Goal: Task Accomplishment & Management: Use online tool/utility

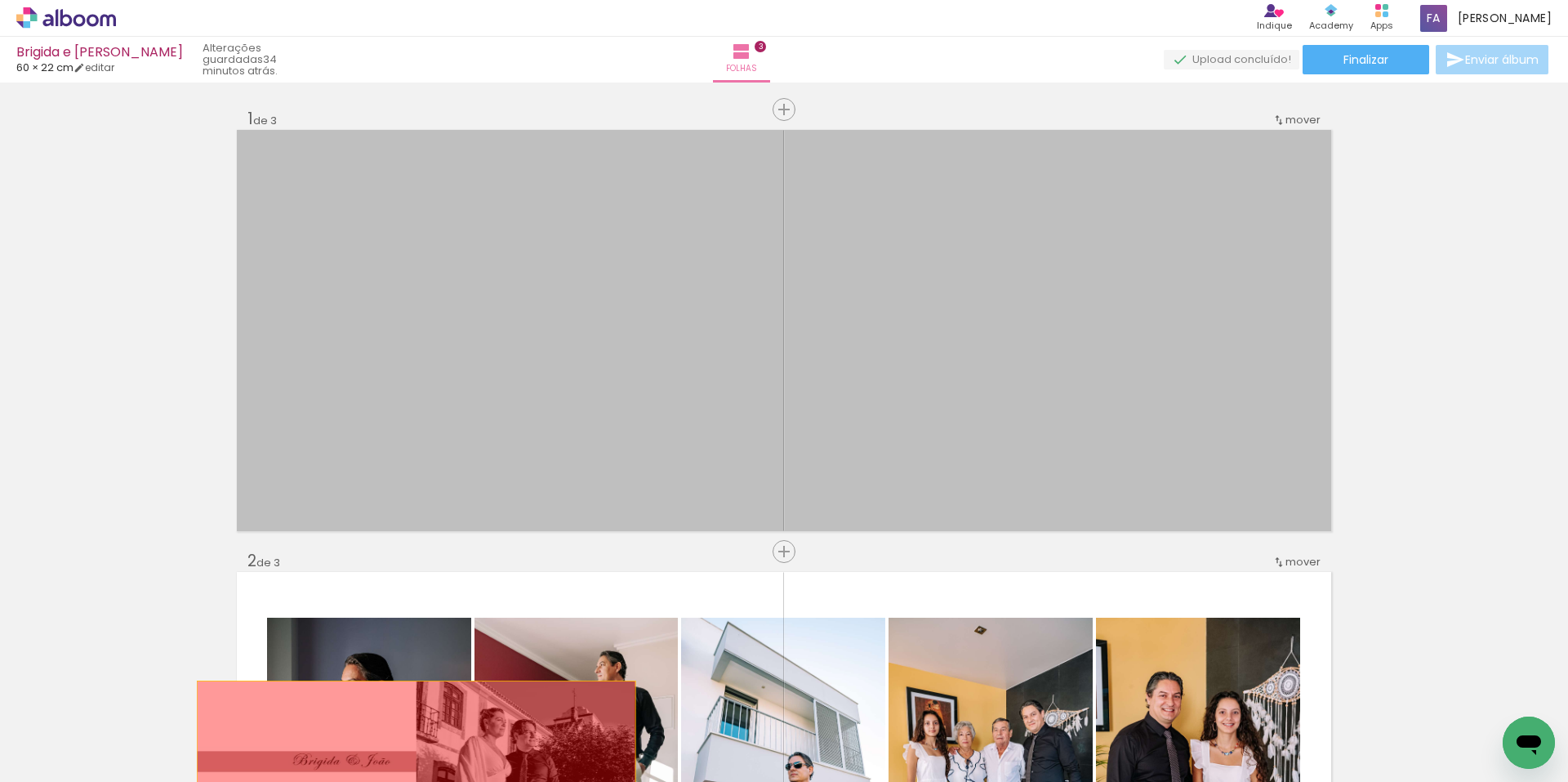
drag, startPoint x: 1131, startPoint y: 362, endPoint x: 410, endPoint y: 761, distance: 824.0
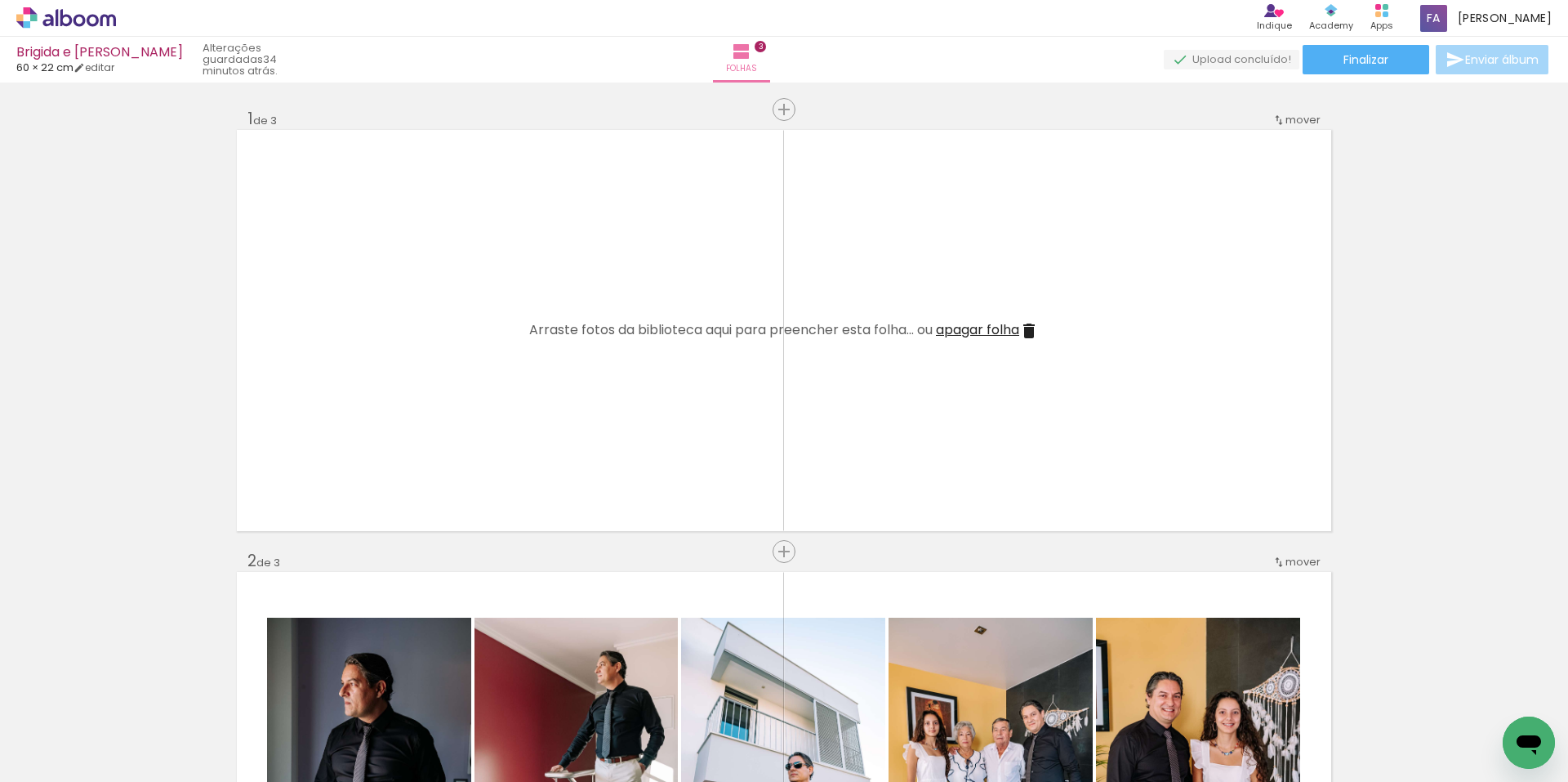
scroll to position [0, 5066]
click at [69, 767] on span "Adicionar Fotos" at bounding box center [58, 773] width 49 height 18
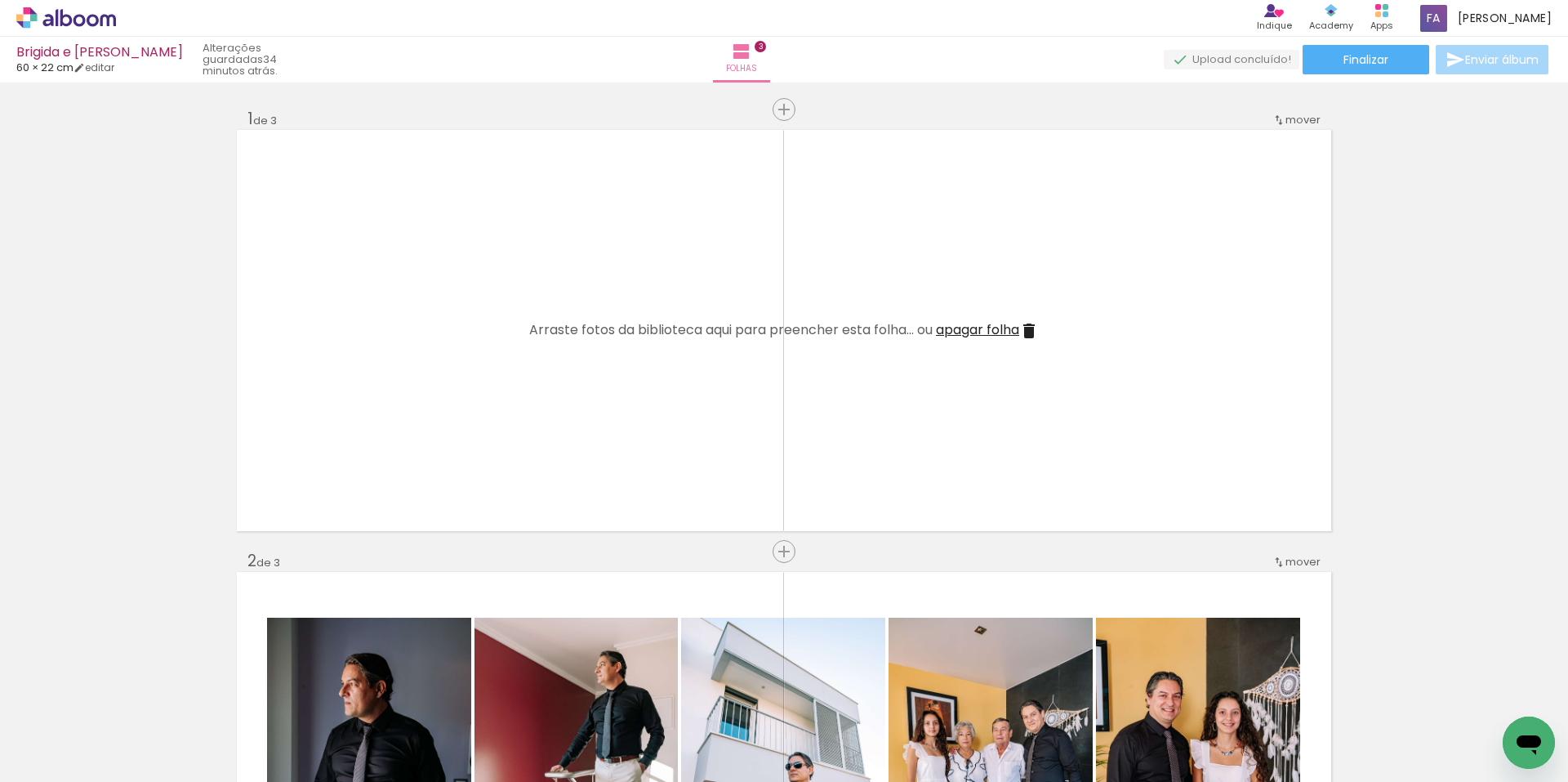
click at [0, 0] on input "file" at bounding box center [0, 0] width 0 height 0
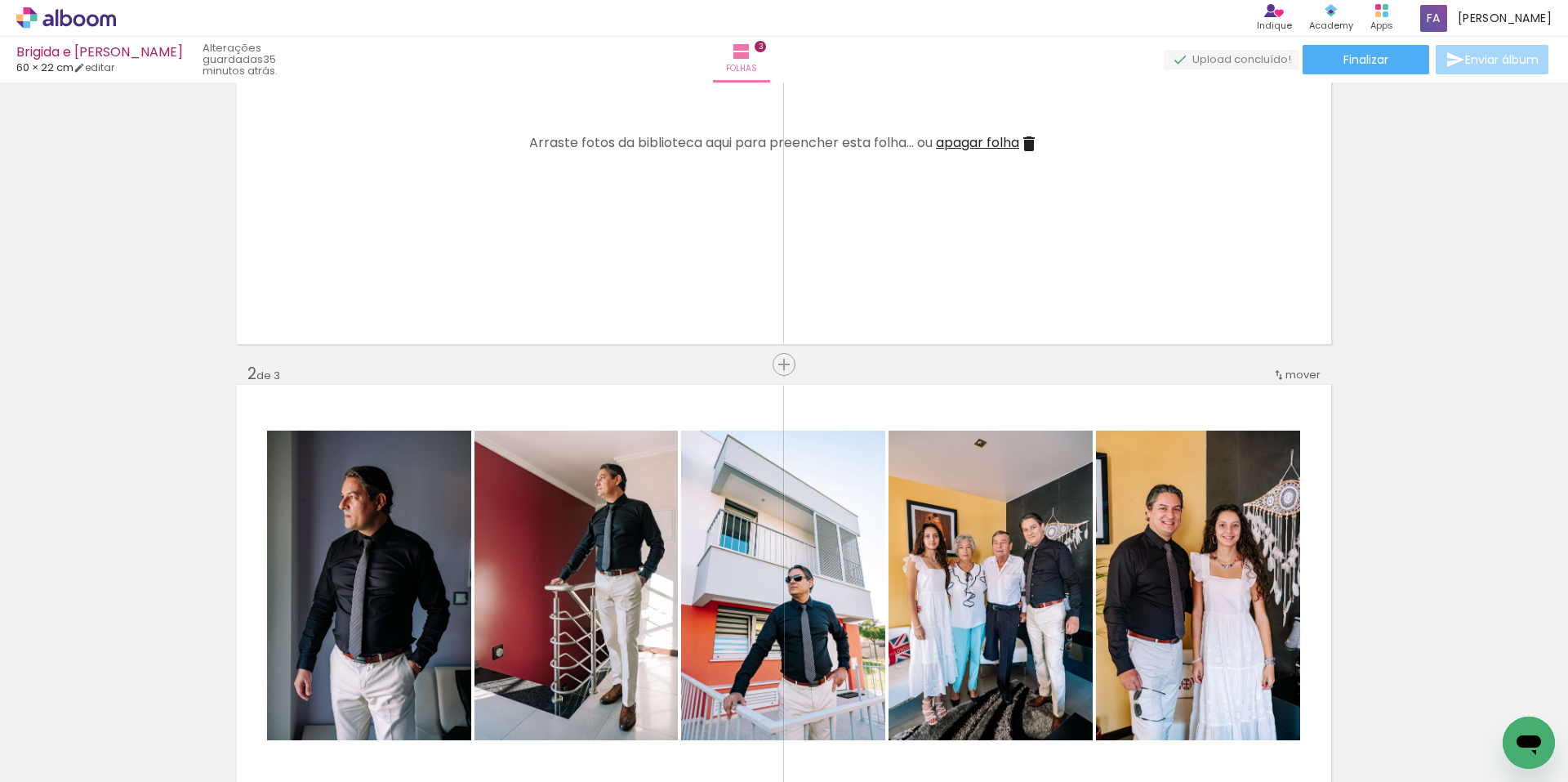
scroll to position [0, 0]
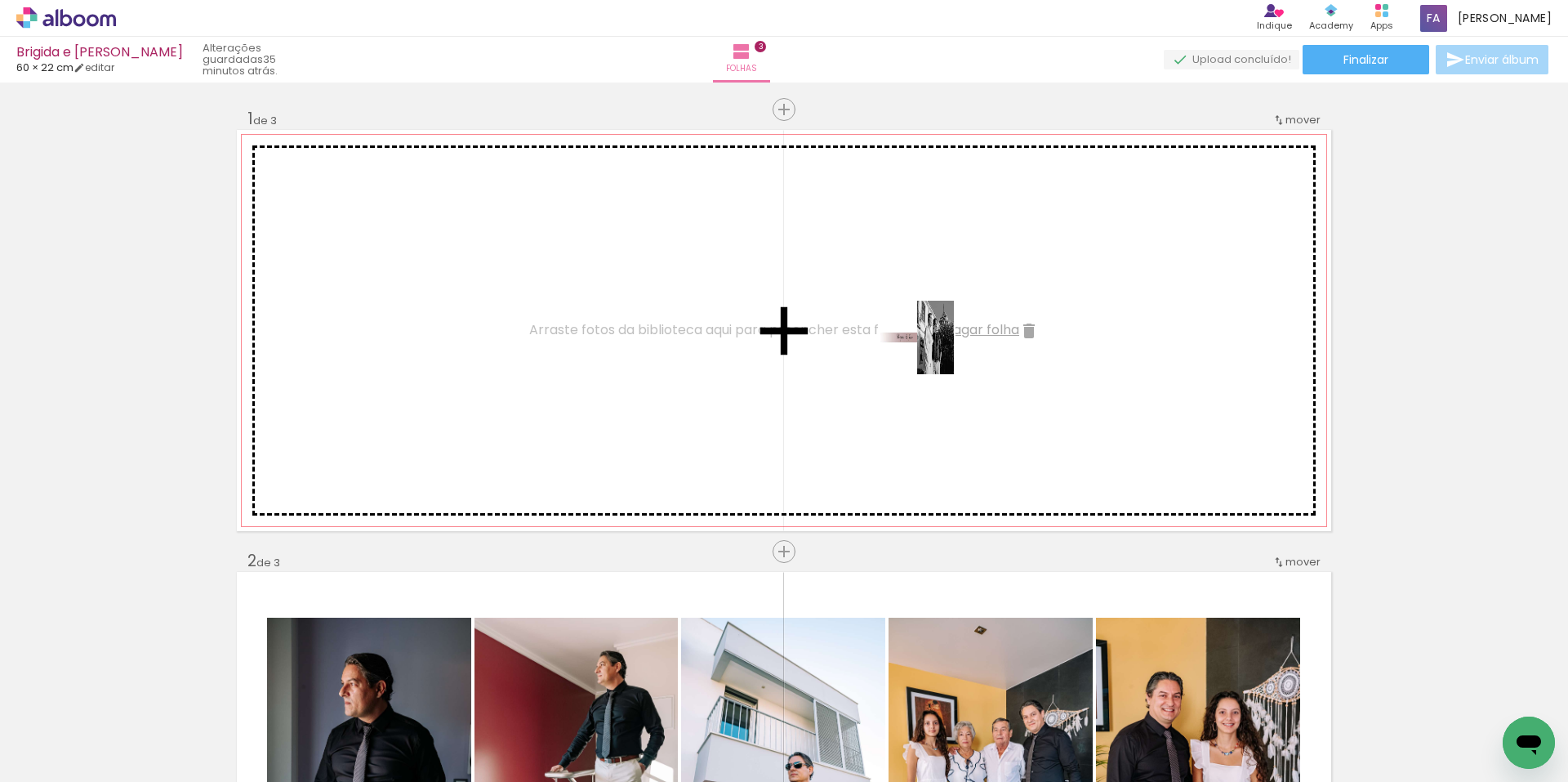
drag, startPoint x: 1479, startPoint y: 726, endPoint x: 830, endPoint y: 337, distance: 756.7
click at [830, 337] on quentale-workspace at bounding box center [784, 391] width 1568 height 782
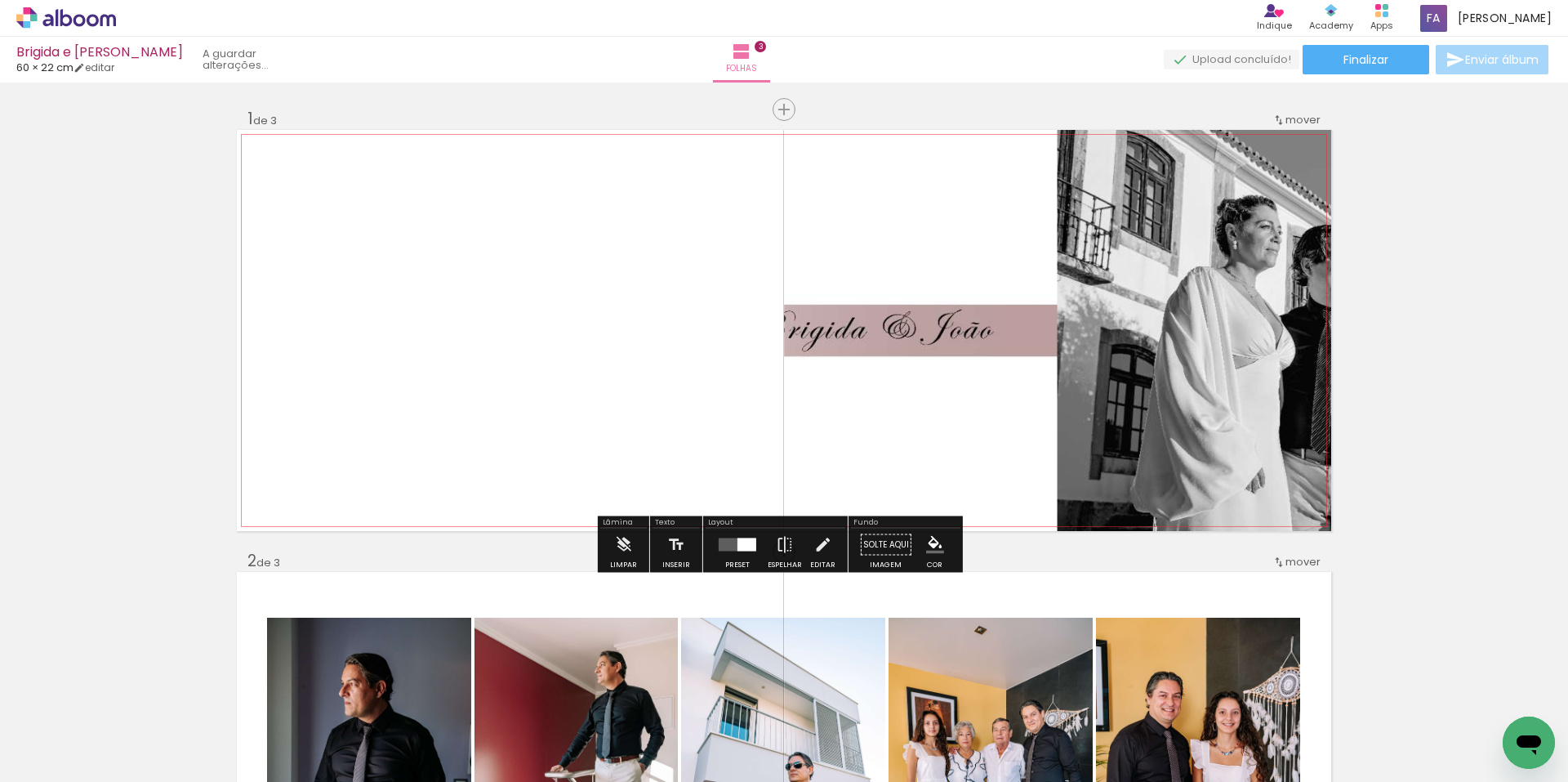
scroll to position [0, 4974]
click at [728, 539] on quentale-layouter at bounding box center [737, 545] width 37 height 13
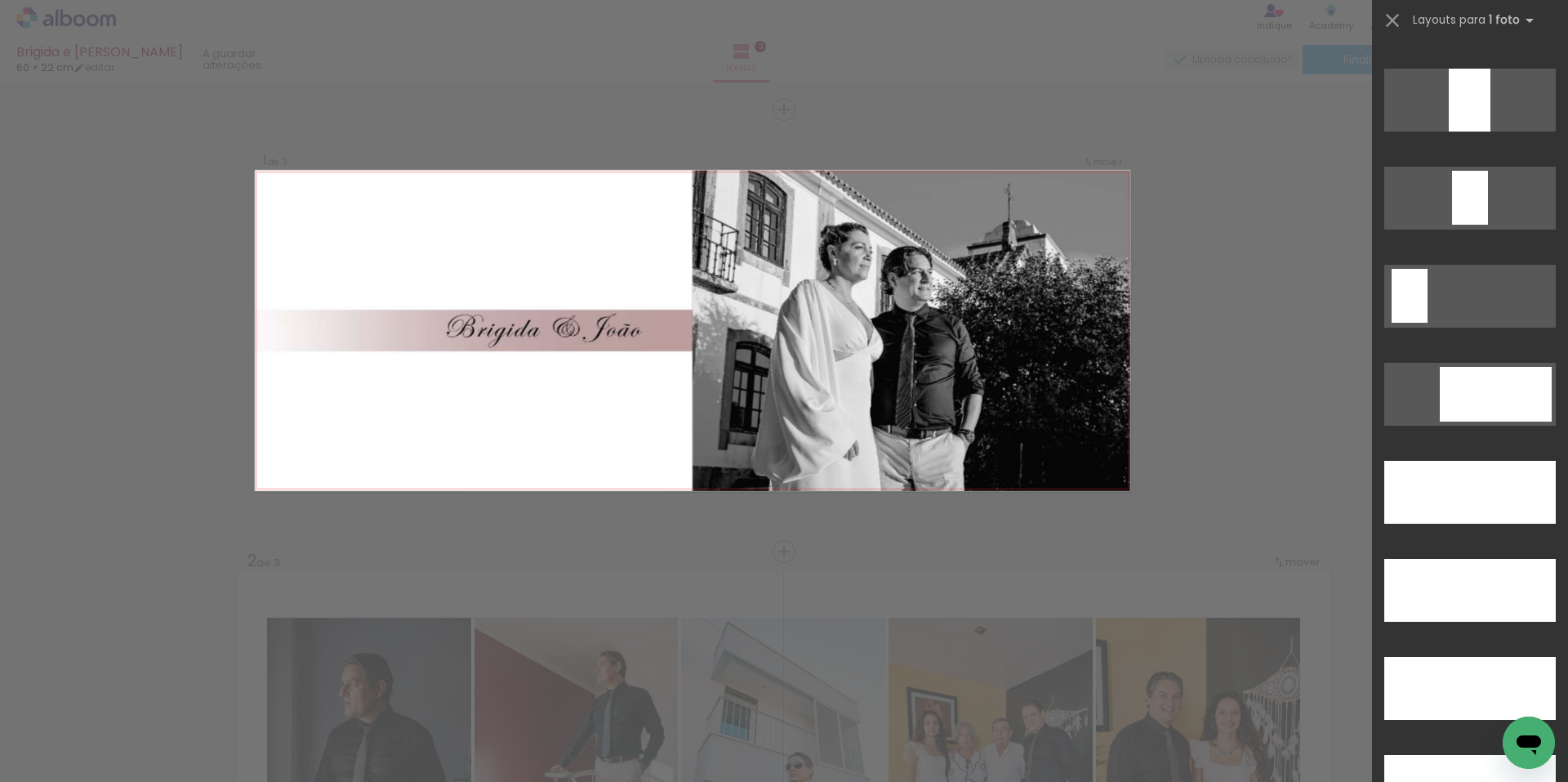
scroll to position [4495, 0]
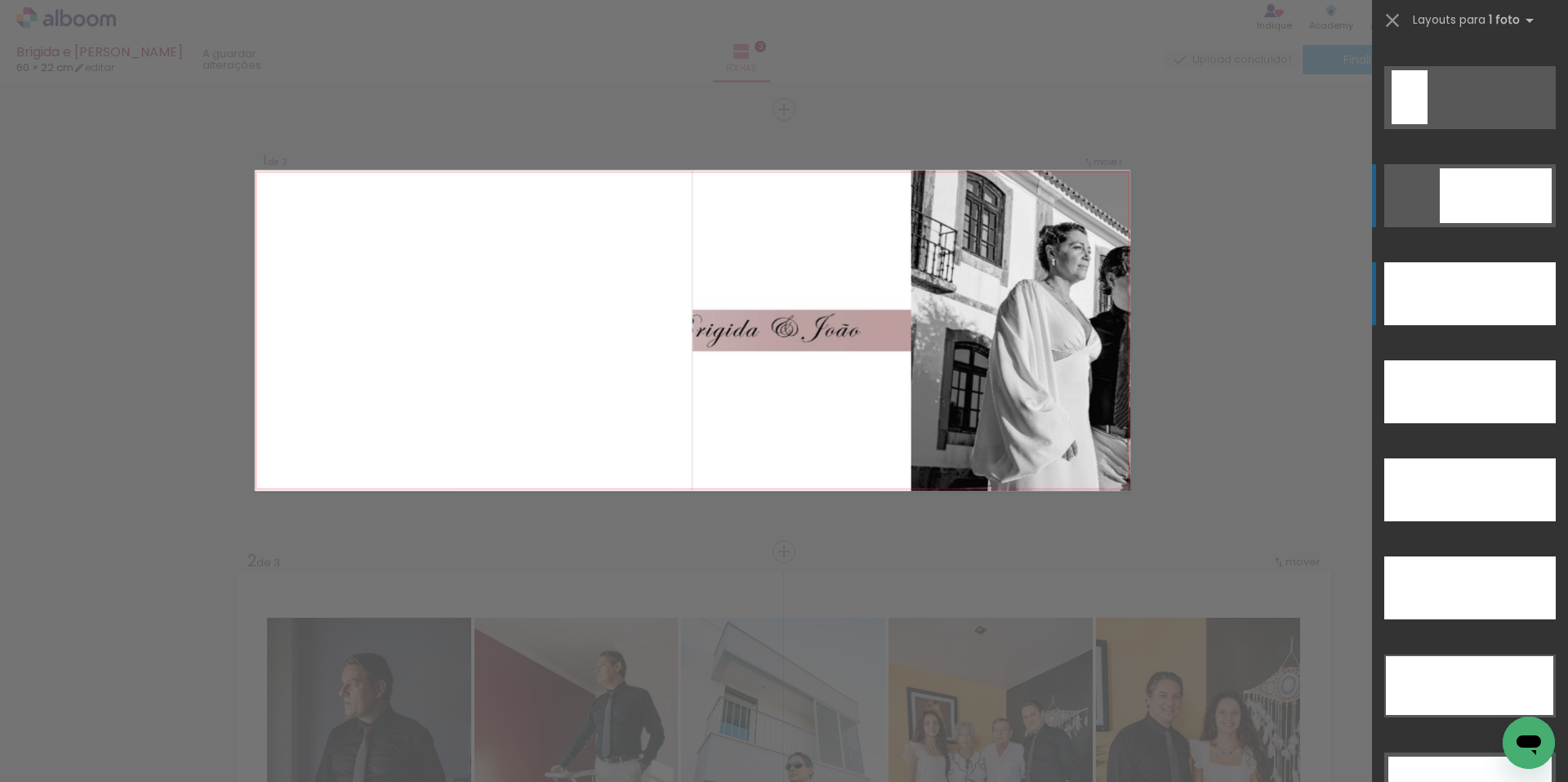
drag, startPoint x: 1472, startPoint y: 325, endPoint x: 1474, endPoint y: 311, distance: 14.1
click at [0, 0] on slot at bounding box center [0, 0] width 0 height 0
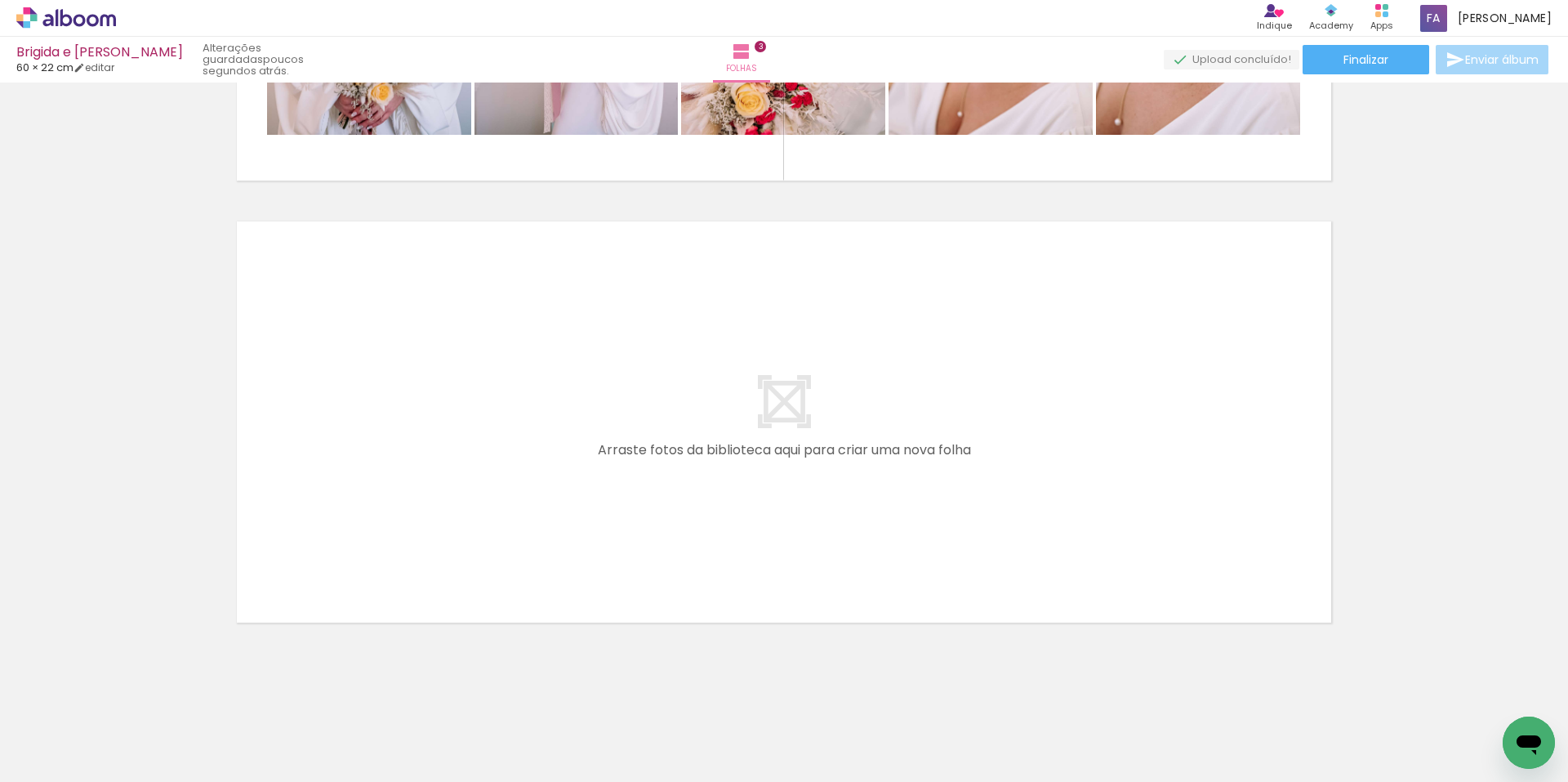
scroll to position [0, 1218]
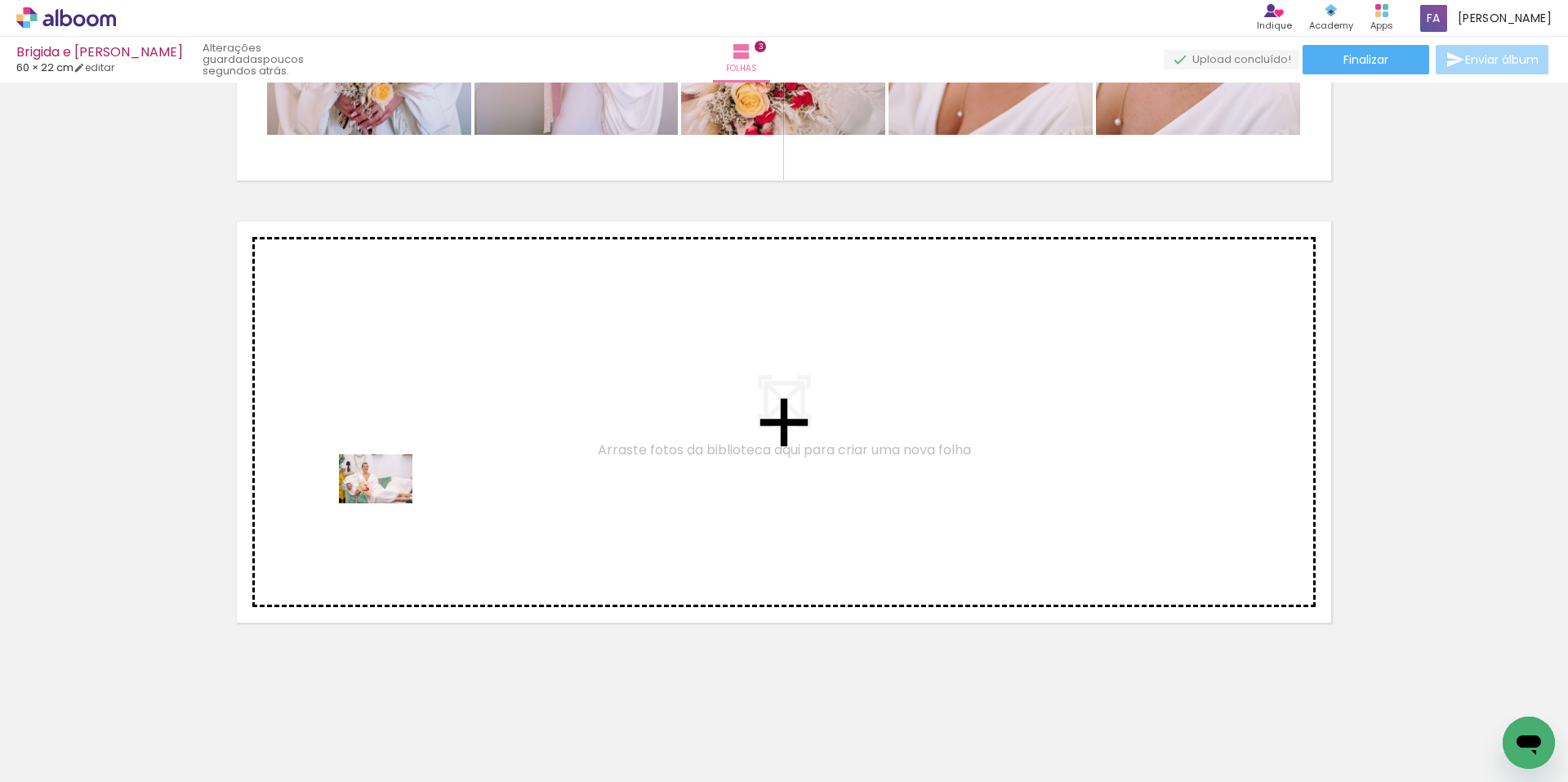
drag, startPoint x: 414, startPoint y: 744, endPoint x: 388, endPoint y: 495, distance: 250.4
click at [388, 495] on quentale-workspace at bounding box center [784, 391] width 1568 height 782
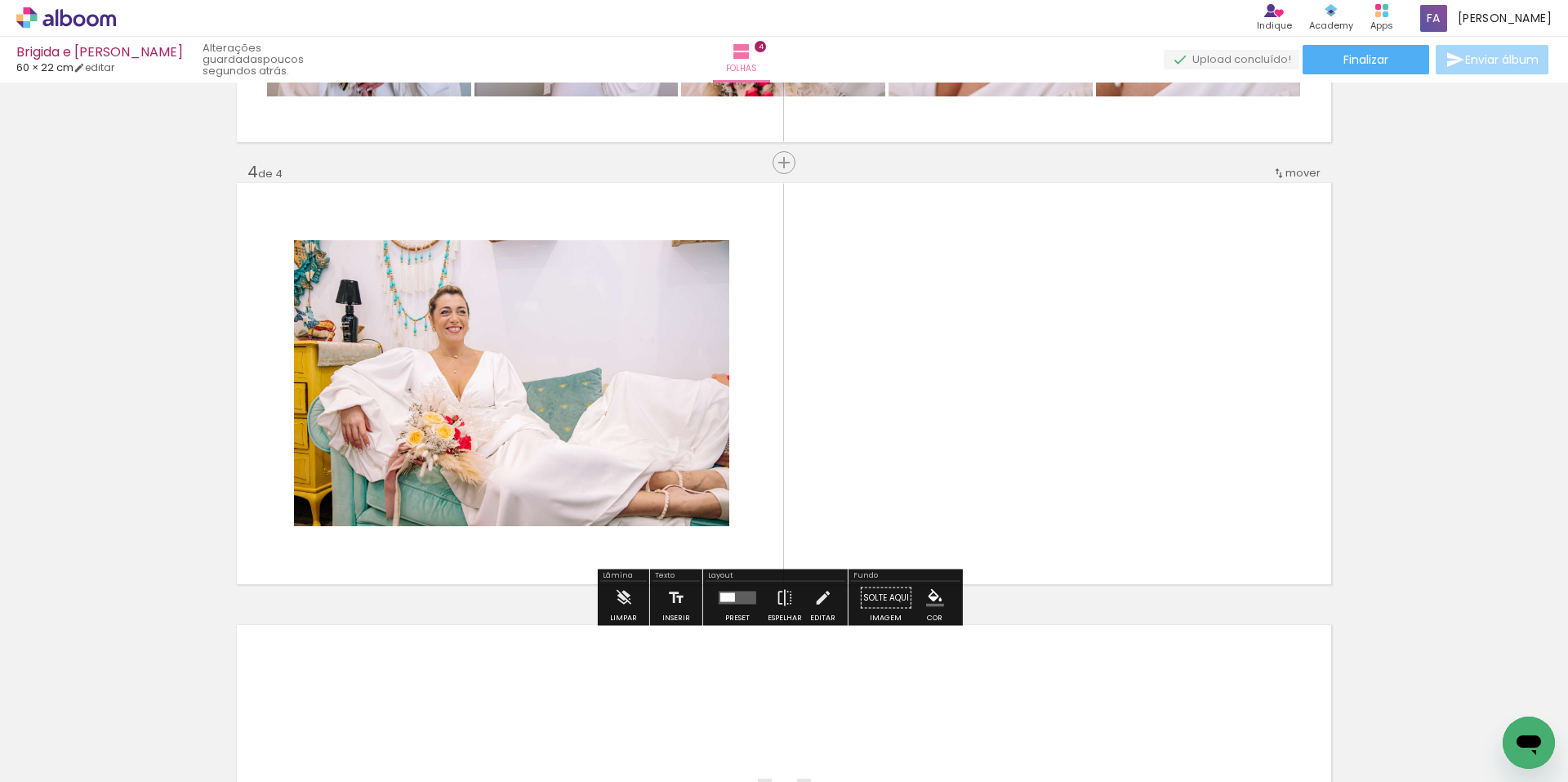
scroll to position [1276, 0]
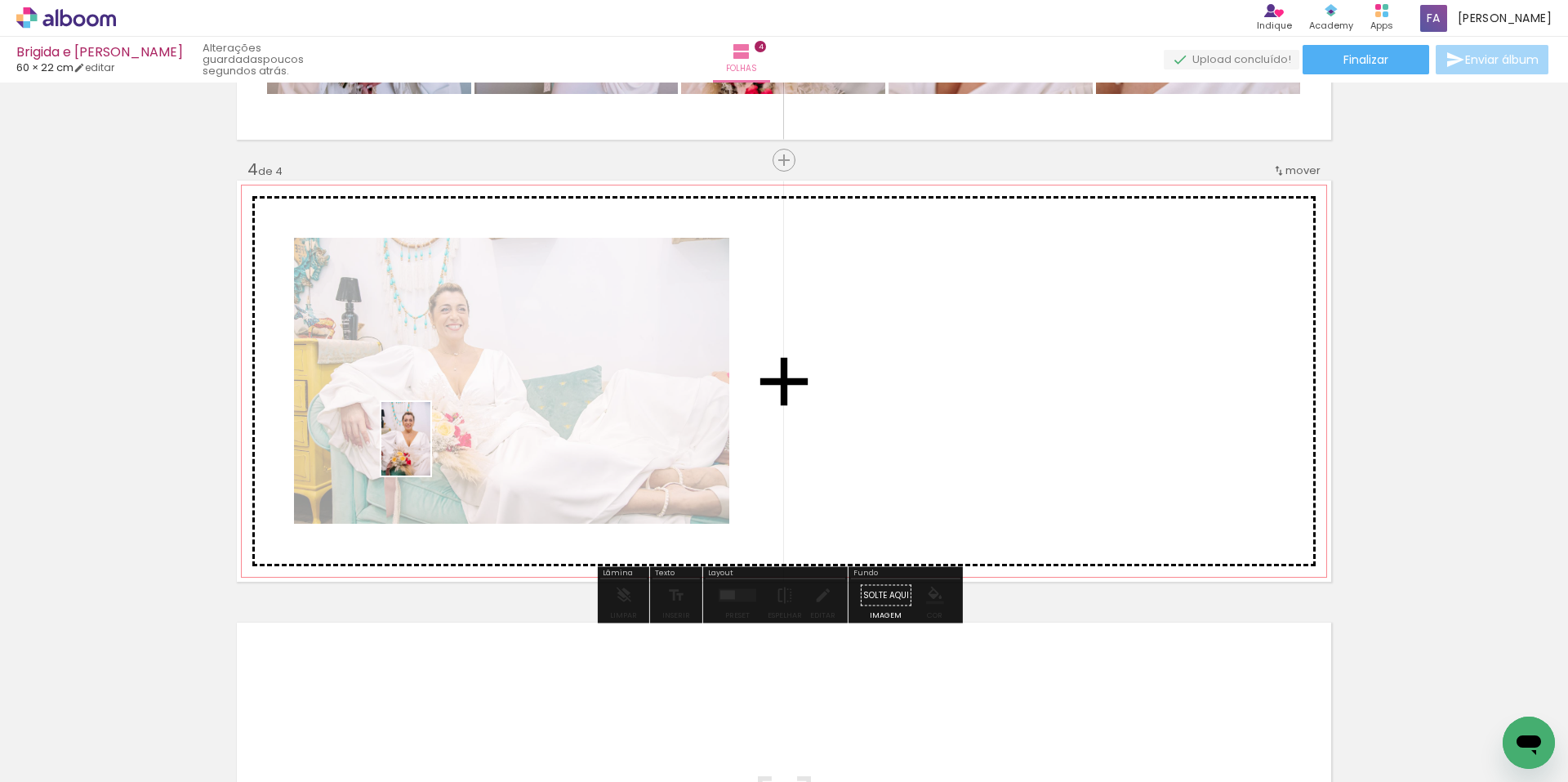
drag, startPoint x: 410, startPoint y: 723, endPoint x: 429, endPoint y: 443, distance: 280.6
click at [429, 443] on quentale-workspace at bounding box center [784, 391] width 1568 height 782
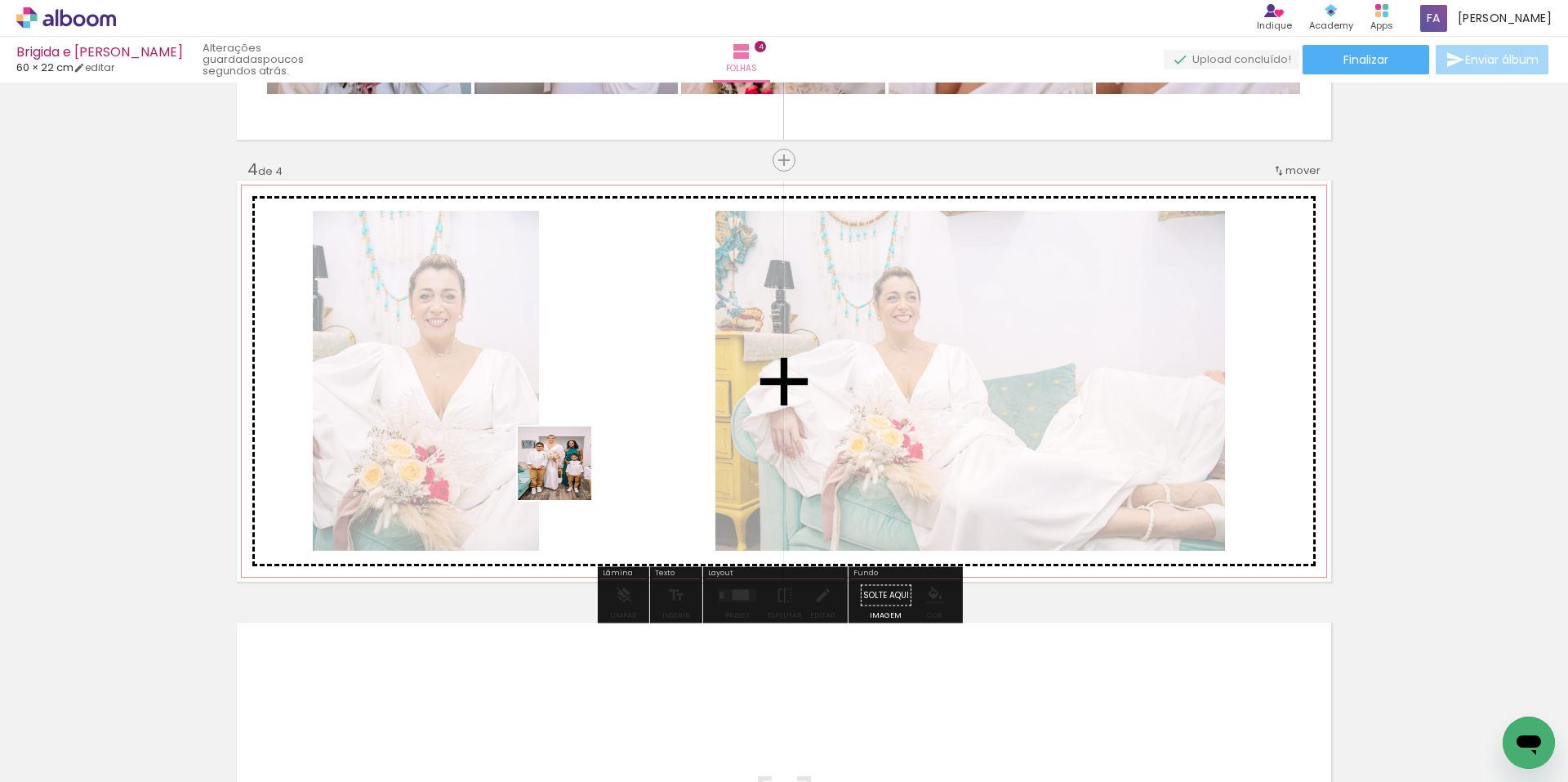
drag, startPoint x: 542, startPoint y: 521, endPoint x: 591, endPoint y: 434, distance: 99.8
click at [591, 434] on quentale-workspace at bounding box center [784, 391] width 1568 height 782
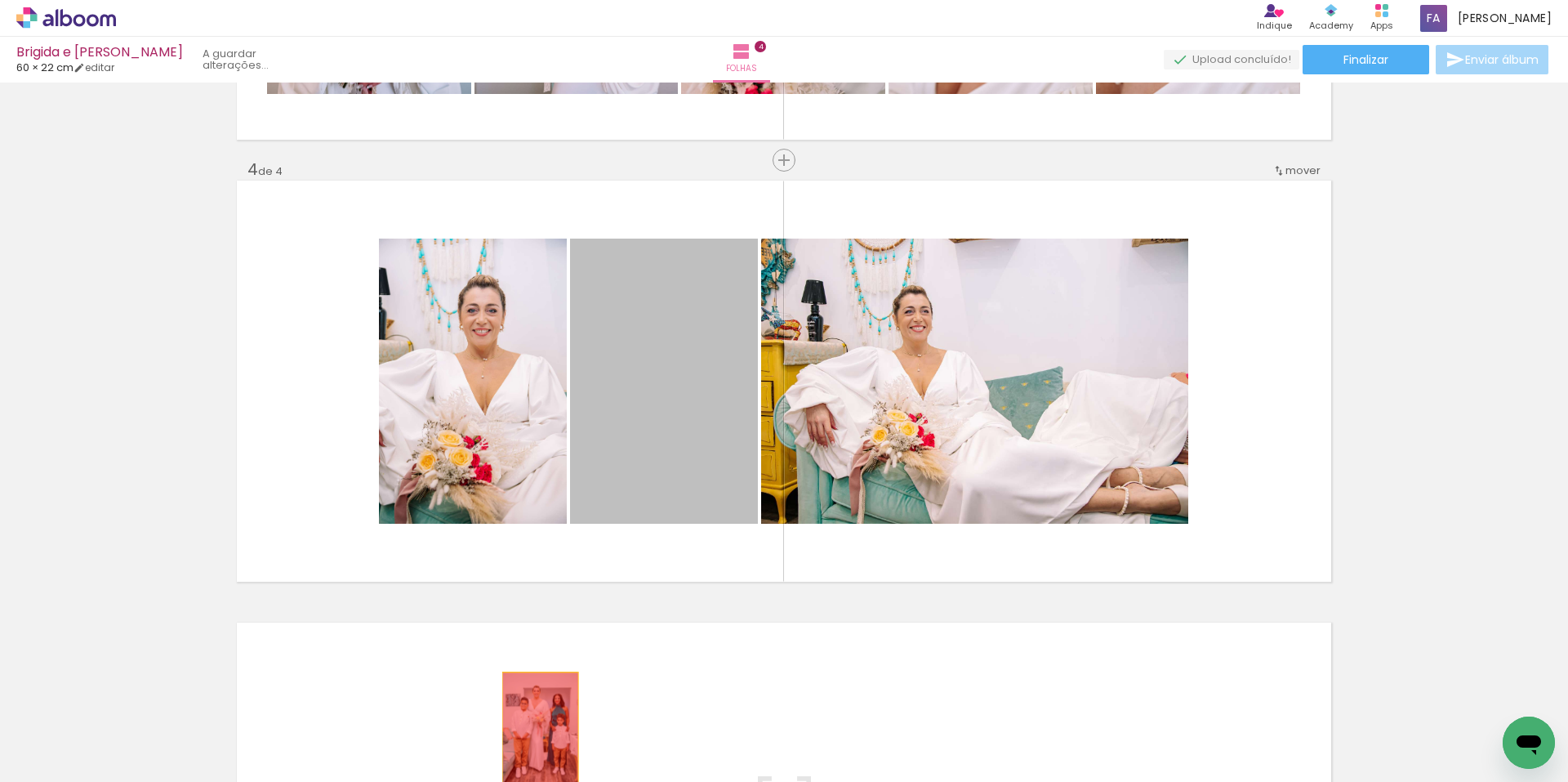
drag, startPoint x: 669, startPoint y: 416, endPoint x: 535, endPoint y: 737, distance: 347.8
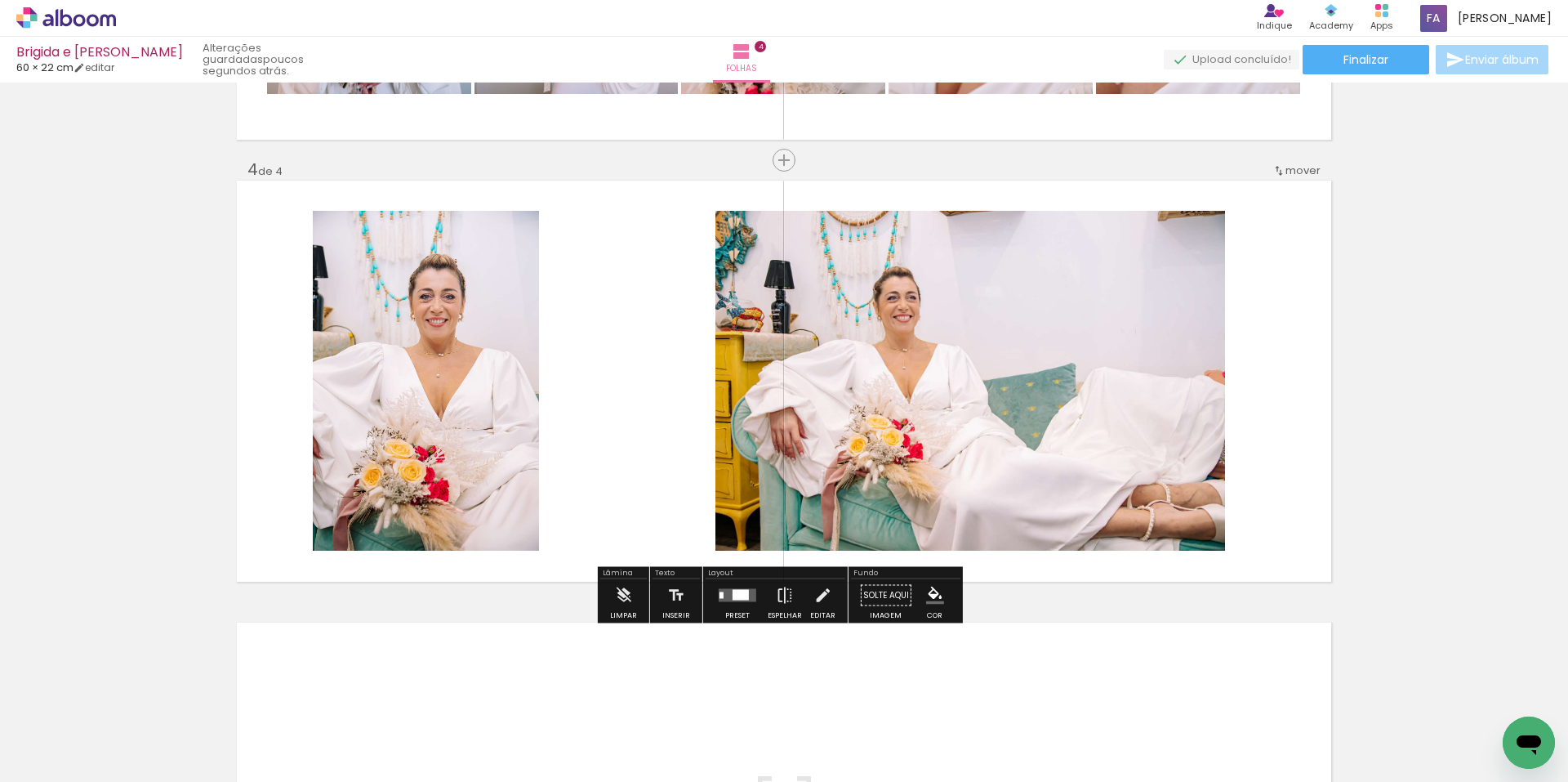
click at [727, 594] on quentale-layouter at bounding box center [737, 595] width 37 height 13
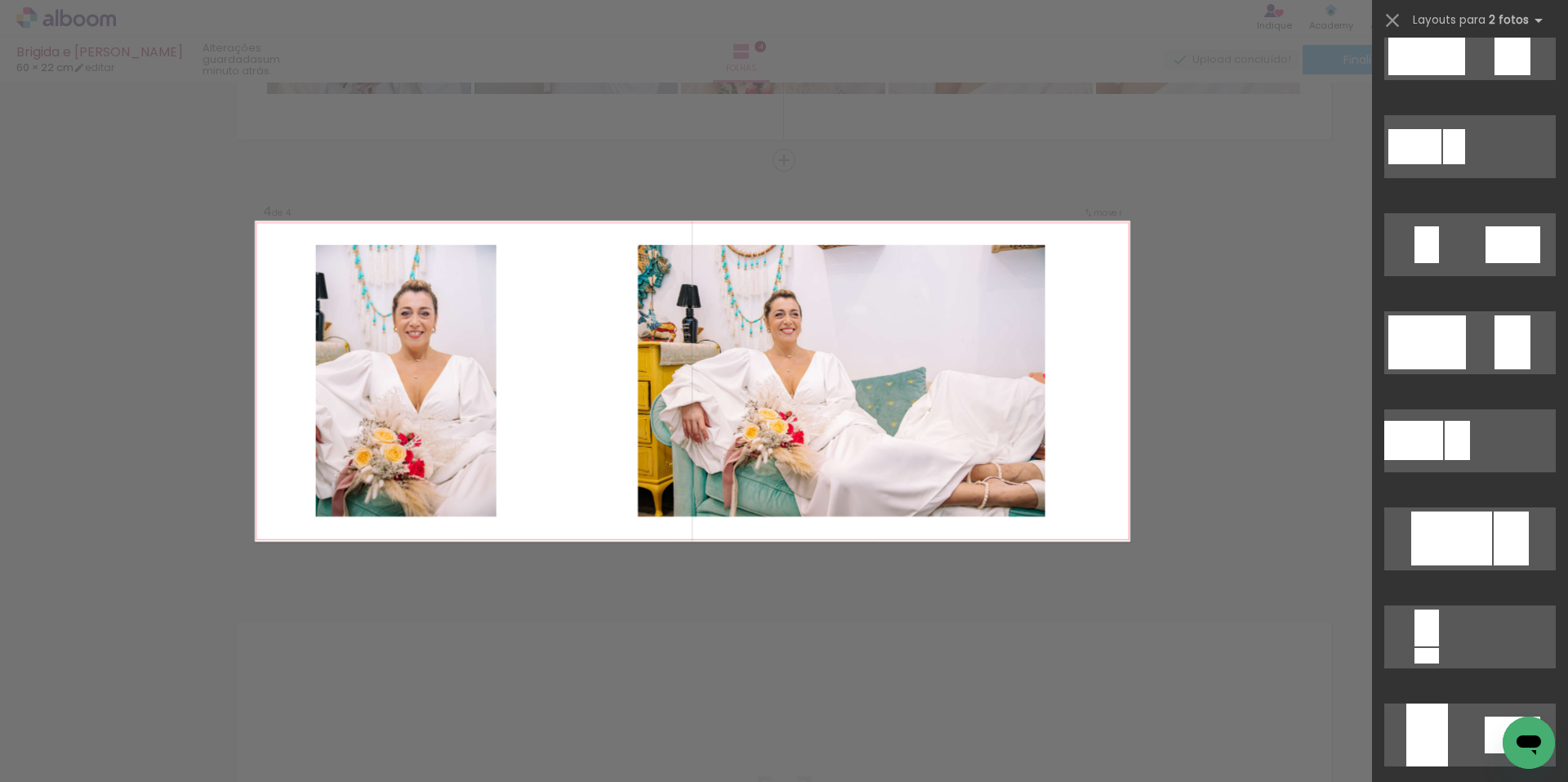
scroll to position [0, 0]
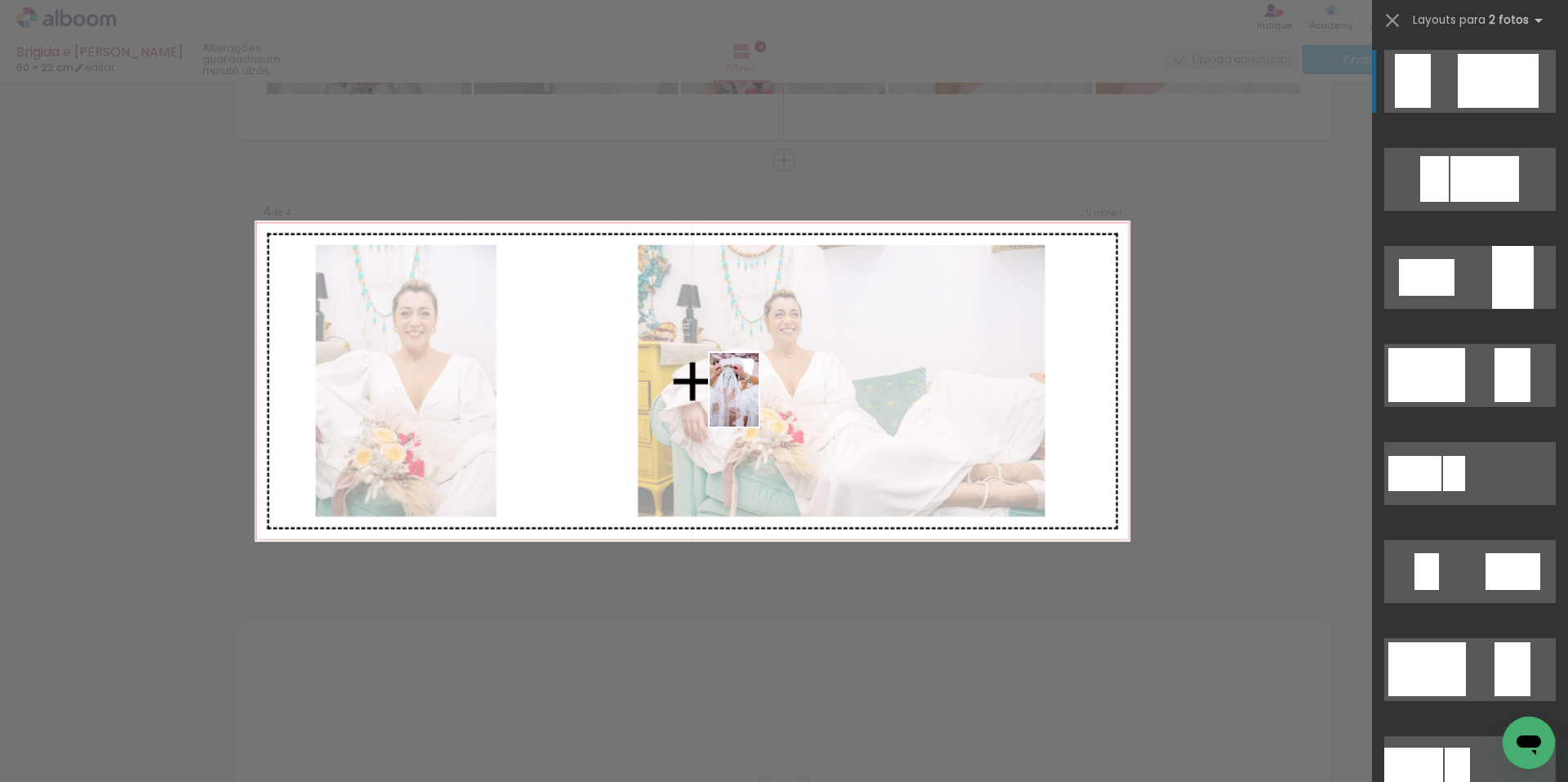
drag, startPoint x: 500, startPoint y: 721, endPoint x: 806, endPoint y: 381, distance: 457.4
click at [806, 381] on quentale-workspace at bounding box center [784, 391] width 1568 height 782
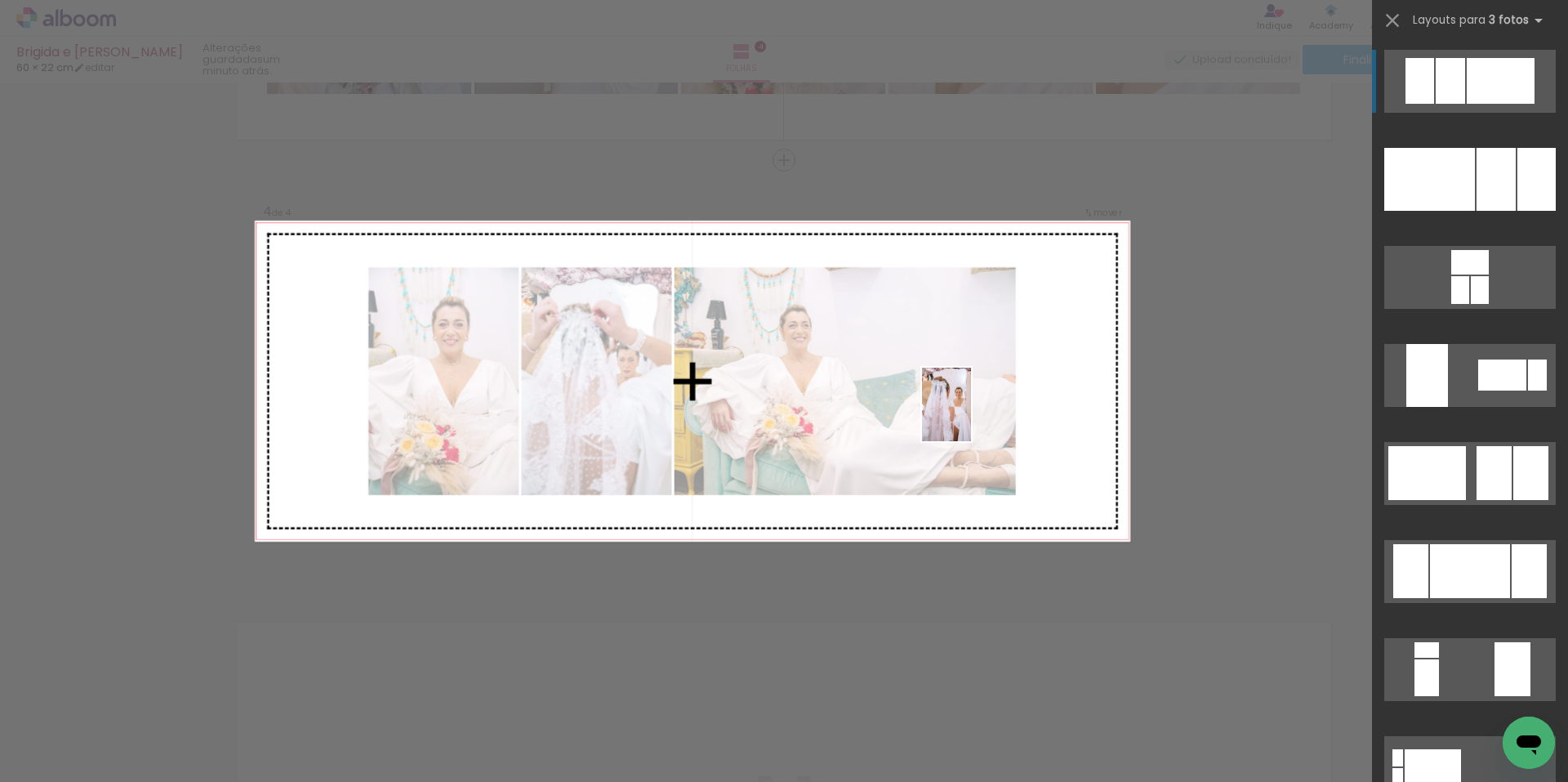
drag, startPoint x: 514, startPoint y: 721, endPoint x: 1041, endPoint y: 413, distance: 610.4
click at [1041, 413] on quentale-workspace at bounding box center [784, 391] width 1568 height 782
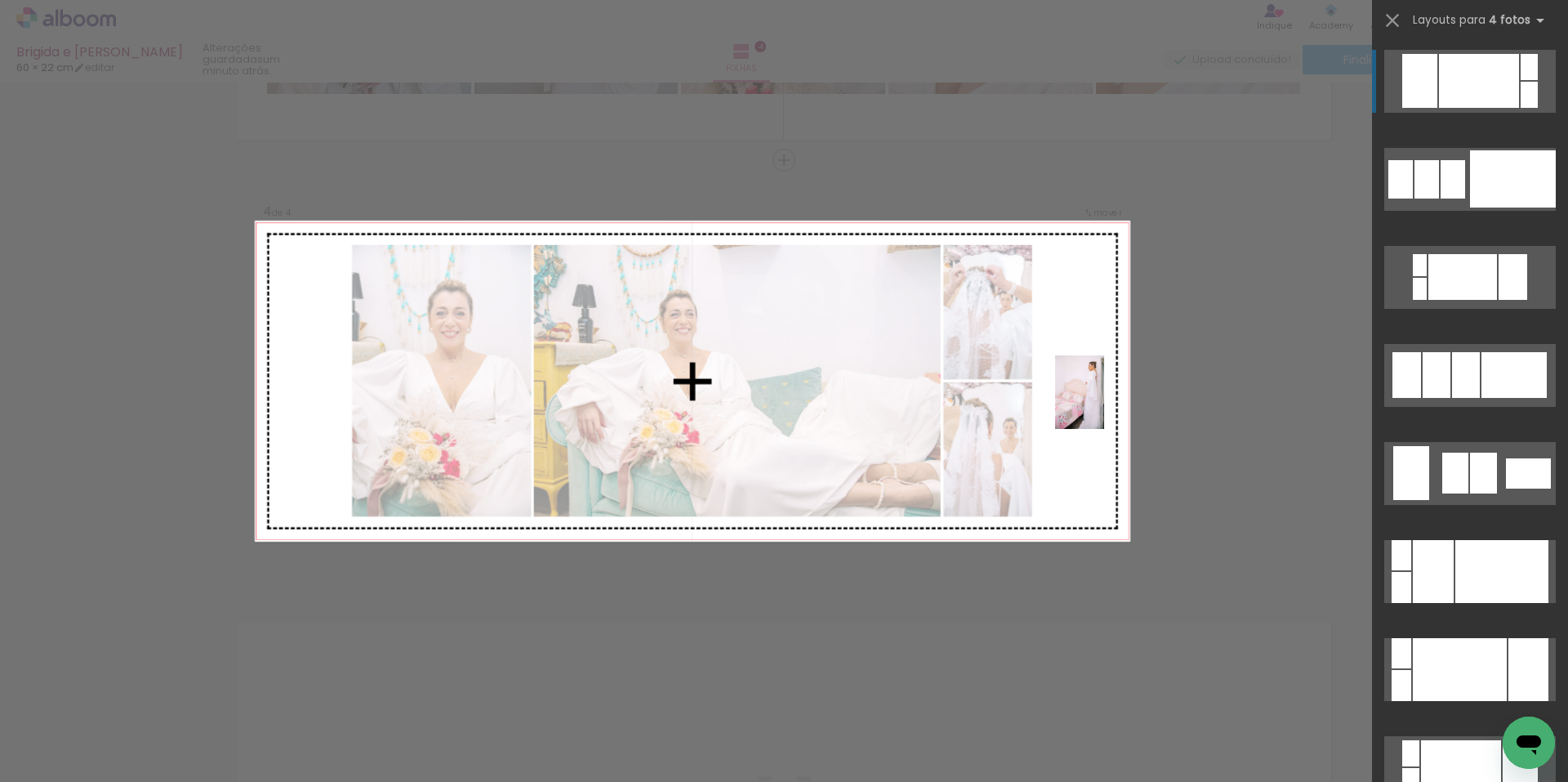
drag, startPoint x: 509, startPoint y: 715, endPoint x: 1105, endPoint y: 405, distance: 671.8
click at [1105, 405] on quentale-workspace at bounding box center [784, 391] width 1568 height 782
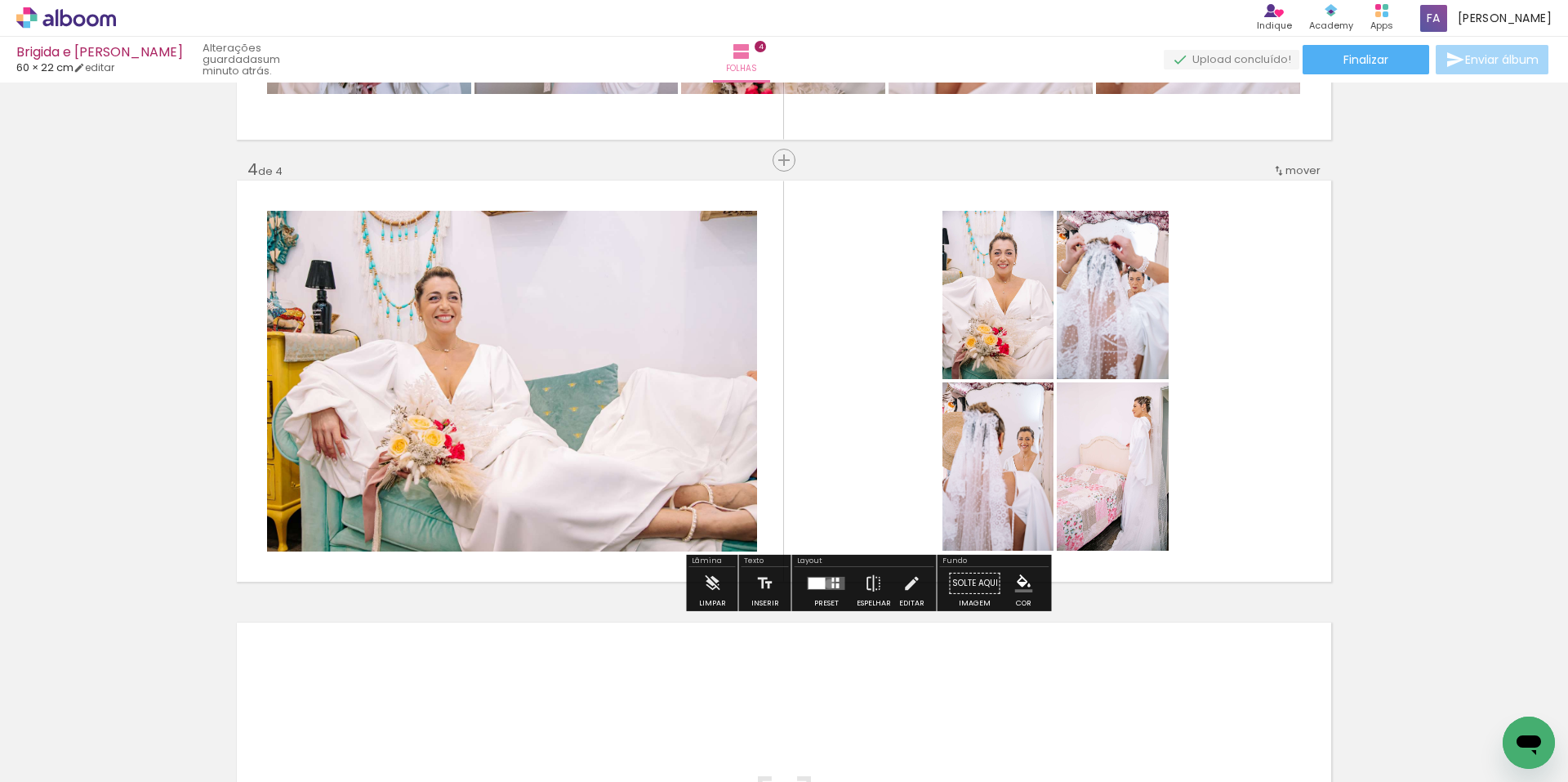
click at [826, 583] on quentale-layouter at bounding box center [827, 583] width 37 height 13
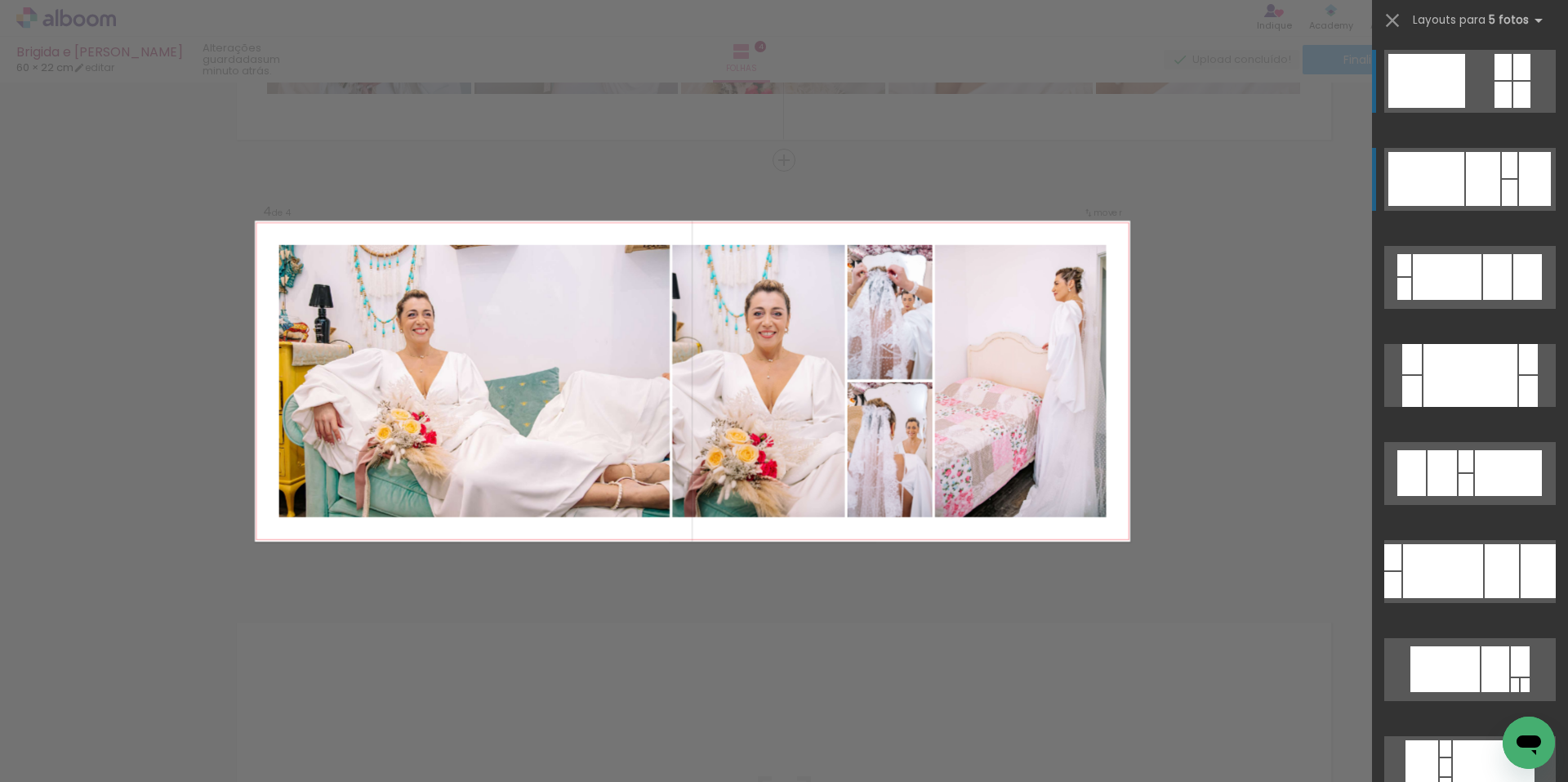
click at [1445, 176] on div at bounding box center [1427, 178] width 76 height 54
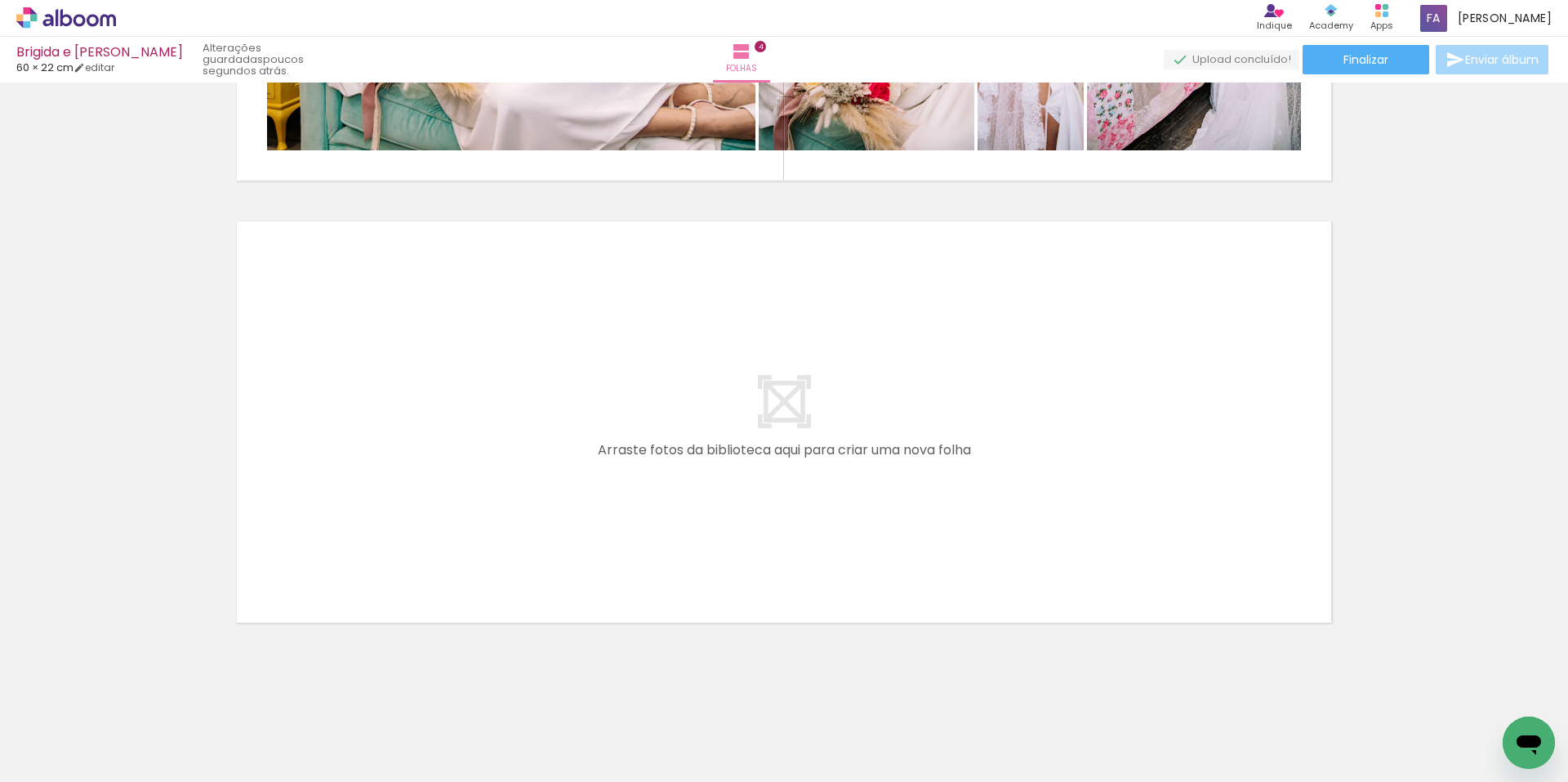
scroll to position [0, 1007]
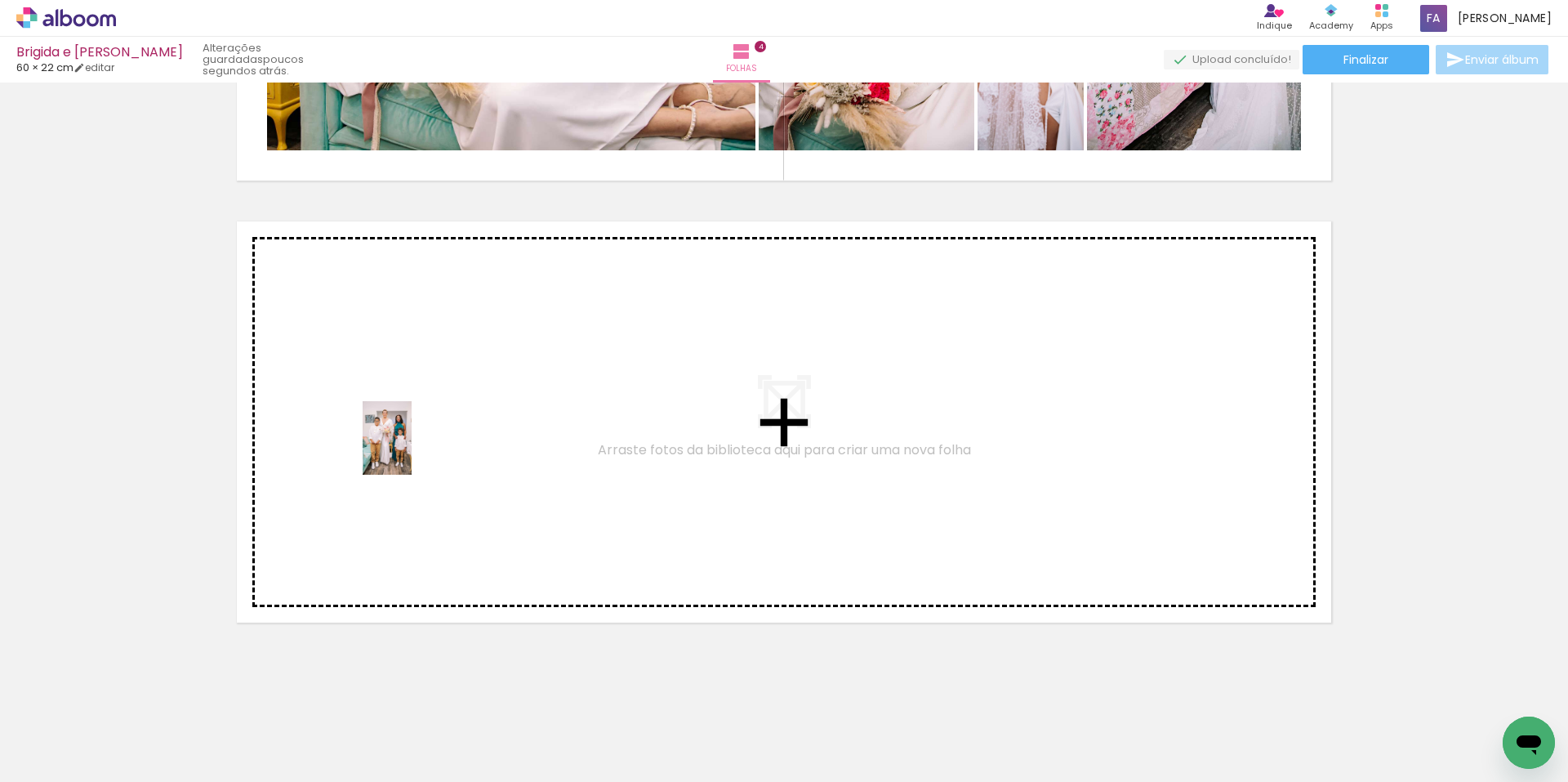
drag, startPoint x: 620, startPoint y: 740, endPoint x: 399, endPoint y: 438, distance: 374.2
click at [399, 438] on quentale-workspace at bounding box center [784, 391] width 1568 height 782
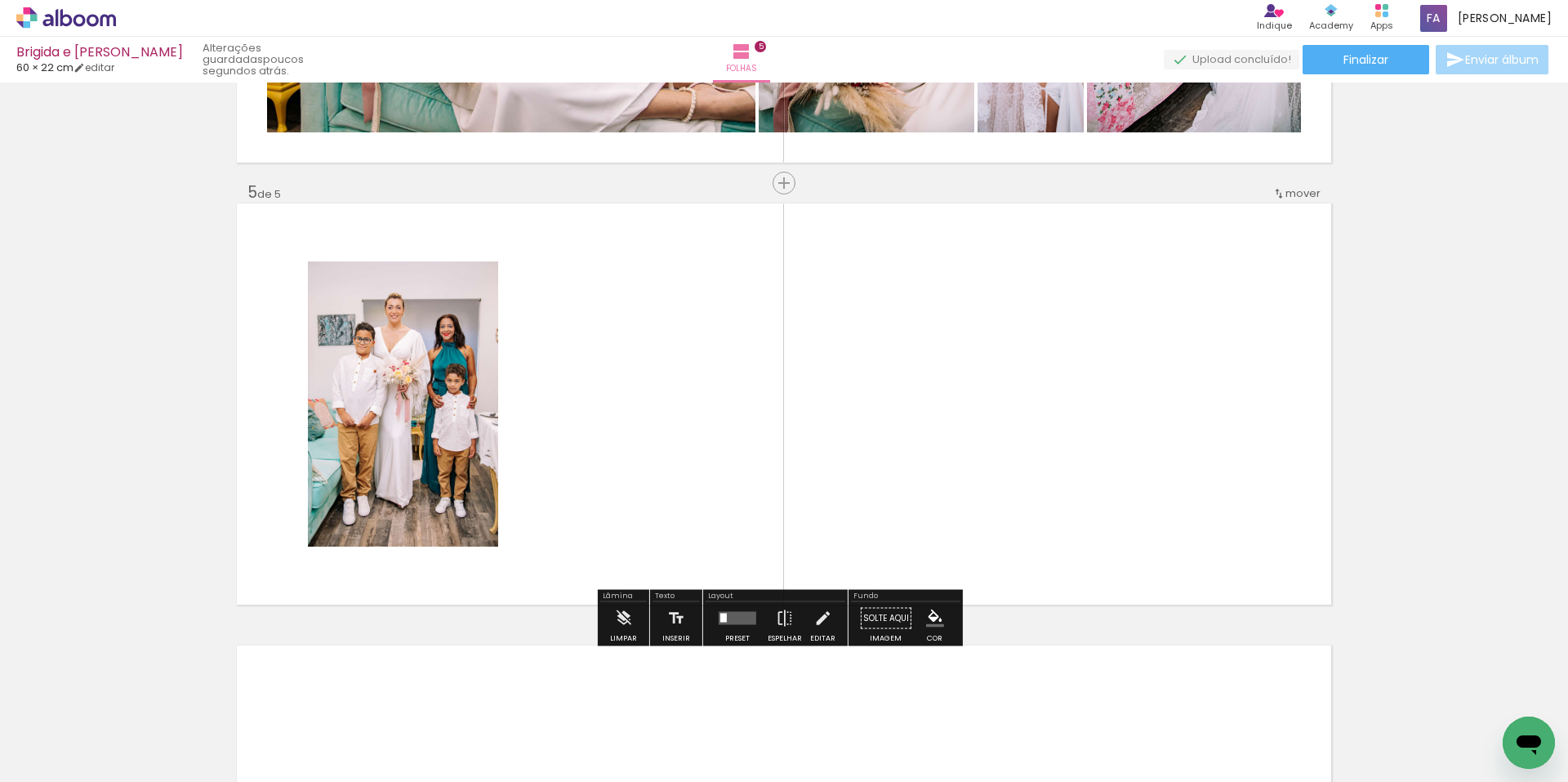
scroll to position [1718, 0]
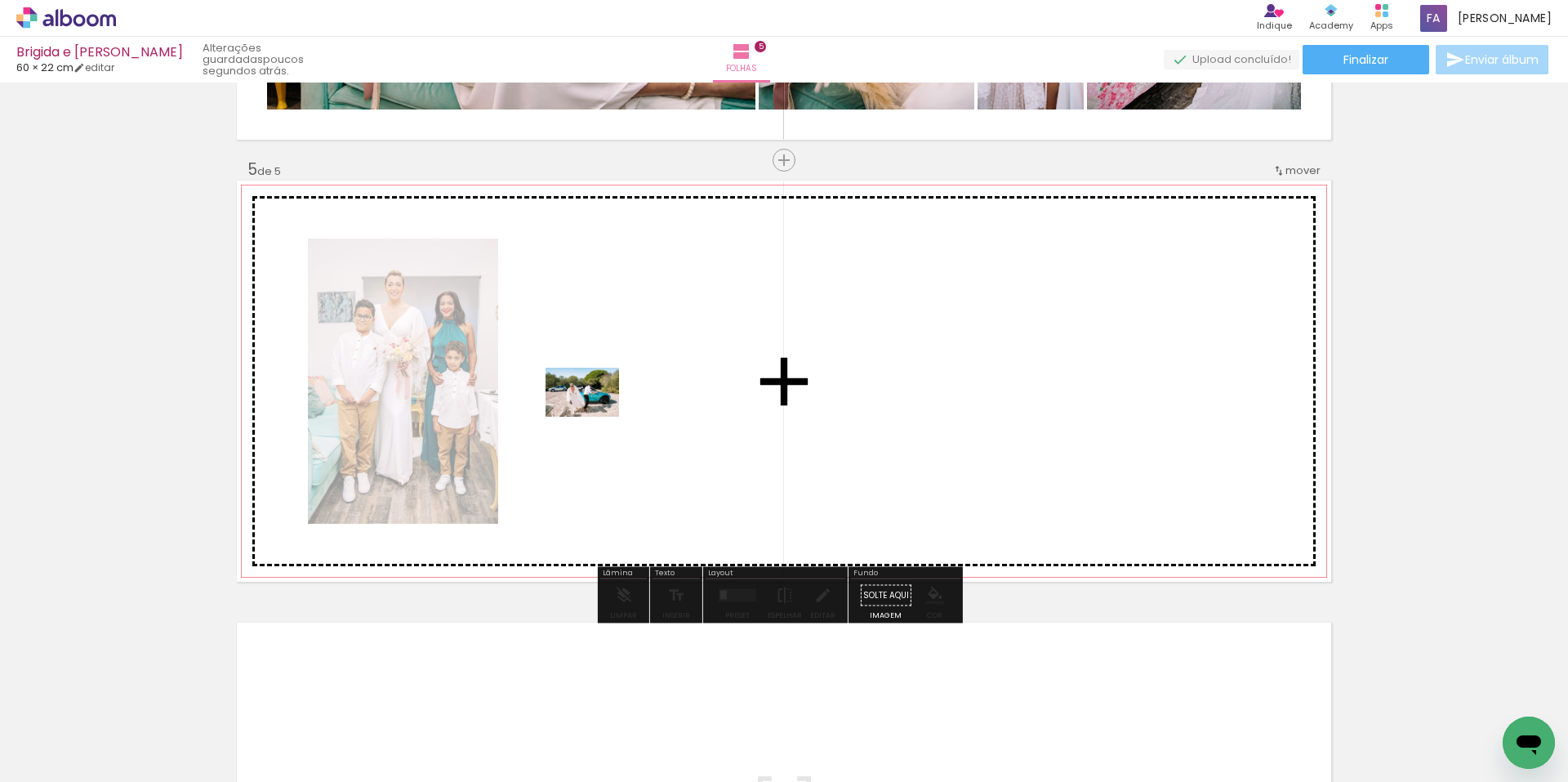
drag, startPoint x: 988, startPoint y: 729, endPoint x: 610, endPoint y: 441, distance: 475.2
click at [594, 416] on quentale-workspace at bounding box center [784, 391] width 1568 height 782
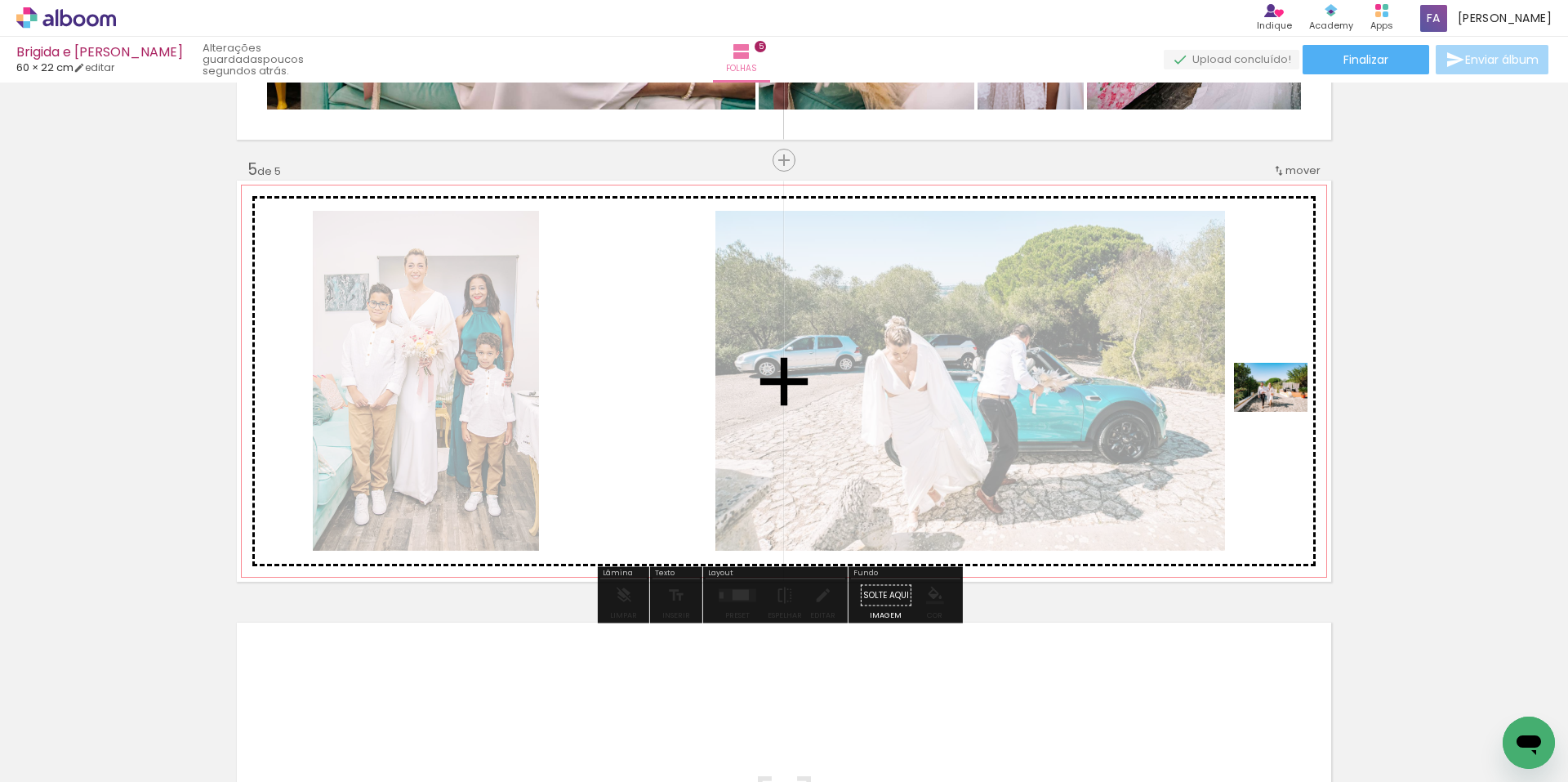
drag, startPoint x: 984, startPoint y: 736, endPoint x: 1283, endPoint y: 412, distance: 440.9
click at [1283, 412] on quentale-workspace at bounding box center [784, 391] width 1568 height 782
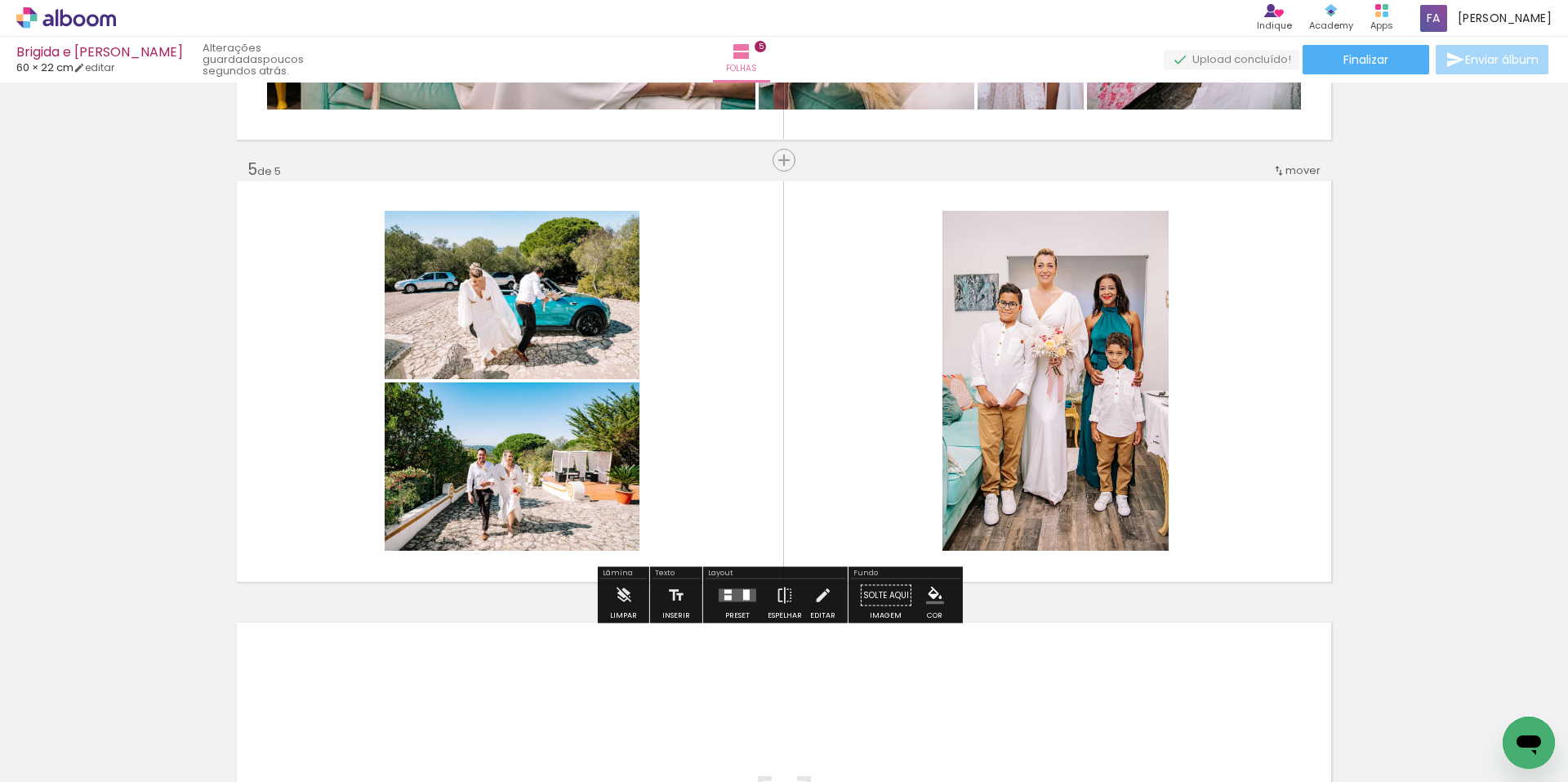
click at [742, 587] on div at bounding box center [737, 595] width 44 height 32
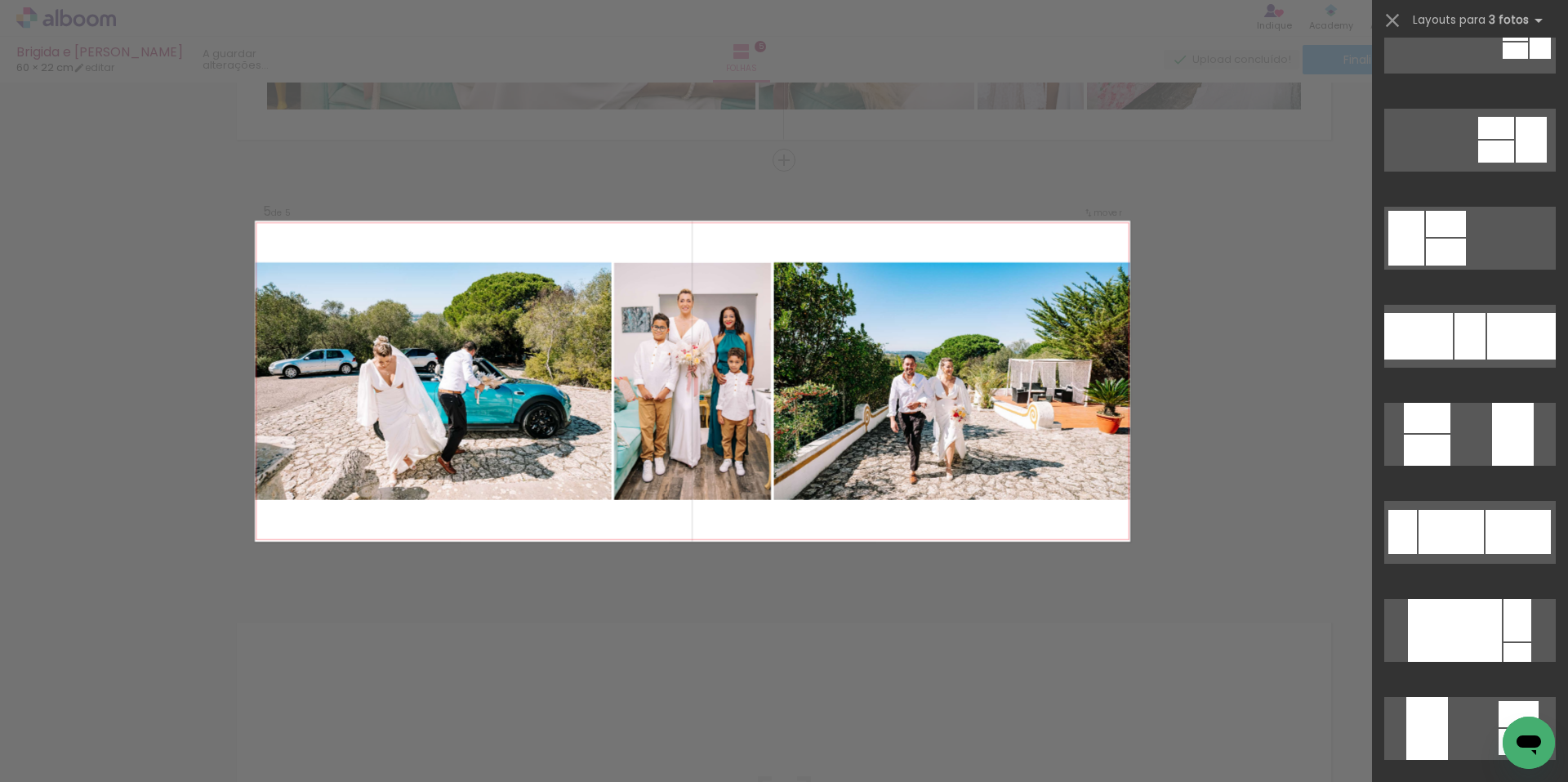
scroll to position [245, 0]
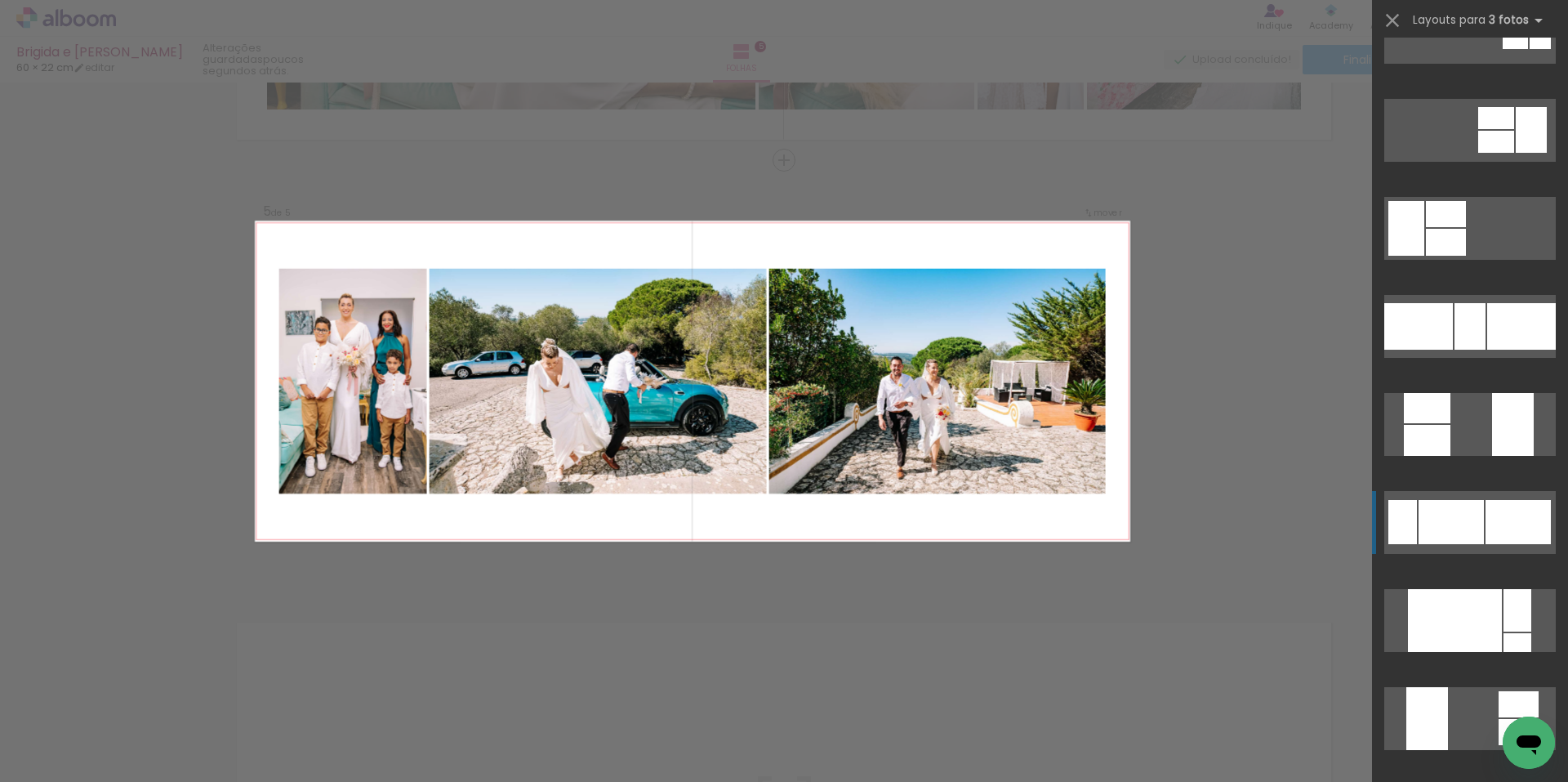
click at [1478, 350] on div at bounding box center [1470, 326] width 31 height 47
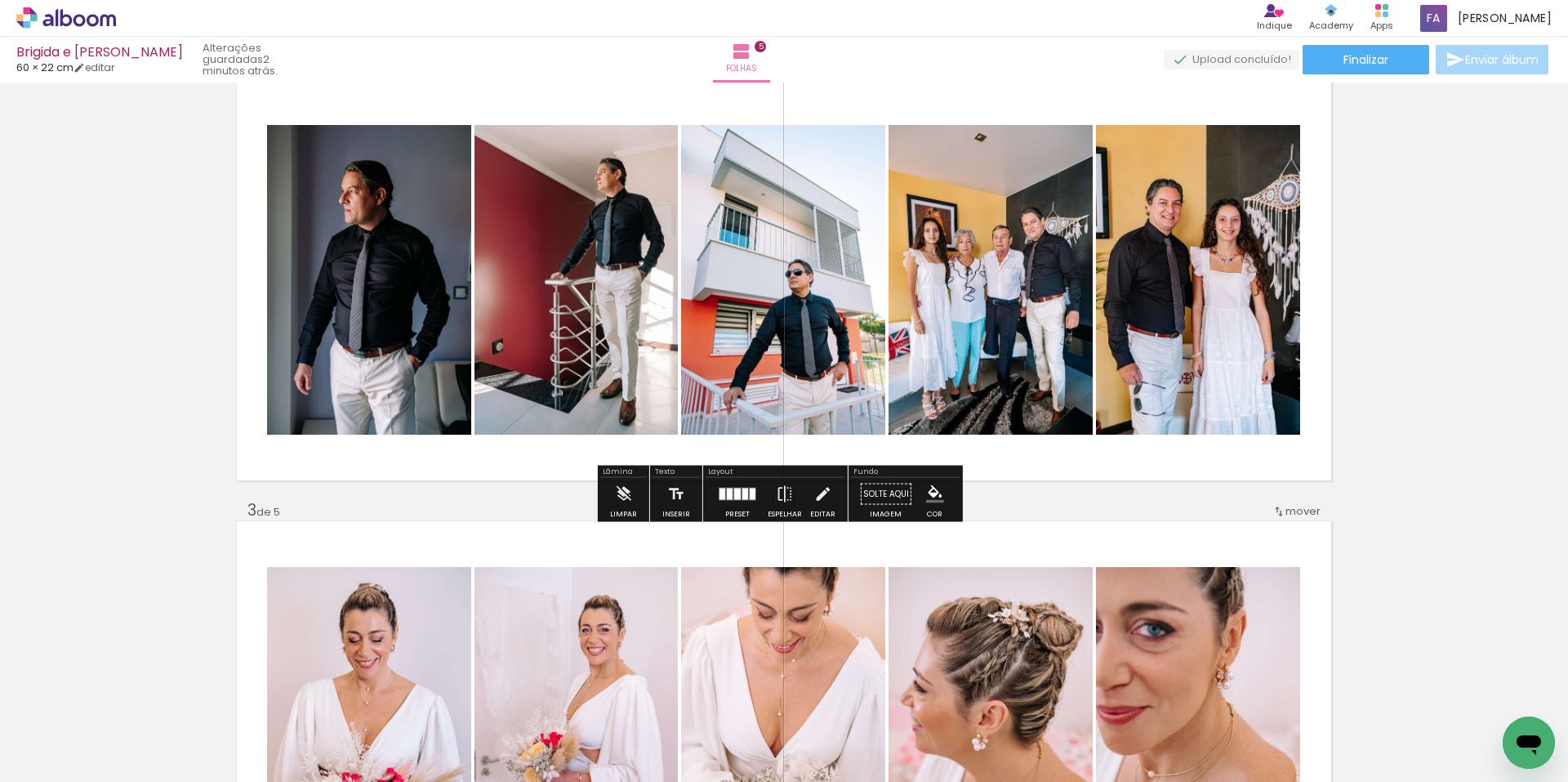
scroll to position [492, 0]
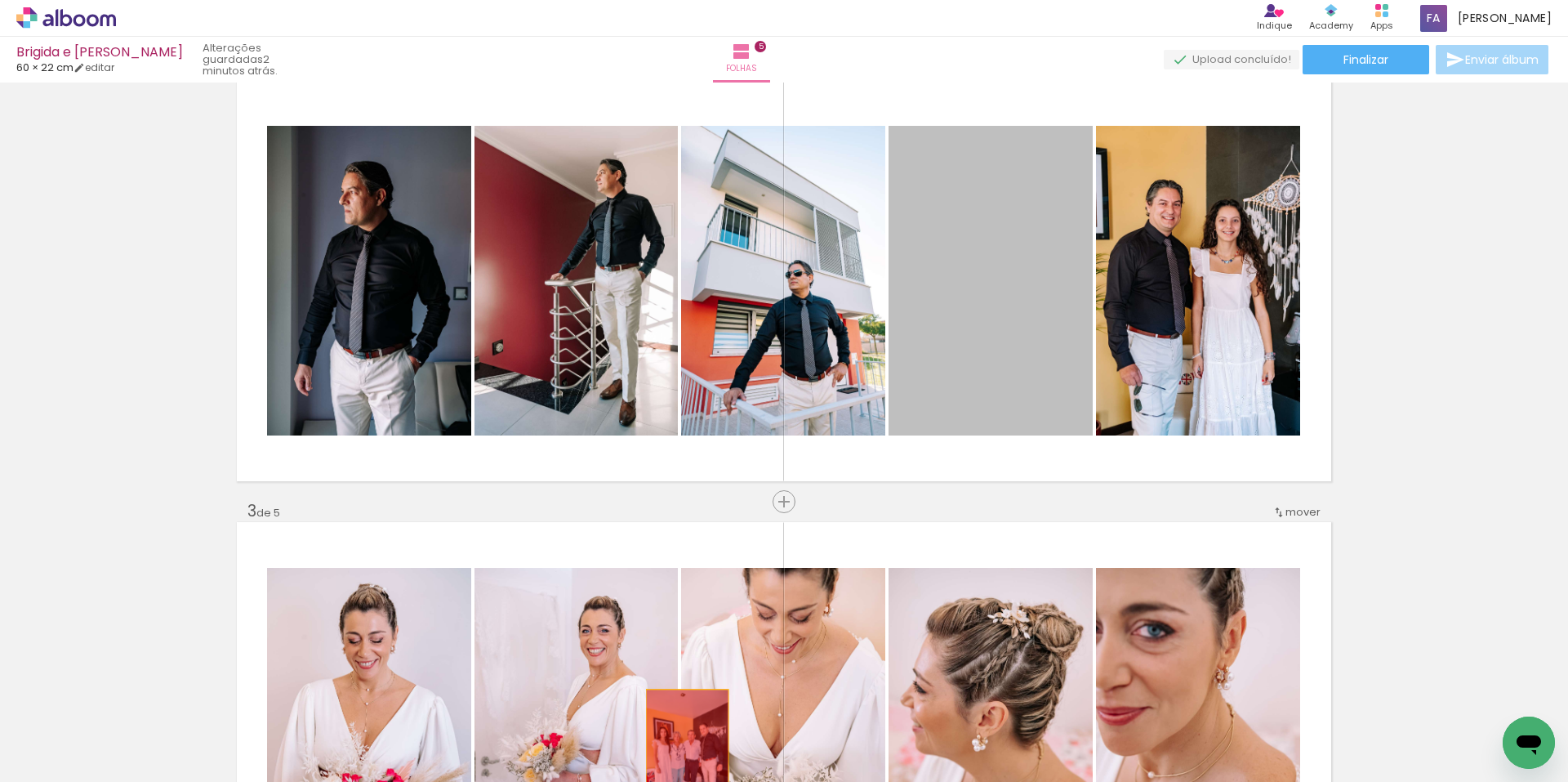
drag, startPoint x: 1007, startPoint y: 280, endPoint x: 682, endPoint y: 752, distance: 573.1
click at [682, 752] on quentale-workspace at bounding box center [784, 391] width 1568 height 782
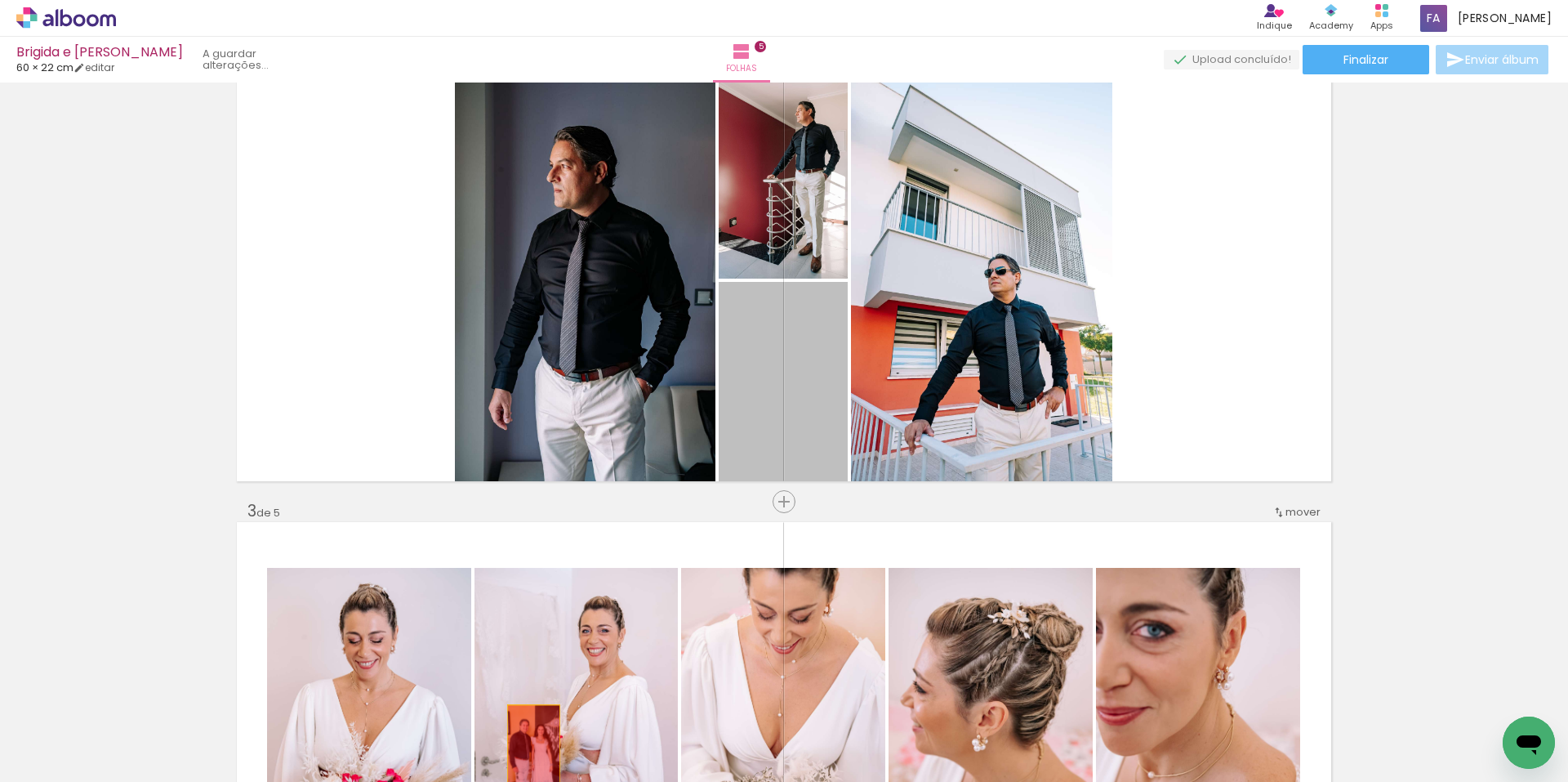
drag, startPoint x: 780, startPoint y: 381, endPoint x: 528, endPoint y: 746, distance: 443.5
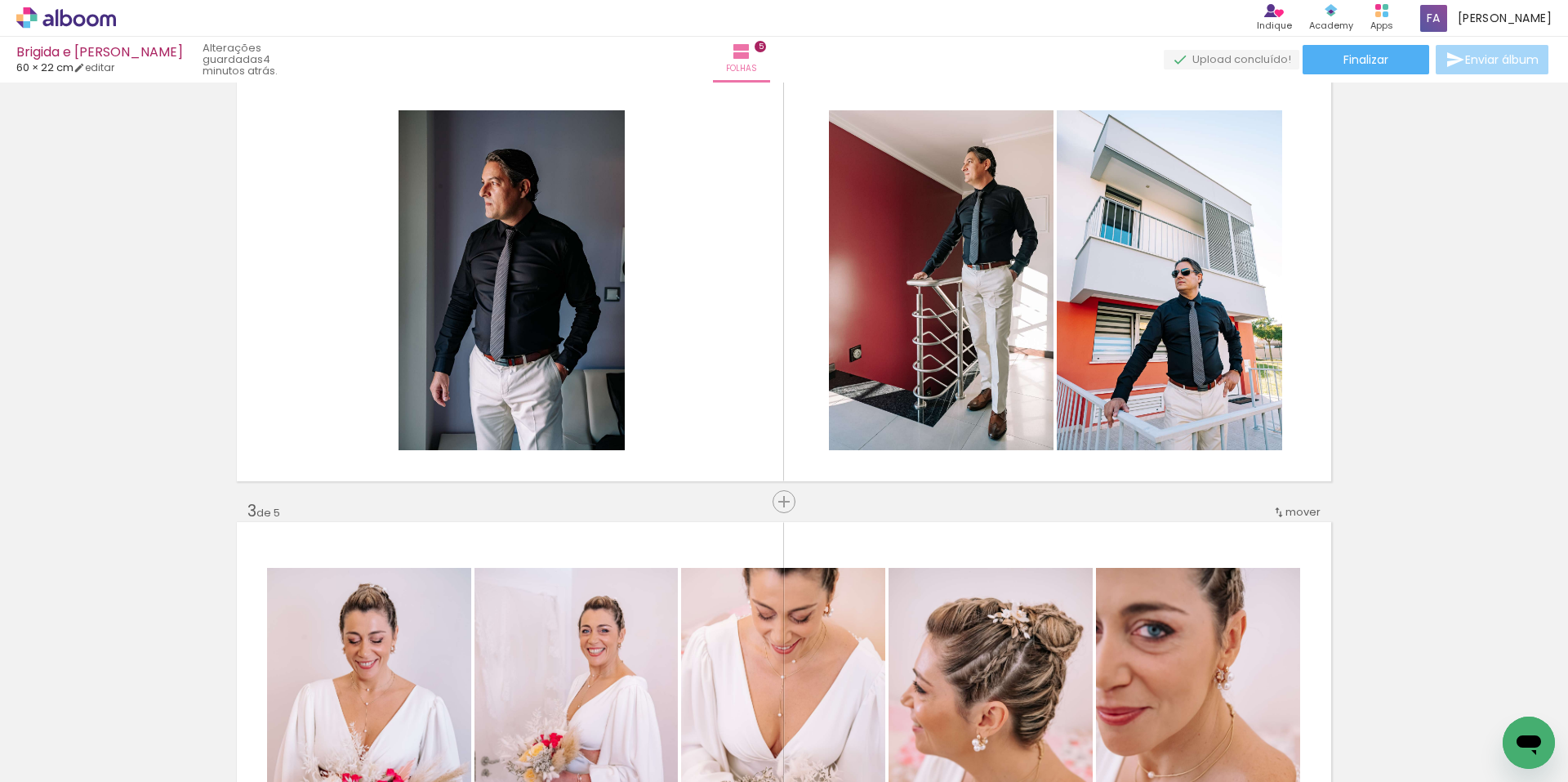
click at [68, 773] on span "Adicionar Fotos" at bounding box center [58, 773] width 49 height 18
click at [0, 0] on input "file" at bounding box center [0, 0] width 0 height 0
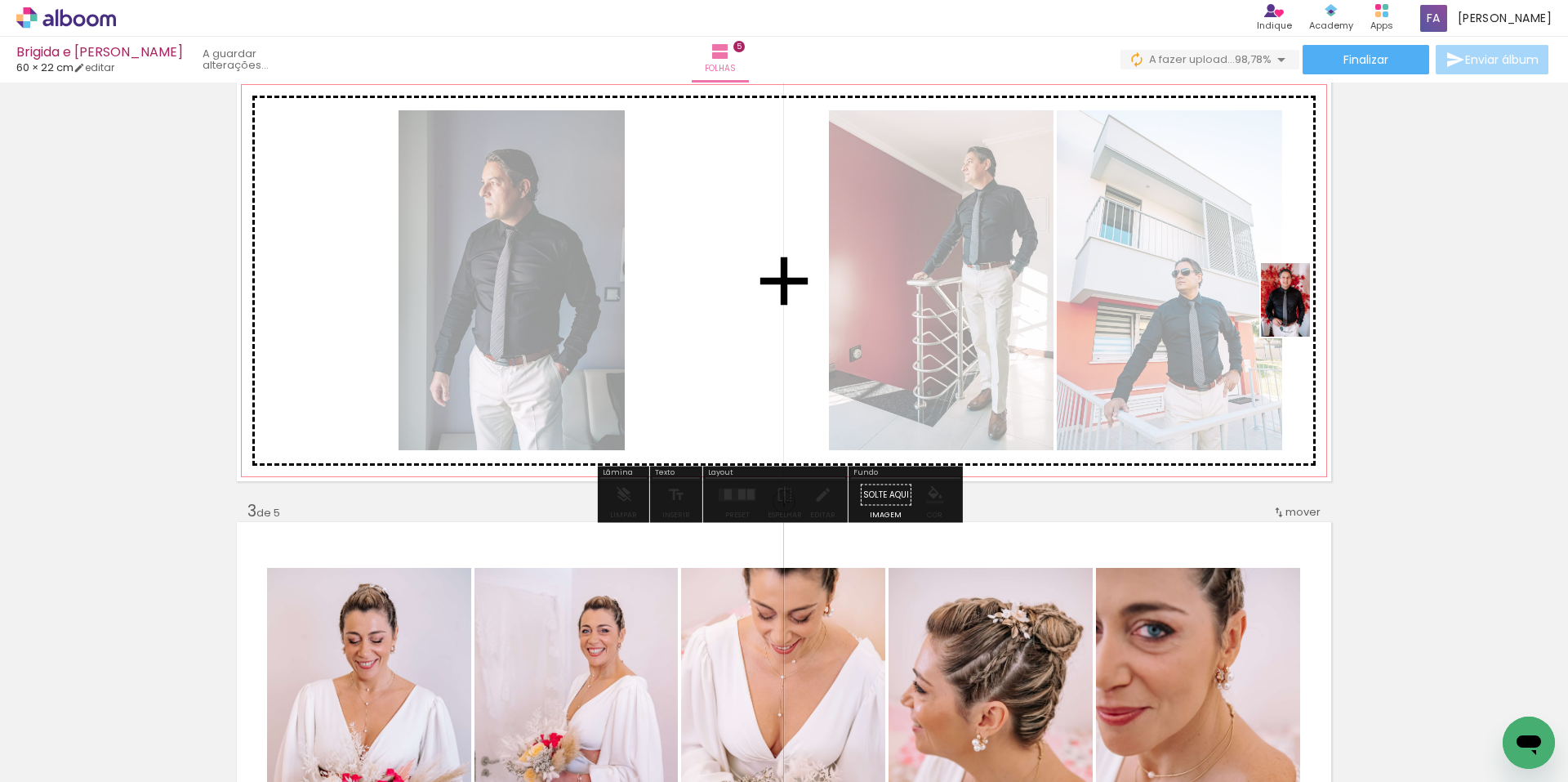
drag, startPoint x: 1499, startPoint y: 709, endPoint x: 1310, endPoint y: 313, distance: 438.8
click at [1310, 313] on quentale-workspace at bounding box center [784, 391] width 1568 height 782
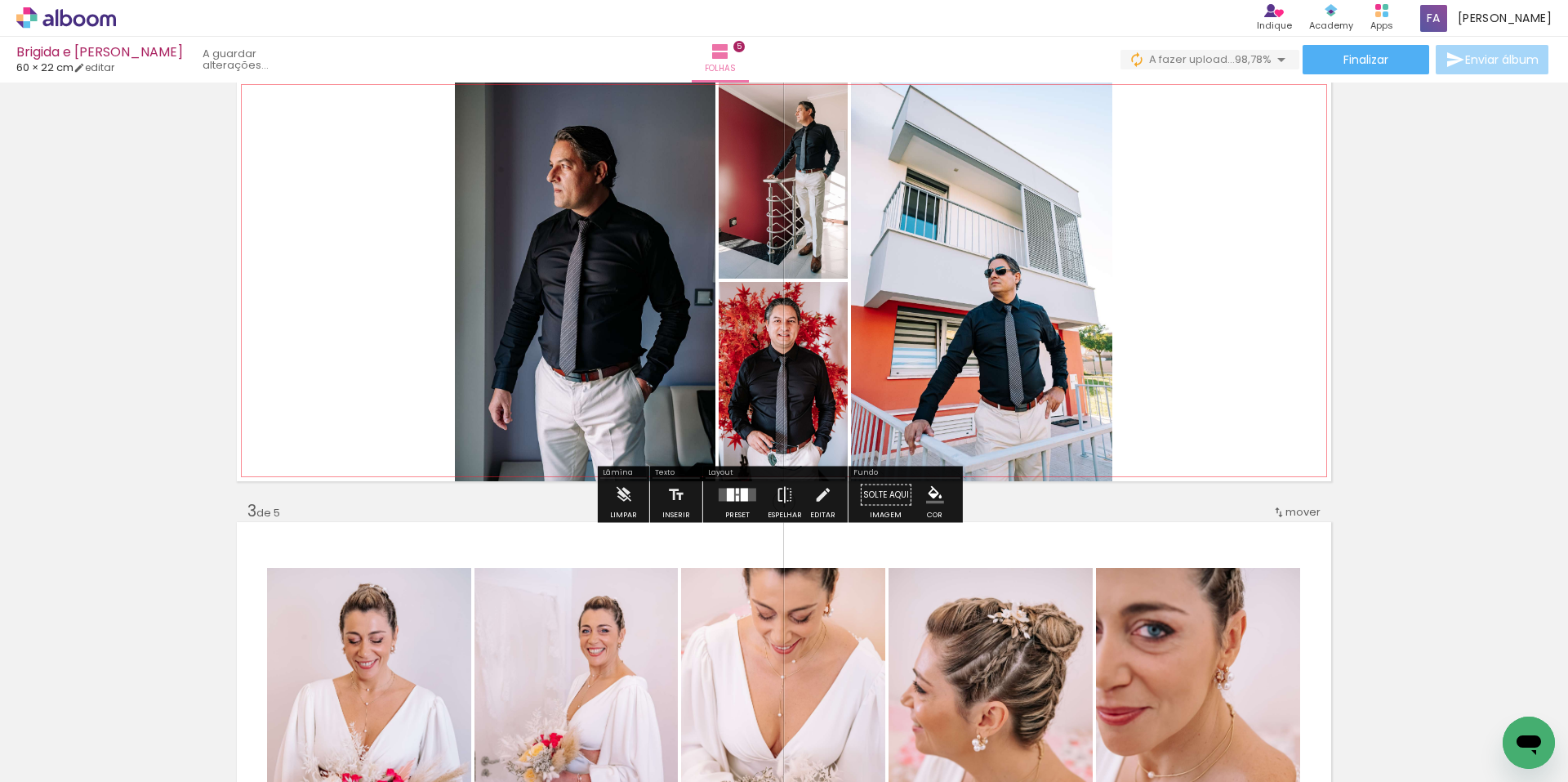
scroll to position [0, 4426]
click at [727, 494] on div at bounding box center [731, 495] width 8 height 13
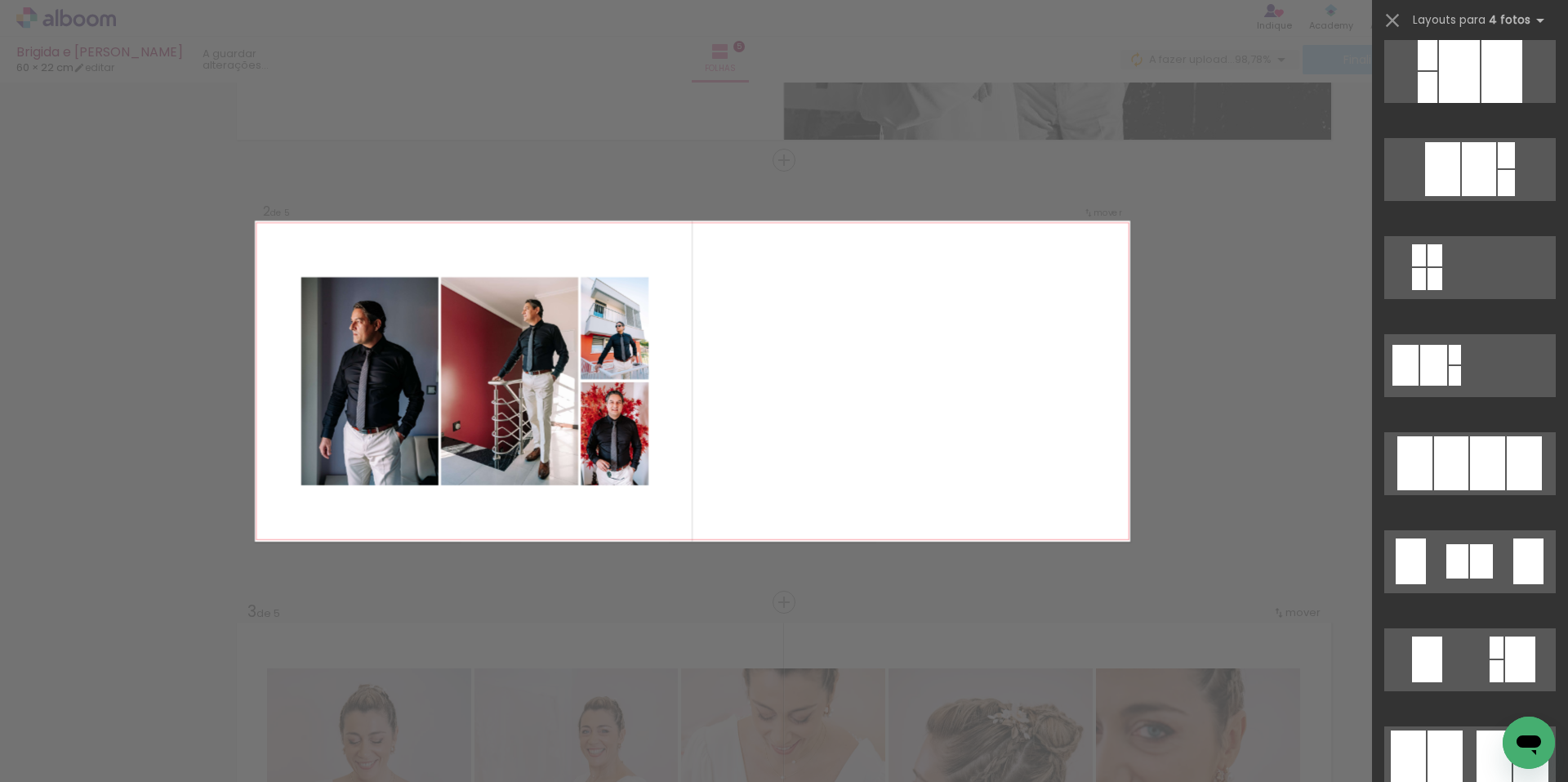
scroll to position [817, 0]
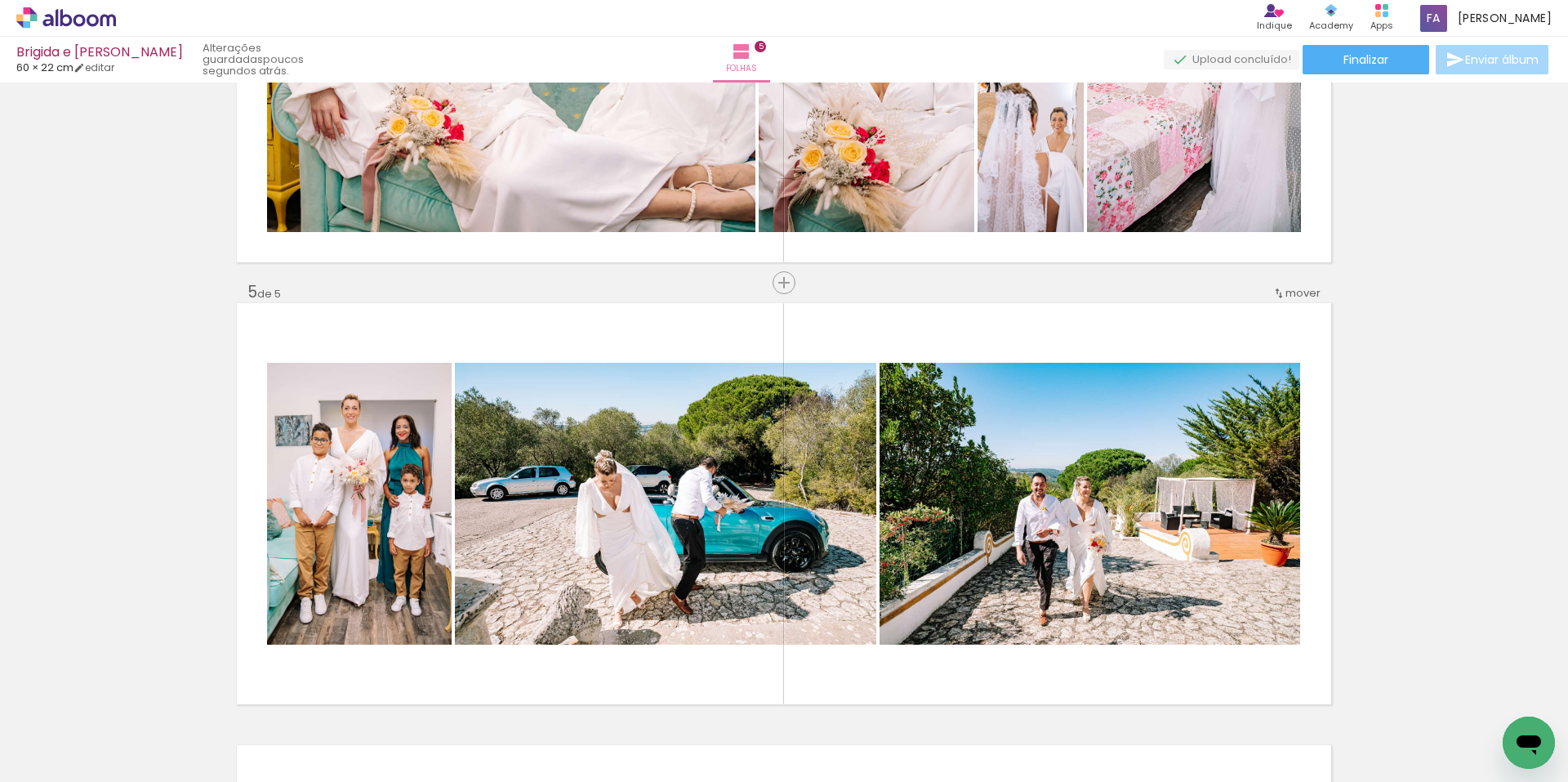
scroll to position [1635, 0]
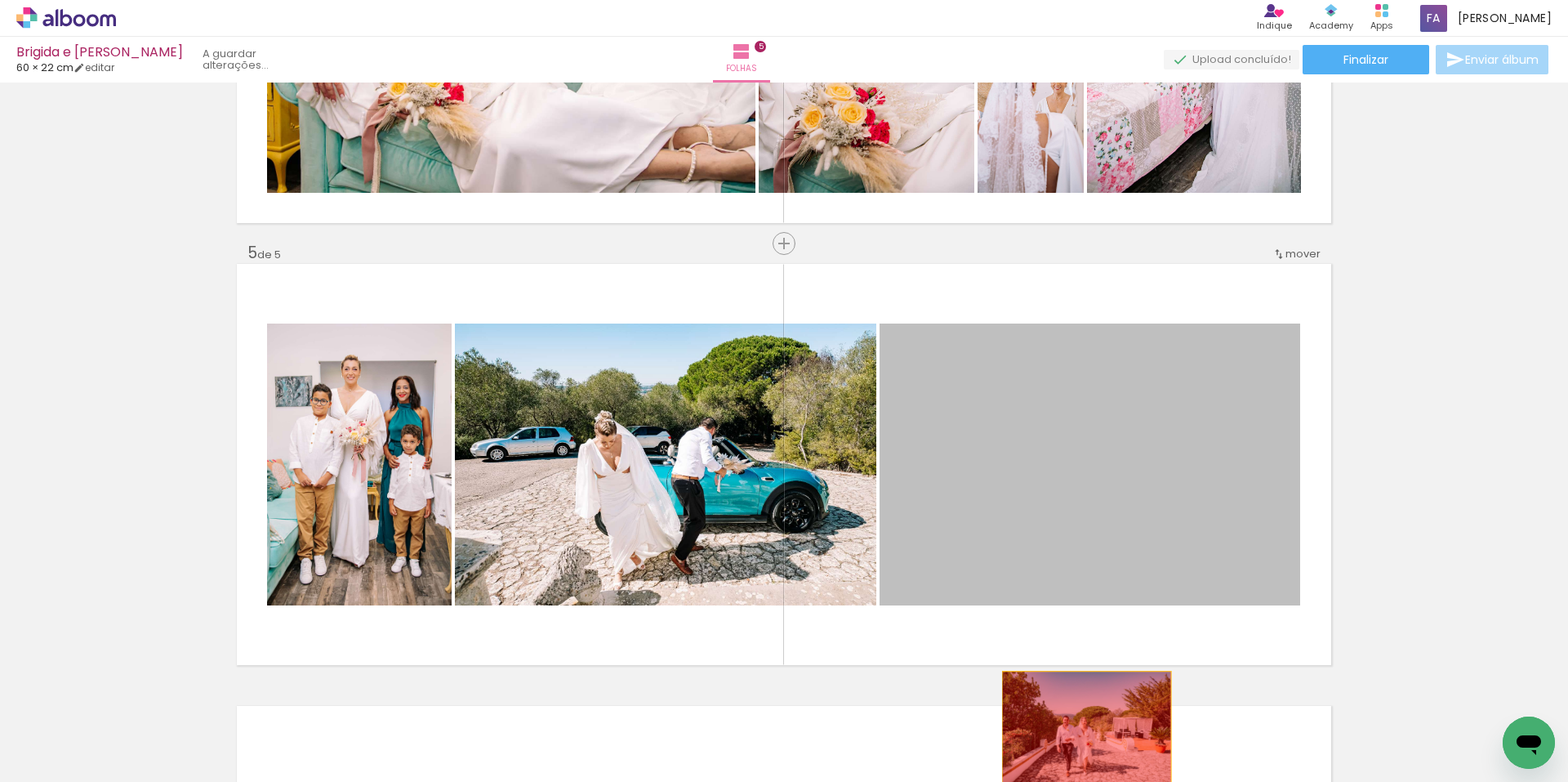
drag, startPoint x: 1121, startPoint y: 512, endPoint x: 1056, endPoint y: 707, distance: 205.5
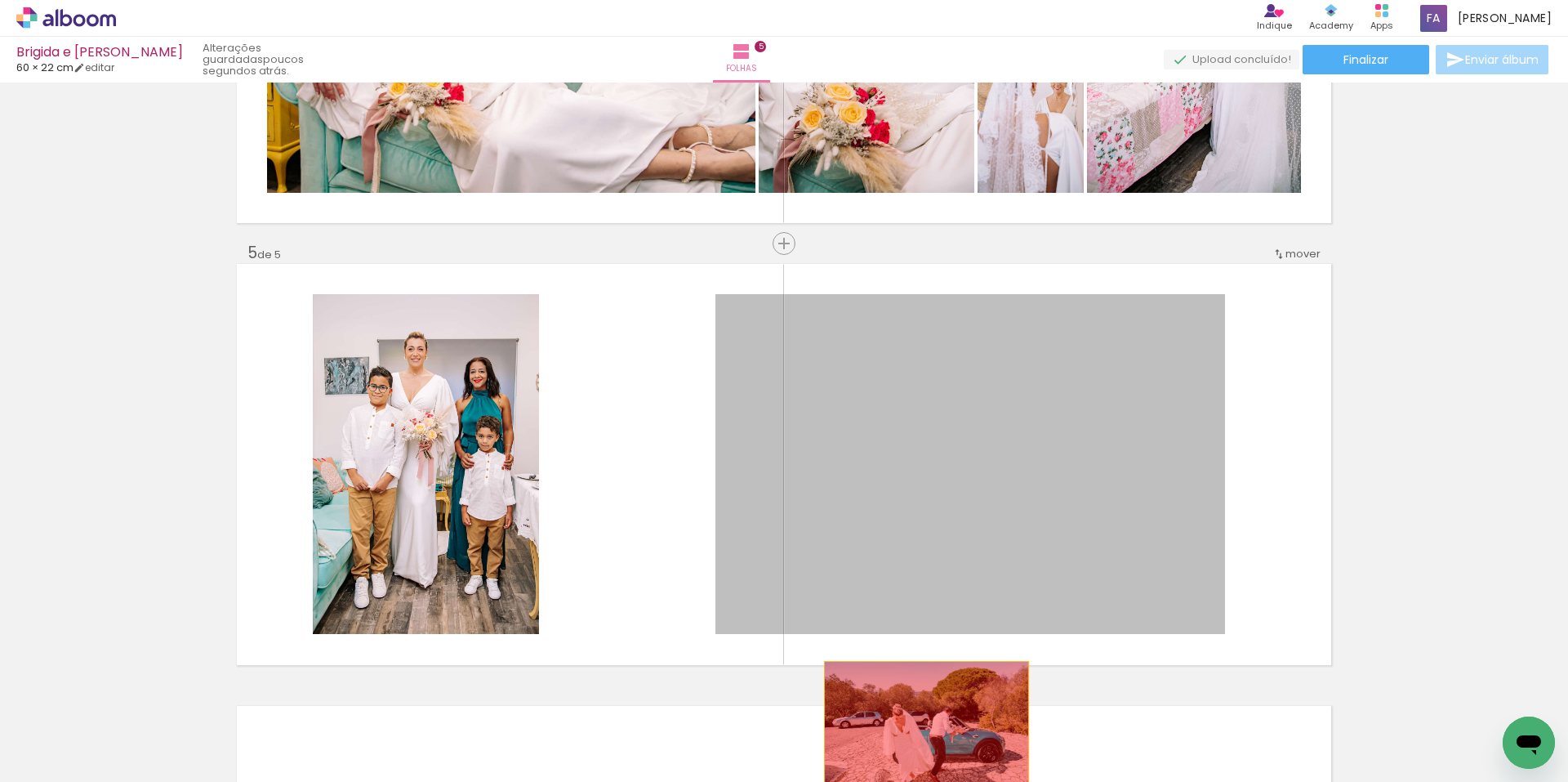
drag, startPoint x: 957, startPoint y: 421, endPoint x: 907, endPoint y: 723, distance: 306.1
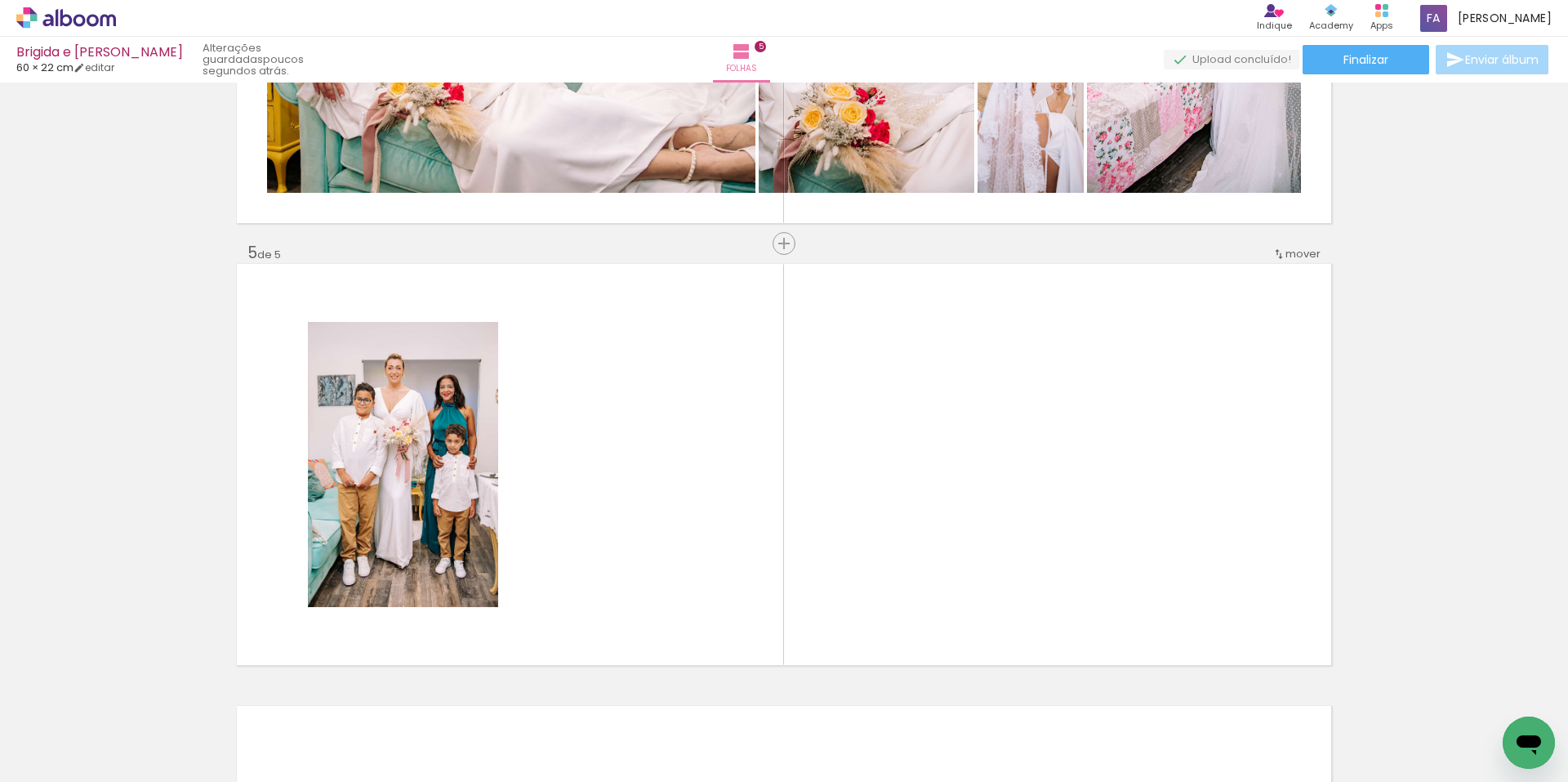
scroll to position [0, 1108]
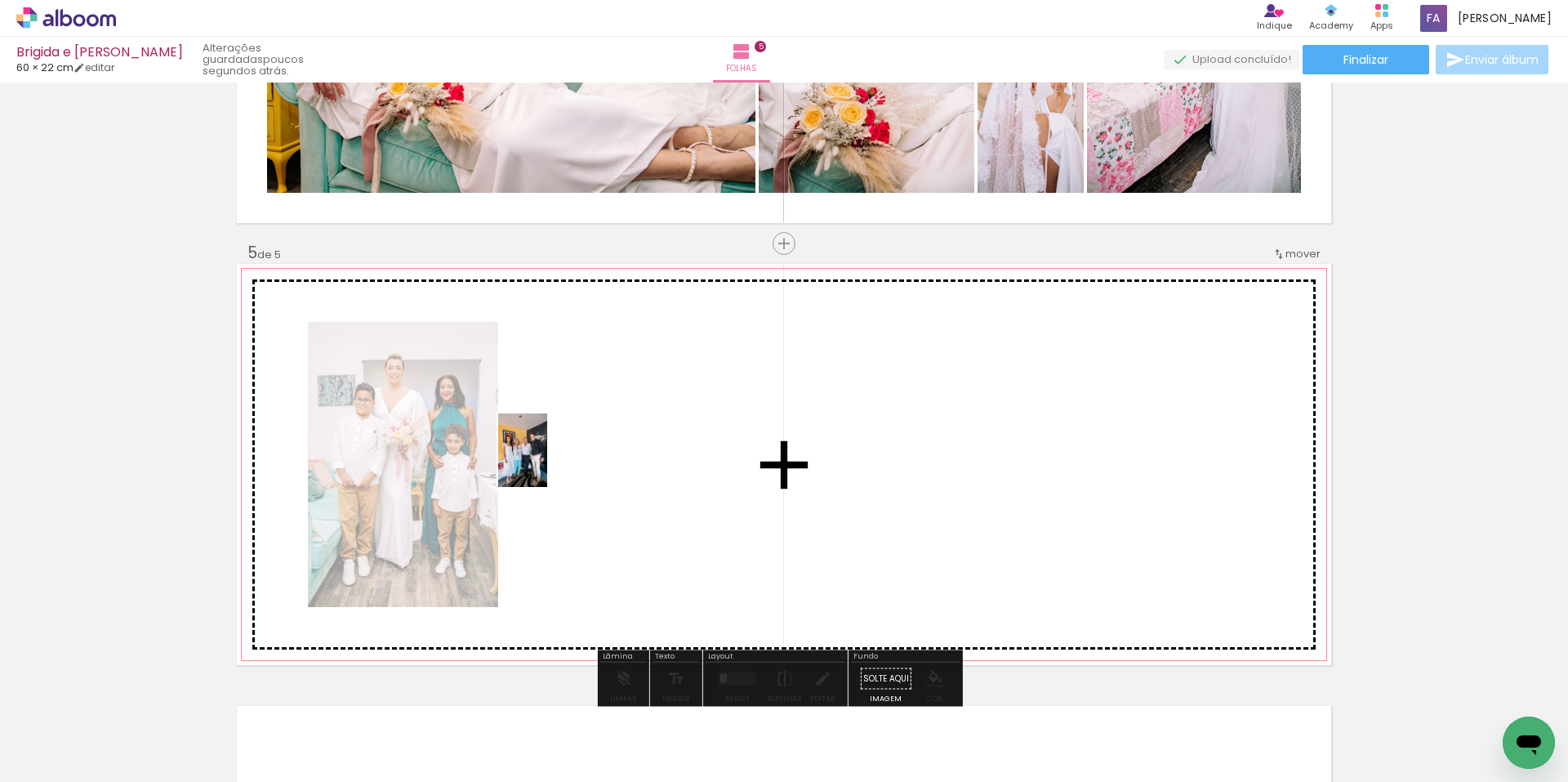
drag, startPoint x: 512, startPoint y: 727, endPoint x: 547, endPoint y: 463, distance: 266.3
click at [547, 463] on quentale-workspace at bounding box center [784, 391] width 1568 height 782
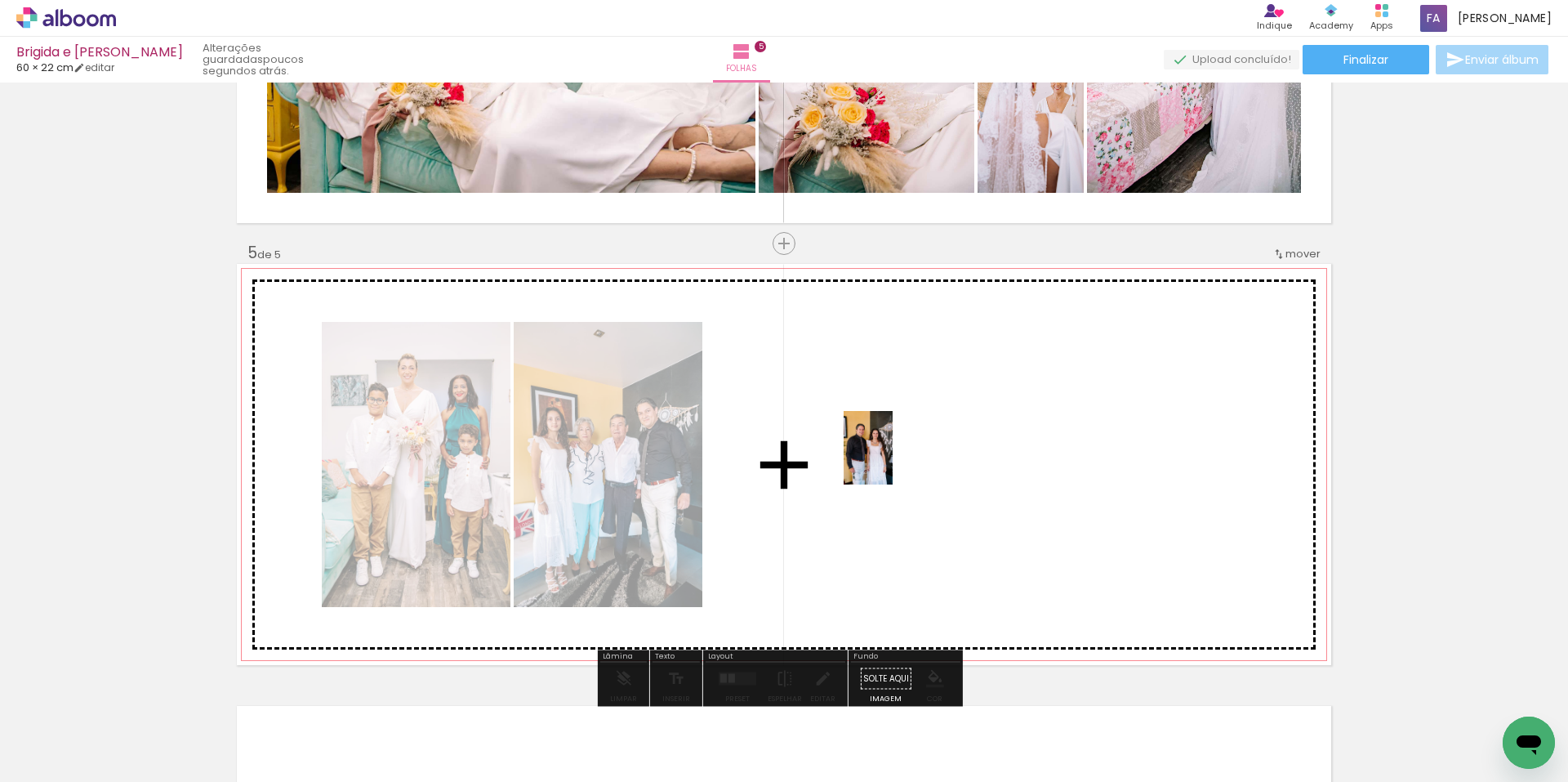
drag, startPoint x: 529, startPoint y: 741, endPoint x: 895, endPoint y: 458, distance: 462.6
click at [895, 458] on quentale-workspace at bounding box center [784, 391] width 1568 height 782
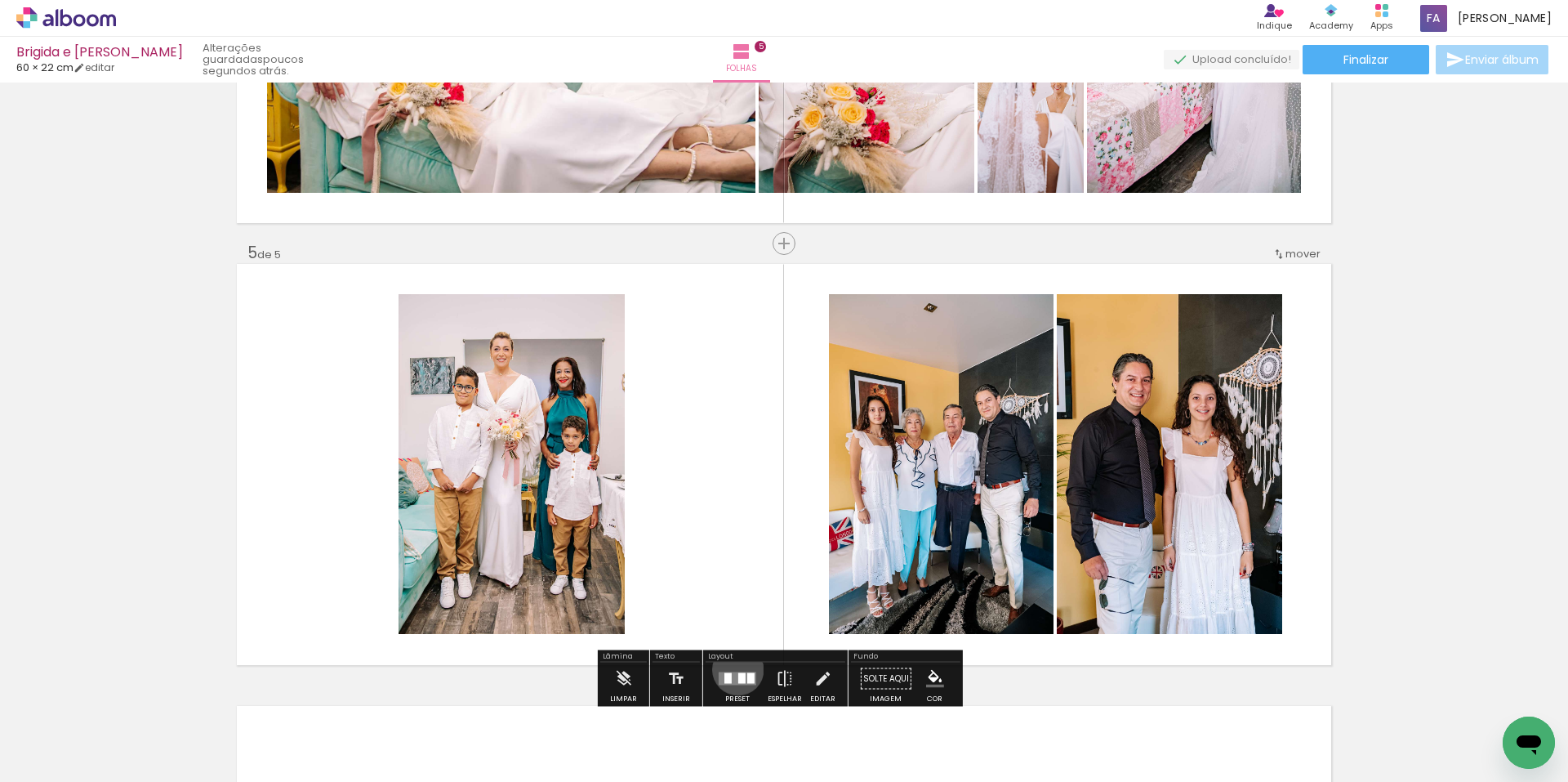
click at [735, 669] on div at bounding box center [737, 678] width 44 height 32
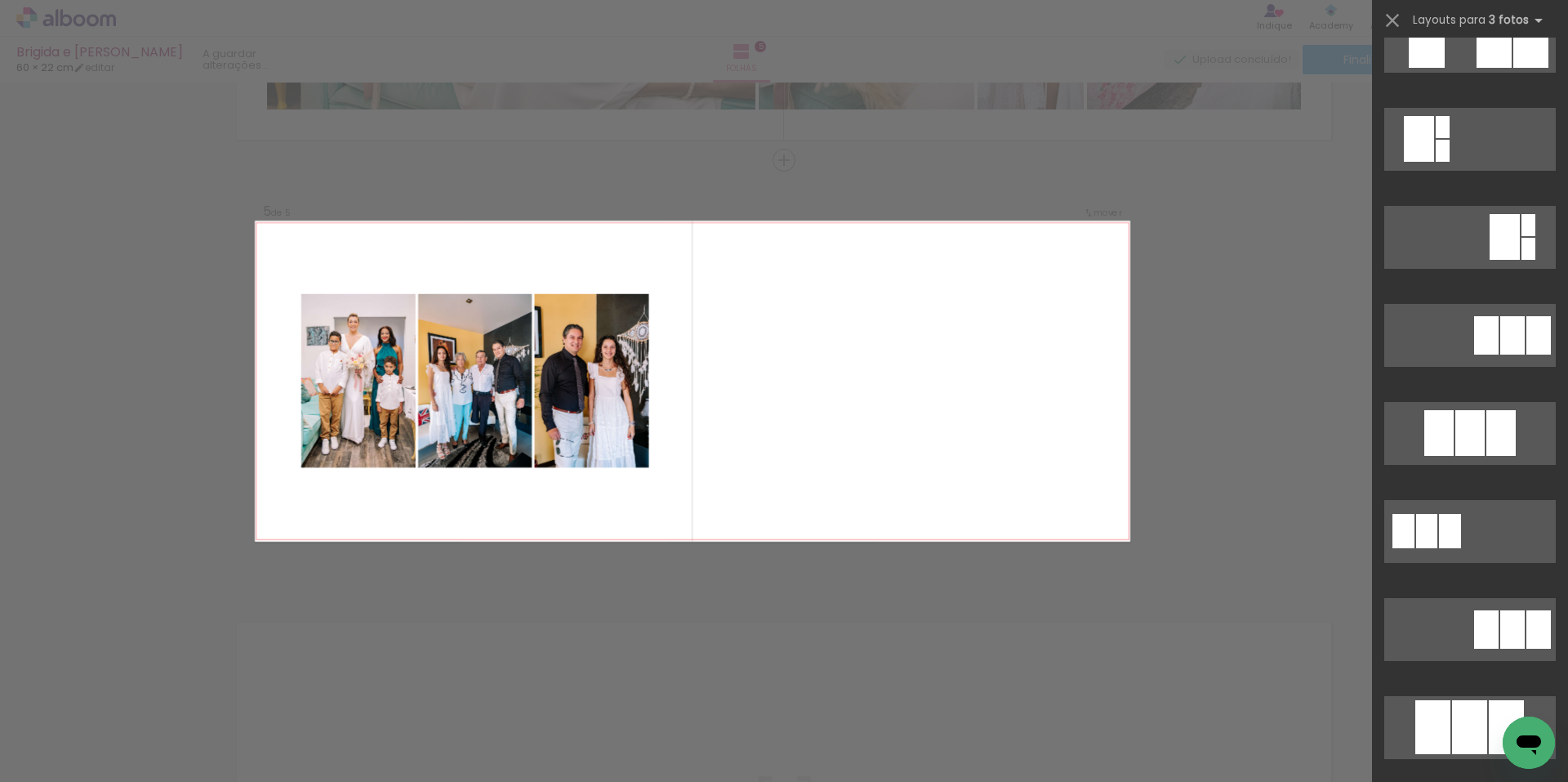
scroll to position [490, 0]
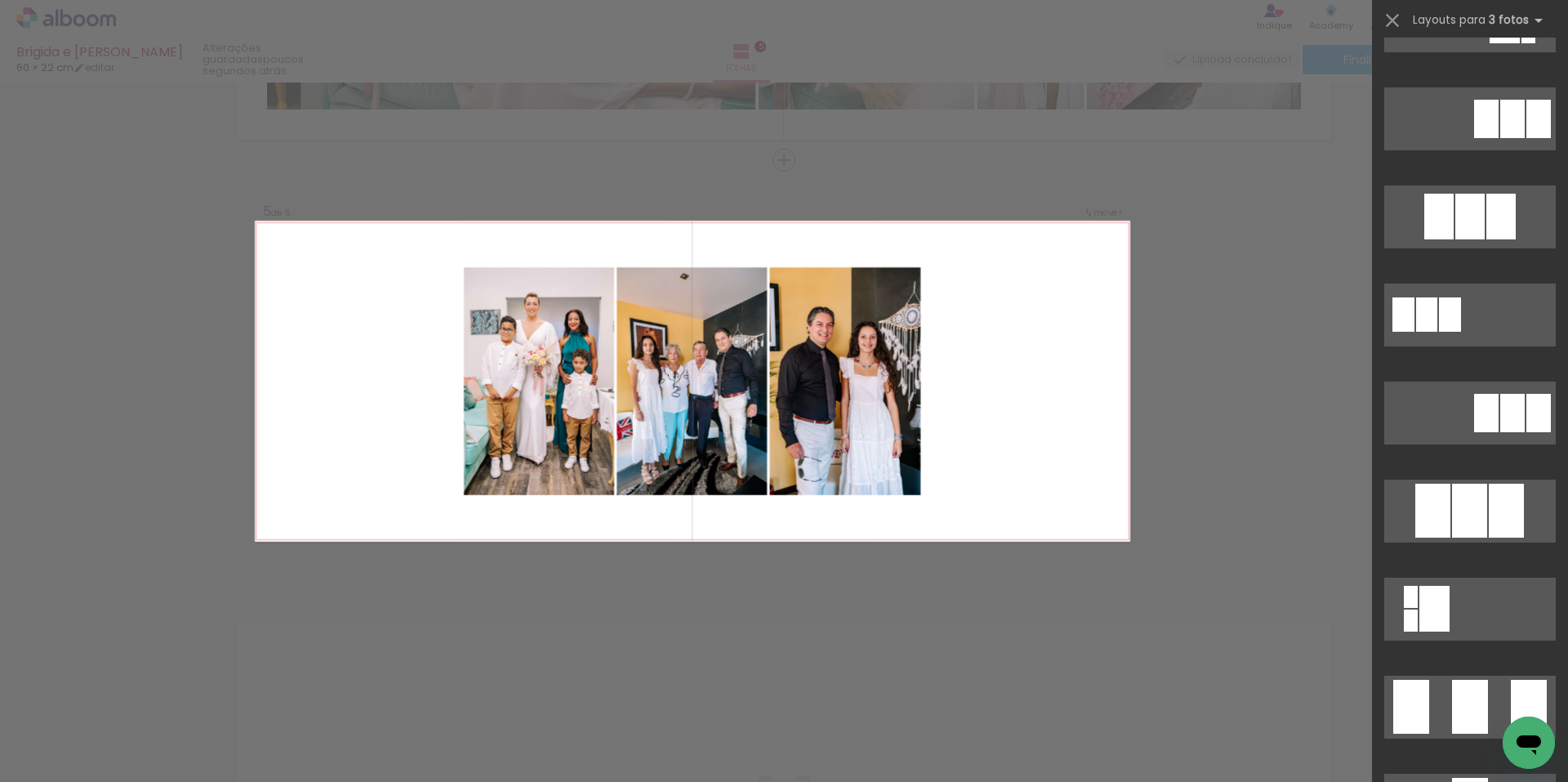
scroll to position [654, 0]
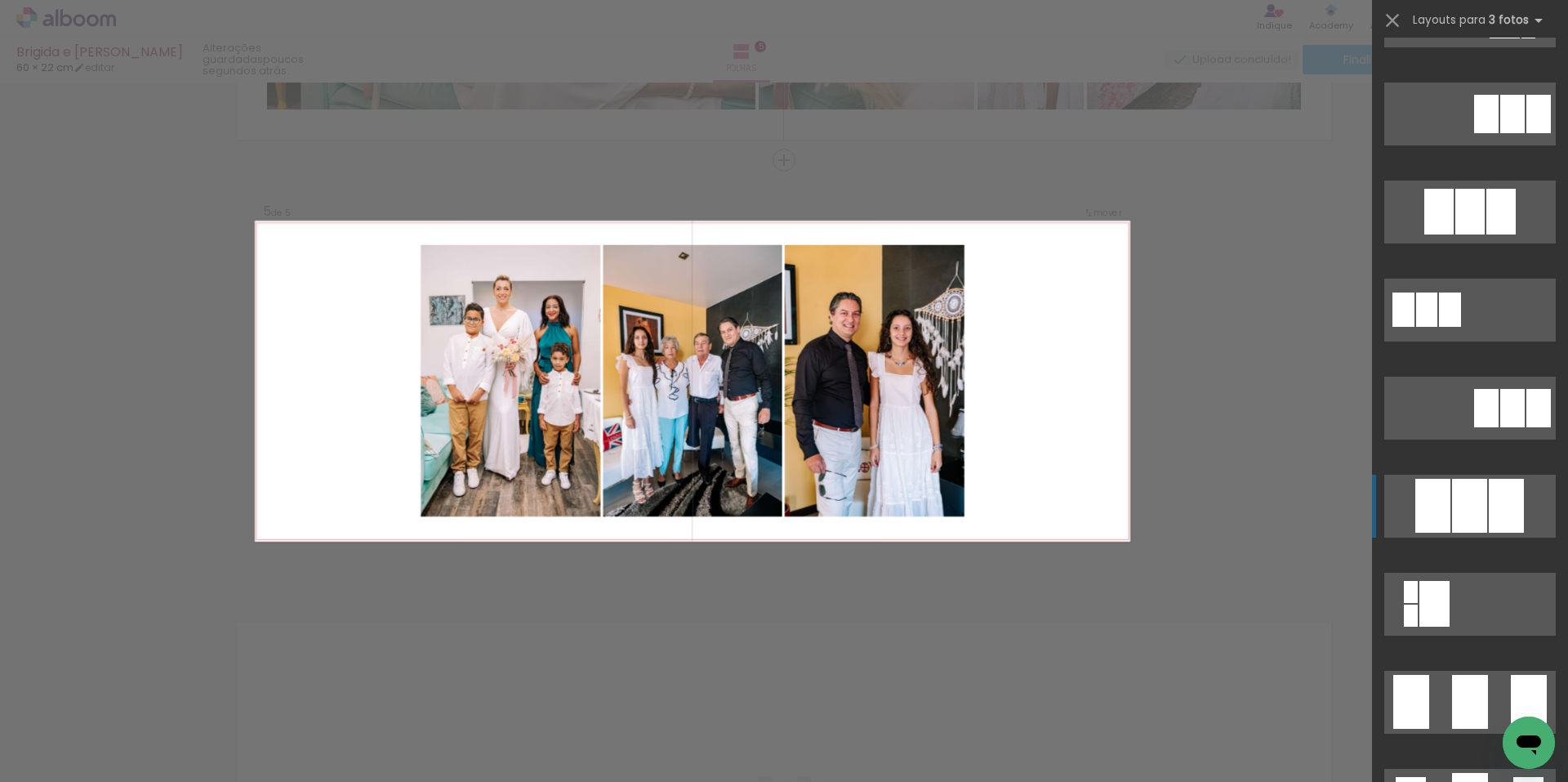
click at [1467, 234] on div at bounding box center [1470, 212] width 29 height 46
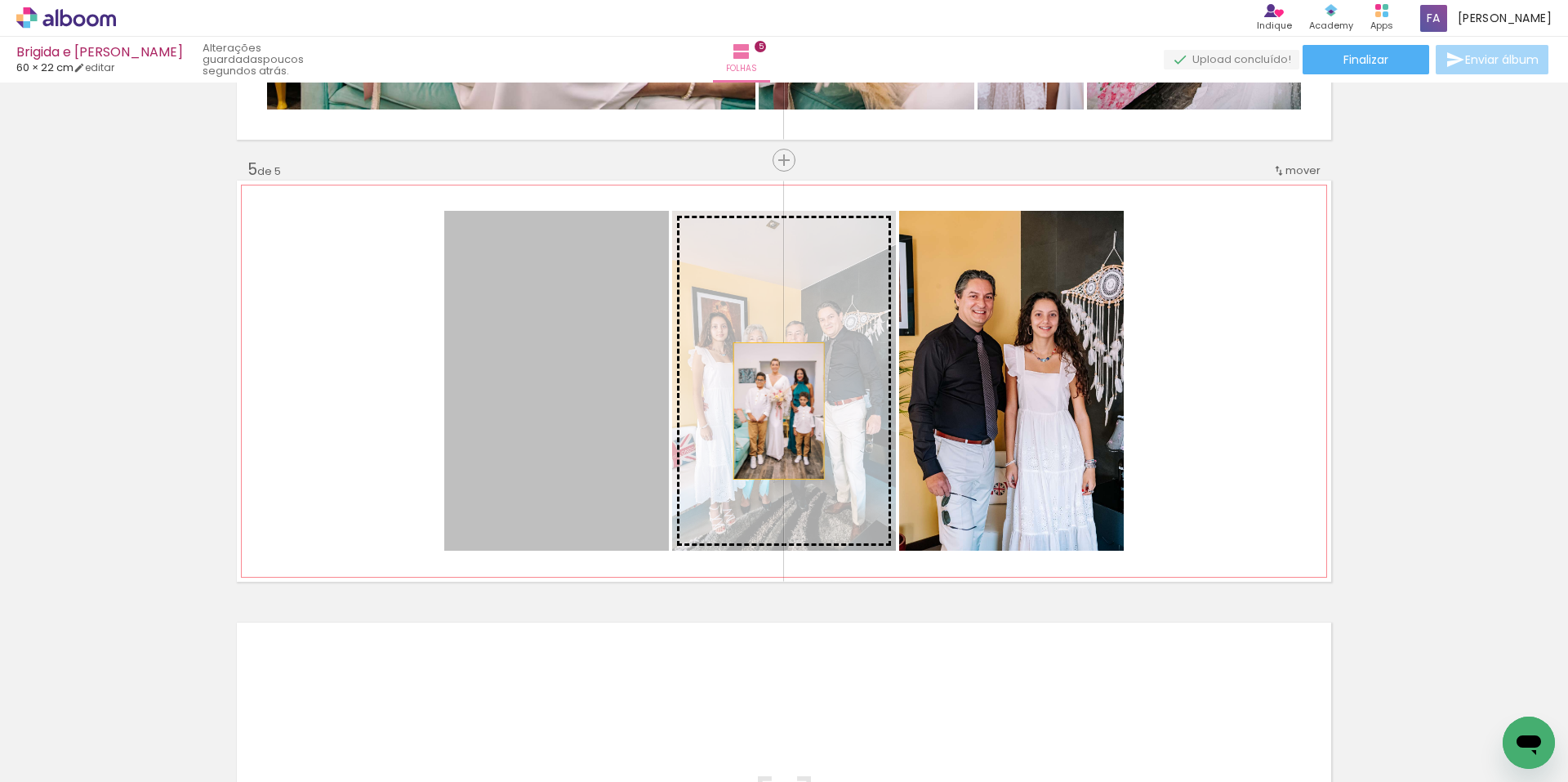
drag, startPoint x: 554, startPoint y: 394, endPoint x: 773, endPoint y: 412, distance: 219.7
click at [0, 0] on slot at bounding box center [0, 0] width 0 height 0
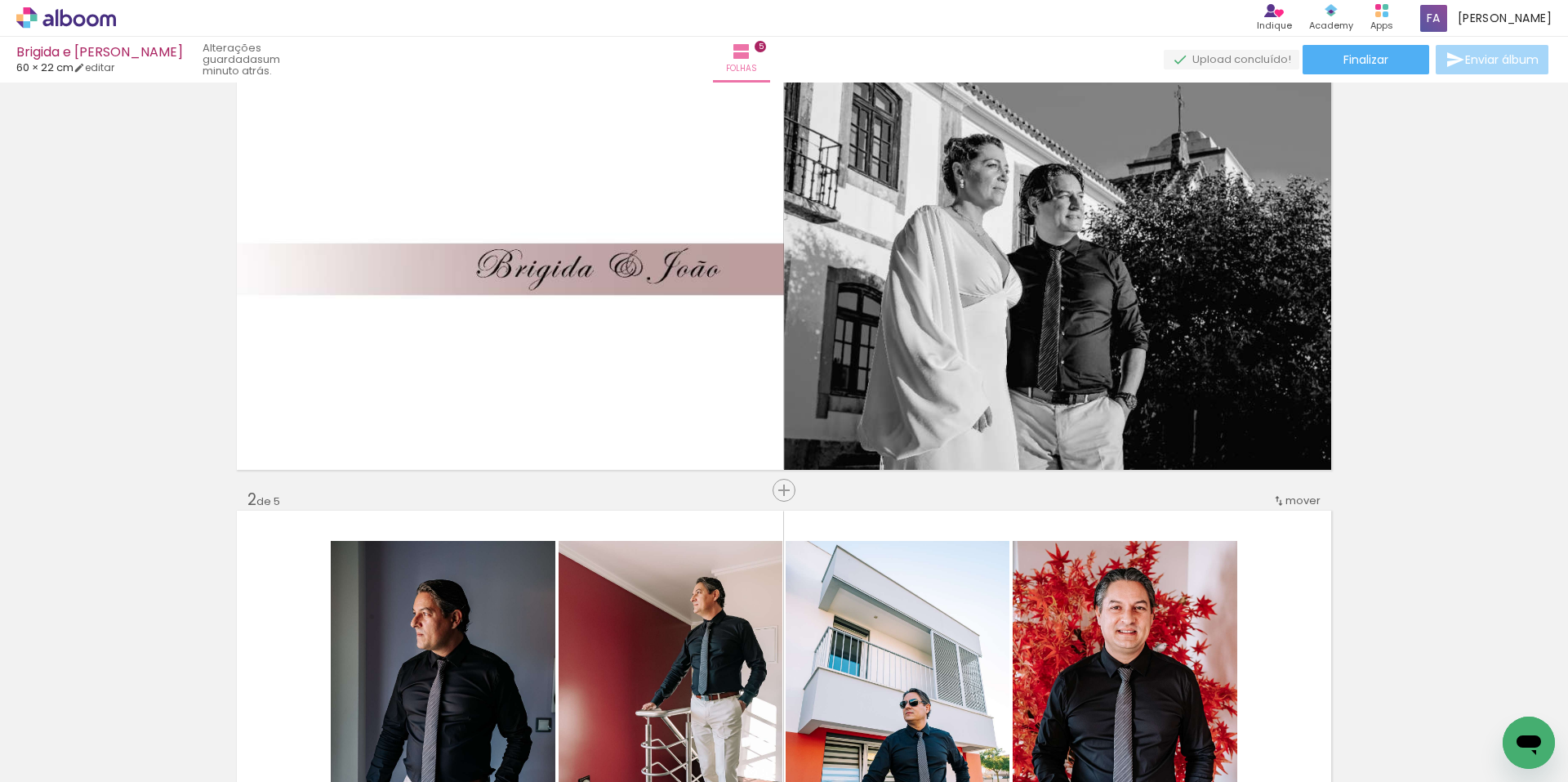
scroll to position [247, 0]
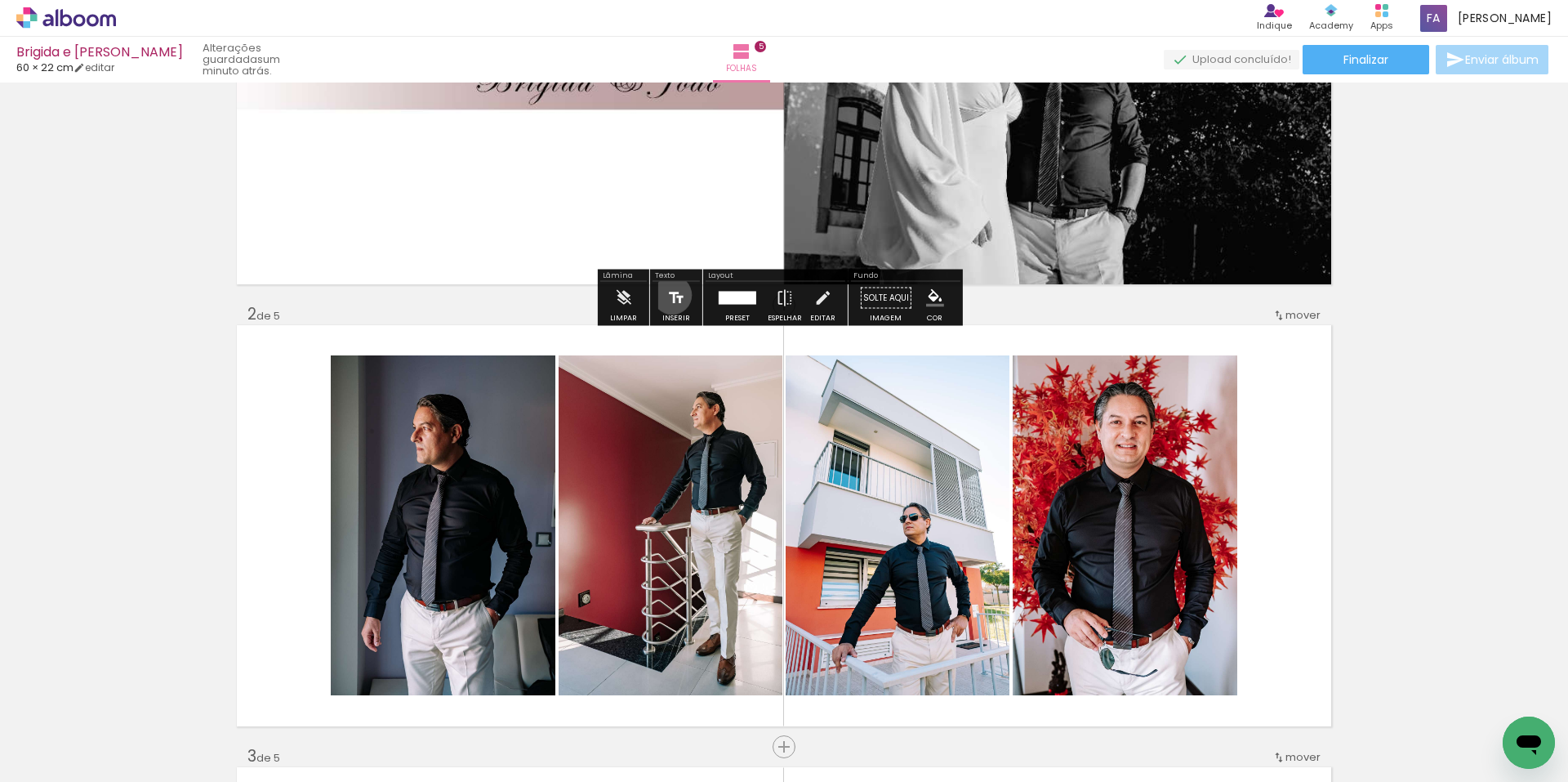
click at [671, 295] on iron-icon at bounding box center [676, 298] width 18 height 32
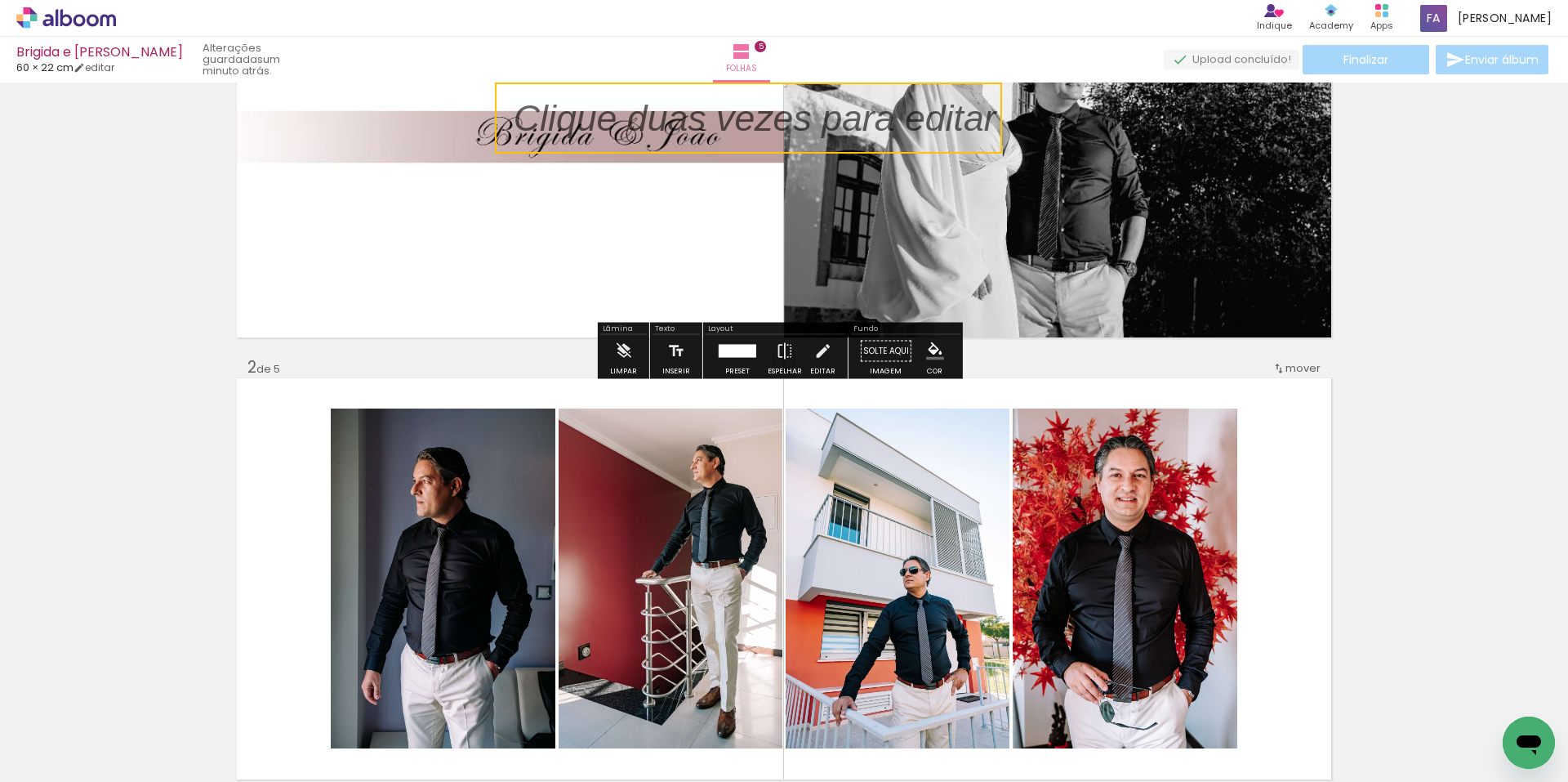
click at [933, 151] on quentale-selection at bounding box center [748, 118] width 507 height 72
type input "Sans Serif"
click at [957, 121] on p at bounding box center [755, 127] width 483 height 52
drag, startPoint x: 986, startPoint y: 119, endPoint x: 563, endPoint y: 109, distance: 423.1
click at [563, 109] on p at bounding box center [755, 127] width 483 height 52
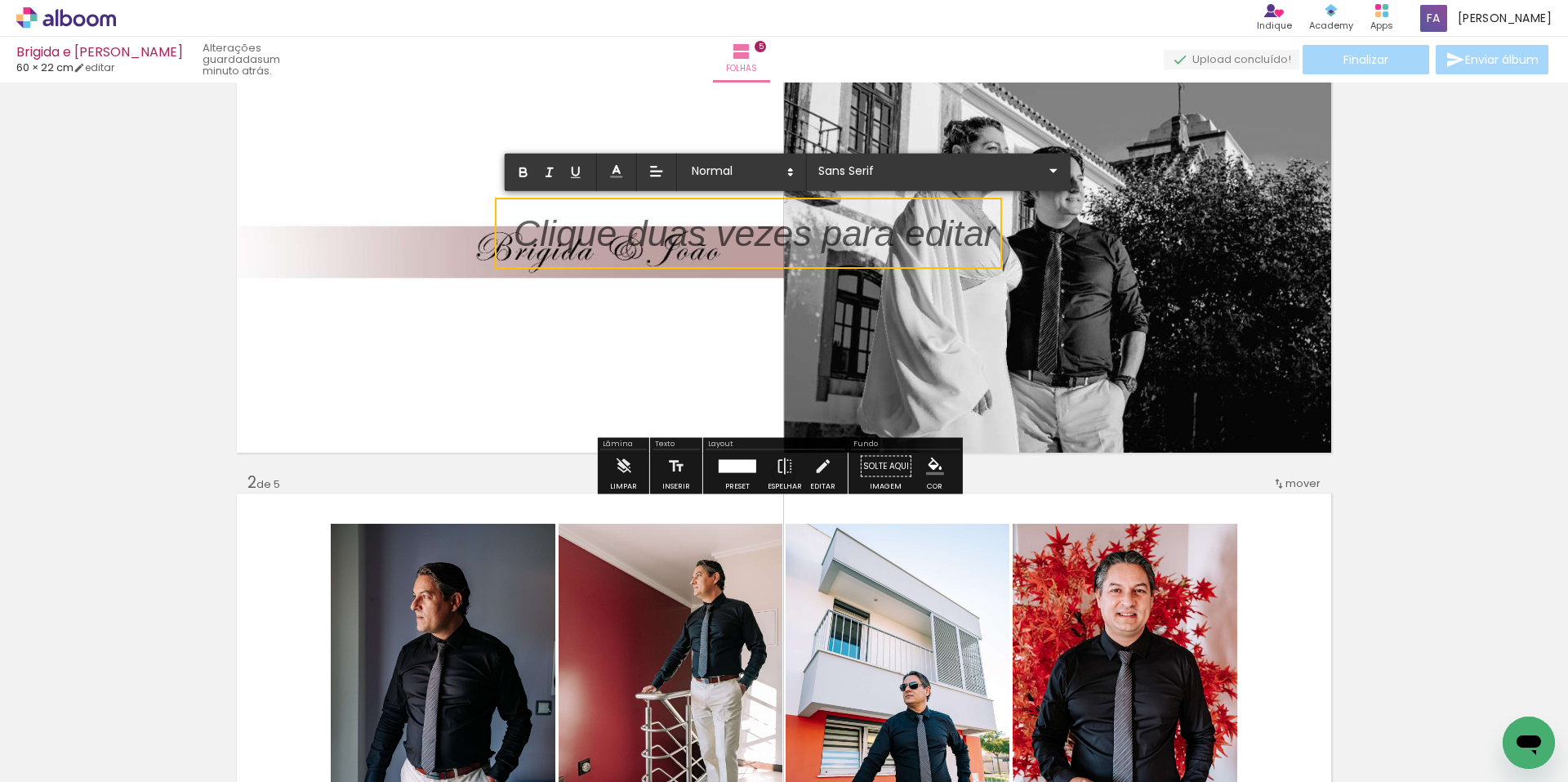
scroll to position [0, 0]
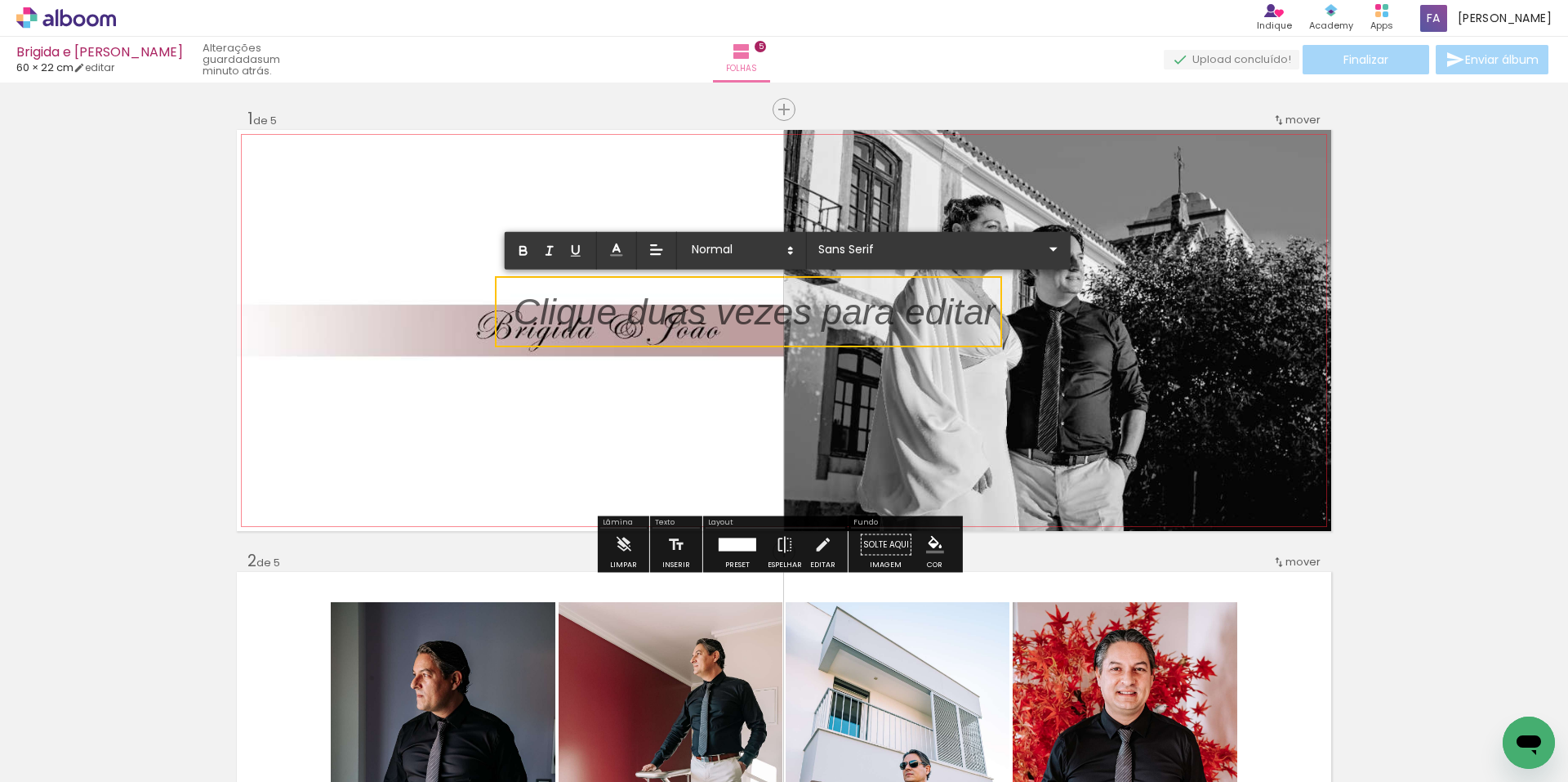
click at [955, 313] on p at bounding box center [755, 321] width 483 height 52
click at [979, 315] on p at bounding box center [755, 321] width 483 height 52
drag, startPoint x: 990, startPoint y: 317, endPoint x: 524, endPoint y: 308, distance: 466.1
click at [524, 308] on p at bounding box center [755, 321] width 483 height 52
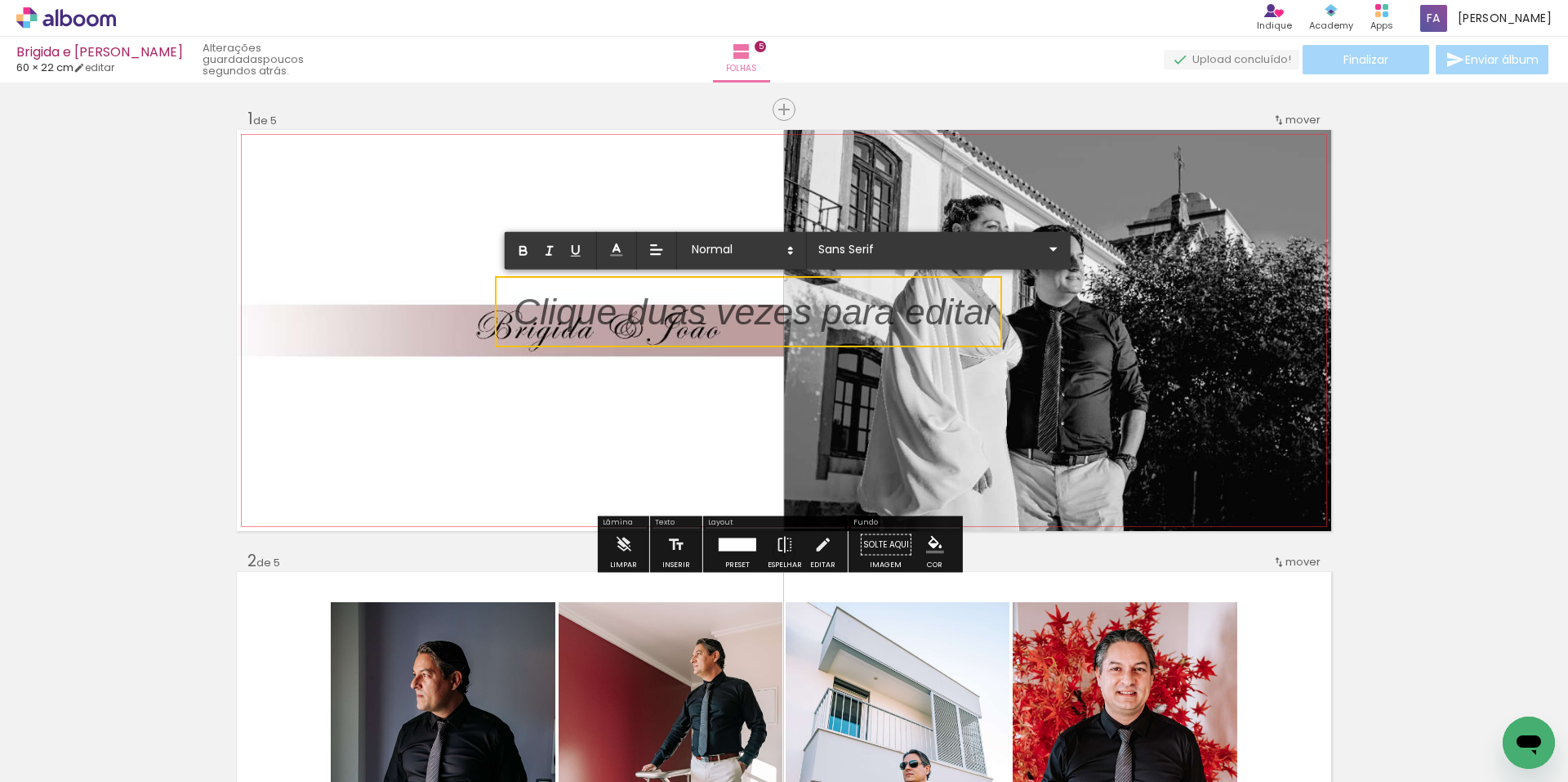
drag, startPoint x: 544, startPoint y: 325, endPoint x: 556, endPoint y: 320, distance: 13.0
click at [553, 320] on p at bounding box center [755, 321] width 483 height 52
click at [685, 310] on p at bounding box center [755, 321] width 483 height 52
click at [706, 346] on quentale-selection at bounding box center [748, 312] width 507 height 72
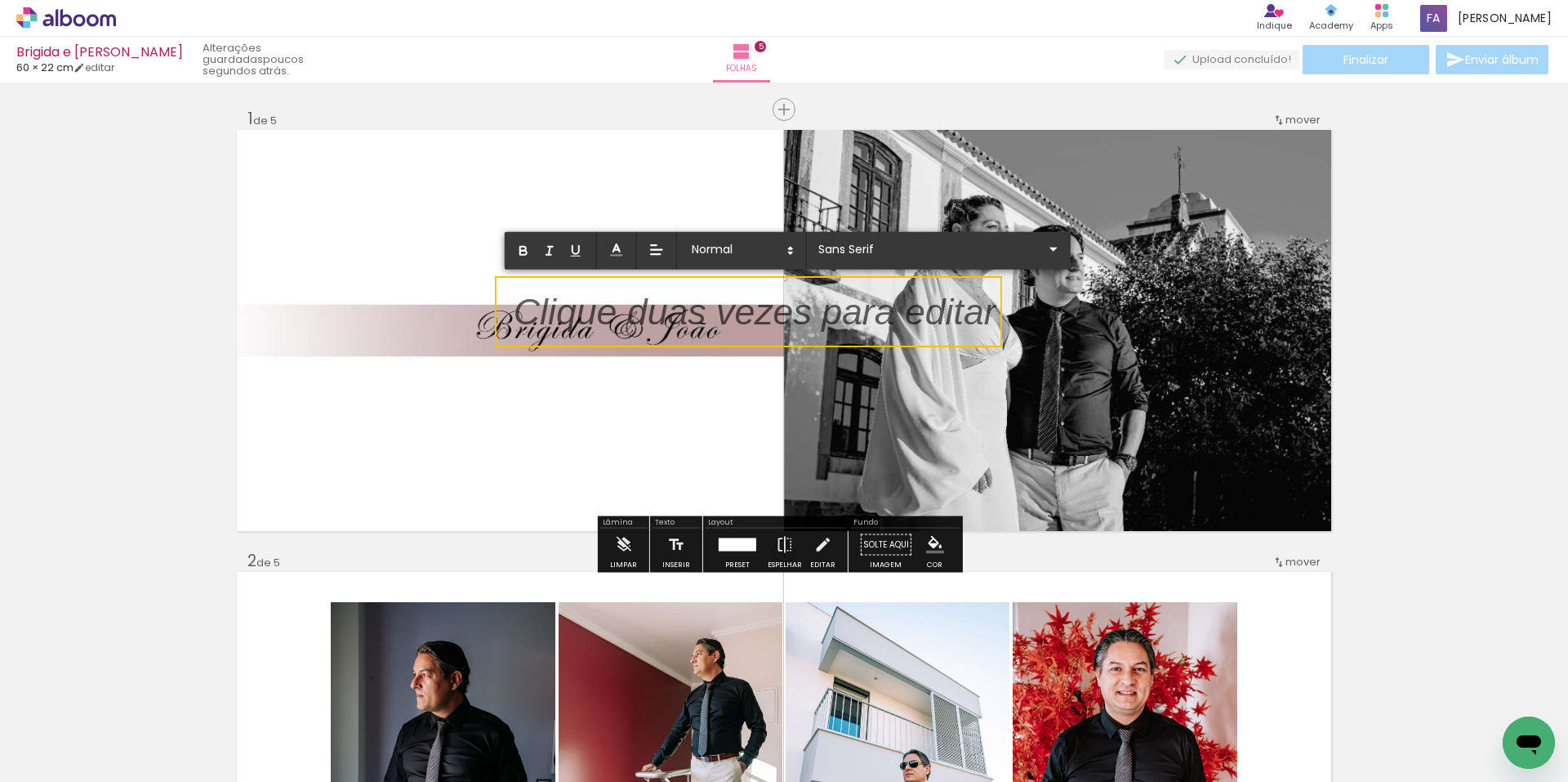
click at [706, 346] on quentale-selection at bounding box center [748, 312] width 507 height 72
click at [773, 345] on quentale-selection at bounding box center [748, 312] width 507 height 72
click at [770, 345] on quentale-selection at bounding box center [748, 312] width 507 height 72
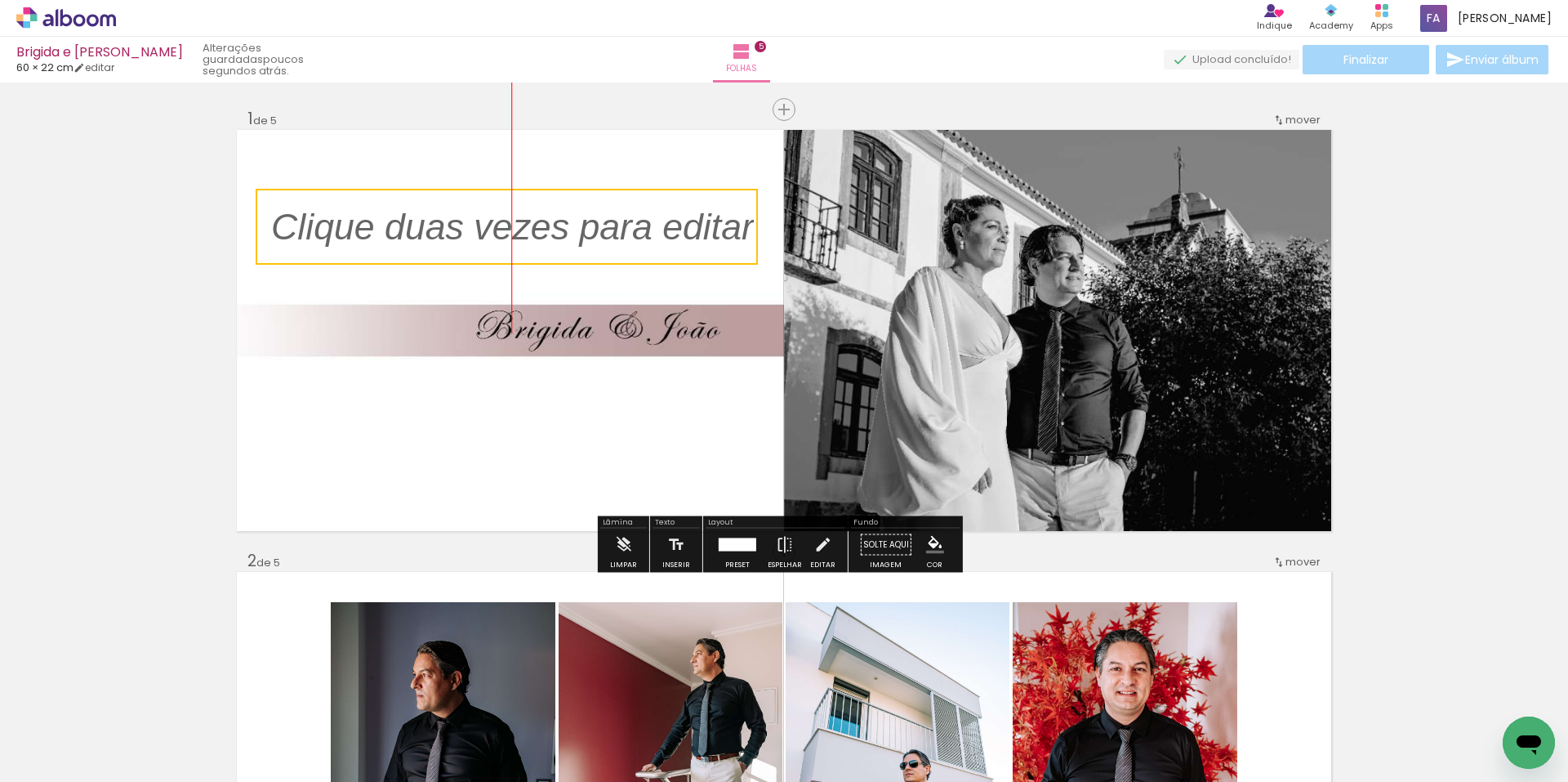
drag, startPoint x: 826, startPoint y: 277, endPoint x: 593, endPoint y: 192, distance: 248.0
click at [593, 192] on quentale-selection at bounding box center [506, 227] width 502 height 76
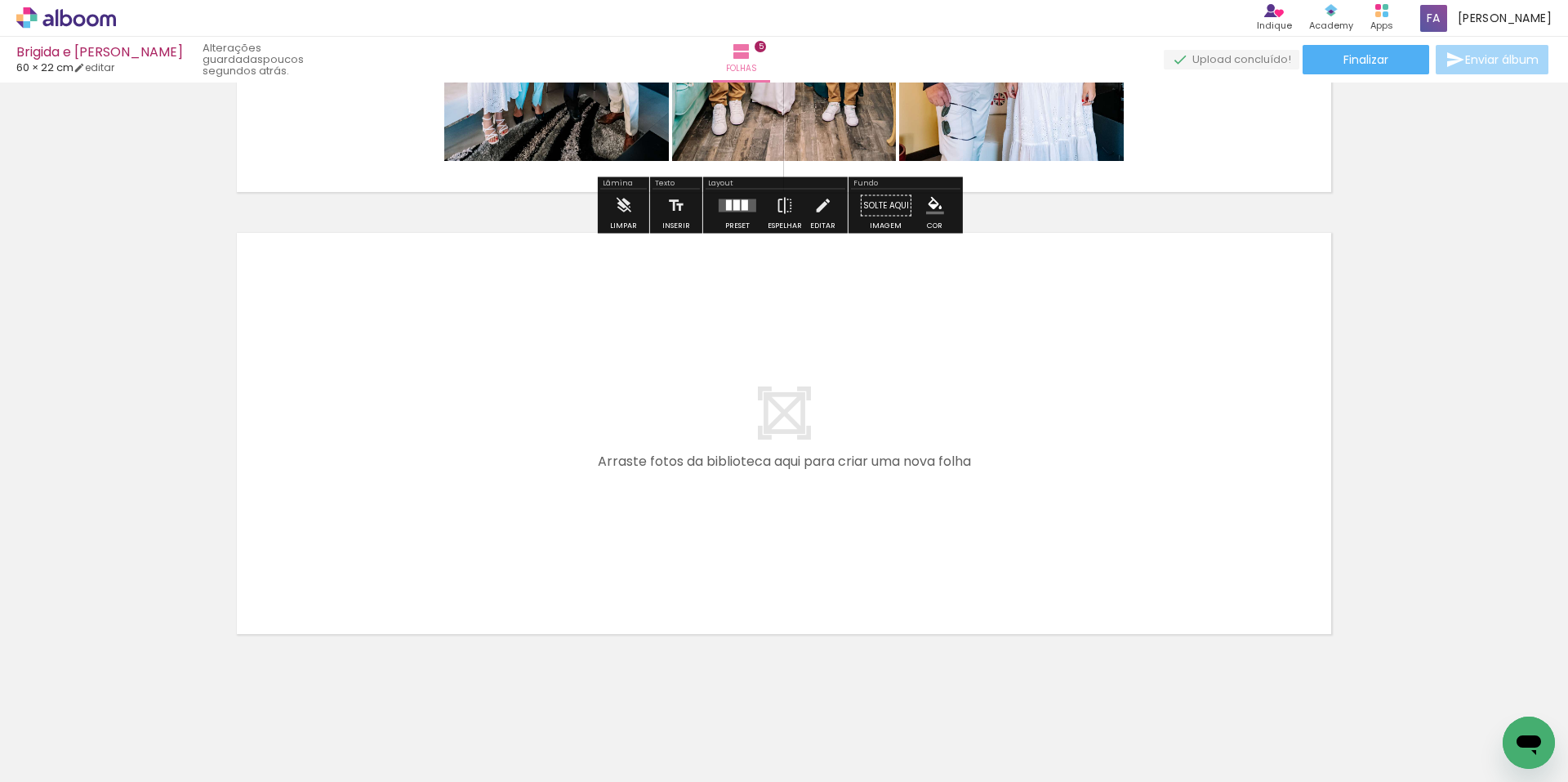
scroll to position [2120, 0]
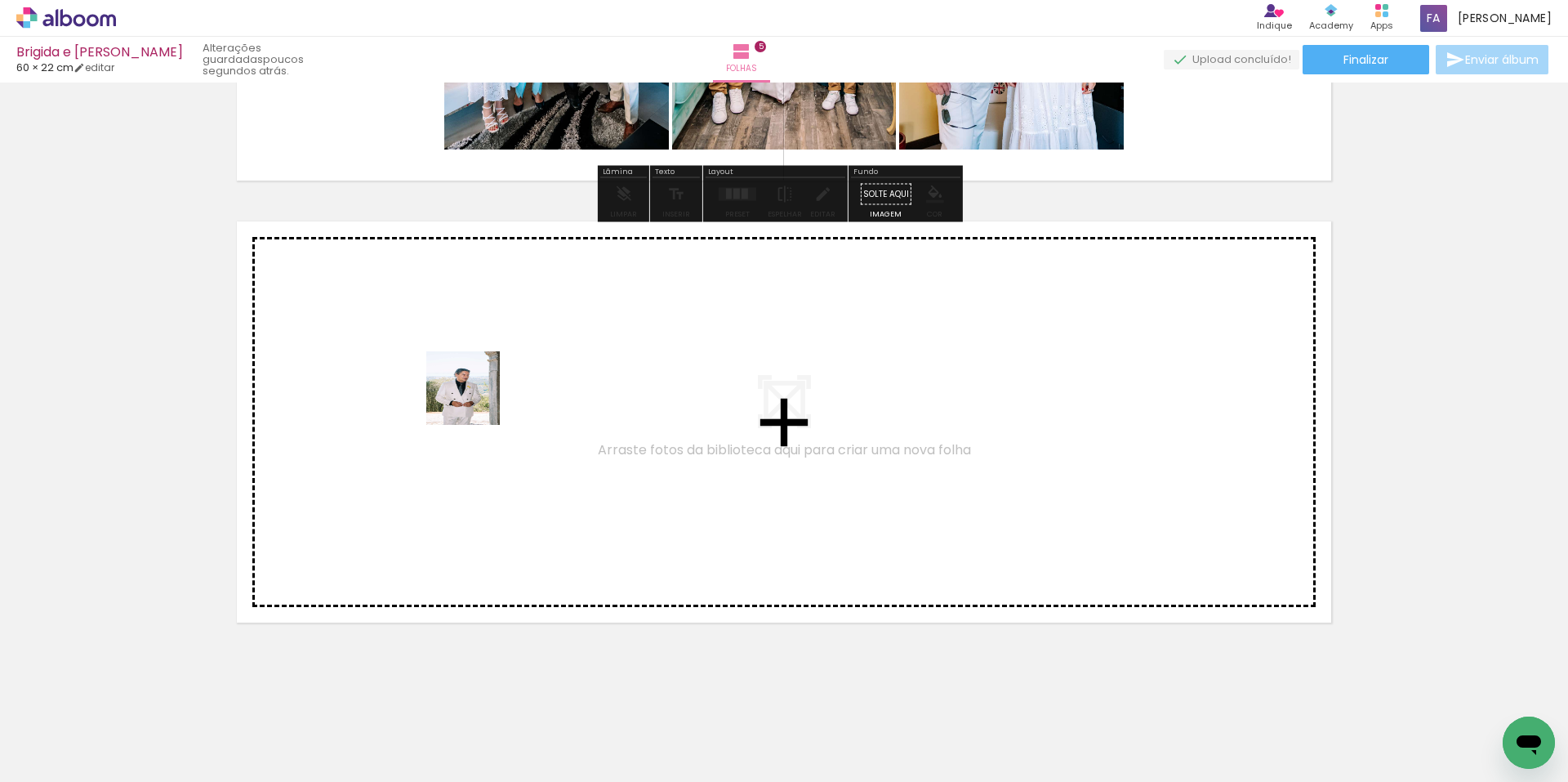
drag, startPoint x: 532, startPoint y: 729, endPoint x: 459, endPoint y: 375, distance: 361.4
click at [459, 375] on quentale-workspace at bounding box center [784, 391] width 1568 height 782
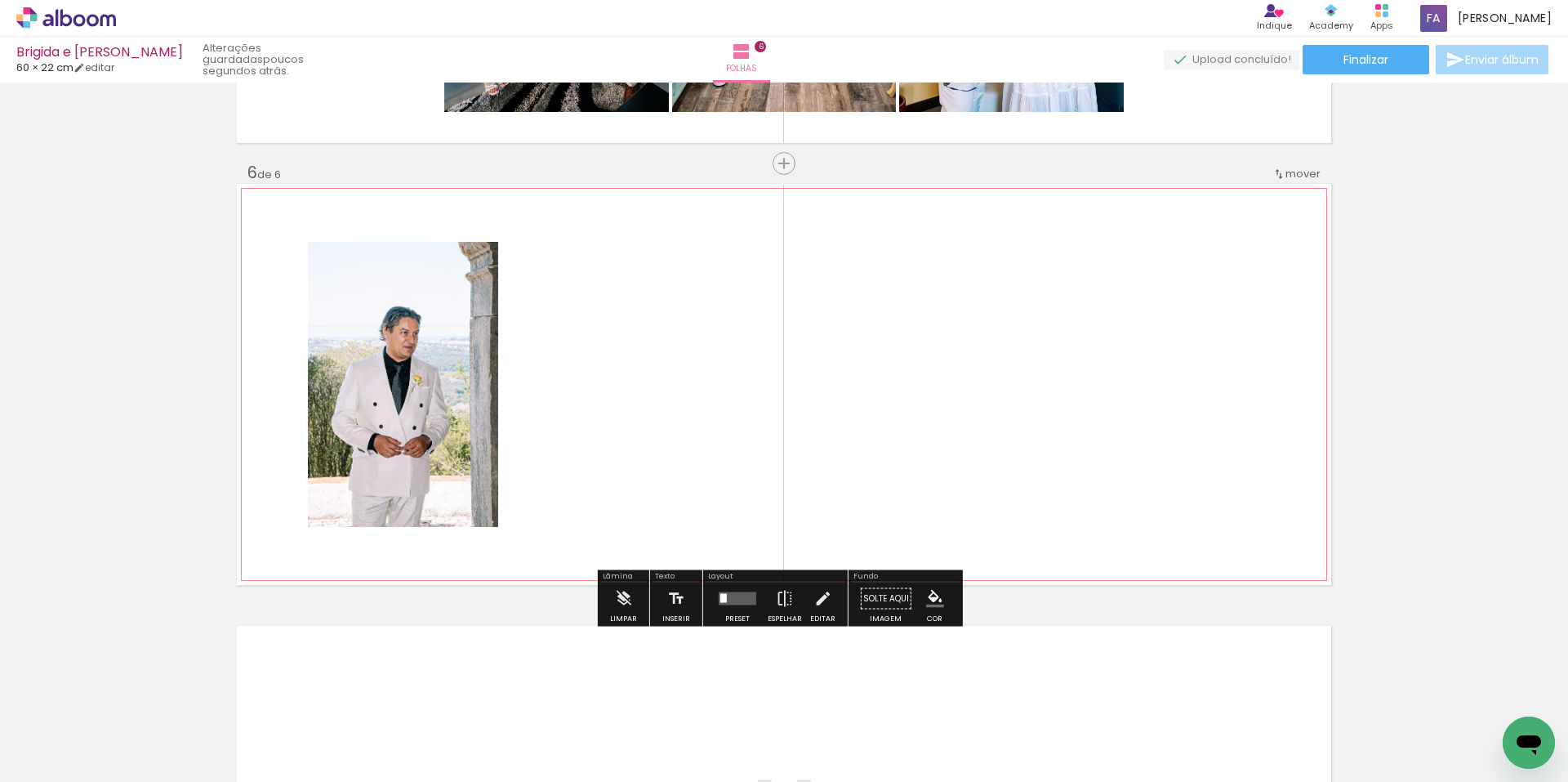
scroll to position [2160, 0]
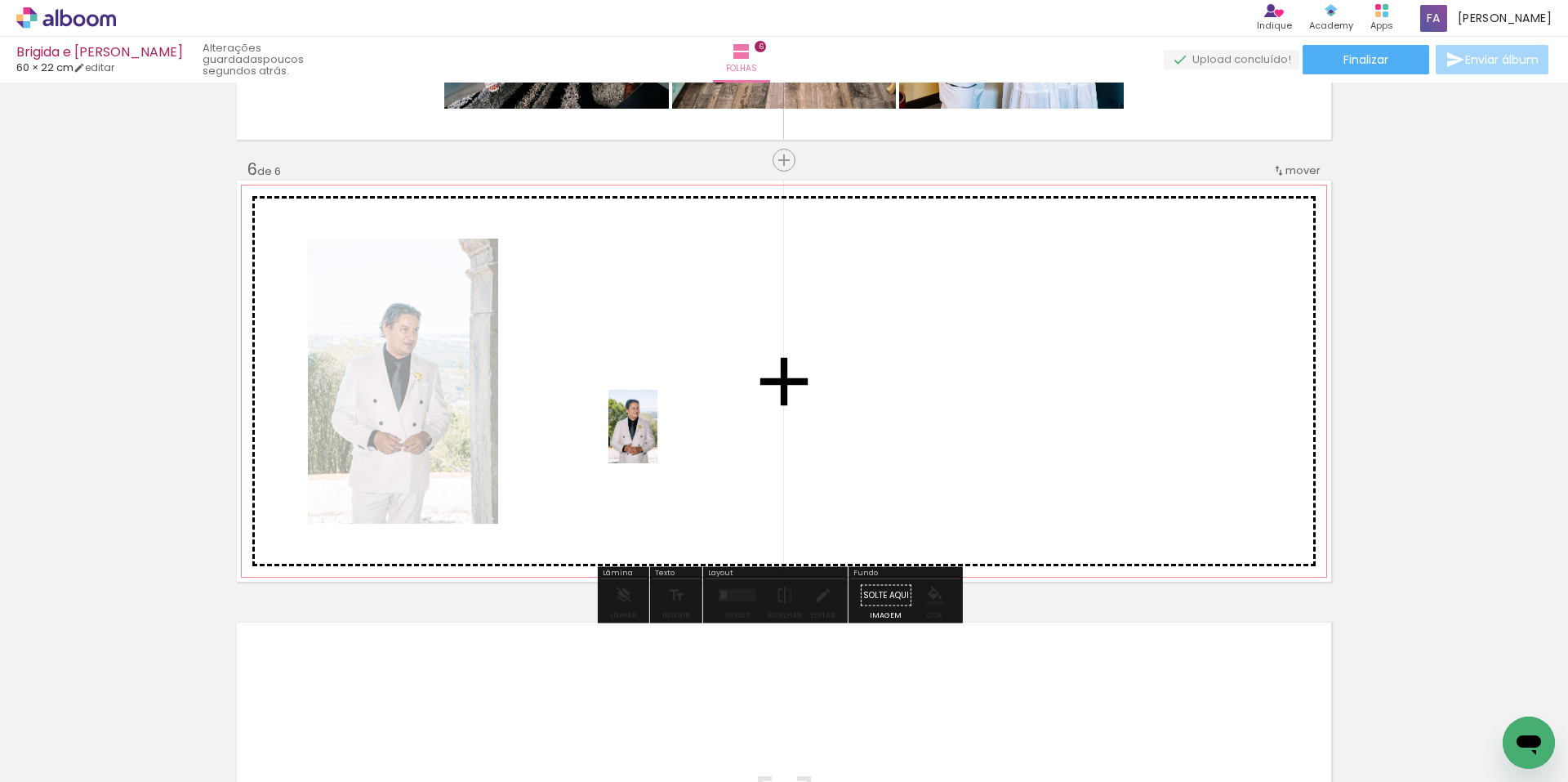
drag, startPoint x: 524, startPoint y: 746, endPoint x: 659, endPoint y: 426, distance: 347.3
click at [659, 426] on quentale-workspace at bounding box center [784, 391] width 1568 height 782
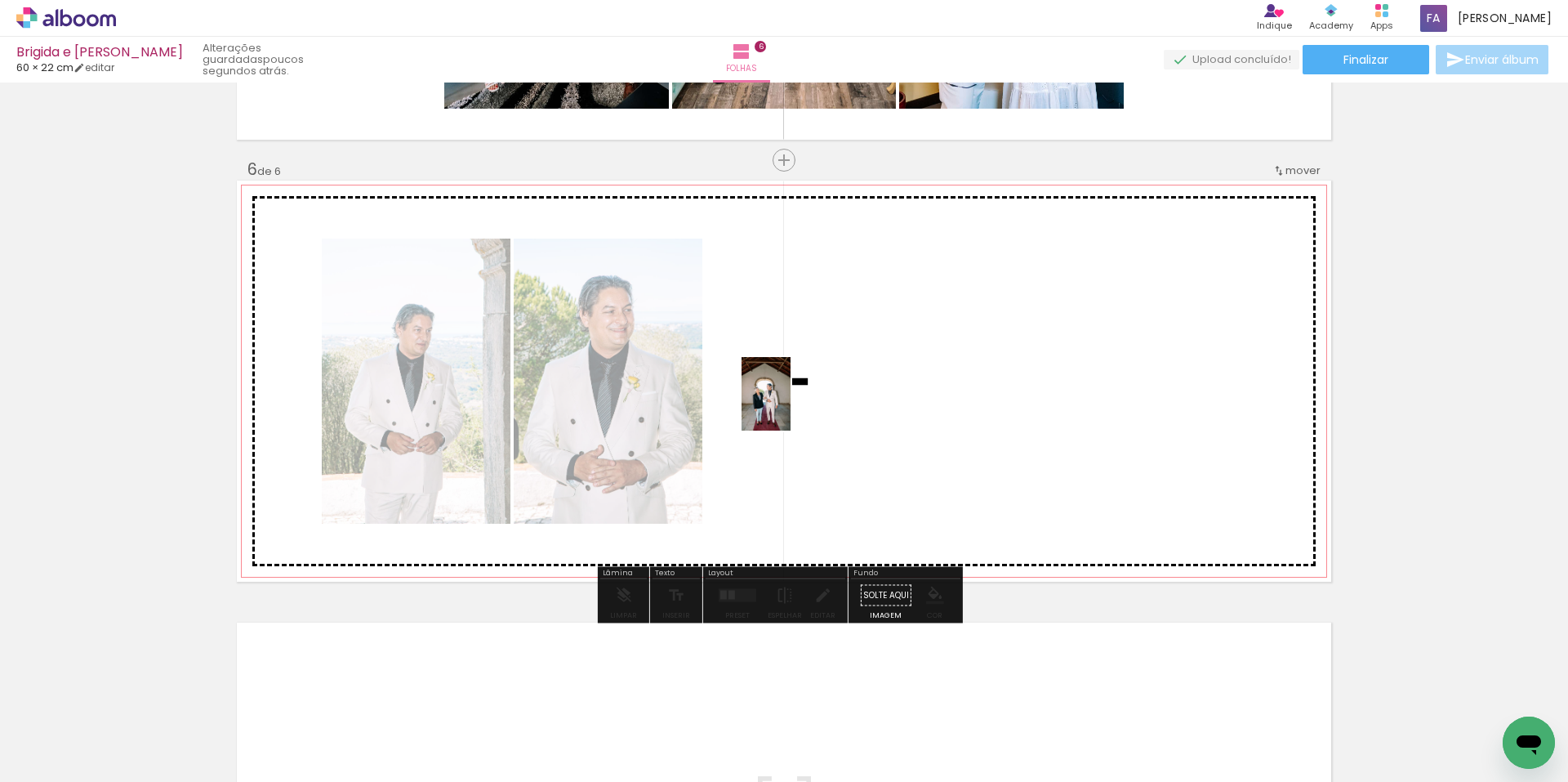
drag, startPoint x: 538, startPoint y: 732, endPoint x: 792, endPoint y: 429, distance: 395.4
click at [790, 406] on quentale-workspace at bounding box center [784, 391] width 1568 height 782
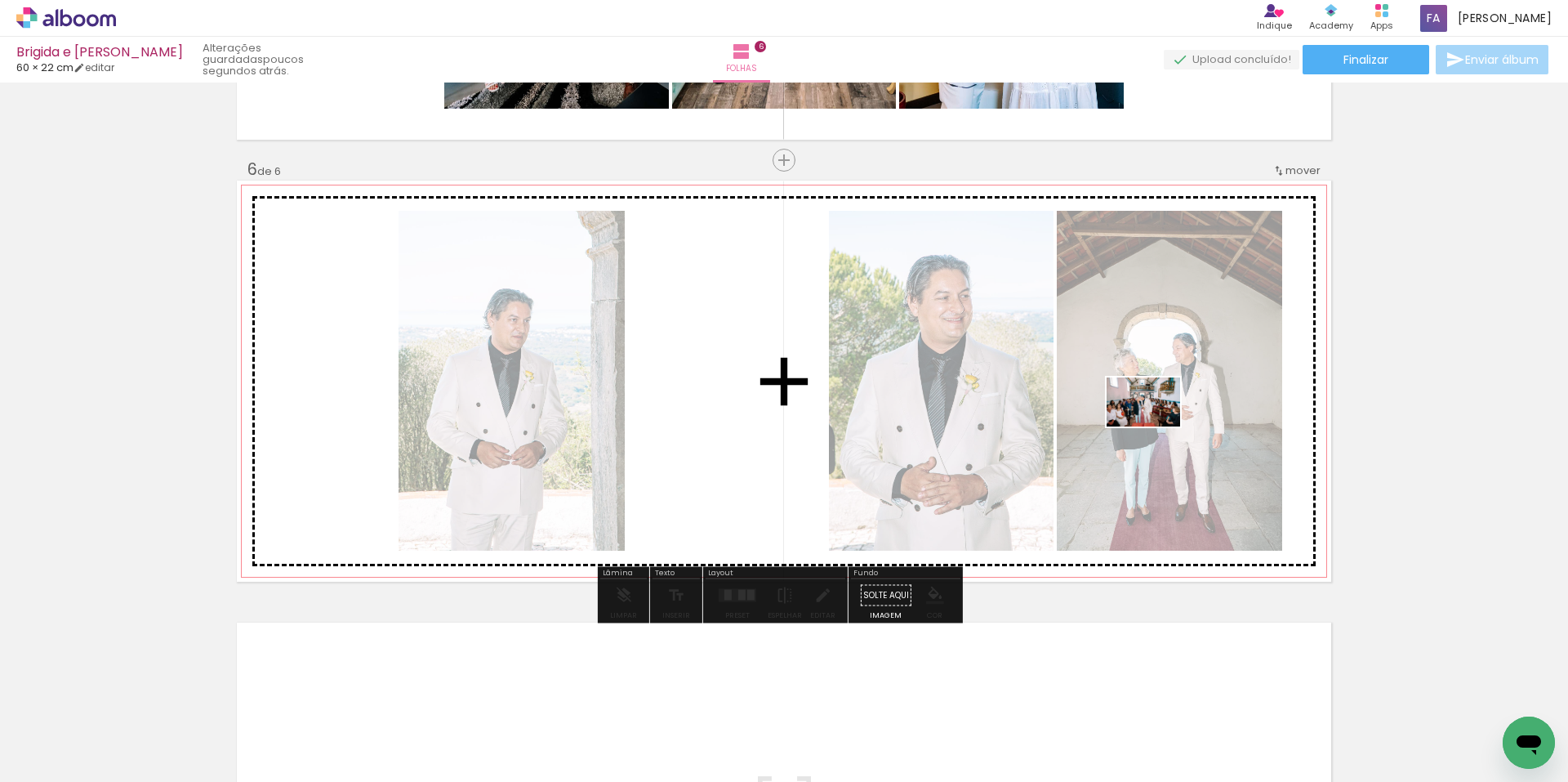
drag, startPoint x: 539, startPoint y: 726, endPoint x: 1164, endPoint y: 451, distance: 682.8
click at [1160, 425] on quentale-workspace at bounding box center [784, 391] width 1568 height 782
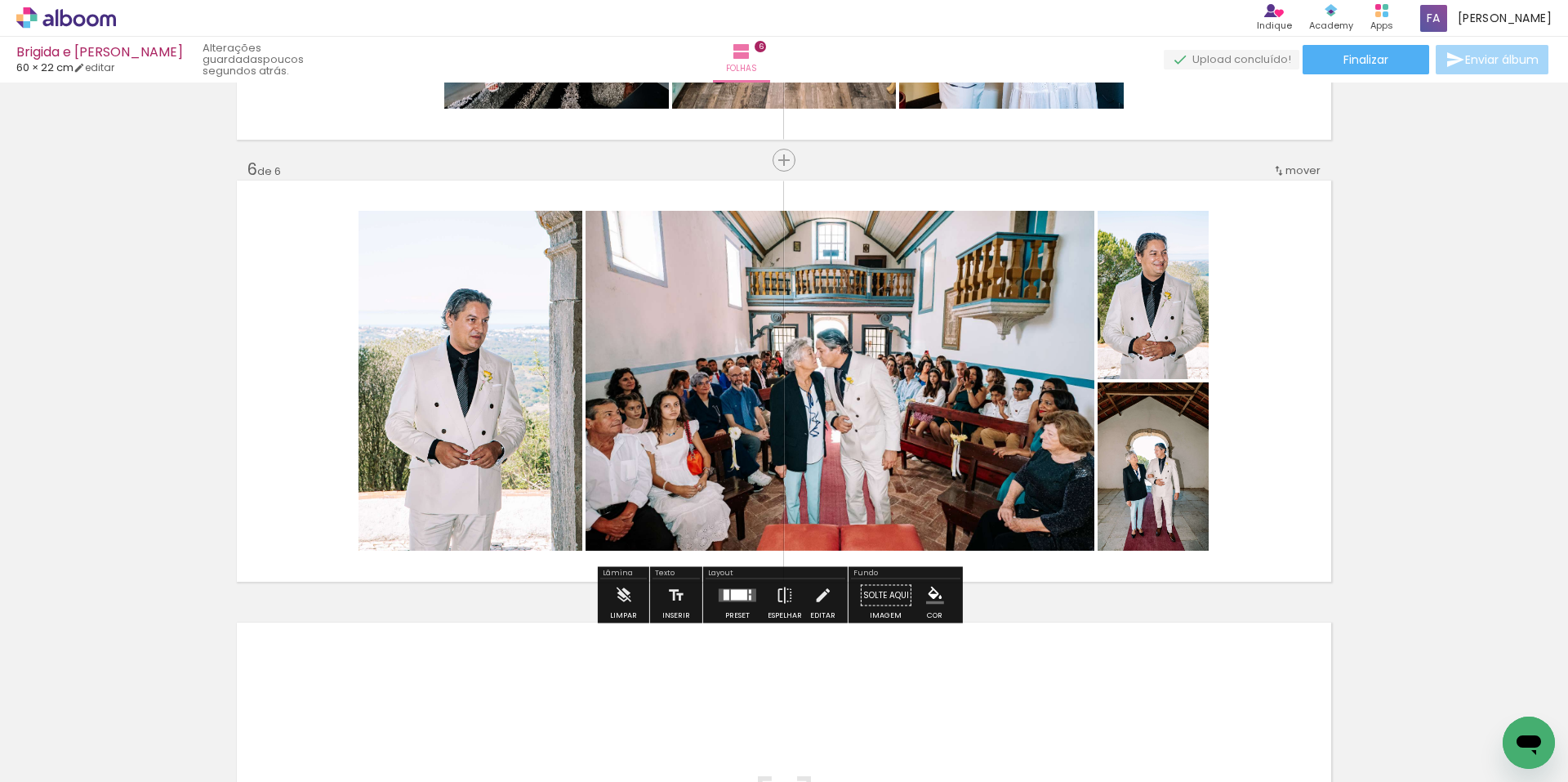
click at [738, 595] on div at bounding box center [738, 595] width 17 height 11
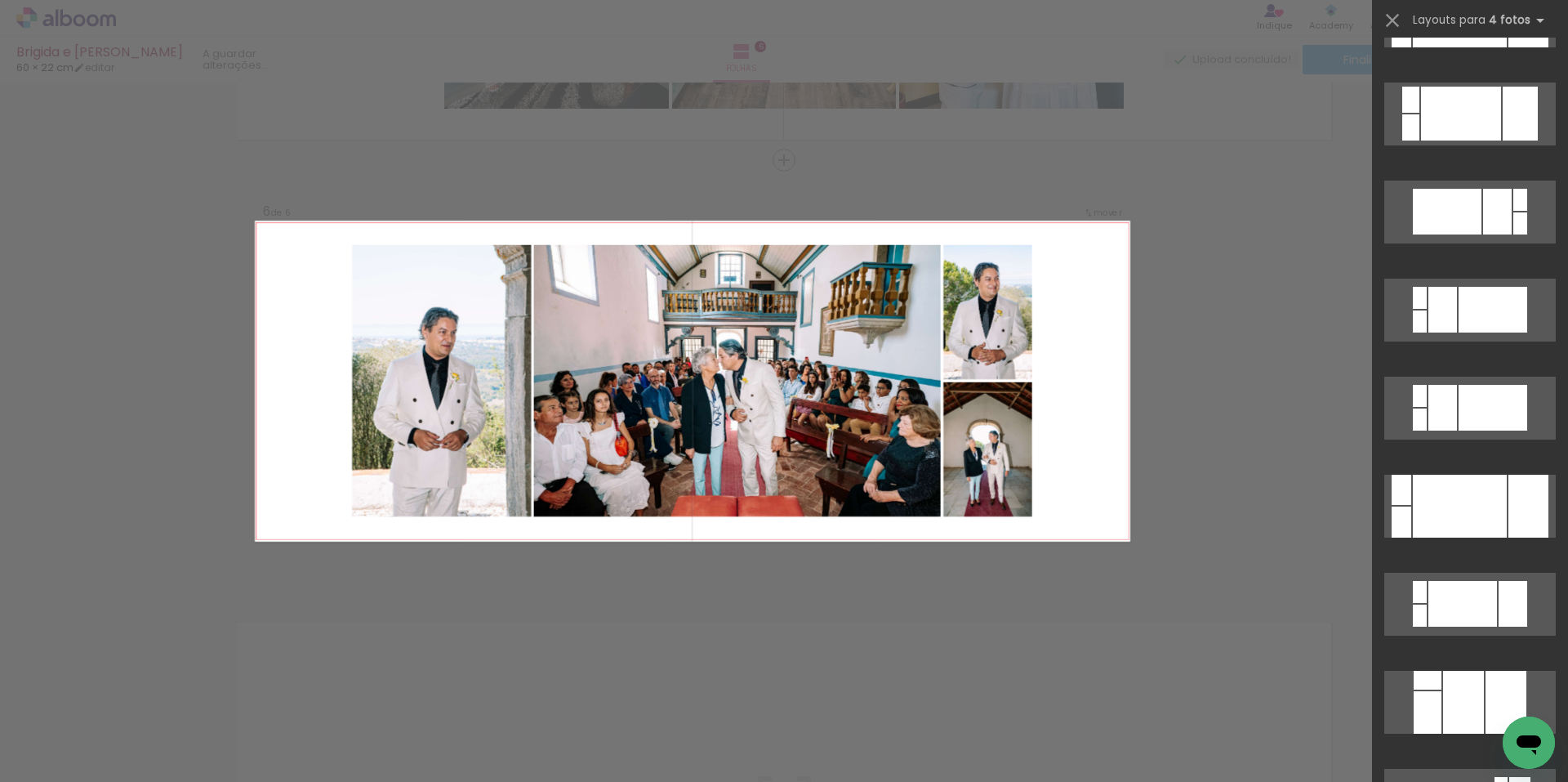
scroll to position [0, 0]
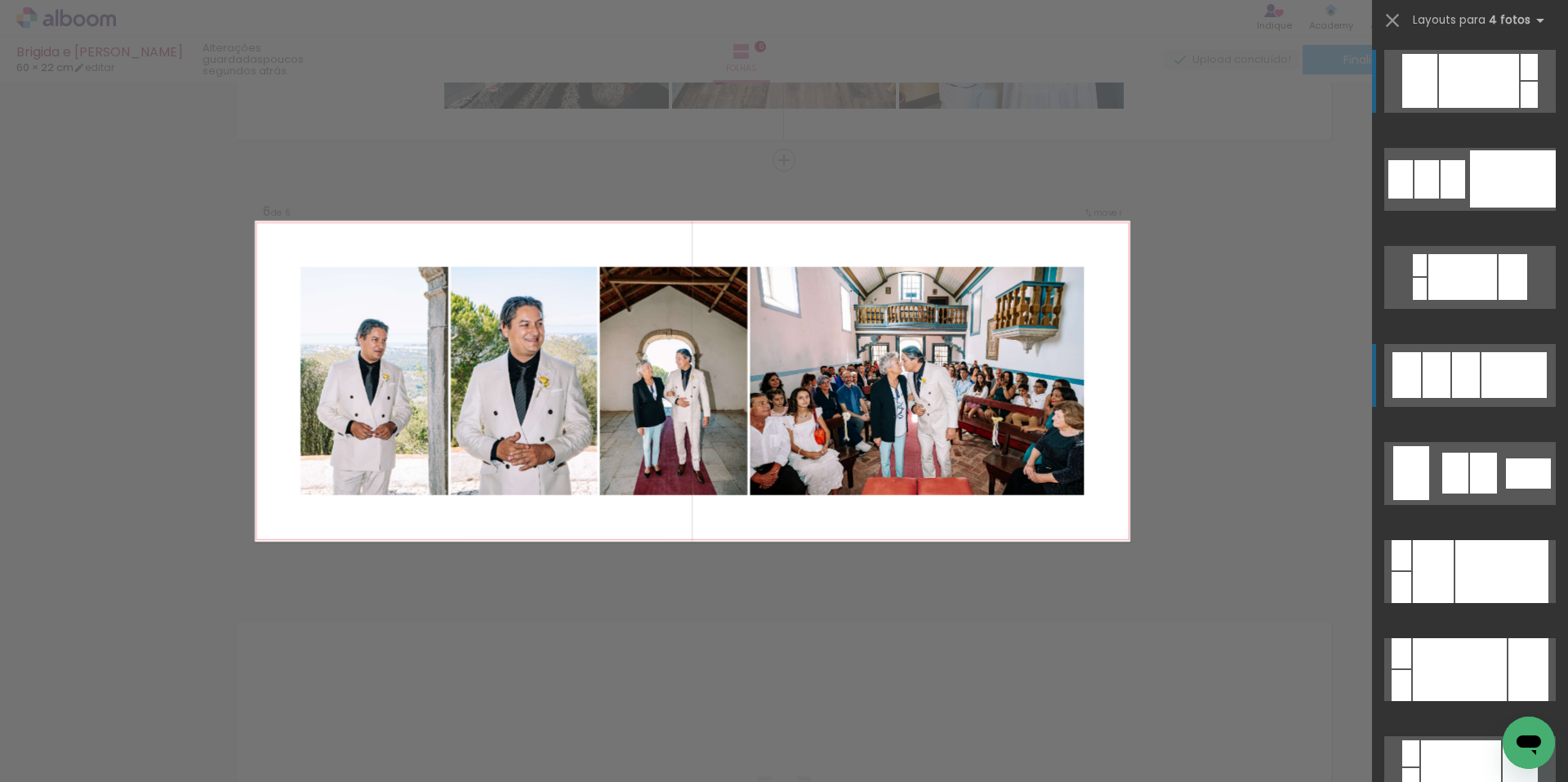
click at [1488, 208] on div at bounding box center [1513, 178] width 86 height 57
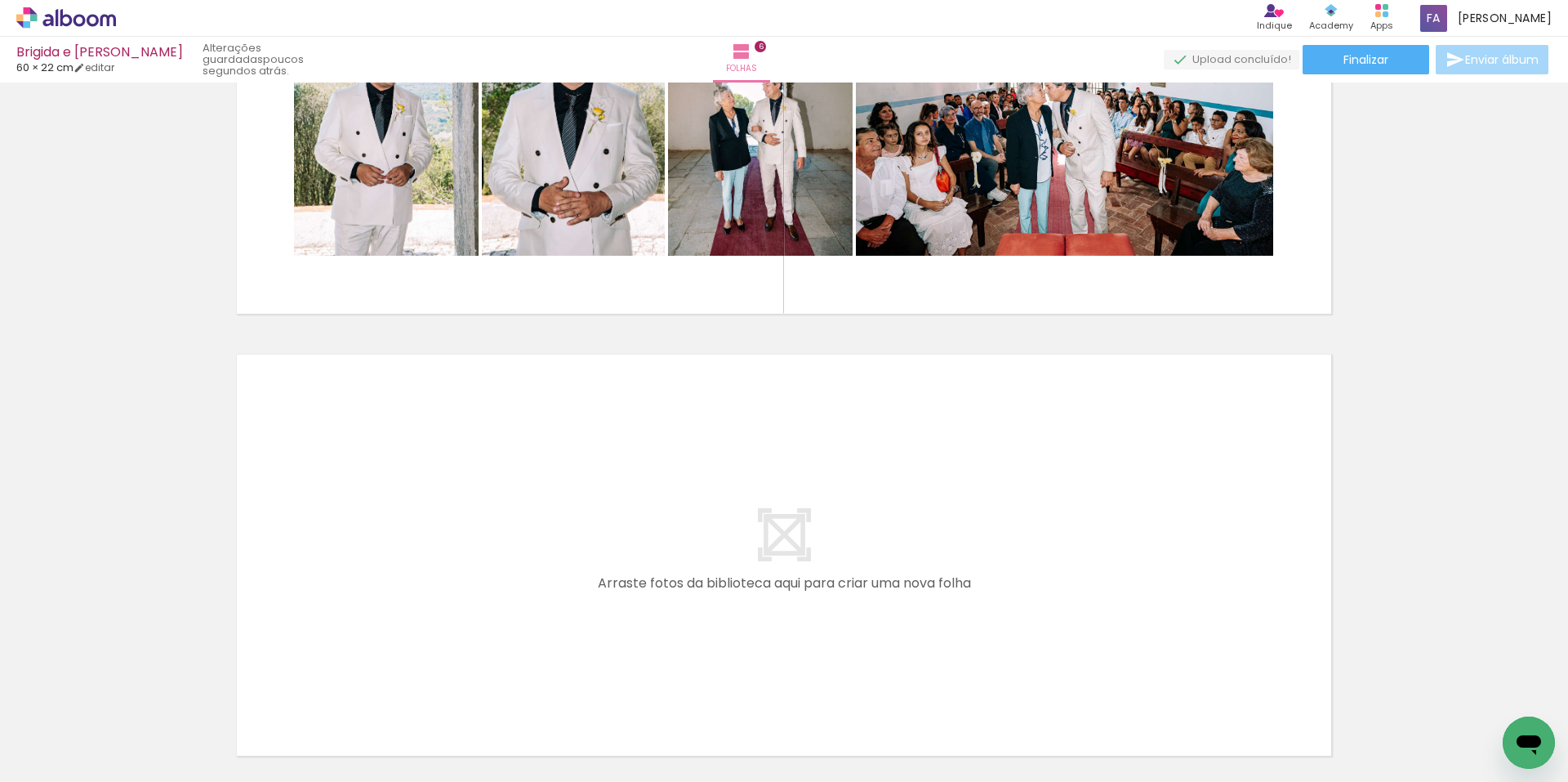
scroll to position [2562, 0]
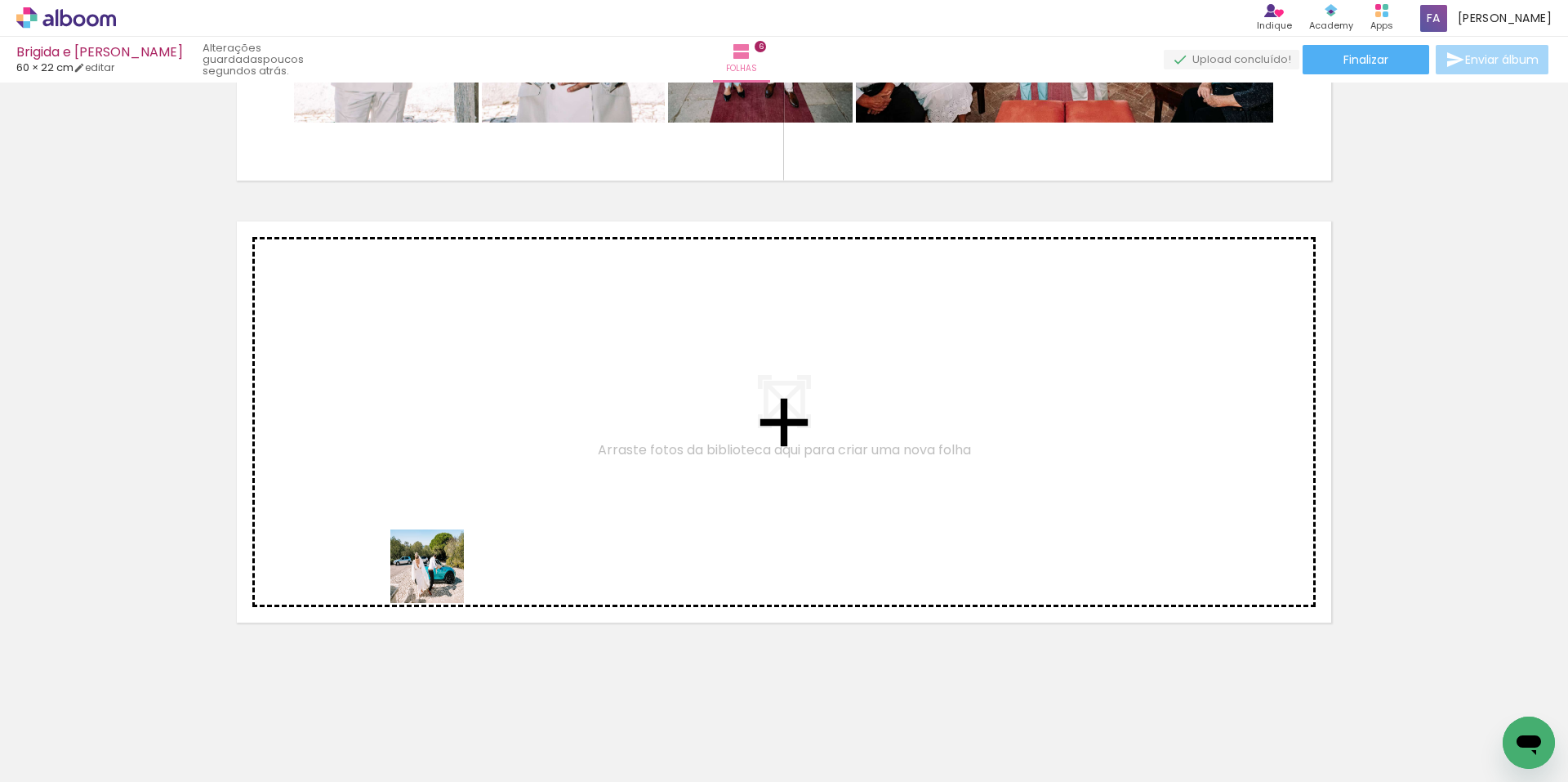
drag, startPoint x: 511, startPoint y: 728, endPoint x: 436, endPoint y: 494, distance: 245.7
click at [436, 494] on quentale-workspace at bounding box center [784, 391] width 1568 height 782
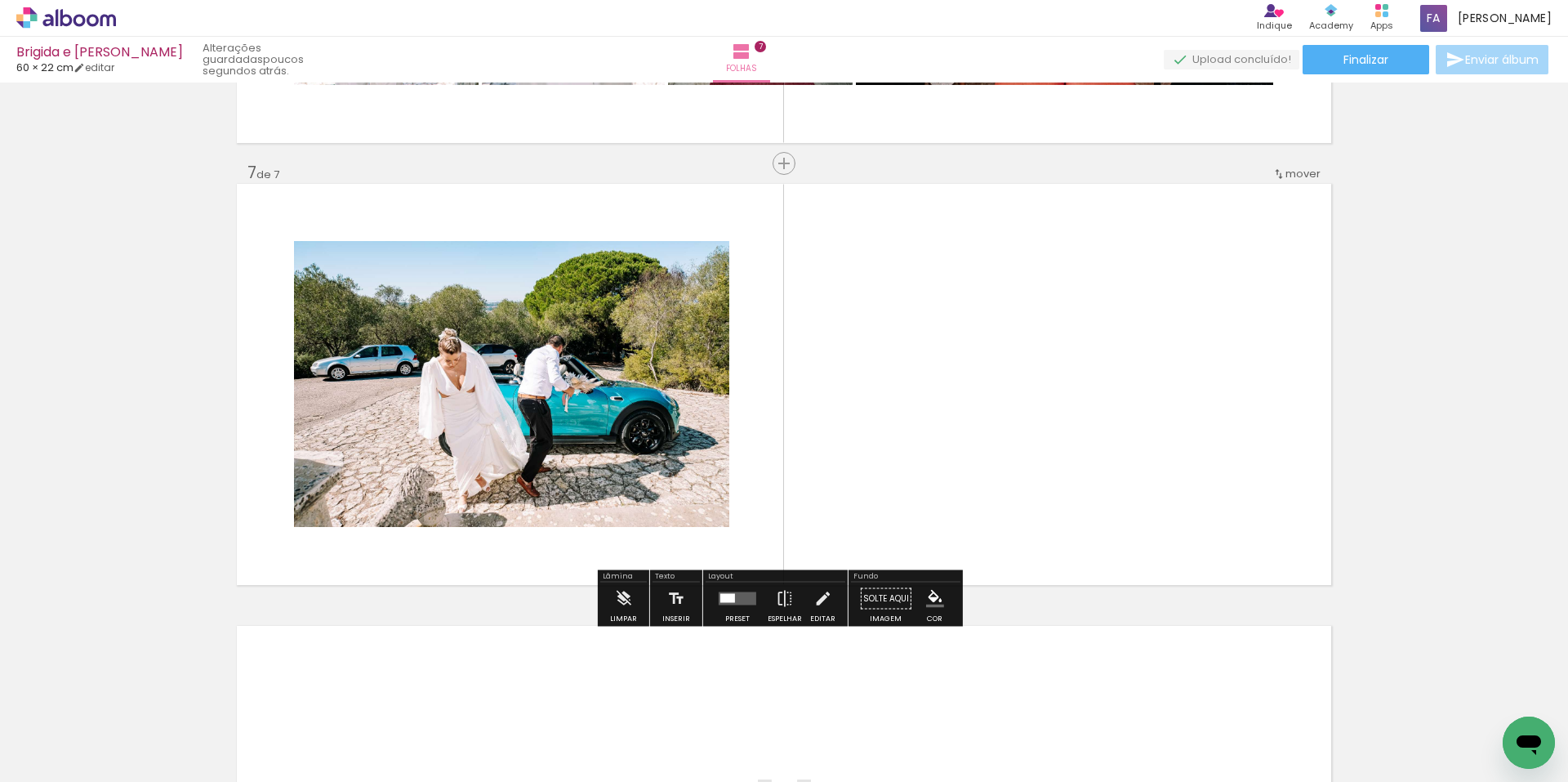
scroll to position [2603, 0]
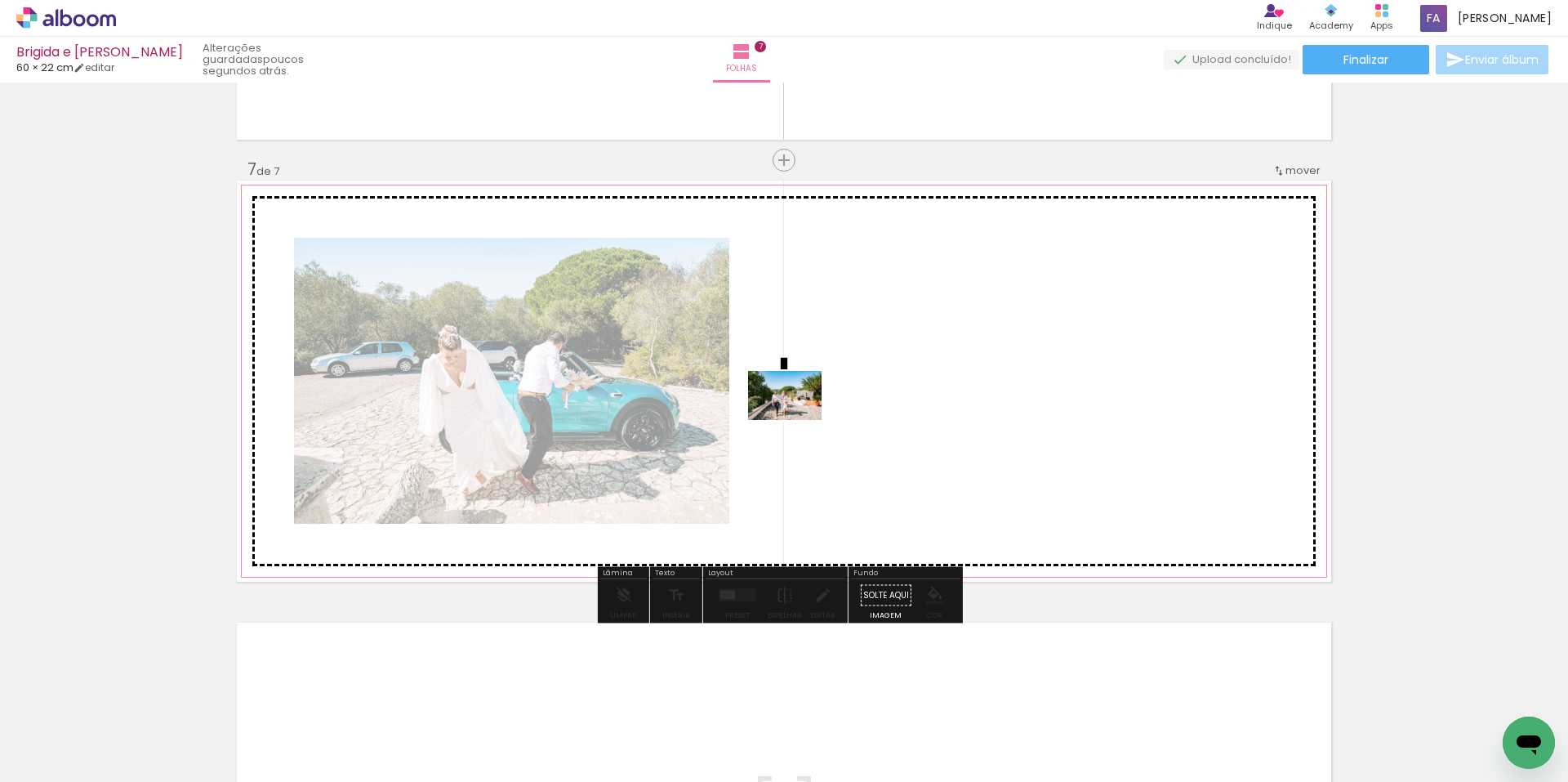
drag, startPoint x: 522, startPoint y: 737, endPoint x: 799, endPoint y: 418, distance: 422.5
click at [799, 418] on quentale-workspace at bounding box center [784, 391] width 1568 height 782
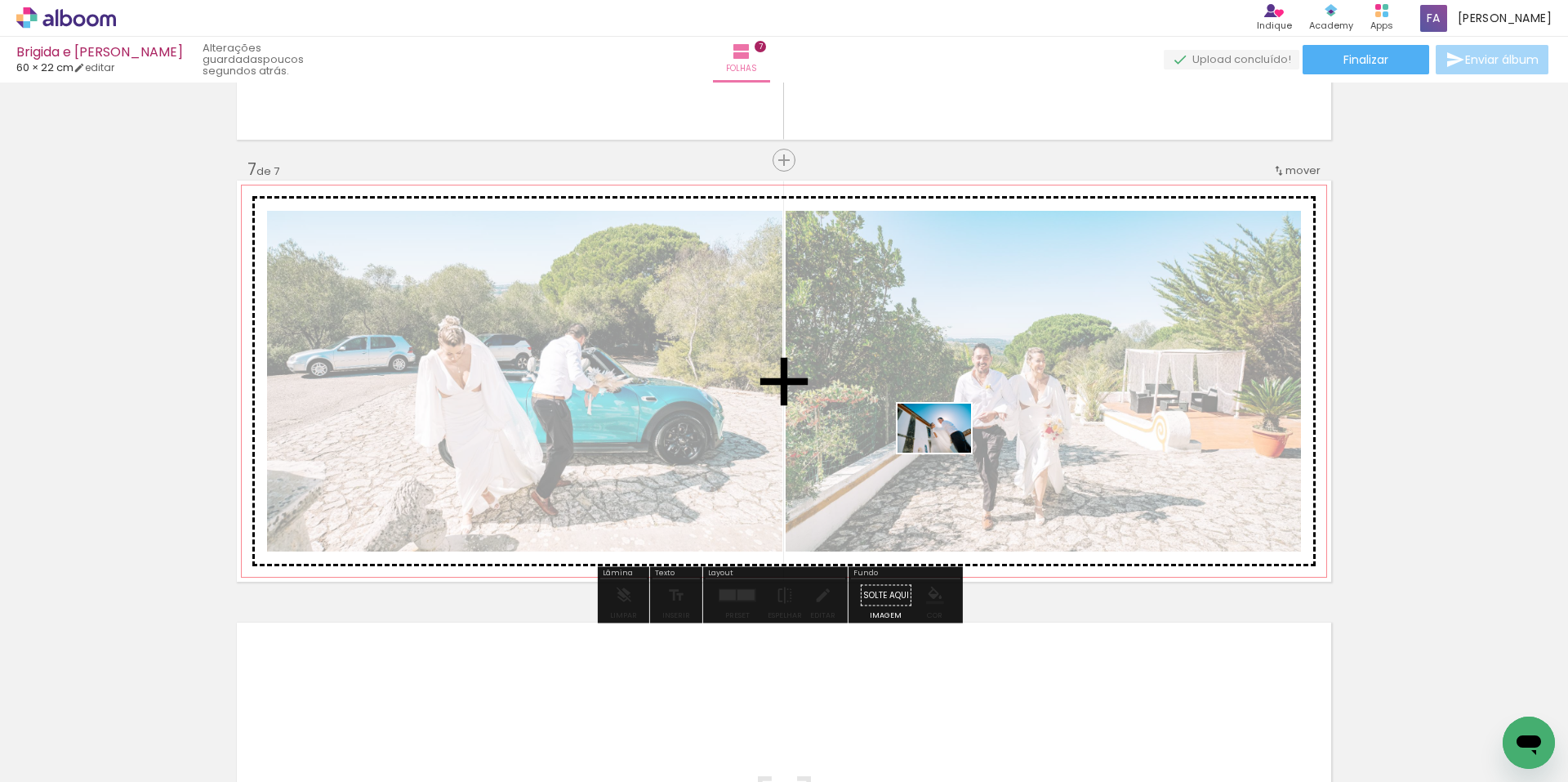
drag, startPoint x: 521, startPoint y: 735, endPoint x: 947, endPoint y: 453, distance: 510.9
click at [947, 453] on quentale-workspace at bounding box center [784, 391] width 1568 height 782
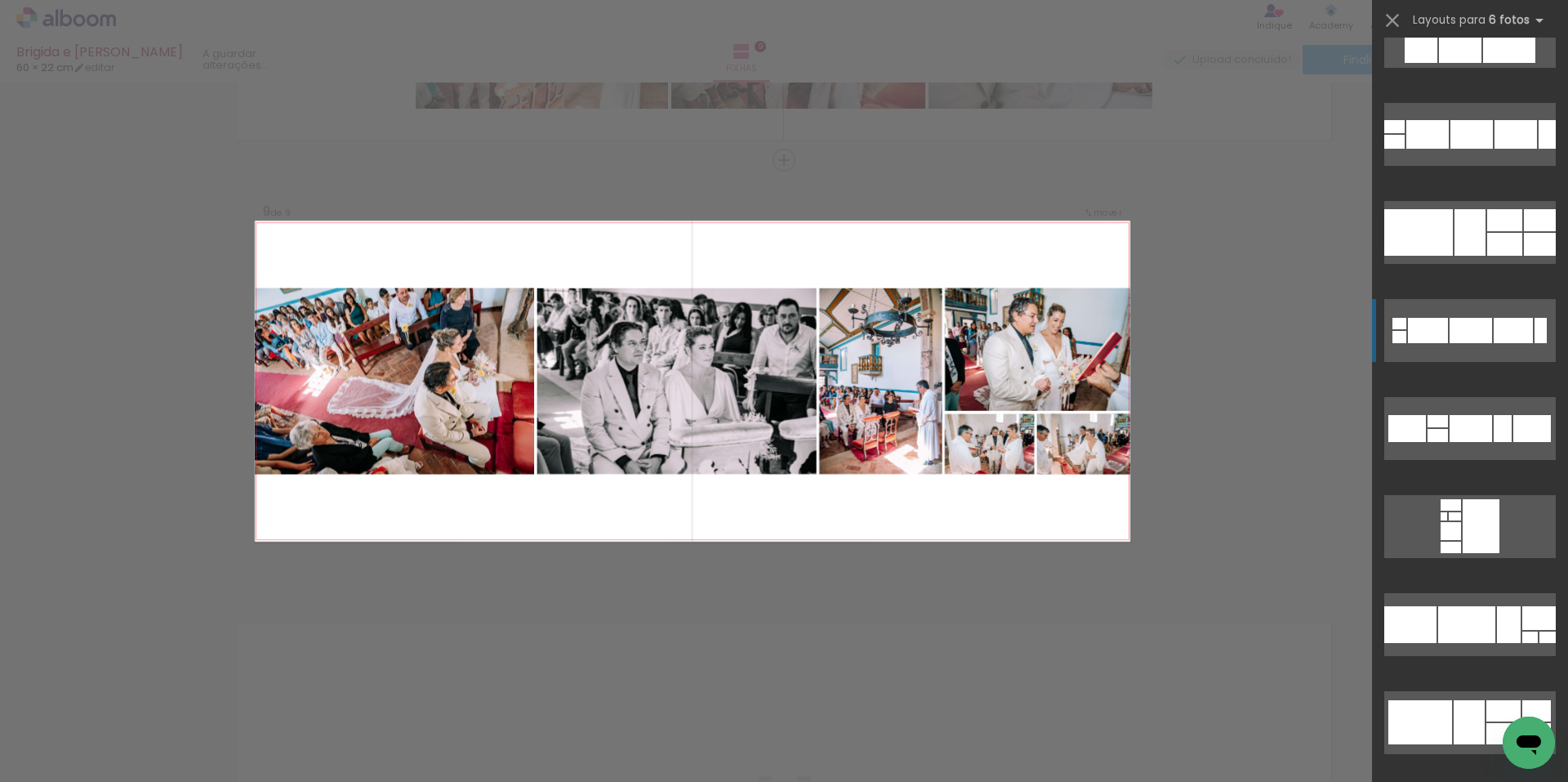
scroll to position [2615, 0]
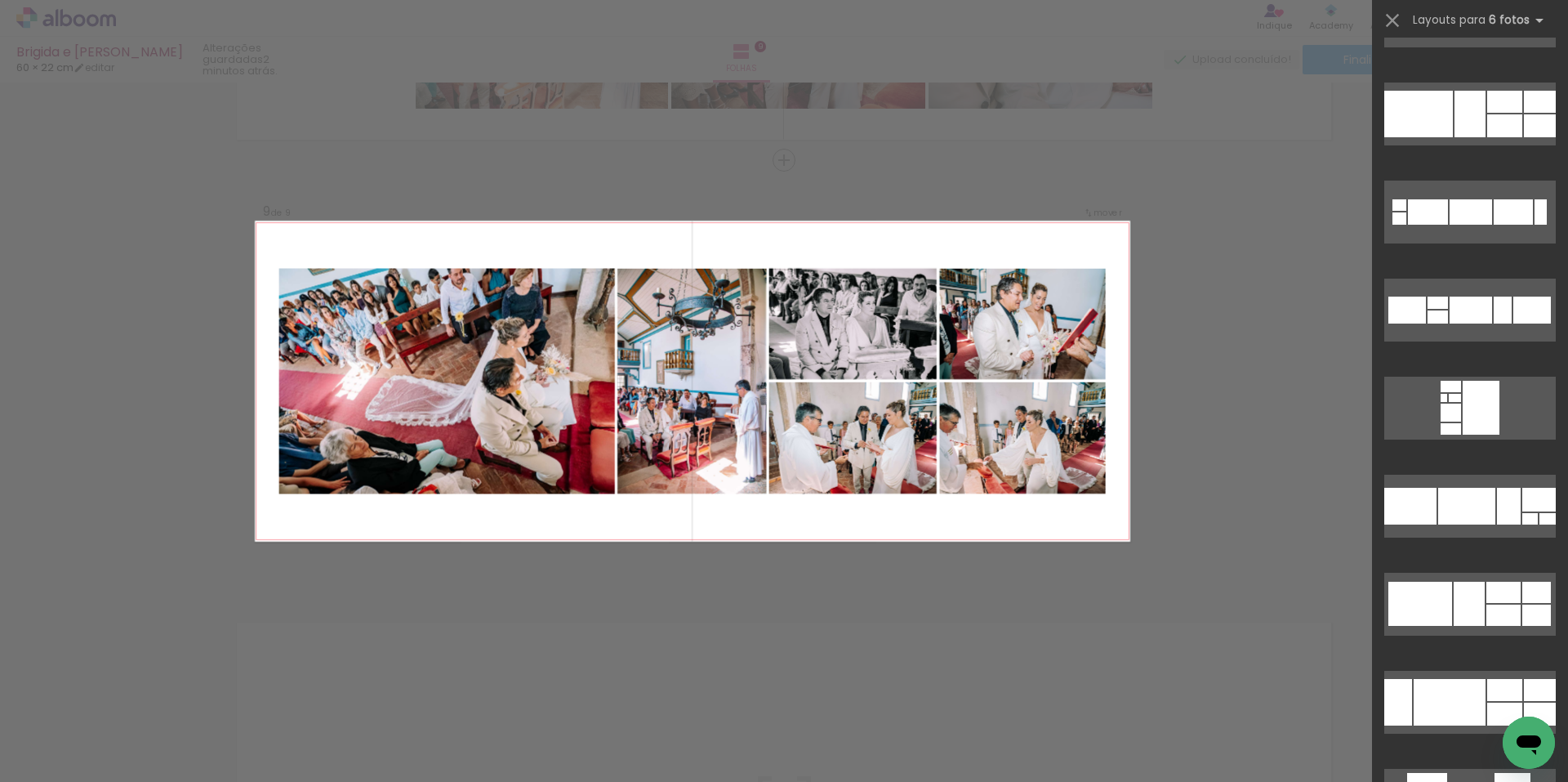
drag, startPoint x: 1460, startPoint y: 584, endPoint x: 1307, endPoint y: 618, distance: 156.7
click at [1307, 619] on quentale-workspace at bounding box center [784, 391] width 1568 height 782
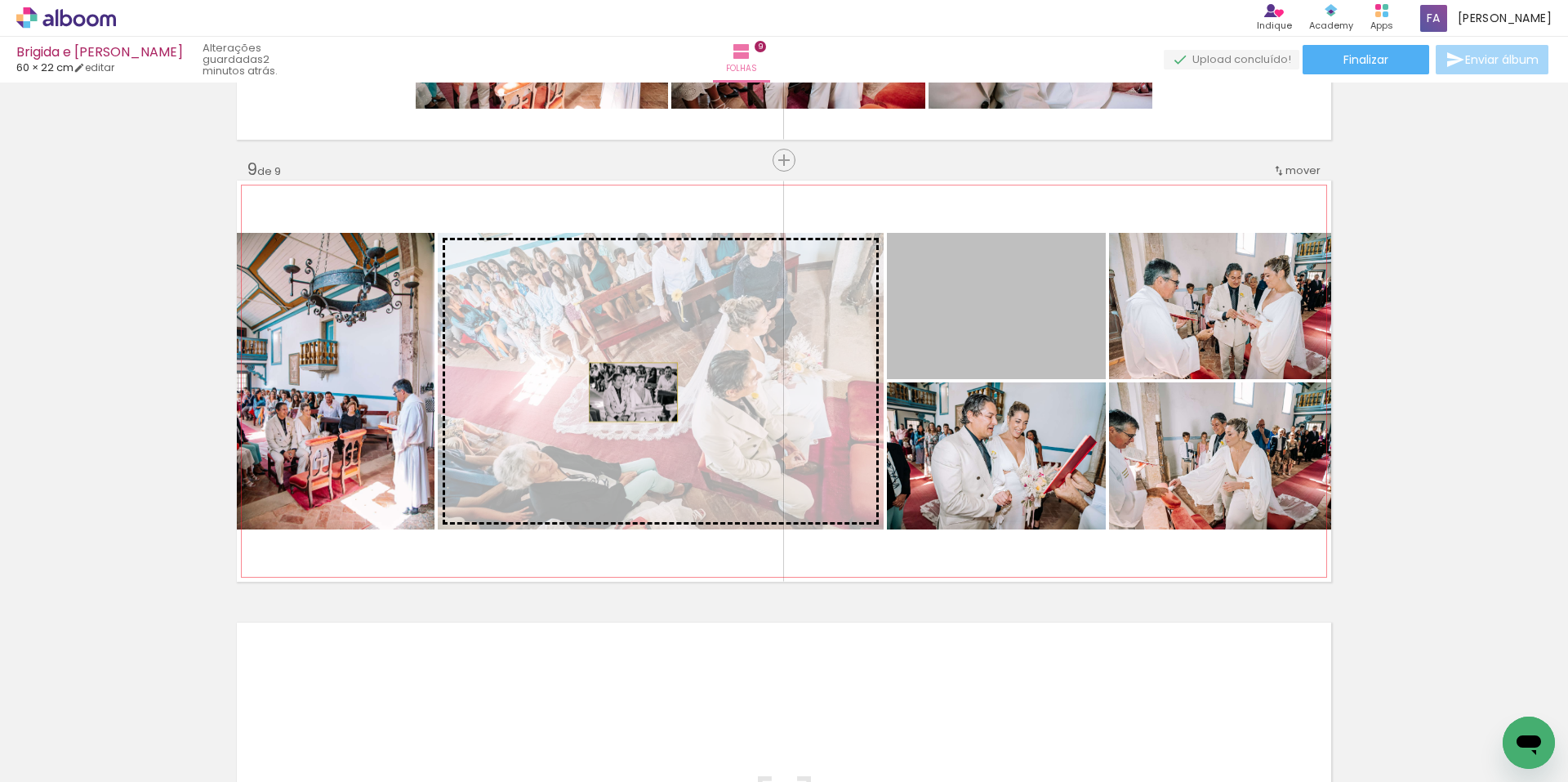
drag, startPoint x: 1022, startPoint y: 316, endPoint x: 630, endPoint y: 391, distance: 399.1
click at [0, 0] on slot at bounding box center [0, 0] width 0 height 0
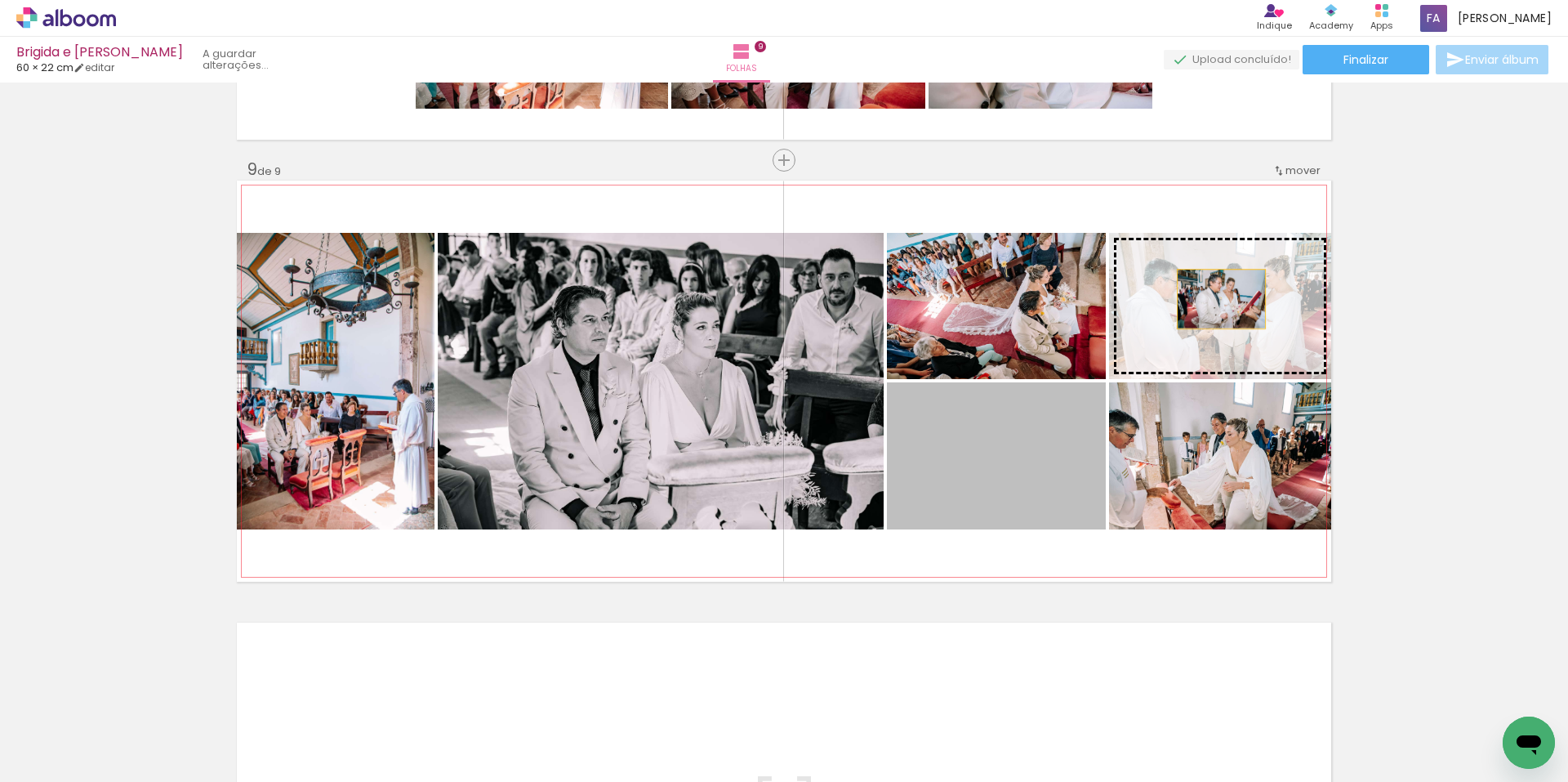
drag, startPoint x: 1017, startPoint y: 477, endPoint x: 1215, endPoint y: 299, distance: 266.2
click at [0, 0] on slot at bounding box center [0, 0] width 0 height 0
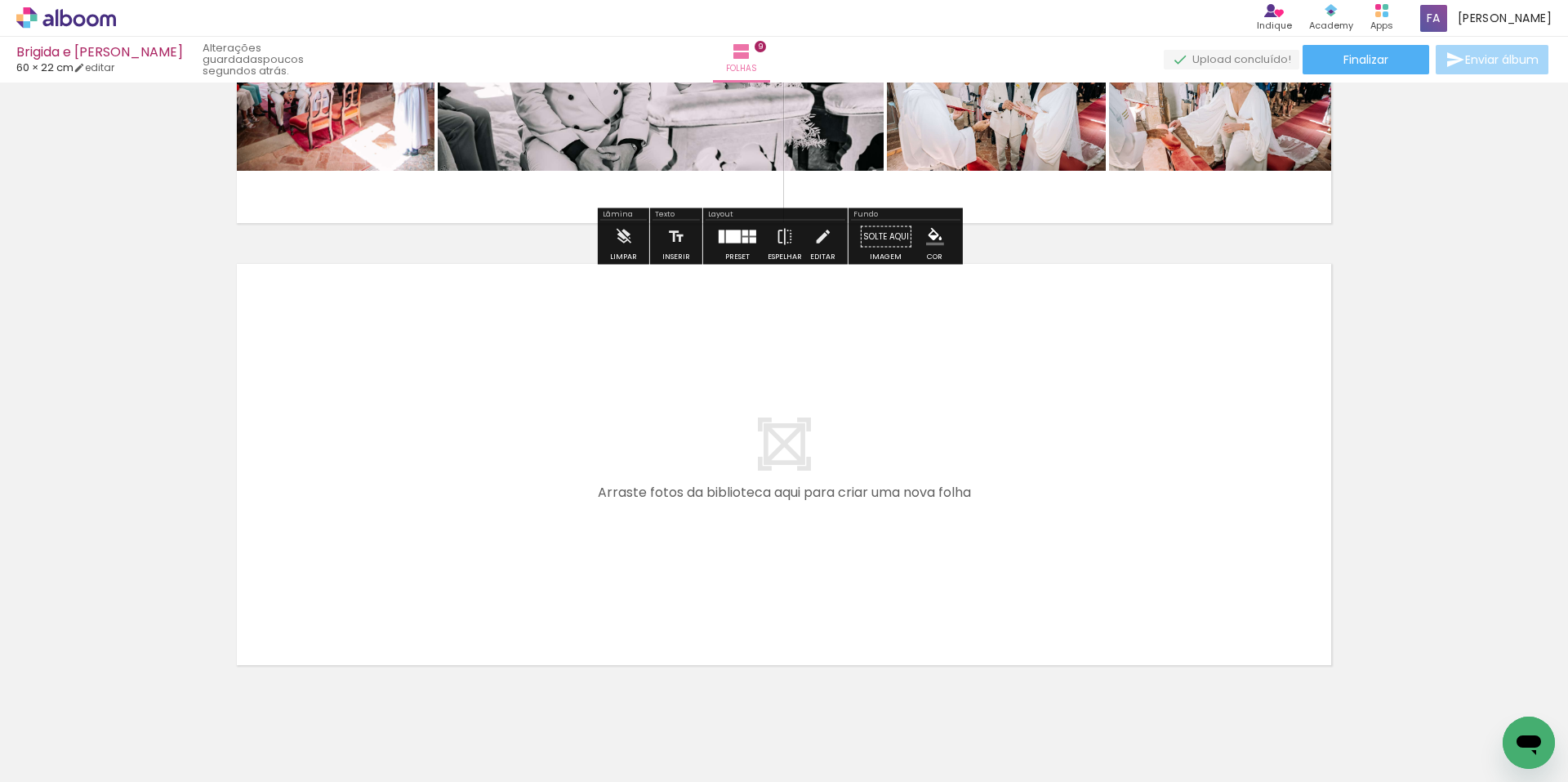
scroll to position [3887, 0]
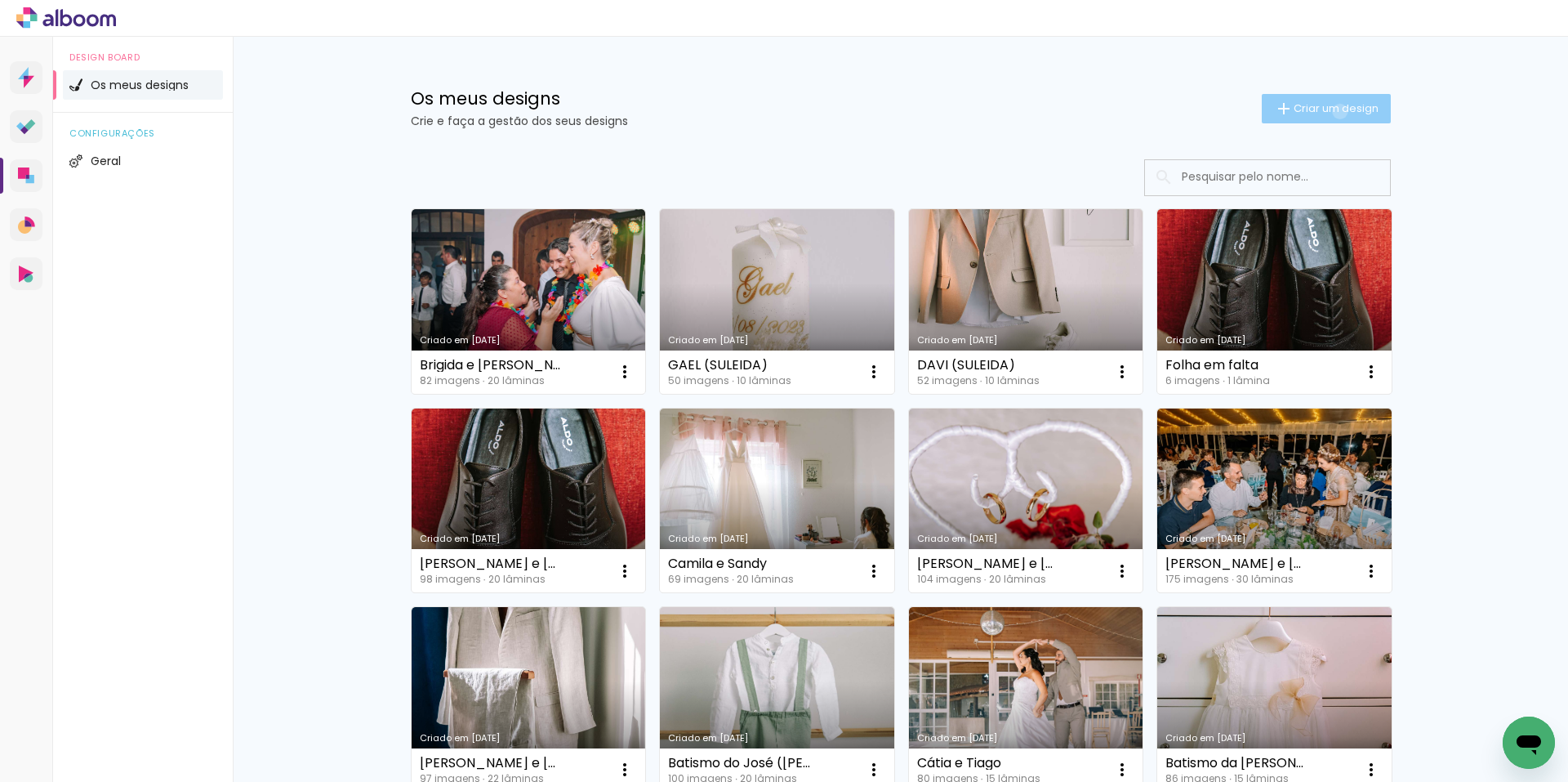
click at [1331, 111] on span "Criar um design" at bounding box center [1336, 108] width 85 height 11
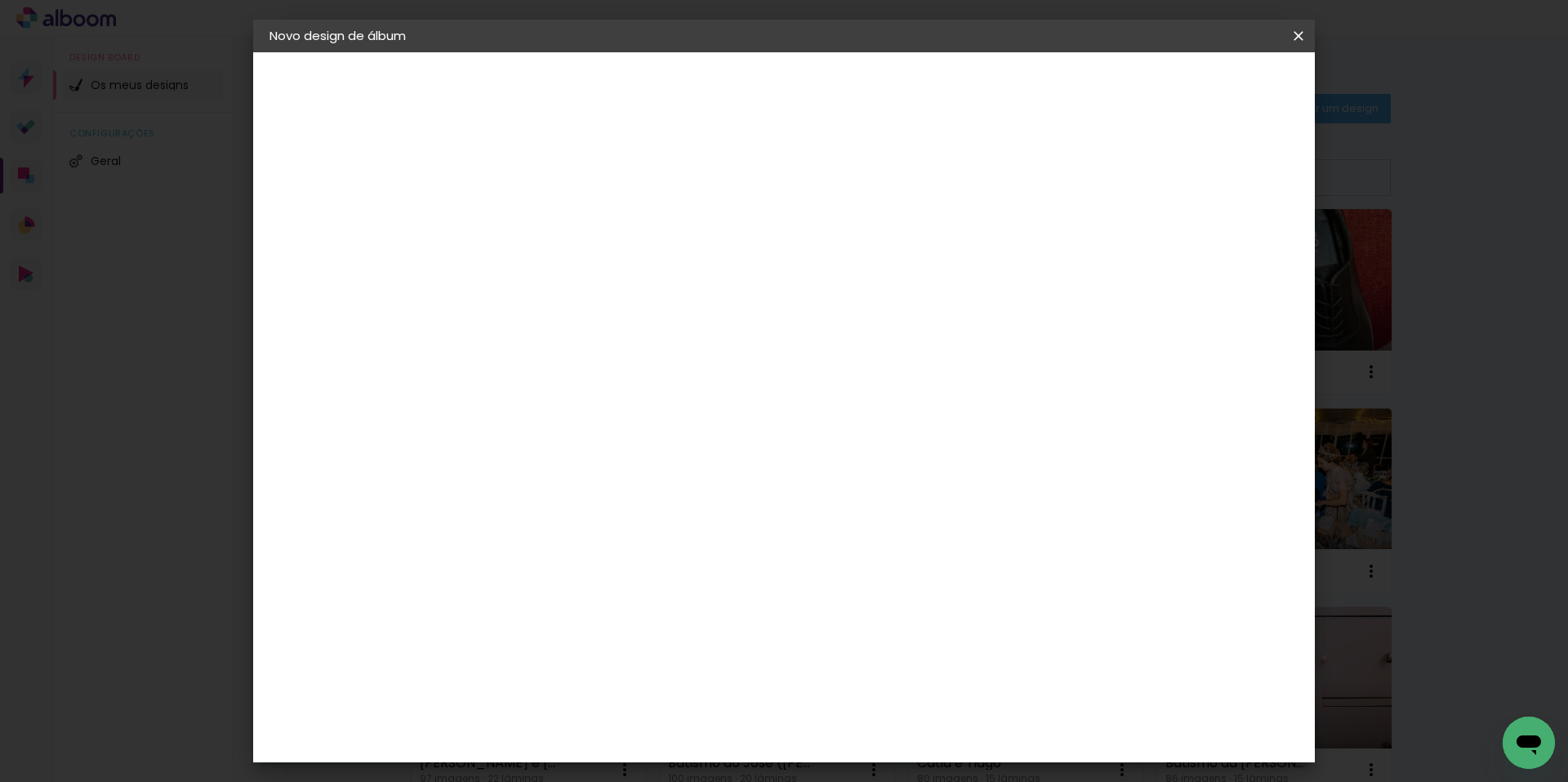
click at [537, 220] on input at bounding box center [537, 220] width 0 height 25
type input "Brigida e João (ALTO)"
type paper-input "Brigida e João (ALTO)"
click at [0, 0] on slot "Avançar" at bounding box center [0, 0] width 0 height 0
click at [0, 0] on slot "Tamanho Livre" at bounding box center [0, 0] width 0 height 0
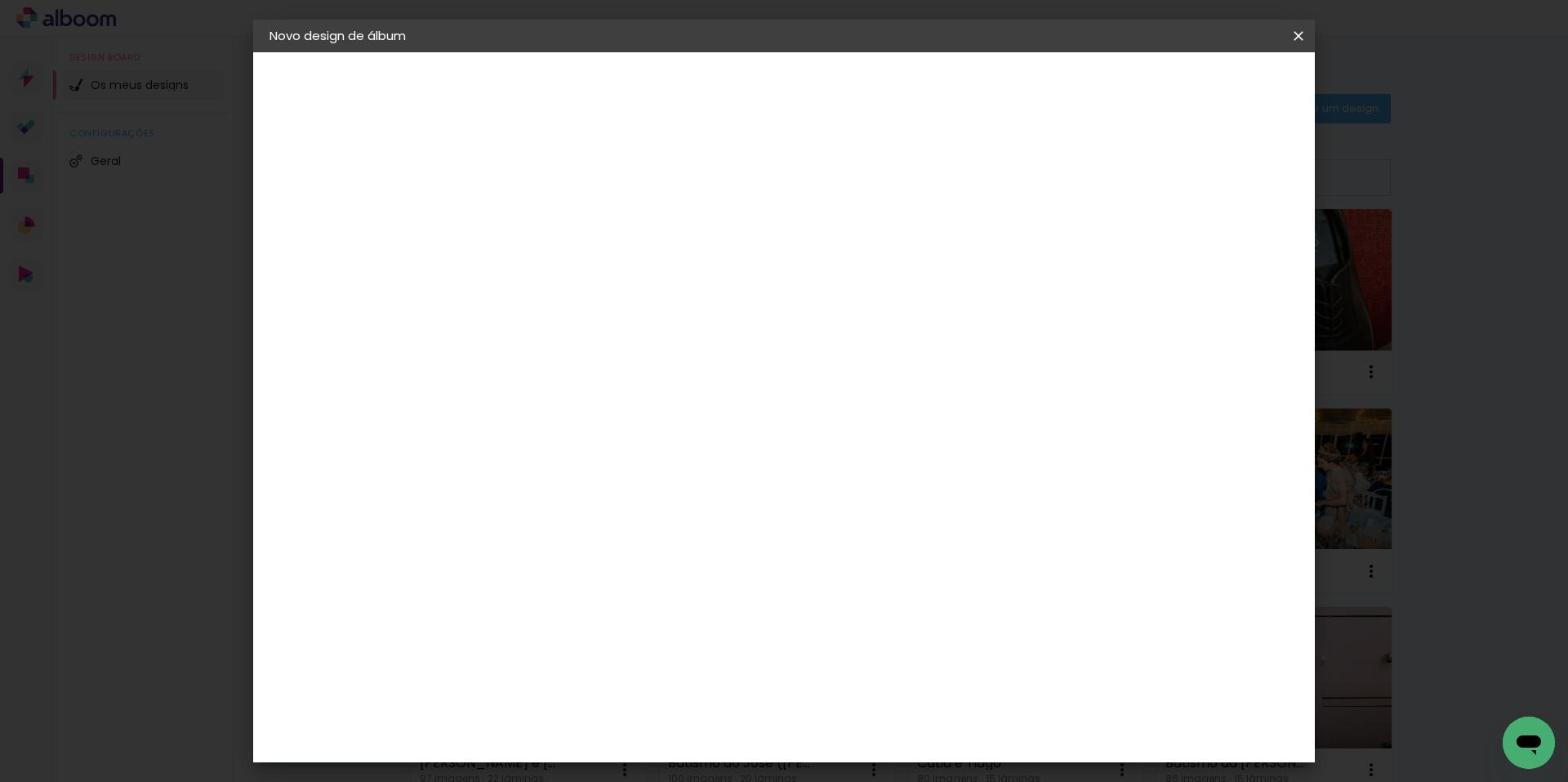
click at [0, 0] on slot "Avançar" at bounding box center [0, 0] width 0 height 0
drag, startPoint x: 704, startPoint y: 259, endPoint x: 723, endPoint y: 259, distance: 19.0
click at [723, 259] on span "30" at bounding box center [715, 256] width 27 height 24
click at [1107, 189] on div at bounding box center [1099, 187] width 15 height 15
type paper-checkbox "on"
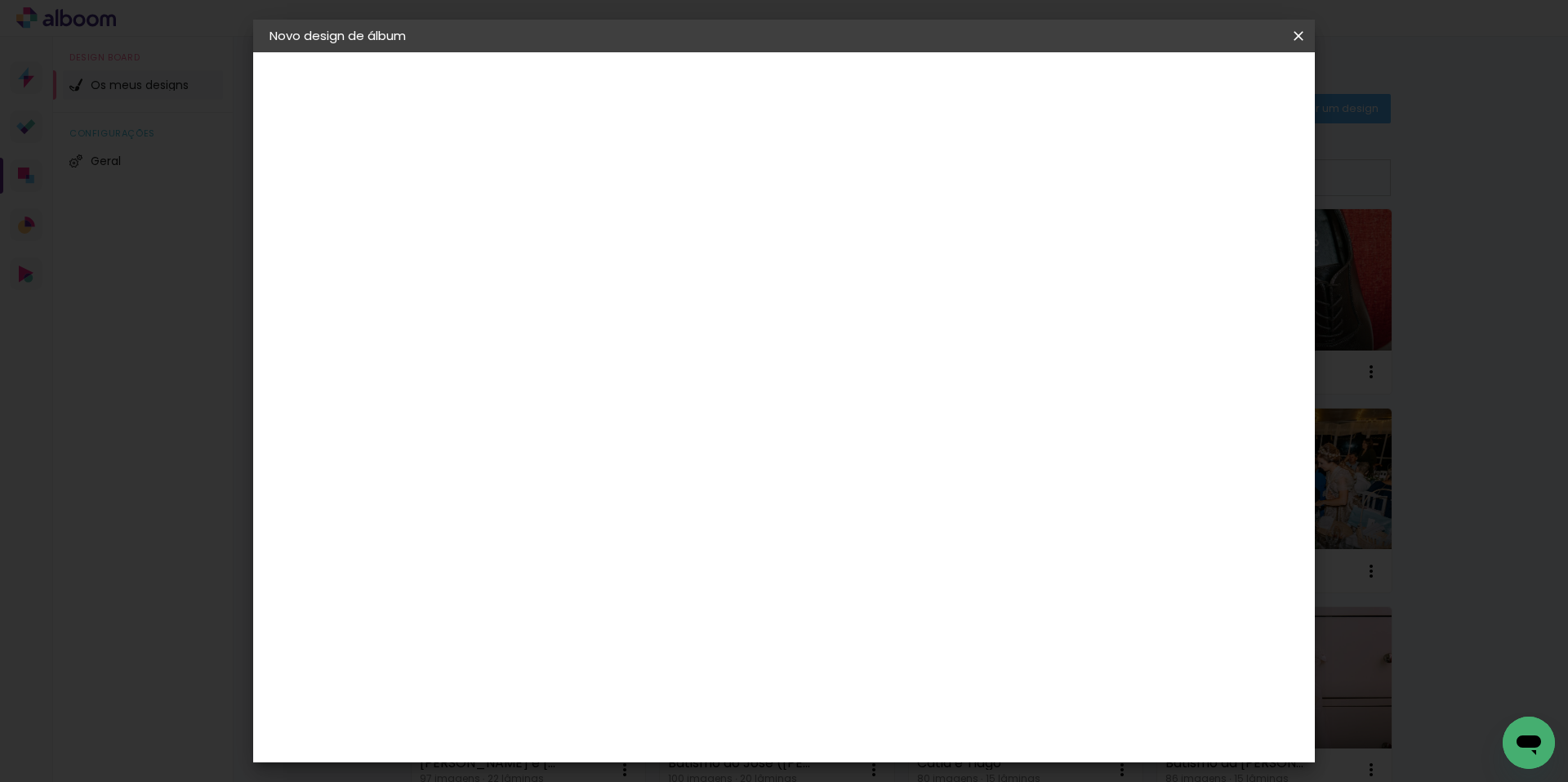
type input "4"
type paper-input "4"
click at [1223, 257] on input "4" at bounding box center [1214, 246] width 29 height 24
type input "3"
type paper-input "3"
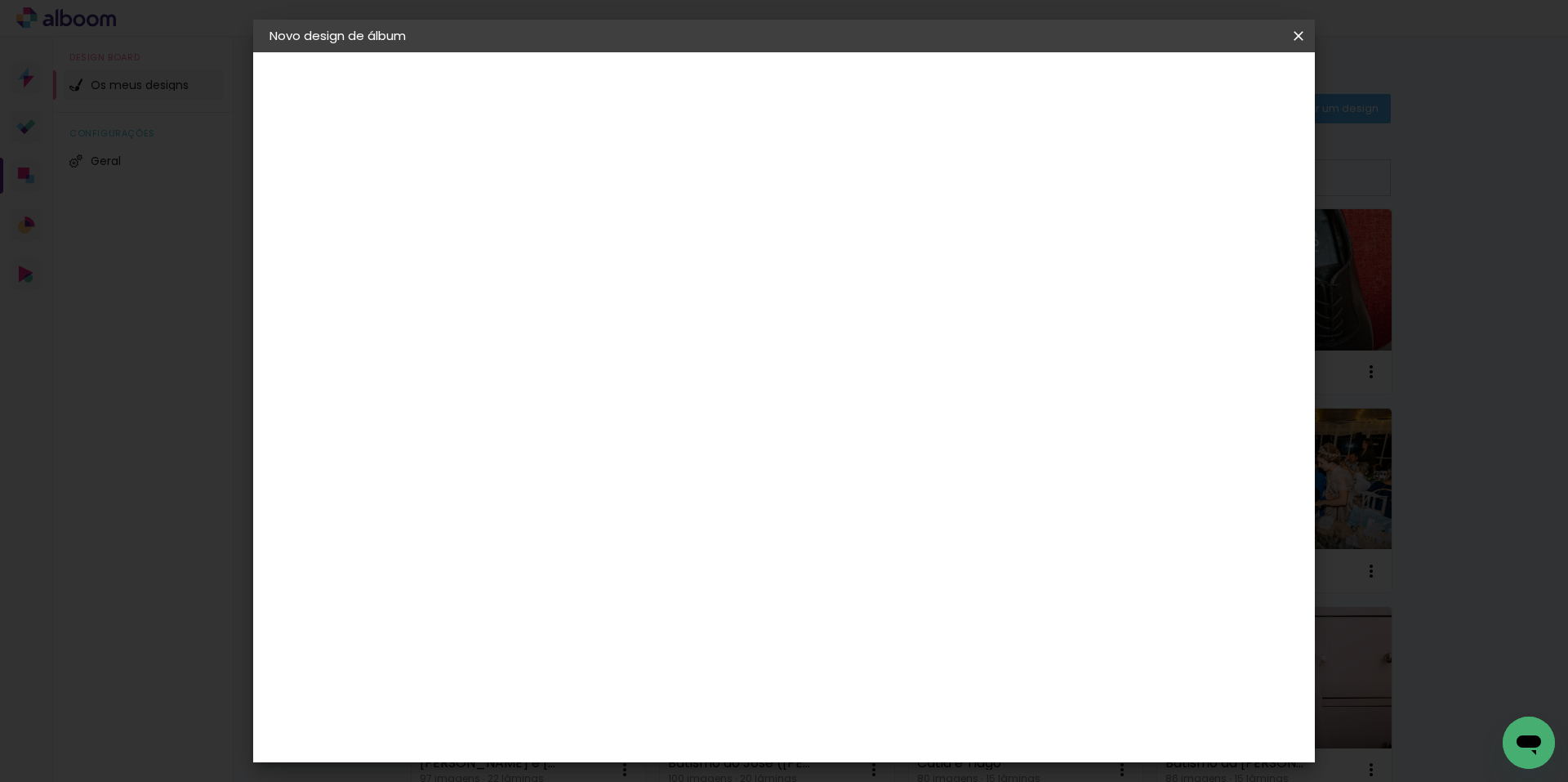
click at [1223, 257] on input "3" at bounding box center [1217, 246] width 29 height 24
type input "2"
type paper-input "2"
click at [1225, 254] on input "2" at bounding box center [1218, 246] width 29 height 24
drag, startPoint x: 701, startPoint y: 255, endPoint x: 732, endPoint y: 254, distance: 31.0
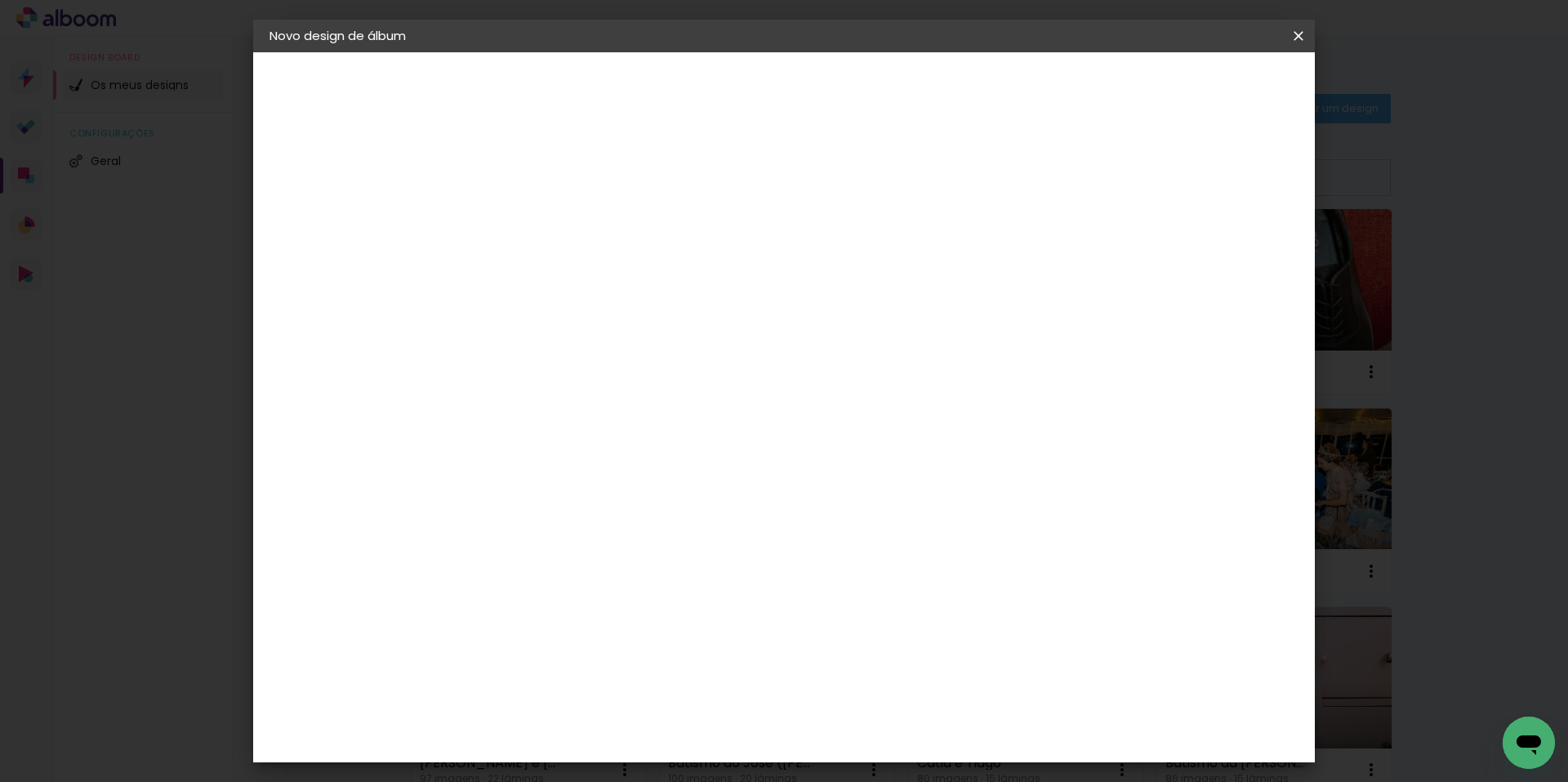
click at [732, 254] on div "30 cm" at bounding box center [724, 256] width 321 height 41
drag, startPoint x: 480, startPoint y: 464, endPoint x: 566, endPoint y: 465, distance: 86.0
click at [566, 337] on div "30 cm cm cm mm A maioria dos laboratórios sugere 5mm de margem." at bounding box center [851, 271] width 772 height 130
click at [706, 254] on span "30" at bounding box center [715, 256] width 27 height 24
click at [720, 254] on span "30" at bounding box center [715, 256] width 27 height 24
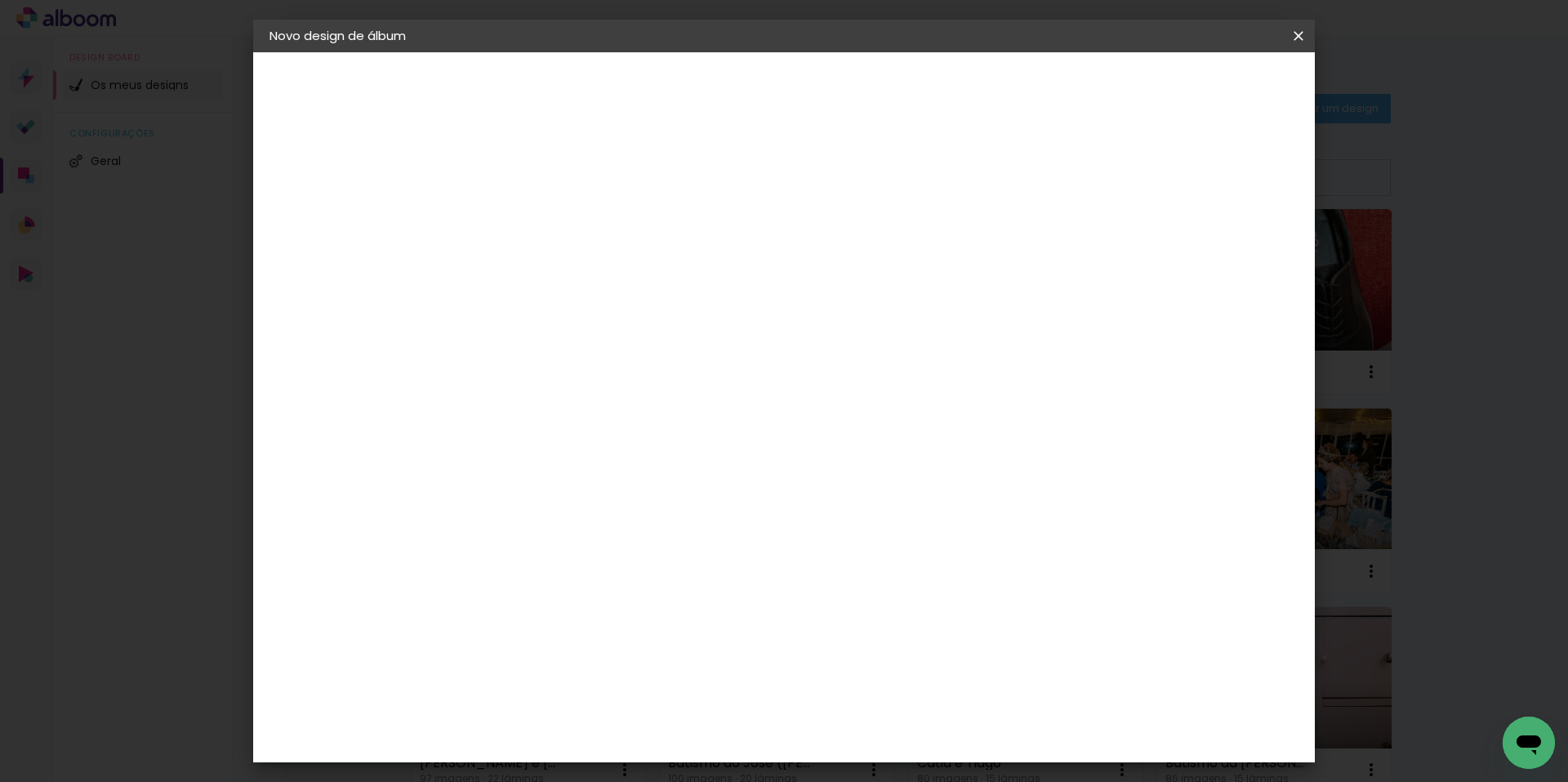
click at [721, 254] on span "30" at bounding box center [715, 256] width 27 height 24
drag, startPoint x: 695, startPoint y: 259, endPoint x: 776, endPoint y: 250, distance: 81.5
click at [774, 249] on div "30 cm" at bounding box center [724, 256] width 321 height 41
drag, startPoint x: 870, startPoint y: 684, endPoint x: 896, endPoint y: 683, distance: 26.0
click at [896, 683] on div "60" at bounding box center [884, 681] width 62 height 24
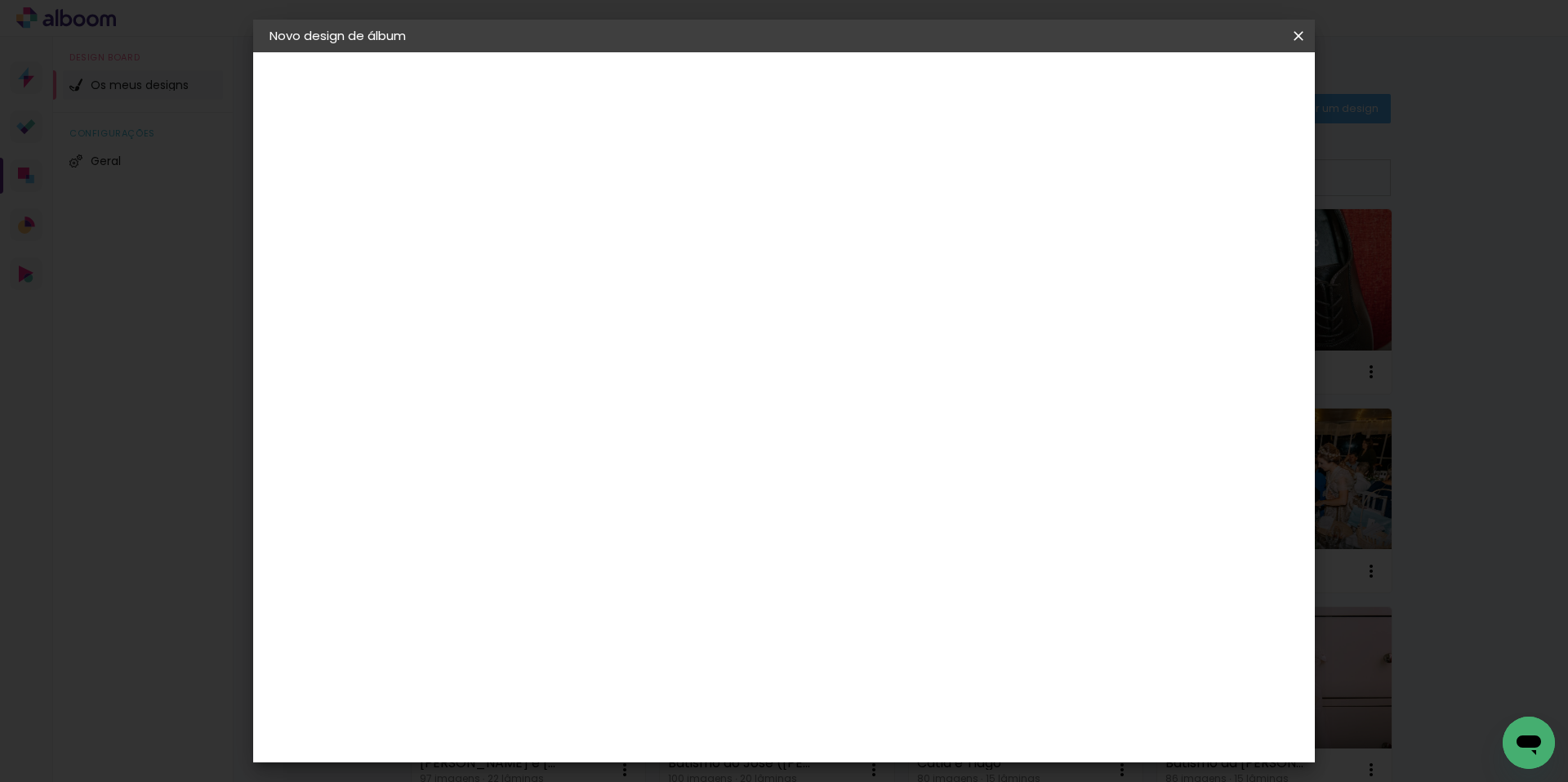
scroll to position [124, 0]
type input "44"
type paper-input "44"
click at [1197, 85] on span "Iniciar design" at bounding box center [1160, 87] width 74 height 12
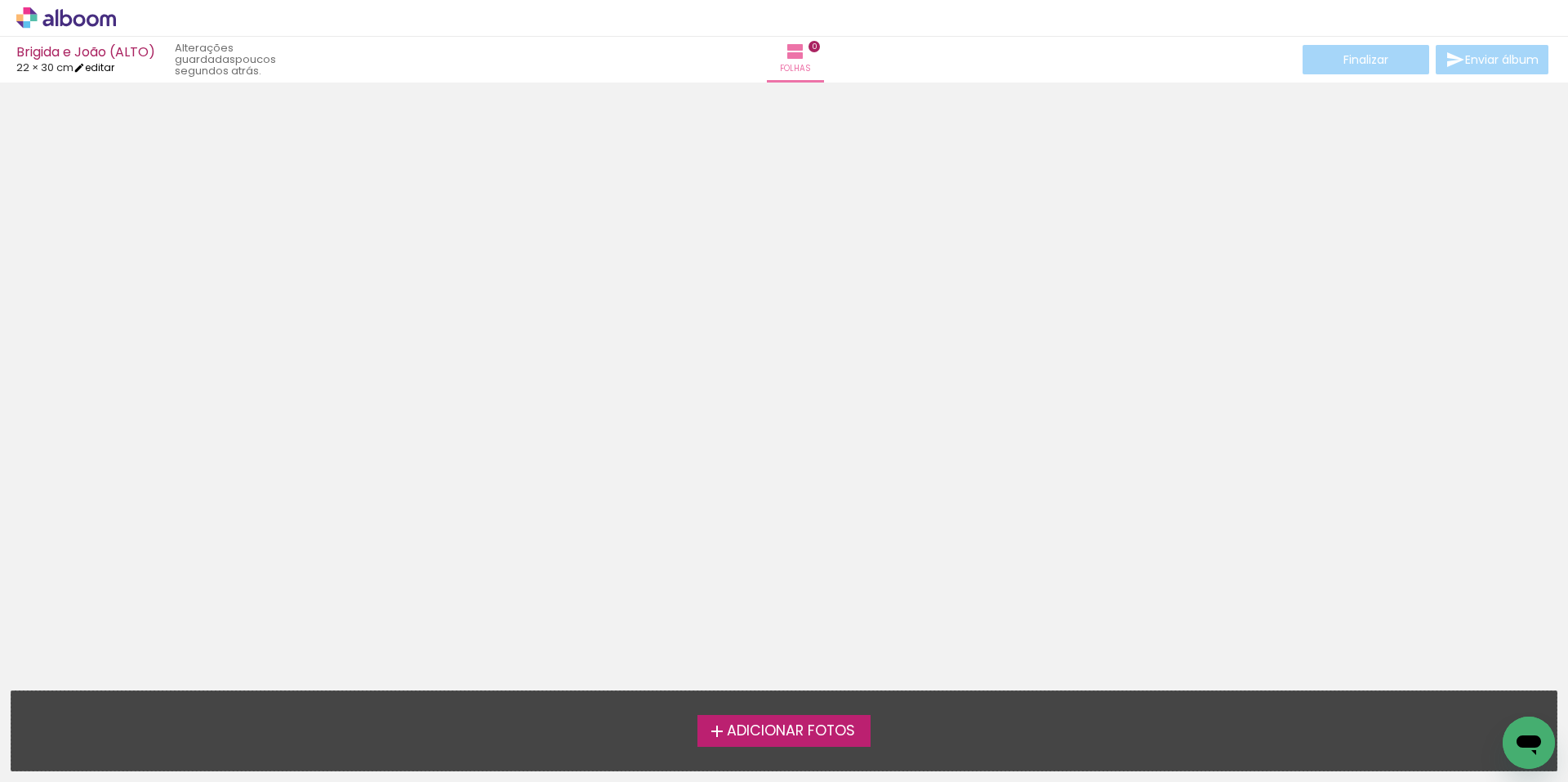
click at [110, 68] on link "editar" at bounding box center [94, 68] width 41 height 14
type input "30"
type input "44"
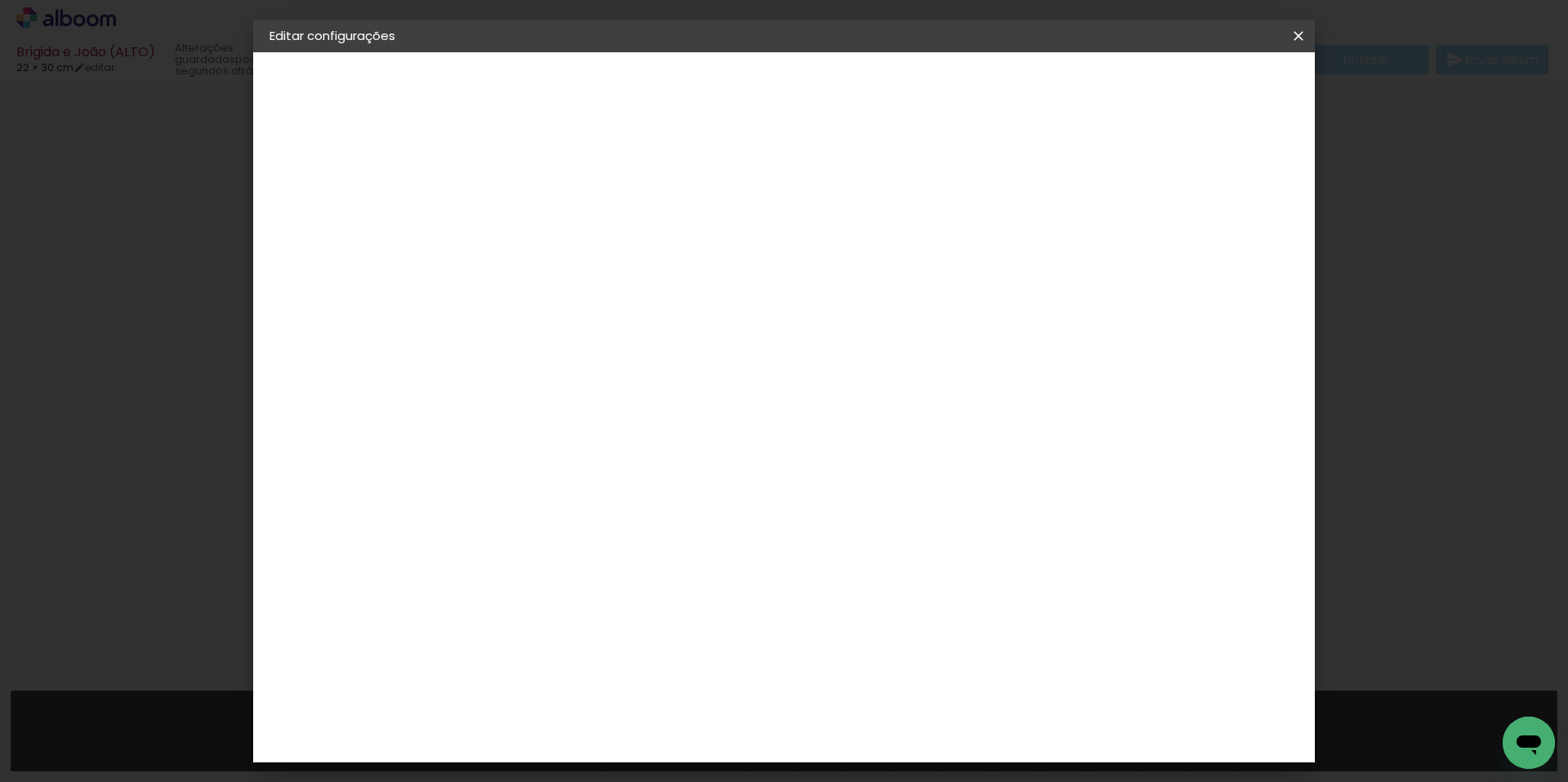
scroll to position [81, 0]
click at [1126, 81] on span "Guardar configurações" at bounding box center [1060, 87] width 133 height 12
click at [1126, 85] on span "Guardar configurações" at bounding box center [1060, 87] width 133 height 12
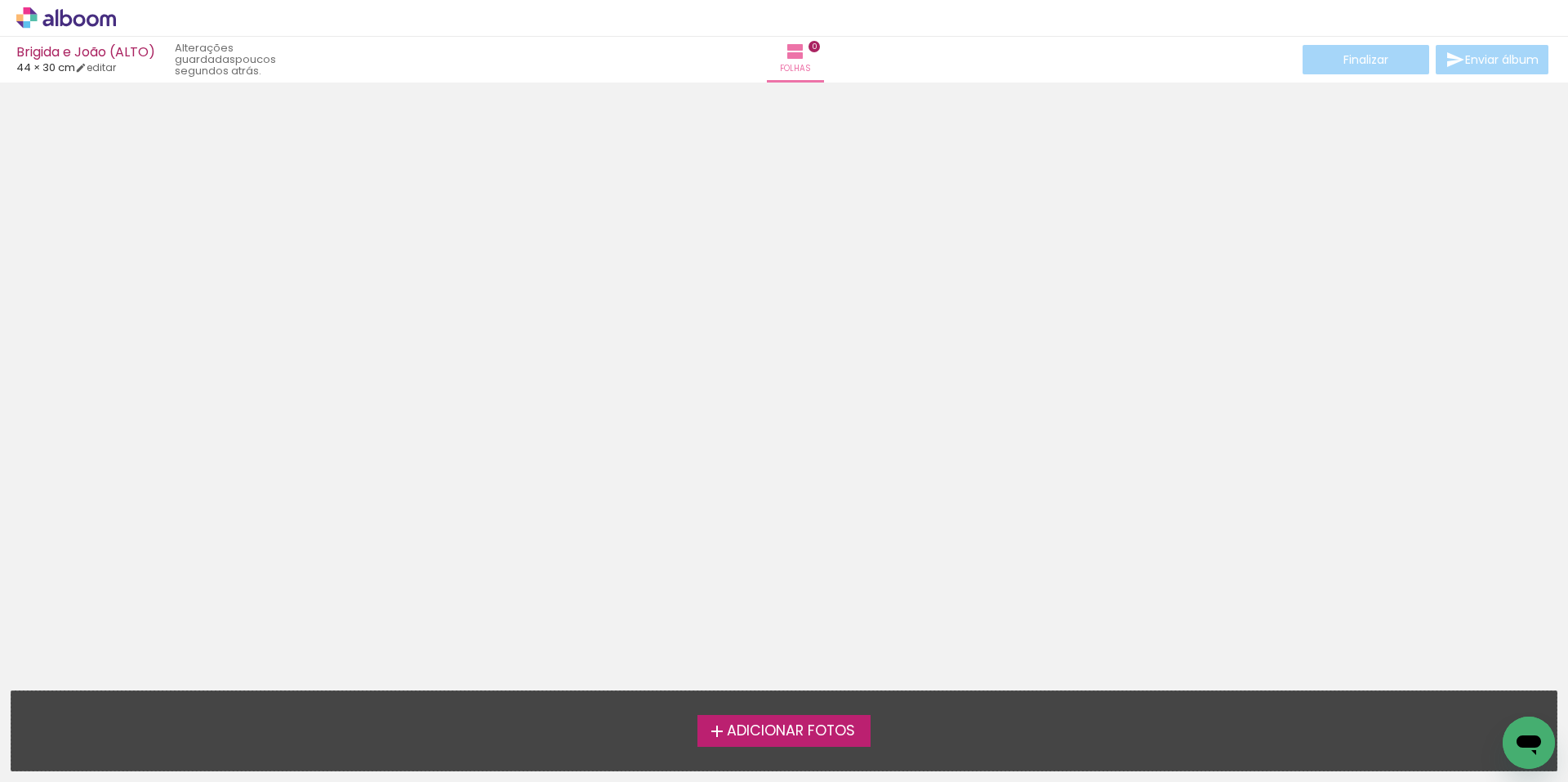
click at [822, 724] on span "Adicionar Fotos" at bounding box center [790, 731] width 128 height 15
click at [0, 0] on input "file" at bounding box center [0, 0] width 0 height 0
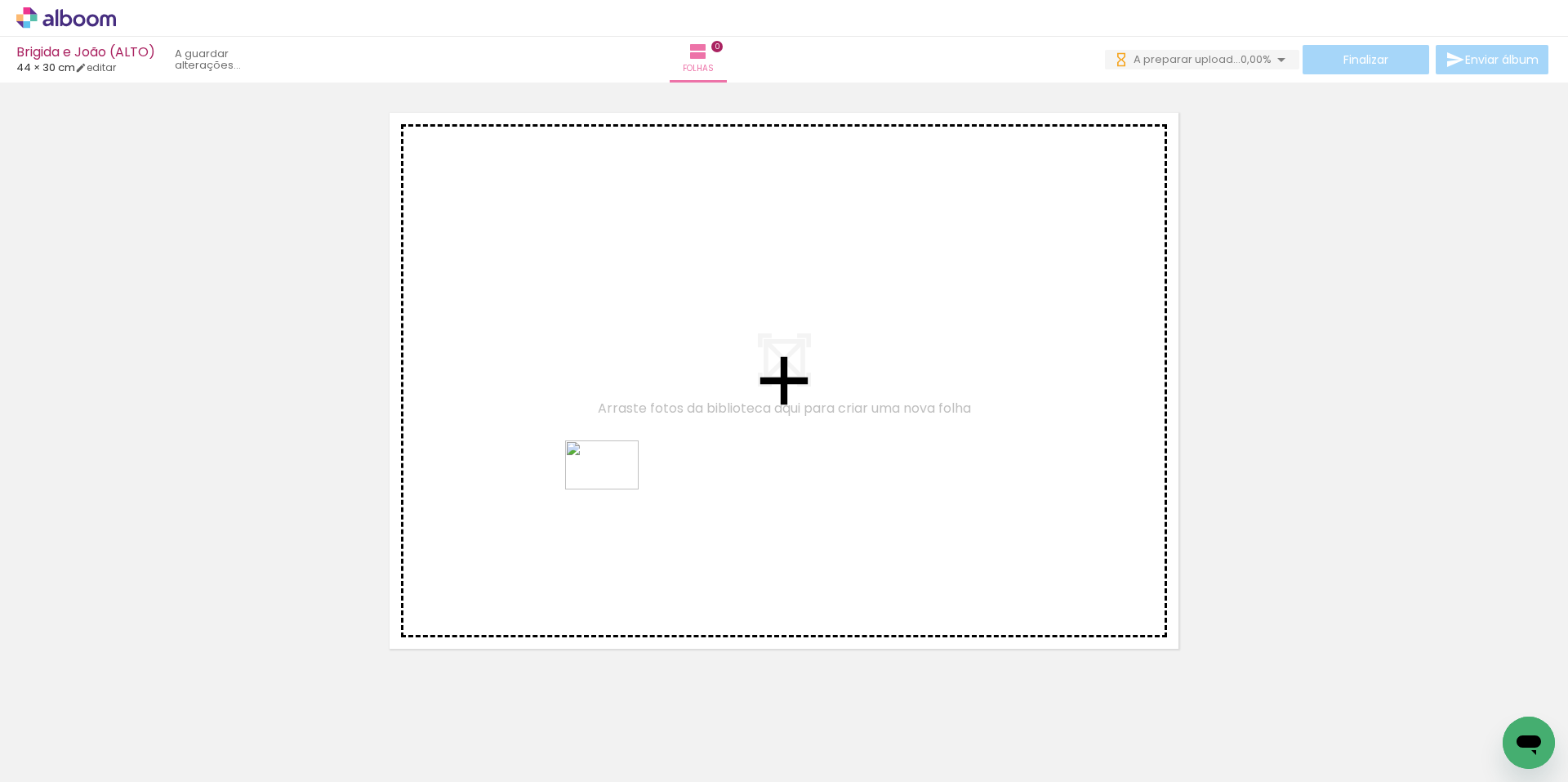
drag, startPoint x: 355, startPoint y: 732, endPoint x: 621, endPoint y: 480, distance: 366.4
click at [621, 480] on quentale-workspace at bounding box center [784, 391] width 1568 height 782
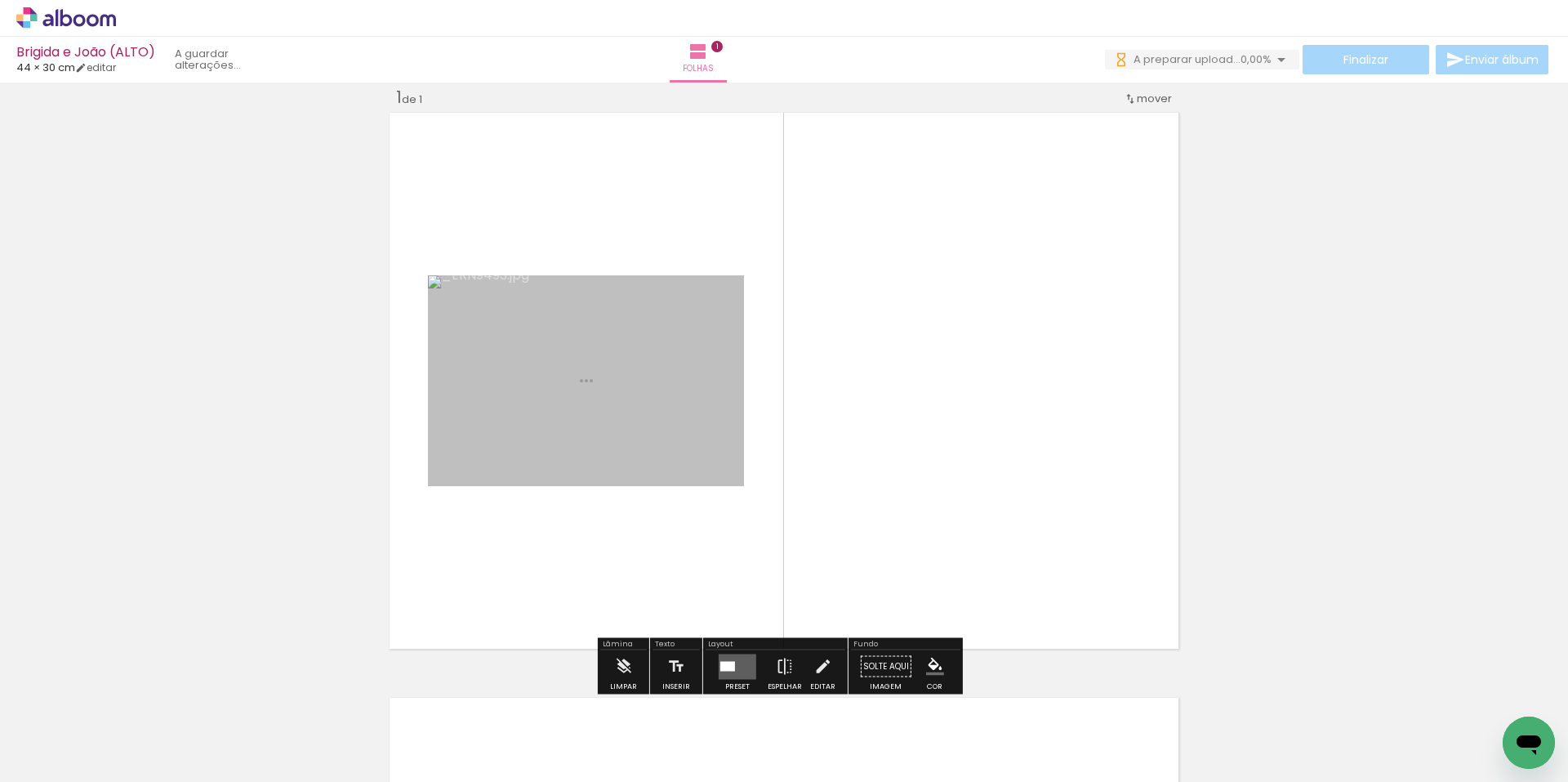
scroll to position [22, 0]
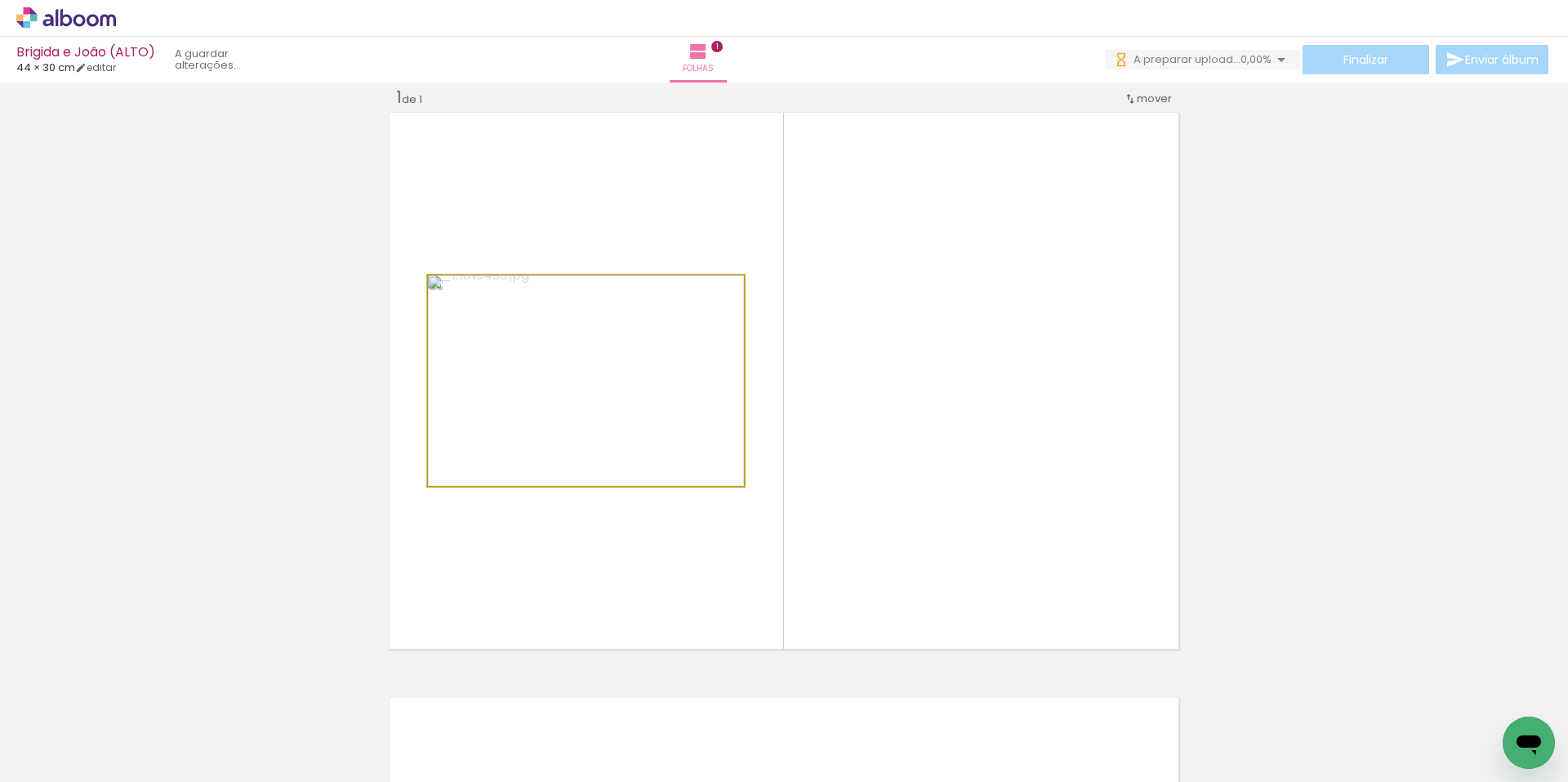
click at [614, 356] on quentale-photo at bounding box center [586, 380] width 316 height 211
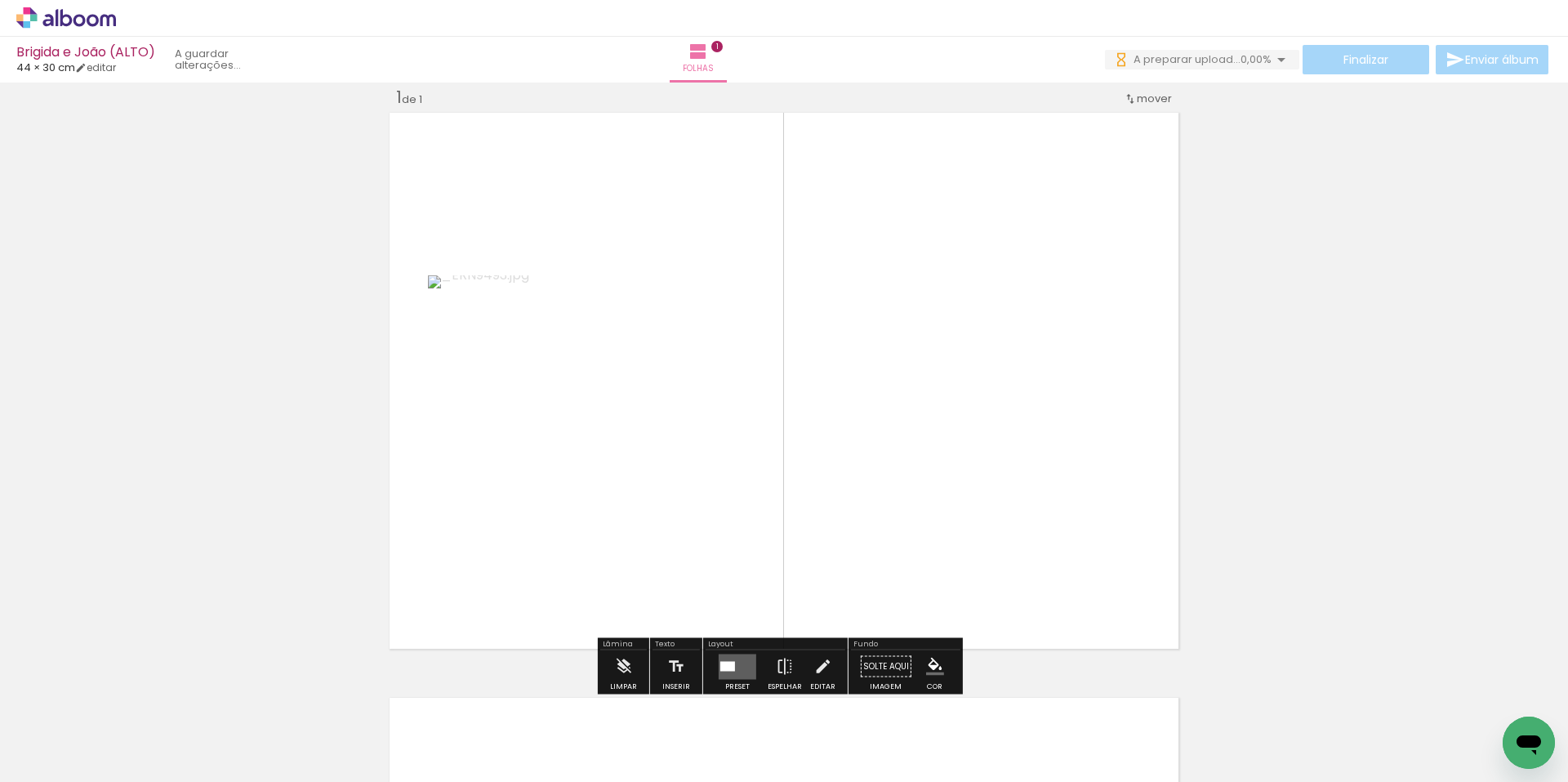
click at [0, 0] on slot "P&B" at bounding box center [0, 0] width 0 height 0
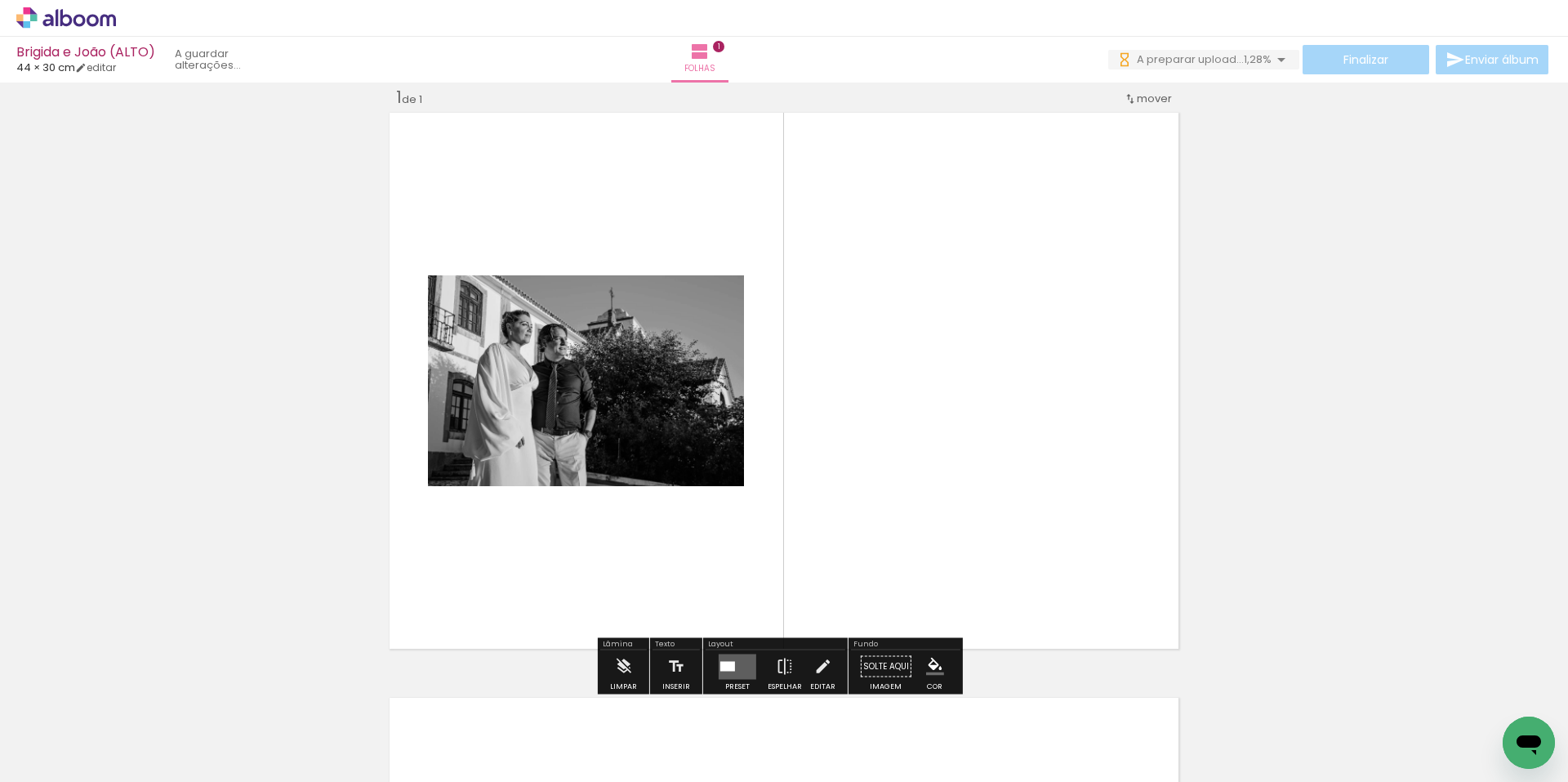
scroll to position [0, 0]
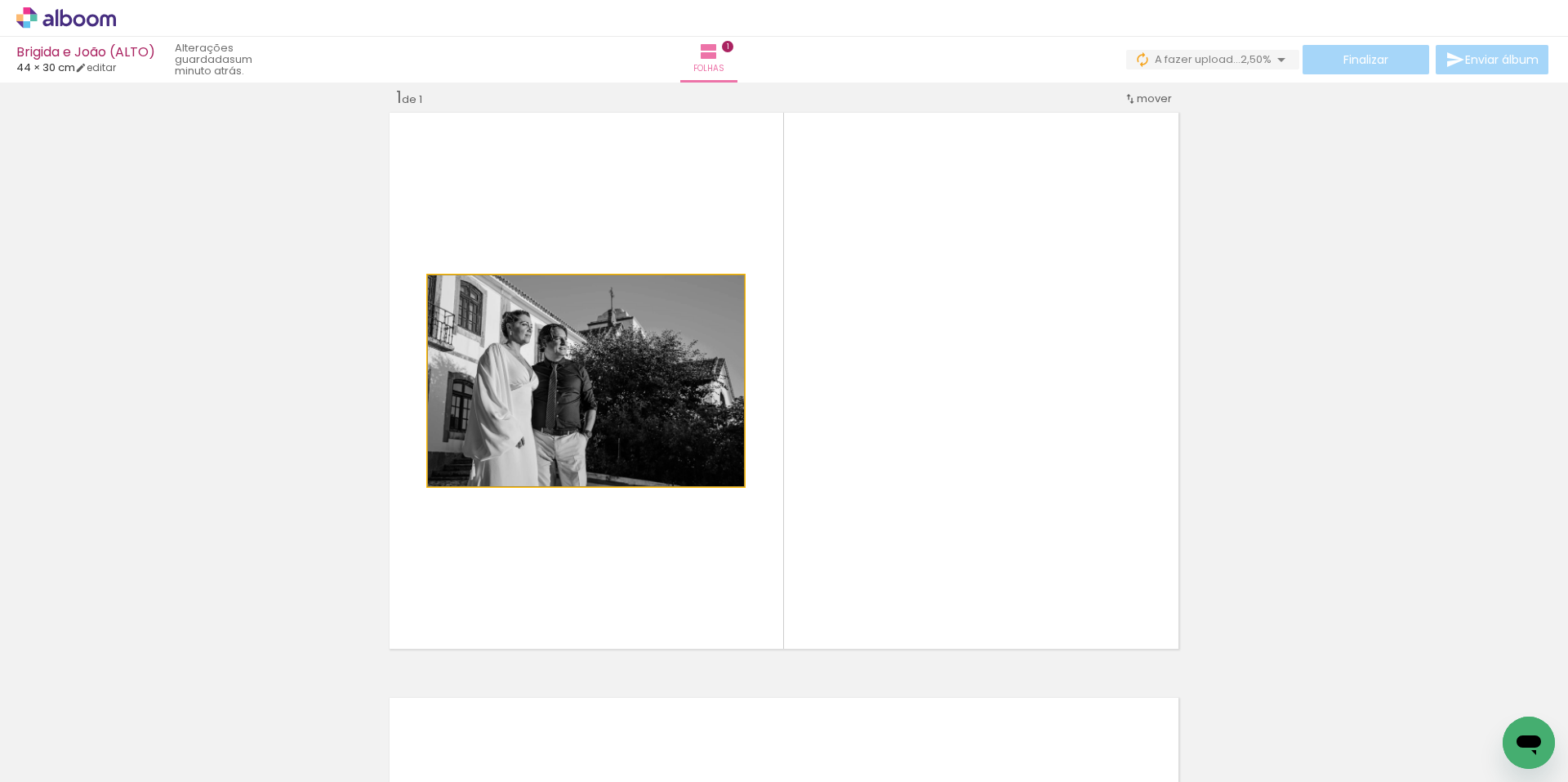
click at [663, 398] on quentale-photo at bounding box center [586, 380] width 316 height 211
drag, startPoint x: 681, startPoint y: 440, endPoint x: 594, endPoint y: 387, distance: 101.9
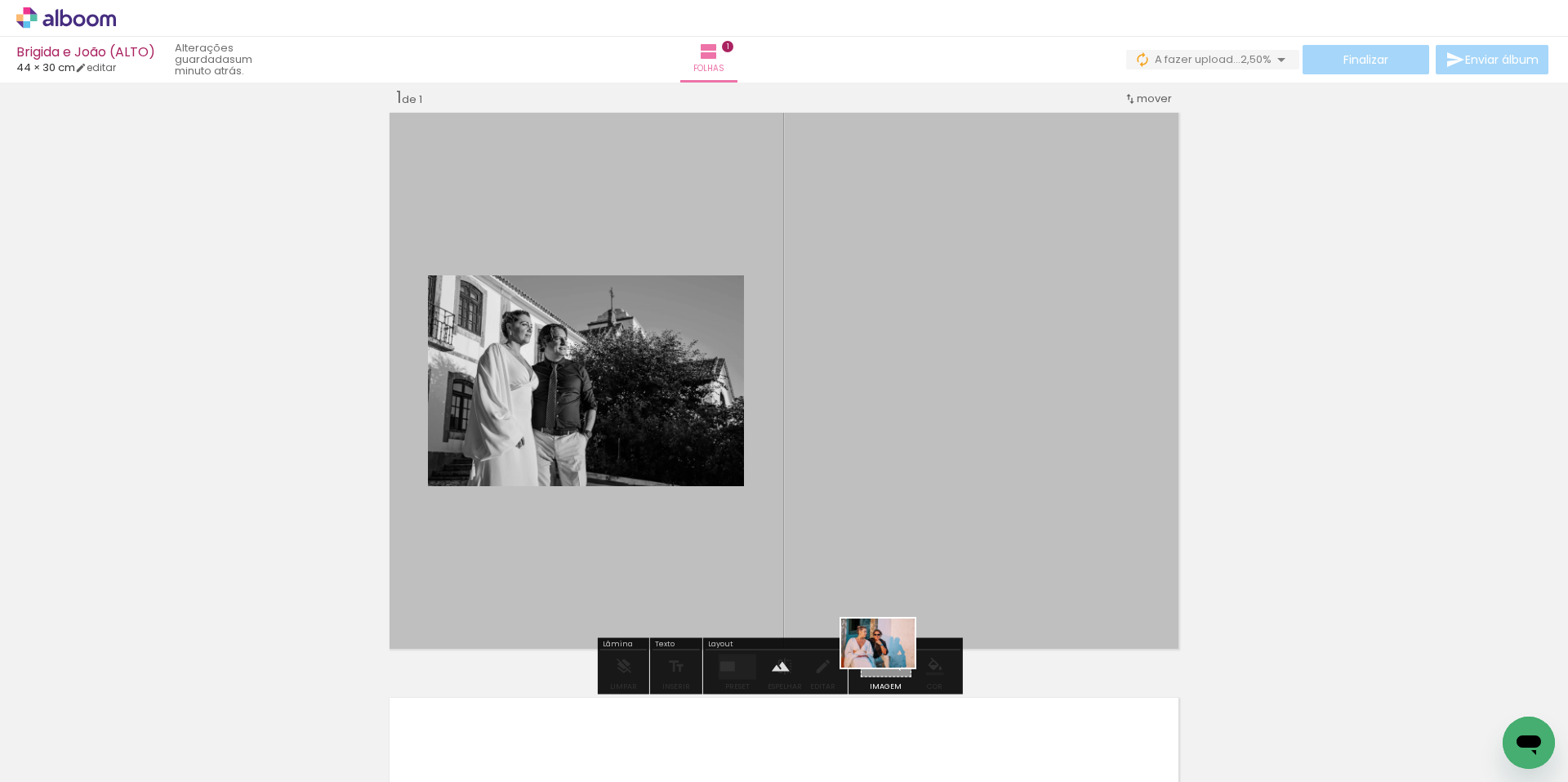
drag, startPoint x: 810, startPoint y: 733, endPoint x: 890, endPoint y: 667, distance: 103.7
click at [890, 667] on quentale-workspace at bounding box center [784, 391] width 1568 height 782
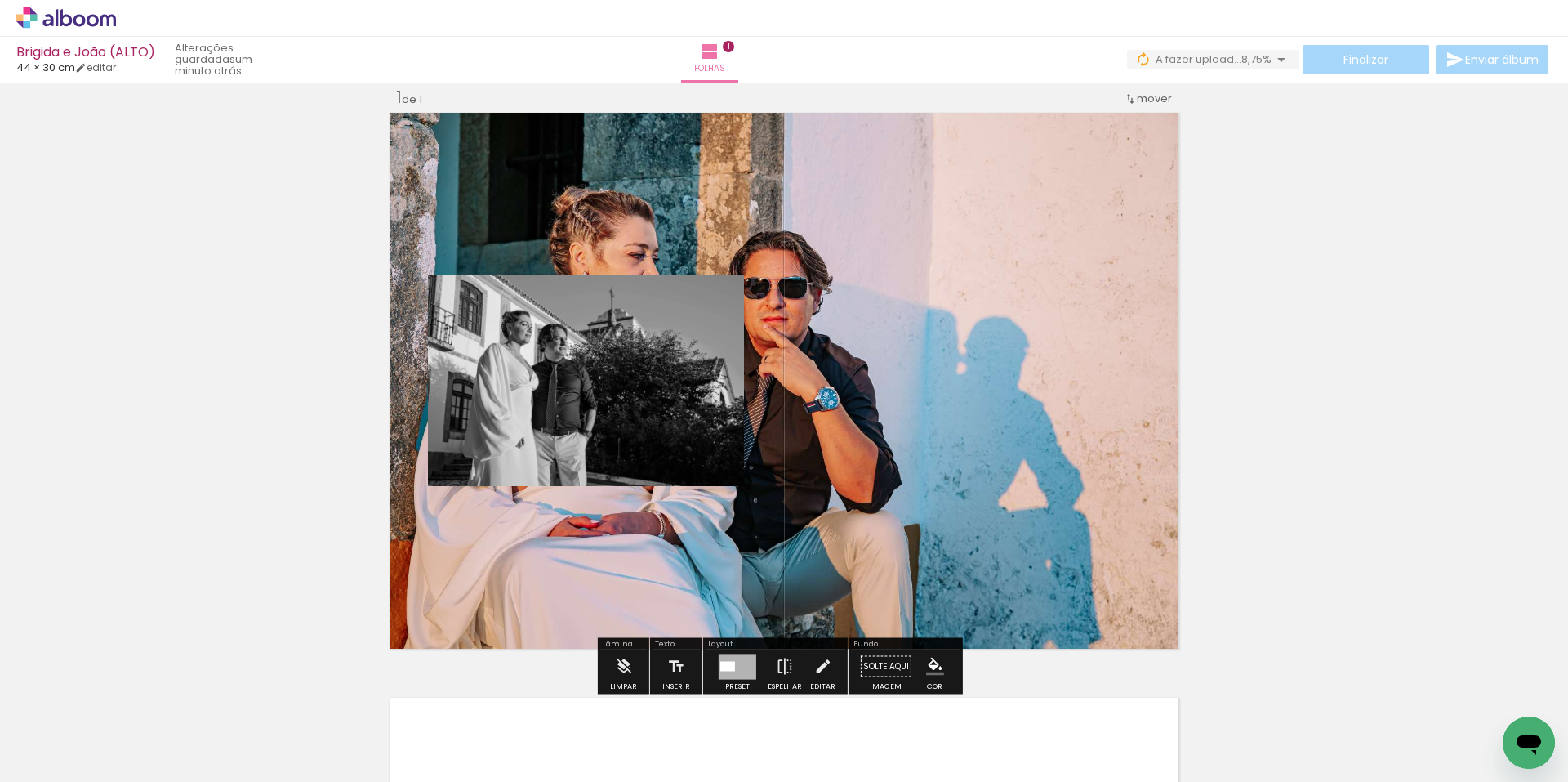
click at [901, 396] on quentale-layouter at bounding box center [784, 380] width 797 height 544
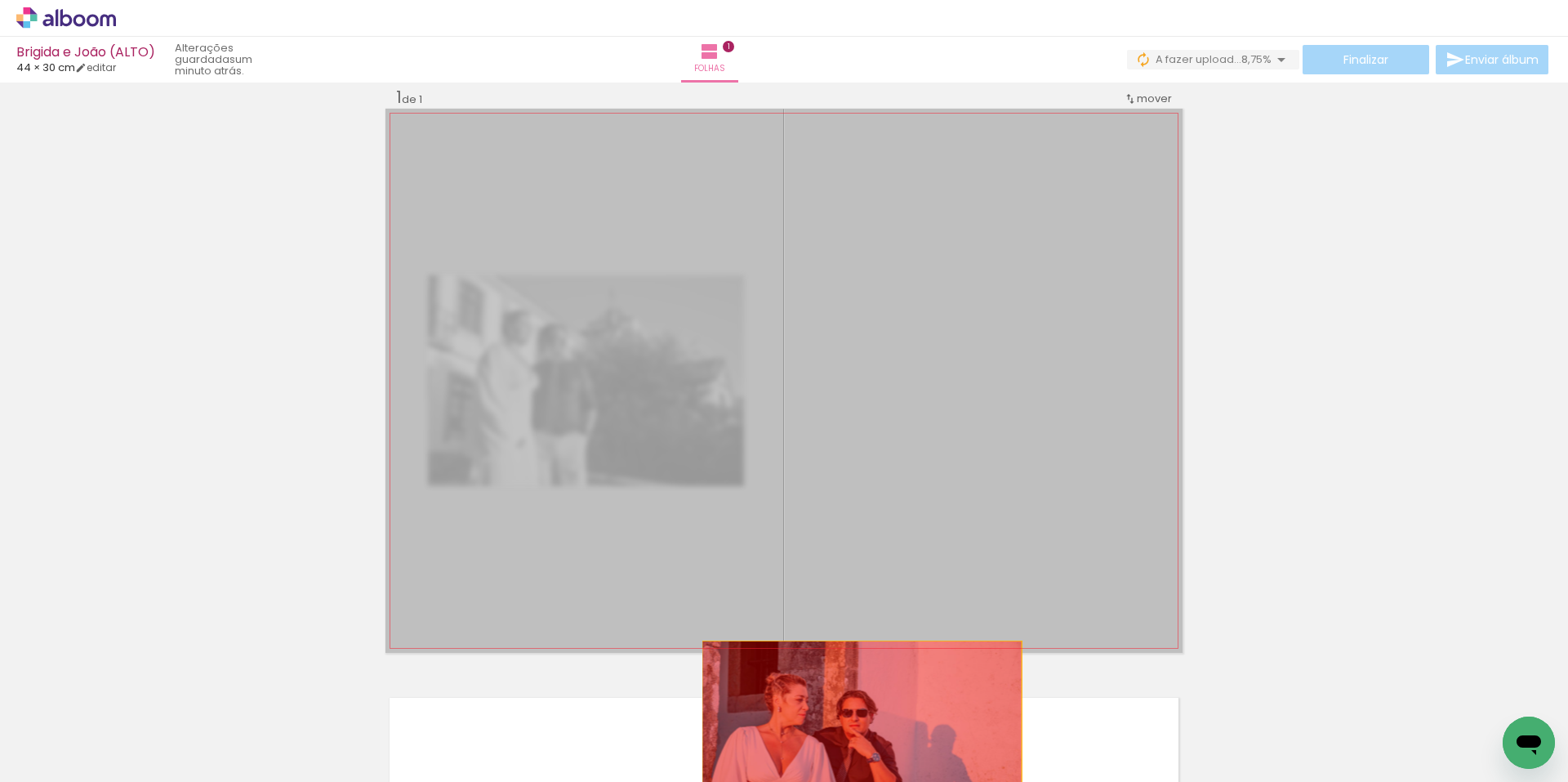
drag, startPoint x: 977, startPoint y: 377, endPoint x: 856, endPoint y: 743, distance: 385.5
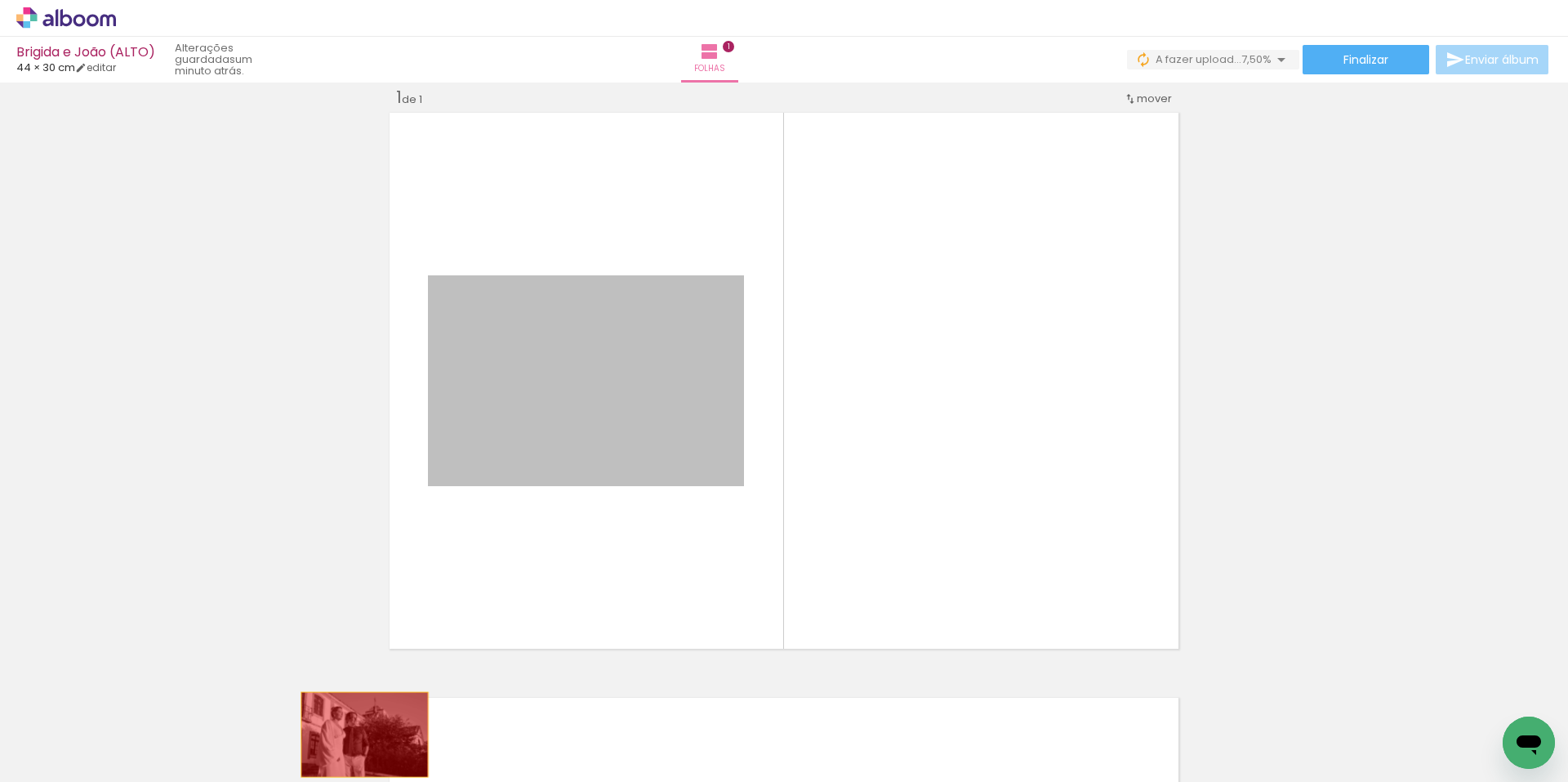
drag, startPoint x: 647, startPoint y: 399, endPoint x: 359, endPoint y: 737, distance: 444.1
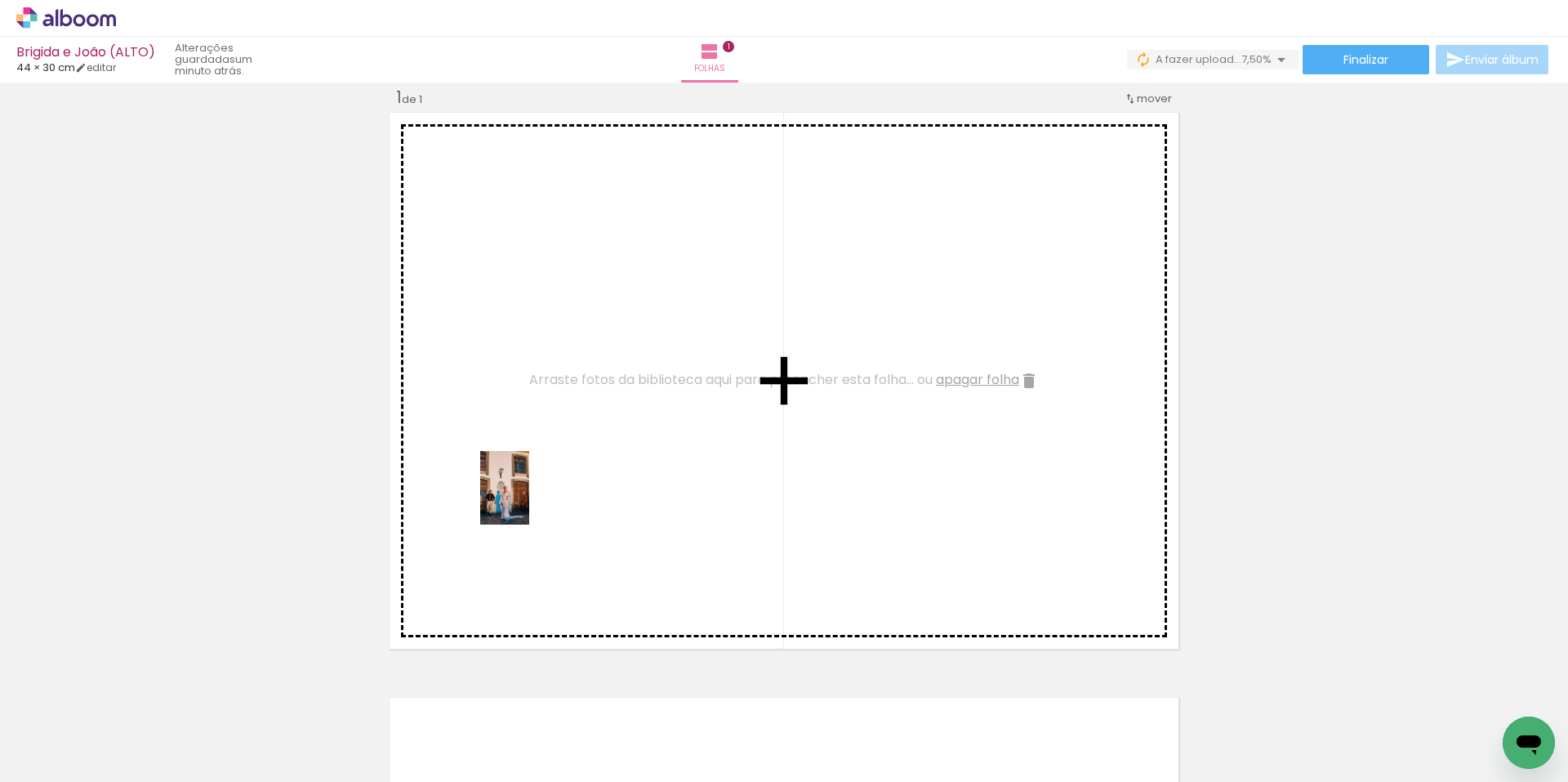
drag, startPoint x: 632, startPoint y: 729, endPoint x: 534, endPoint y: 510, distance: 239.9
click at [527, 494] on quentale-workspace at bounding box center [784, 391] width 1568 height 782
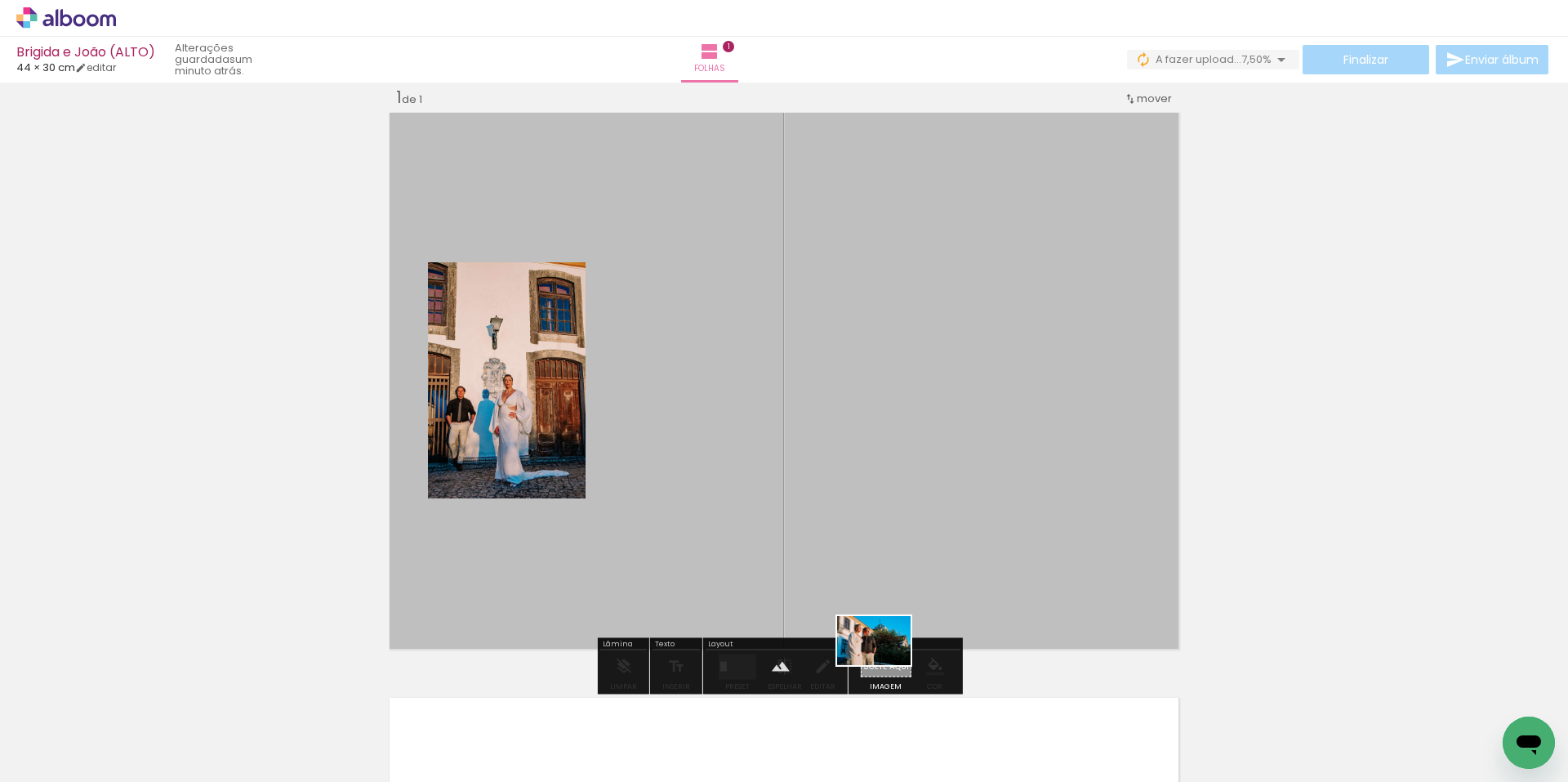
drag, startPoint x: 362, startPoint y: 738, endPoint x: 881, endPoint y: 660, distance: 524.8
click at [886, 664] on quentale-workspace at bounding box center [784, 391] width 1568 height 782
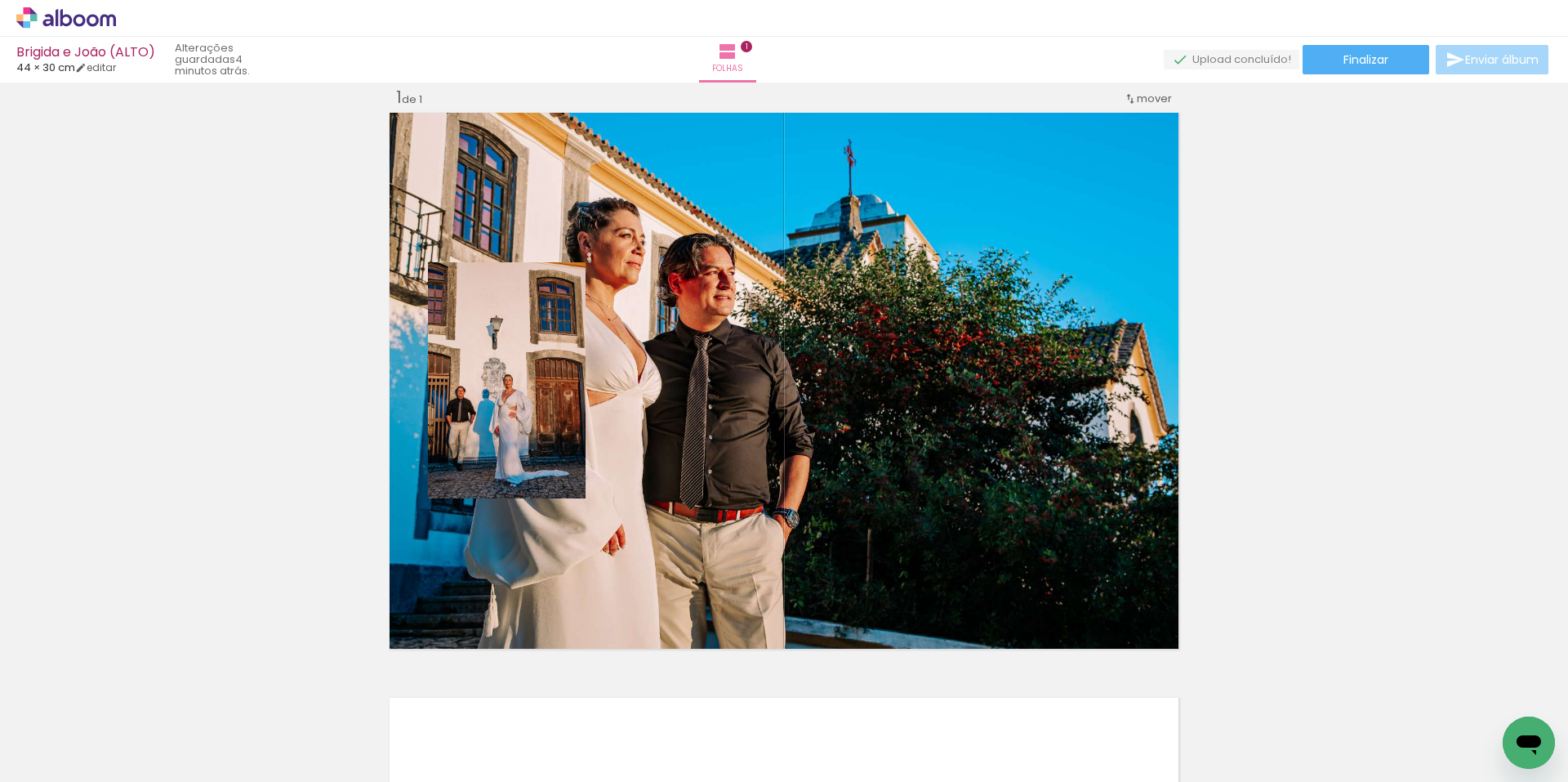
click at [47, 760] on span "Adicionar Fotos" at bounding box center [58, 759] width 49 height 18
click at [0, 0] on input "file" at bounding box center [0, 0] width 0 height 0
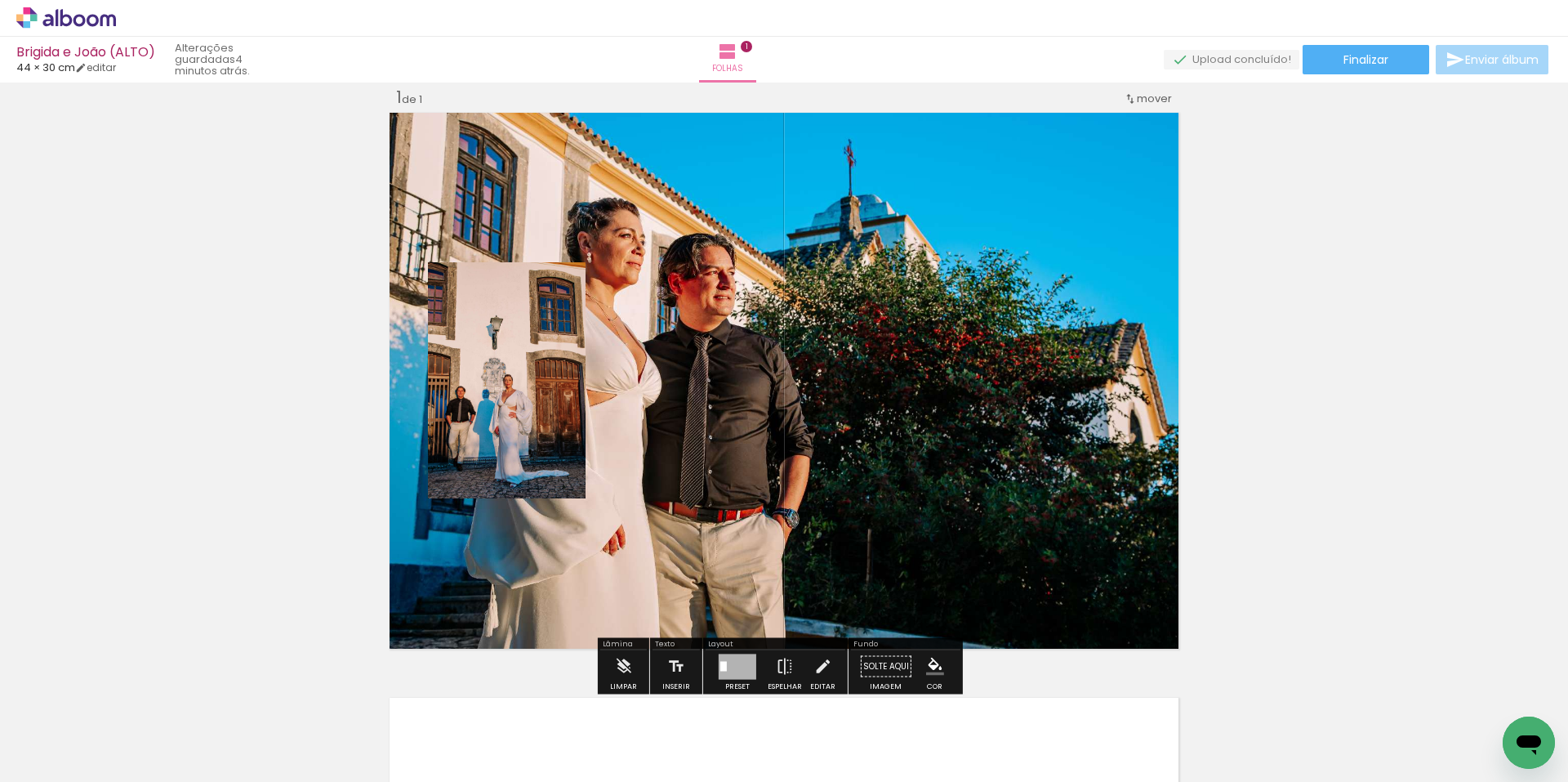
drag, startPoint x: 854, startPoint y: 443, endPoint x: 677, endPoint y: 765, distance: 367.4
click at [677, 765] on quentale-workspace at bounding box center [784, 391] width 1568 height 782
drag, startPoint x: 932, startPoint y: 371, endPoint x: 792, endPoint y: 783, distance: 435.1
click at [792, 781] on html "link( href="../../bower_components/polymer/polymer.html" rel="import" ) picture…" at bounding box center [784, 391] width 1568 height 782
click at [1255, 519] on div "Inserir folha 1 de 1" at bounding box center [784, 652] width 1568 height 1171
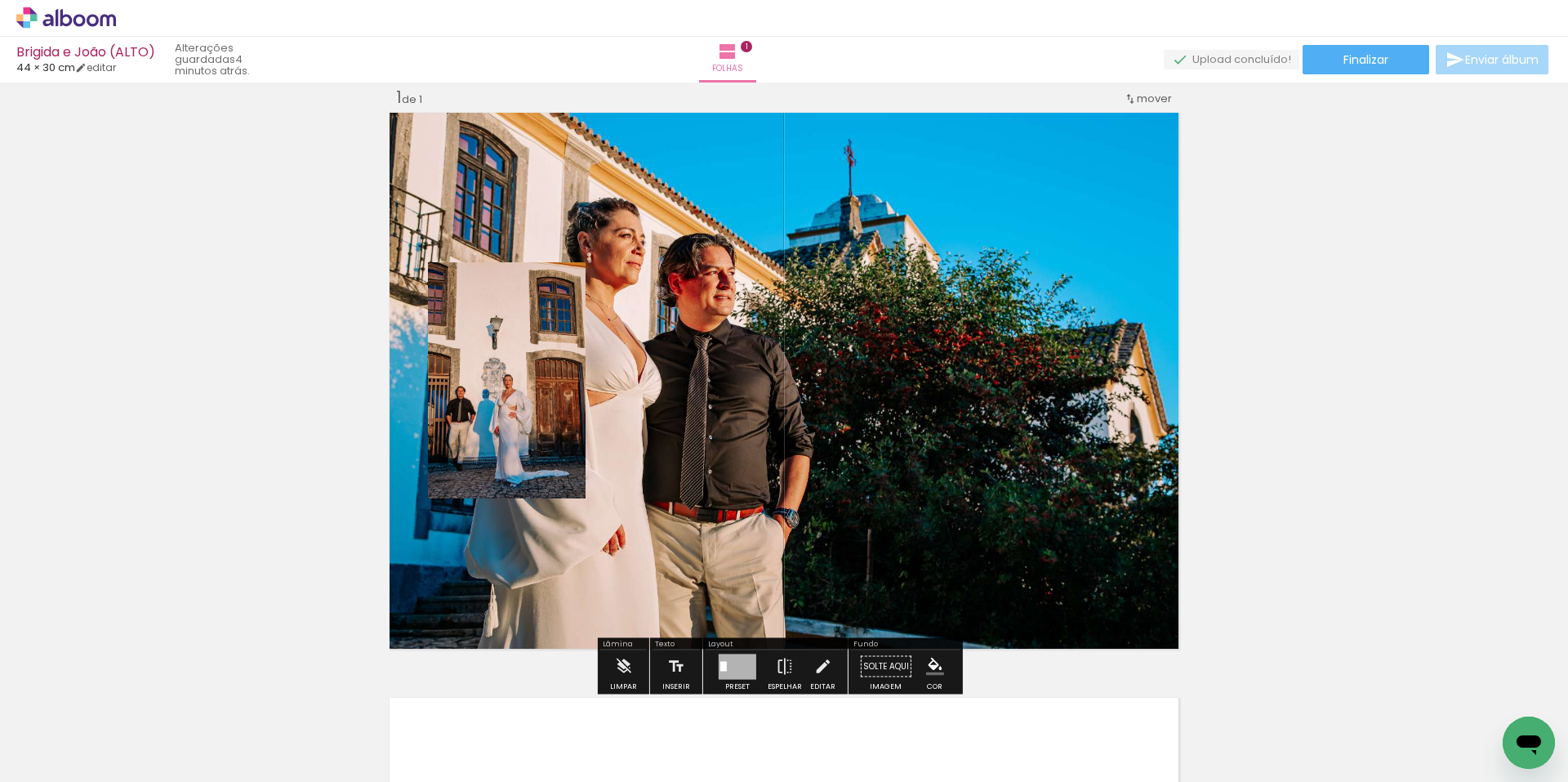
click at [1307, 378] on div "Inserir folha 1 de 1" at bounding box center [784, 652] width 1568 height 1171
drag, startPoint x: 1307, startPoint y: 378, endPoint x: 1297, endPoint y: 378, distance: 10.0
click at [1306, 378] on div "Inserir folha 1 de 1" at bounding box center [784, 652] width 1568 height 1171
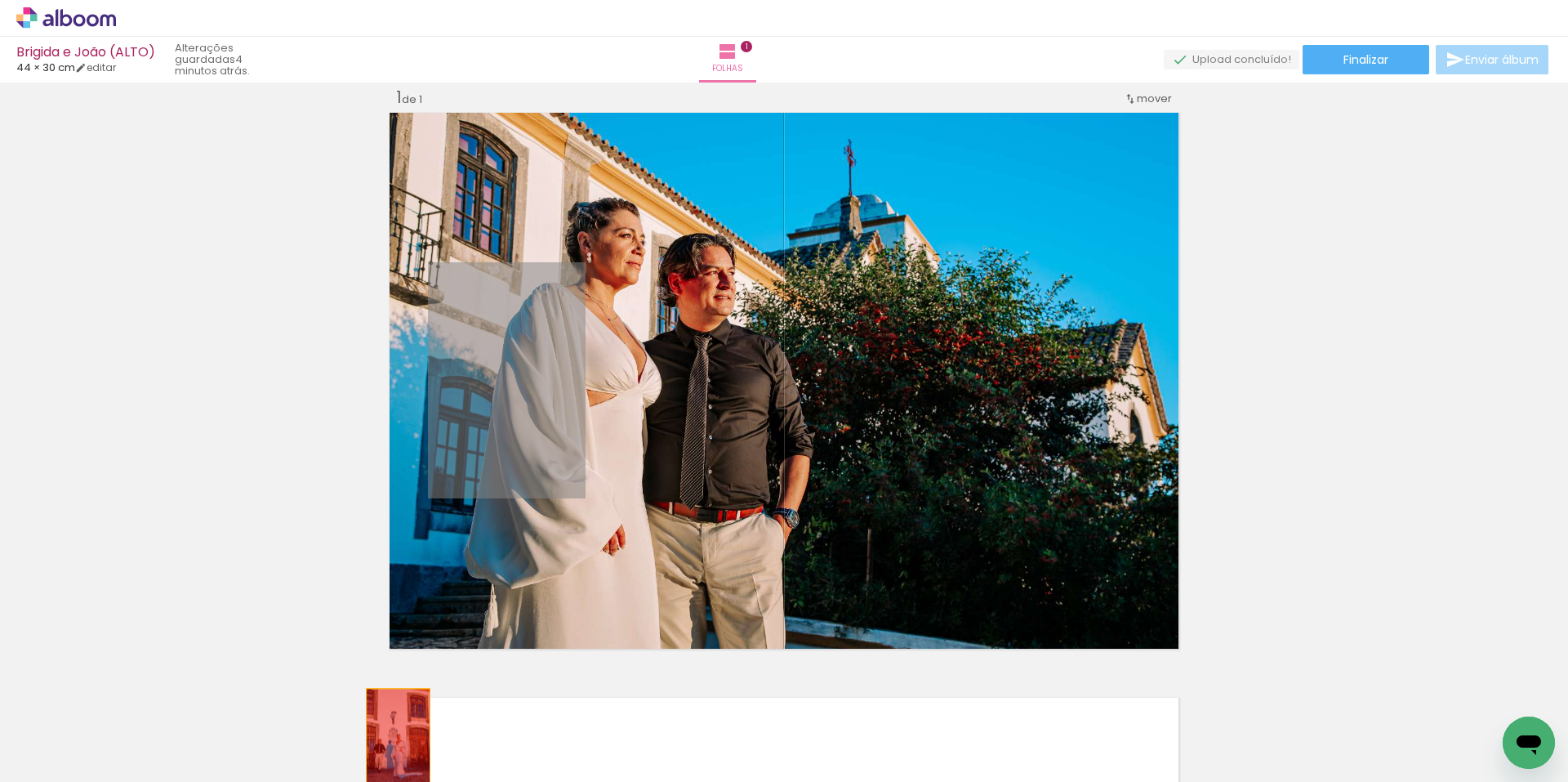
drag, startPoint x: 524, startPoint y: 404, endPoint x: 416, endPoint y: 729, distance: 342.5
click at [392, 737] on quentale-workspace at bounding box center [784, 391] width 1568 height 782
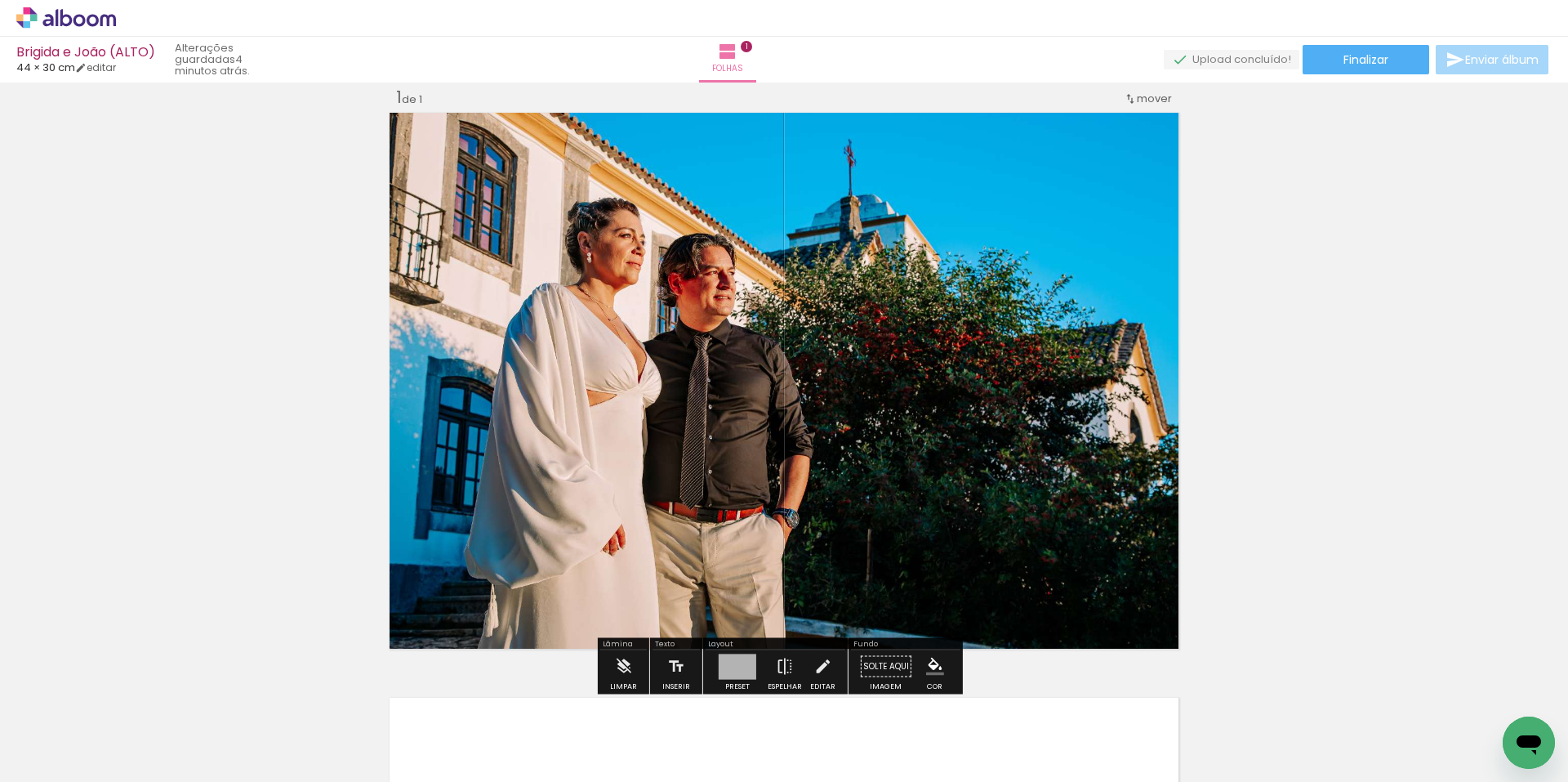
drag, startPoint x: 902, startPoint y: 375, endPoint x: 879, endPoint y: 457, distance: 85.2
click at [879, 457] on quentale-layouter at bounding box center [784, 380] width 797 height 544
drag, startPoint x: 925, startPoint y: 375, endPoint x: 818, endPoint y: 665, distance: 309.1
click at [818, 664] on iron-icon at bounding box center [823, 666] width 18 height 32
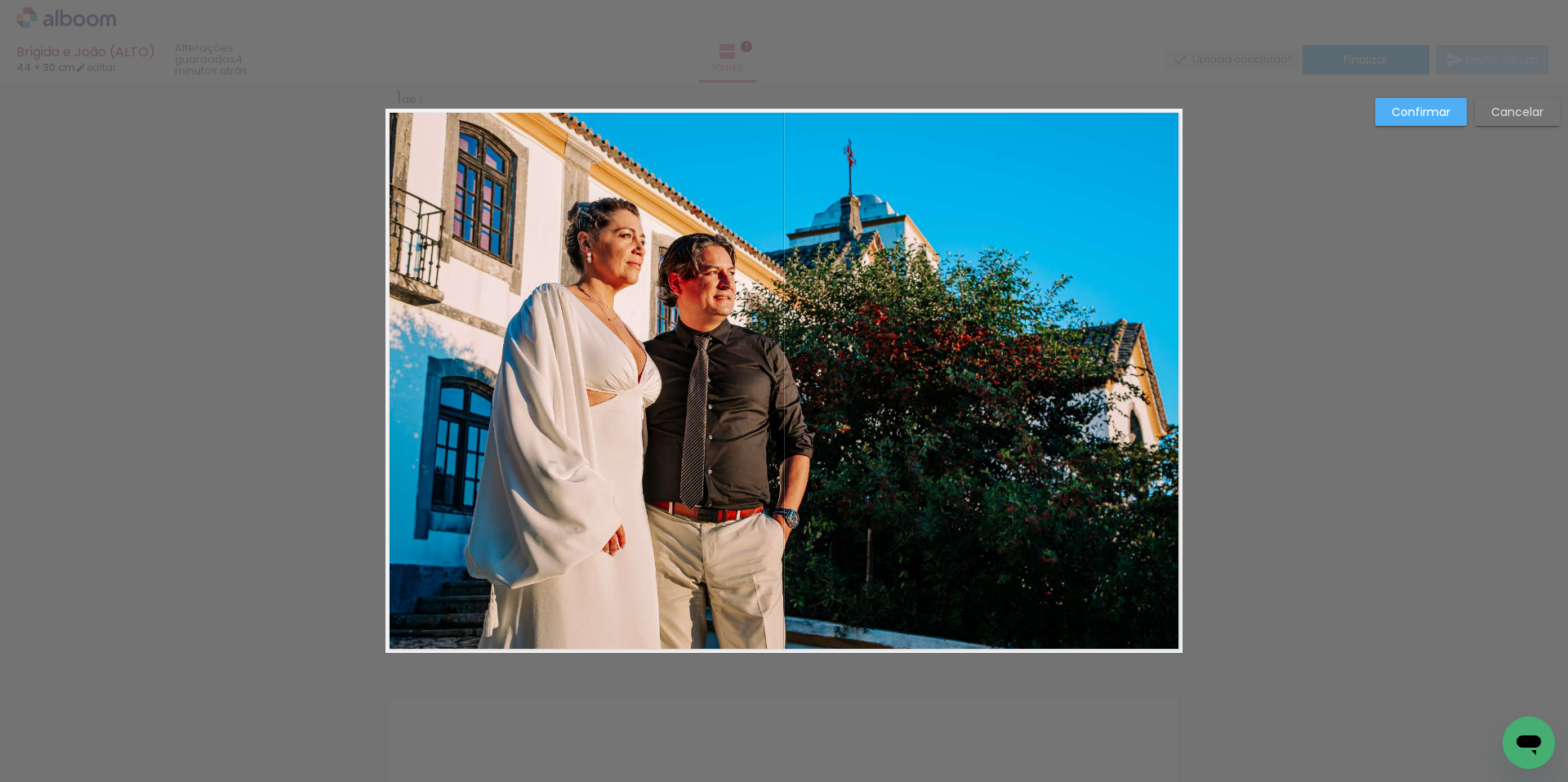
drag, startPoint x: 1070, startPoint y: 300, endPoint x: 867, endPoint y: 766, distance: 508.3
click at [863, 781] on html "link( href="../../bower_components/polymer/polymer.html" rel="import" ) picture…" at bounding box center [784, 391] width 1568 height 782
click at [0, 0] on slot "Cancelar" at bounding box center [0, 0] width 0 height 0
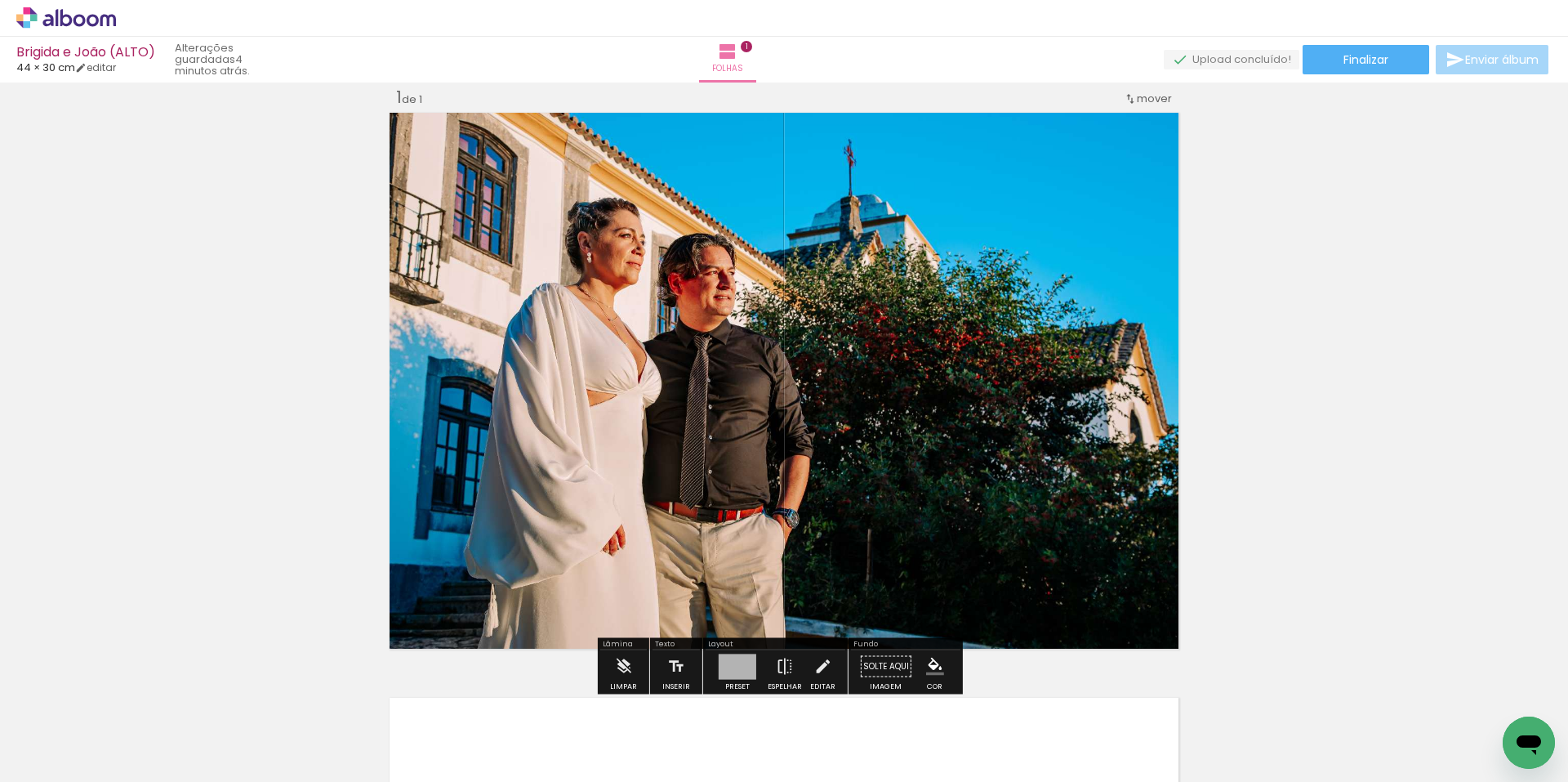
drag, startPoint x: 983, startPoint y: 344, endPoint x: 774, endPoint y: 761, distance: 466.4
click at [774, 781] on html "link( href="../../bower_components/polymer/polymer.html" rel="import" ) picture…" at bounding box center [784, 391] width 1568 height 782
drag, startPoint x: 710, startPoint y: 319, endPoint x: 504, endPoint y: 780, distance: 504.9
click at [504, 781] on html "link( href="../../bower_components/polymer/polymer.html" rel="import" ) picture…" at bounding box center [784, 391] width 1568 height 782
drag, startPoint x: 987, startPoint y: 308, endPoint x: 937, endPoint y: 332, distance: 55.5
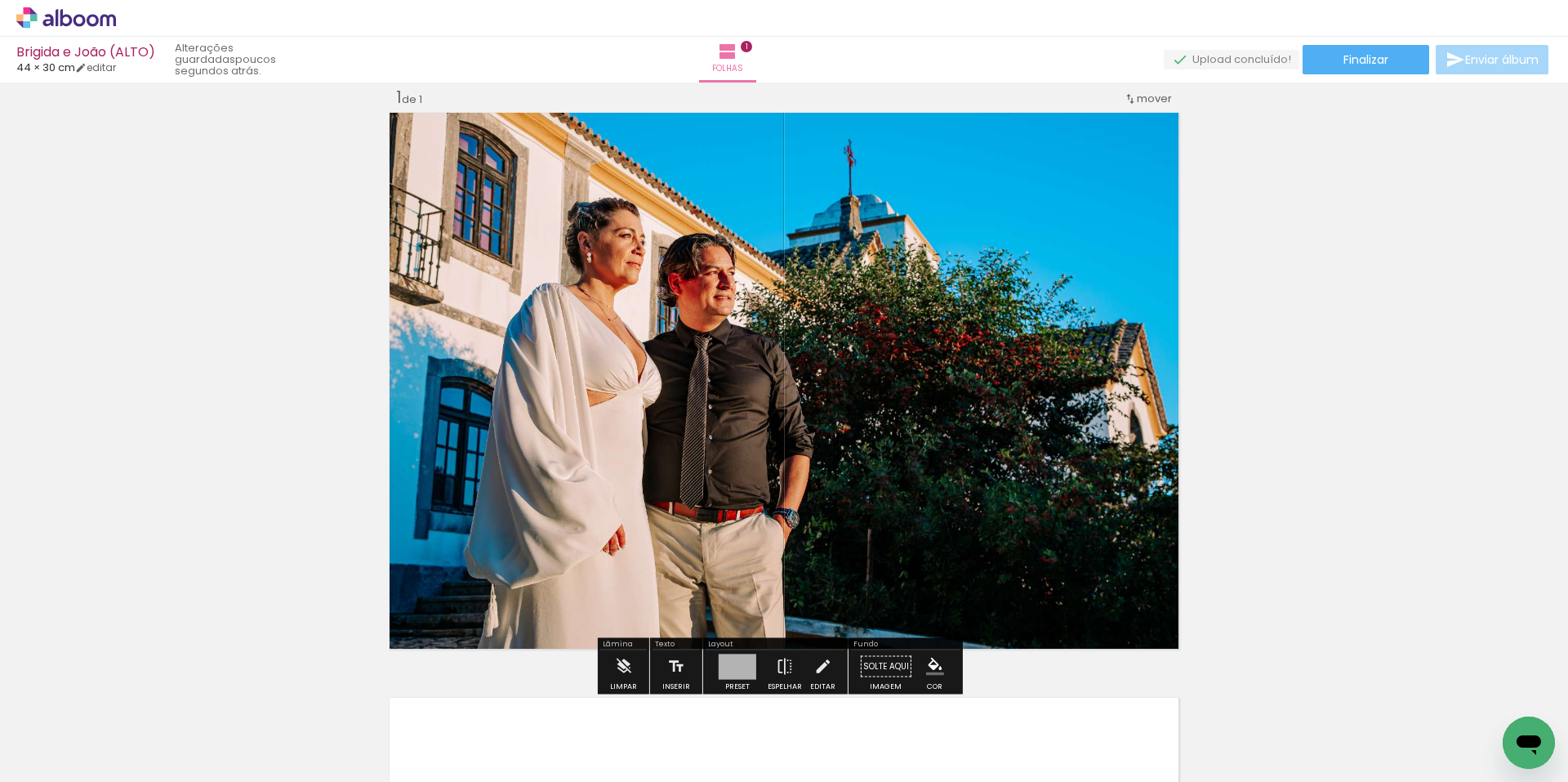
click at [937, 332] on quentale-layouter at bounding box center [784, 380] width 797 height 544
click at [61, 760] on span "Adicionar Fotos" at bounding box center [58, 759] width 49 height 18
click at [0, 0] on input "file" at bounding box center [0, 0] width 0 height 0
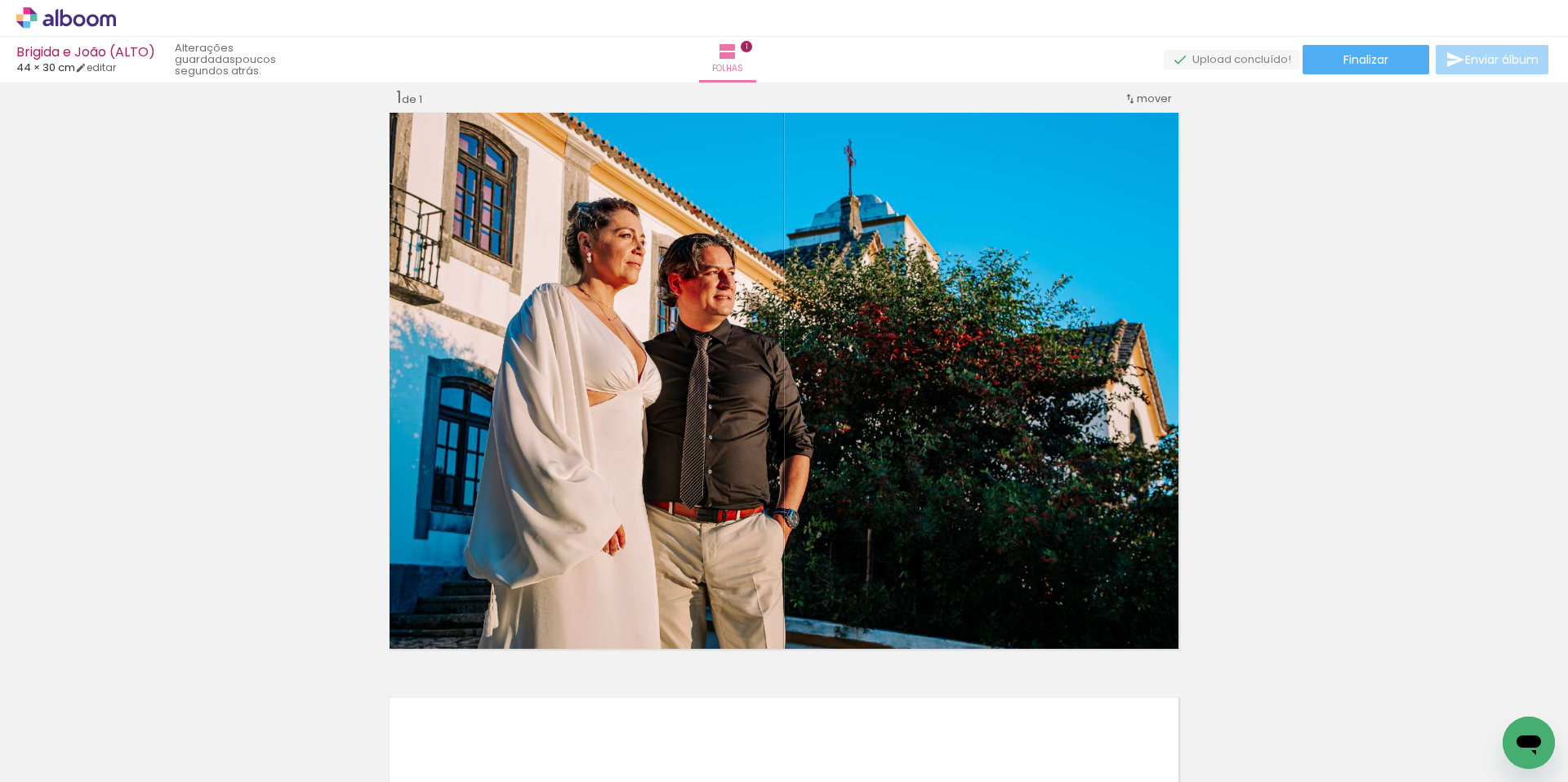
scroll to position [0, 5981]
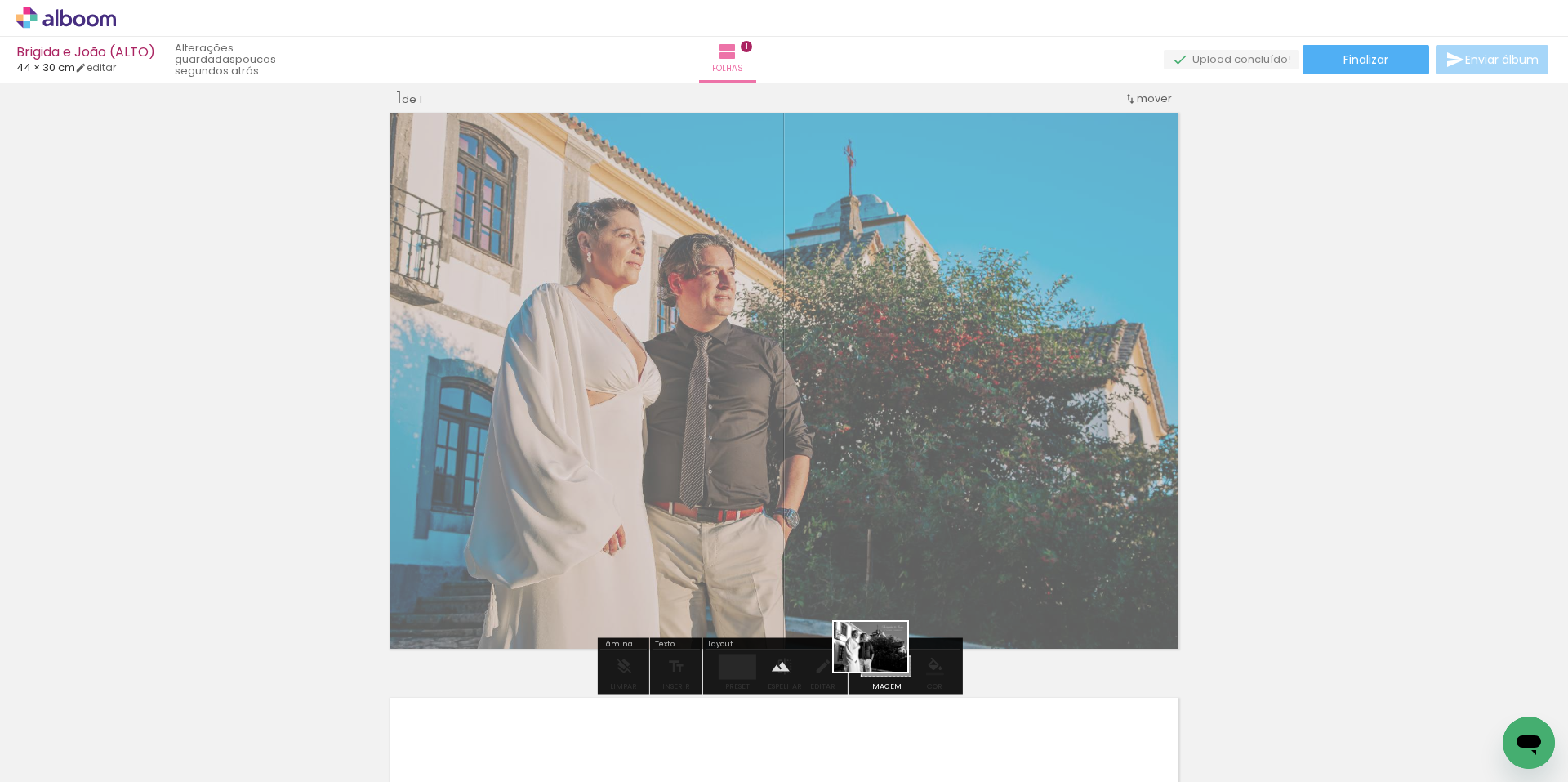
drag, startPoint x: 1482, startPoint y: 724, endPoint x: 883, endPoint y: 671, distance: 601.3
click at [883, 671] on quentale-workspace at bounding box center [784, 391] width 1568 height 782
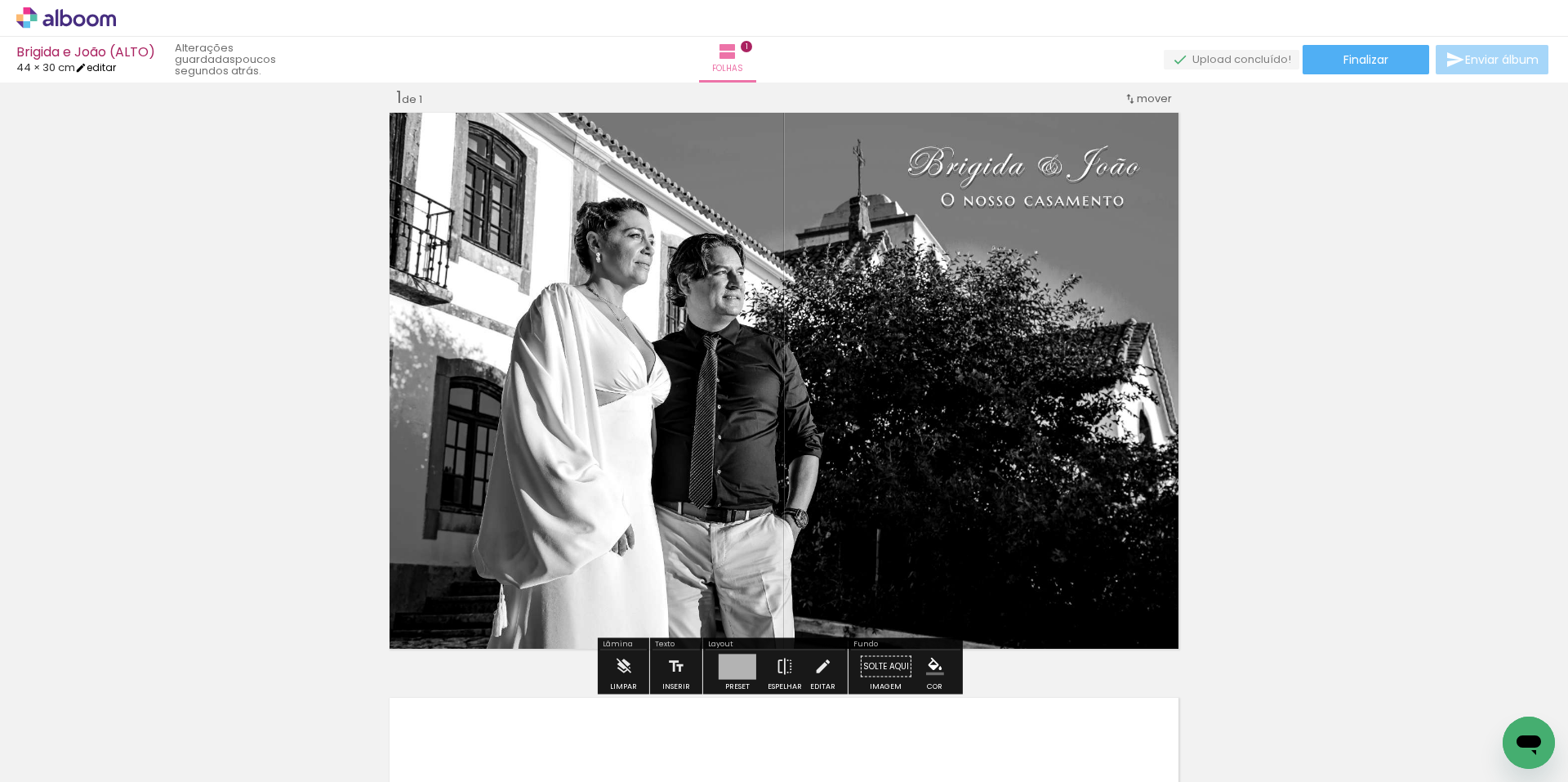
click at [116, 65] on link "editar" at bounding box center [96, 68] width 41 height 14
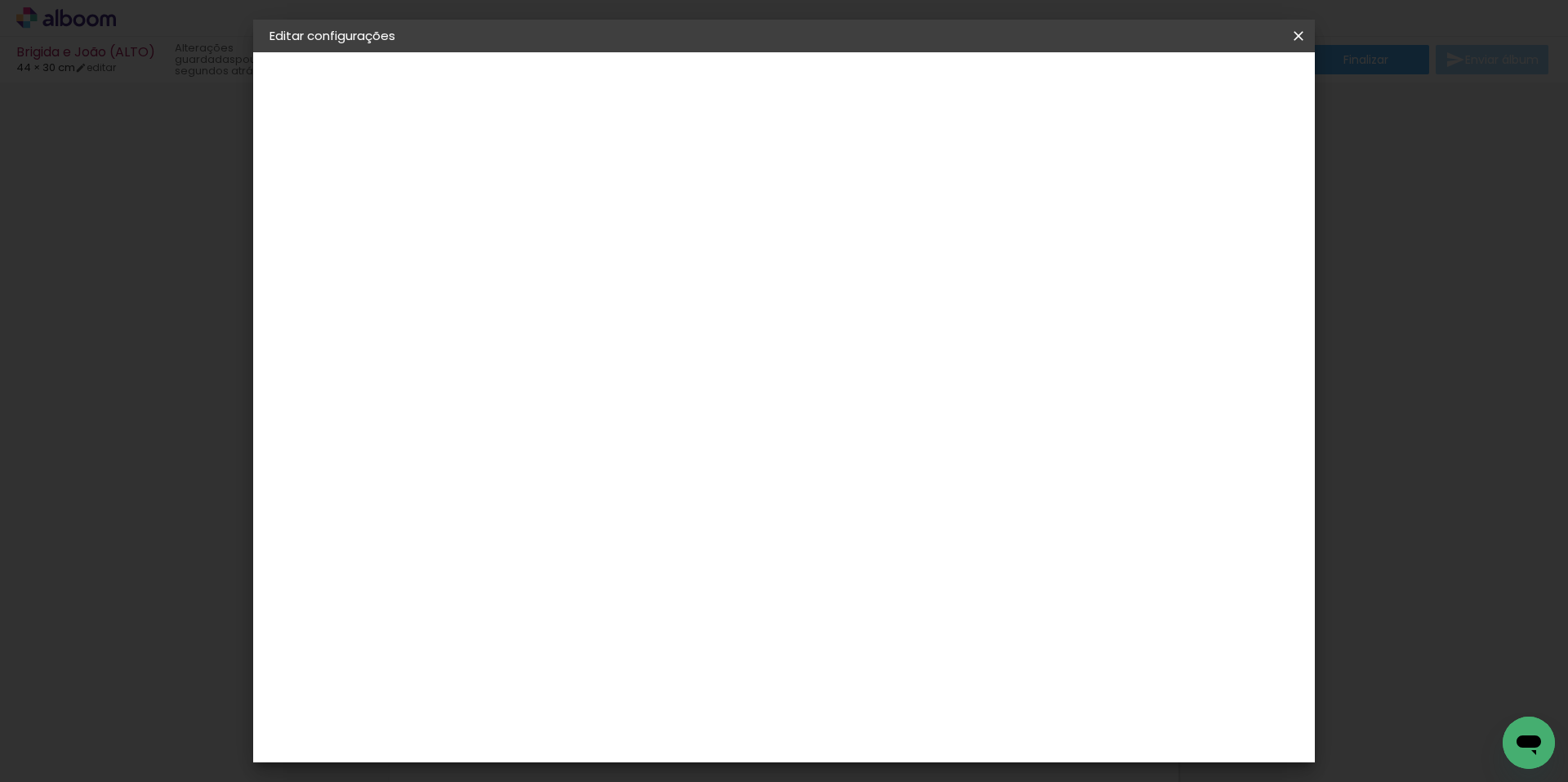
type input "1"
type paper-input "1"
click at [1188, 252] on input "1" at bounding box center [1188, 246] width 29 height 24
type input "2"
type paper-input "2"
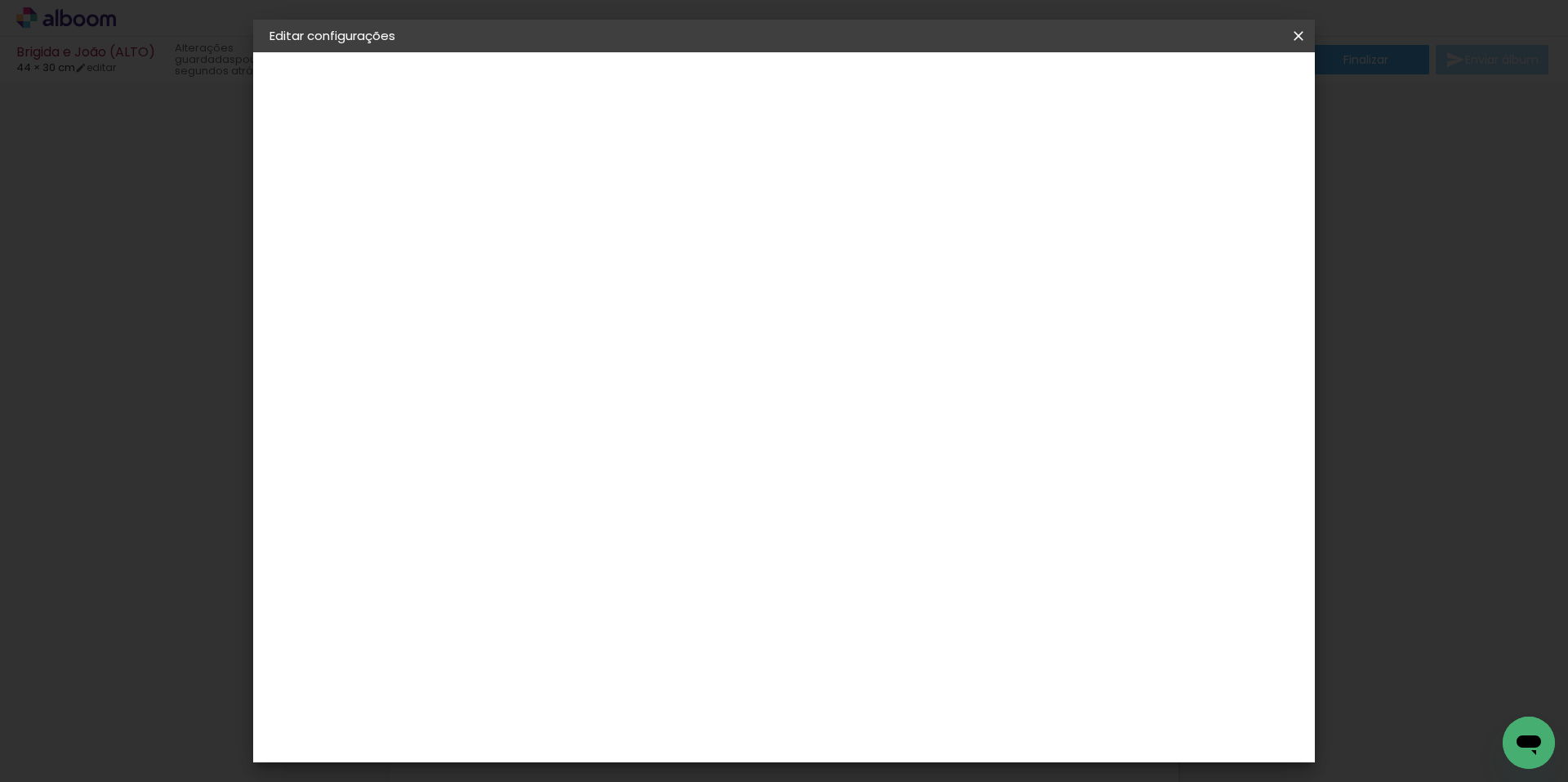
click at [1198, 240] on input "2" at bounding box center [1188, 246] width 29 height 24
click at [1126, 84] on span "Guardar configurações" at bounding box center [1060, 87] width 133 height 12
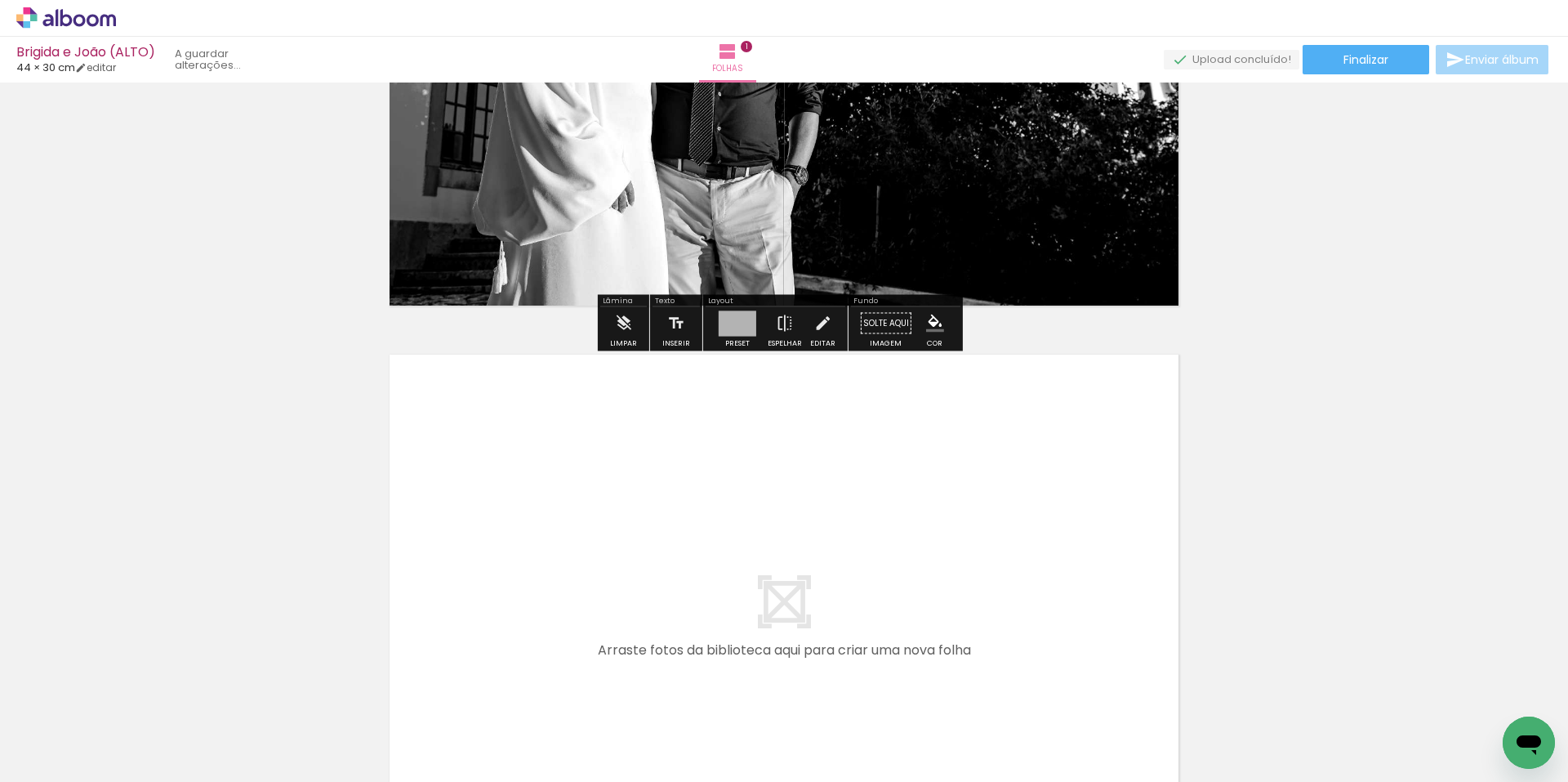
scroll to position [430, 0]
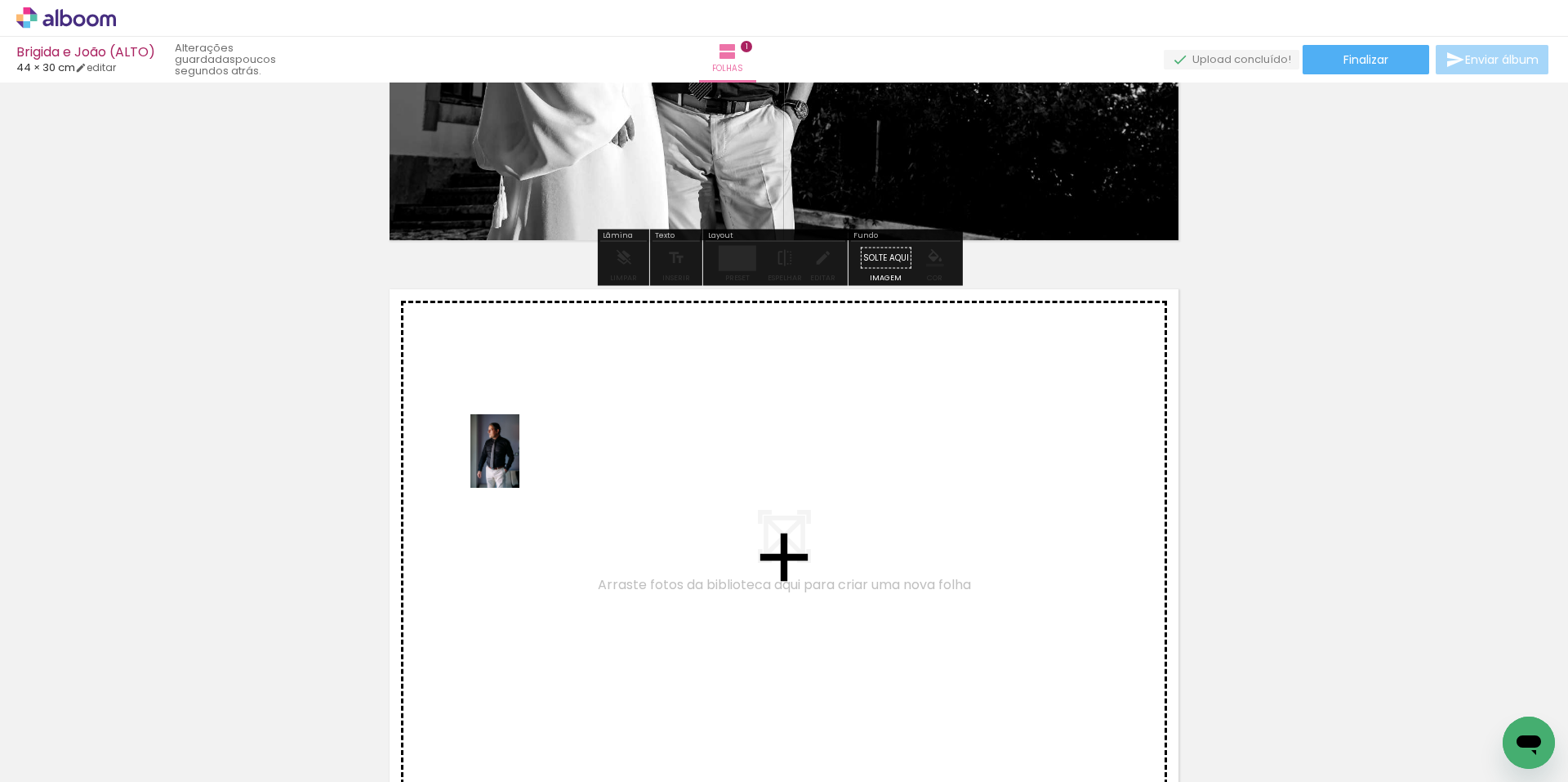
drag, startPoint x: 382, startPoint y: 735, endPoint x: 519, endPoint y: 464, distance: 303.7
click at [519, 464] on quentale-workspace at bounding box center [784, 391] width 1568 height 782
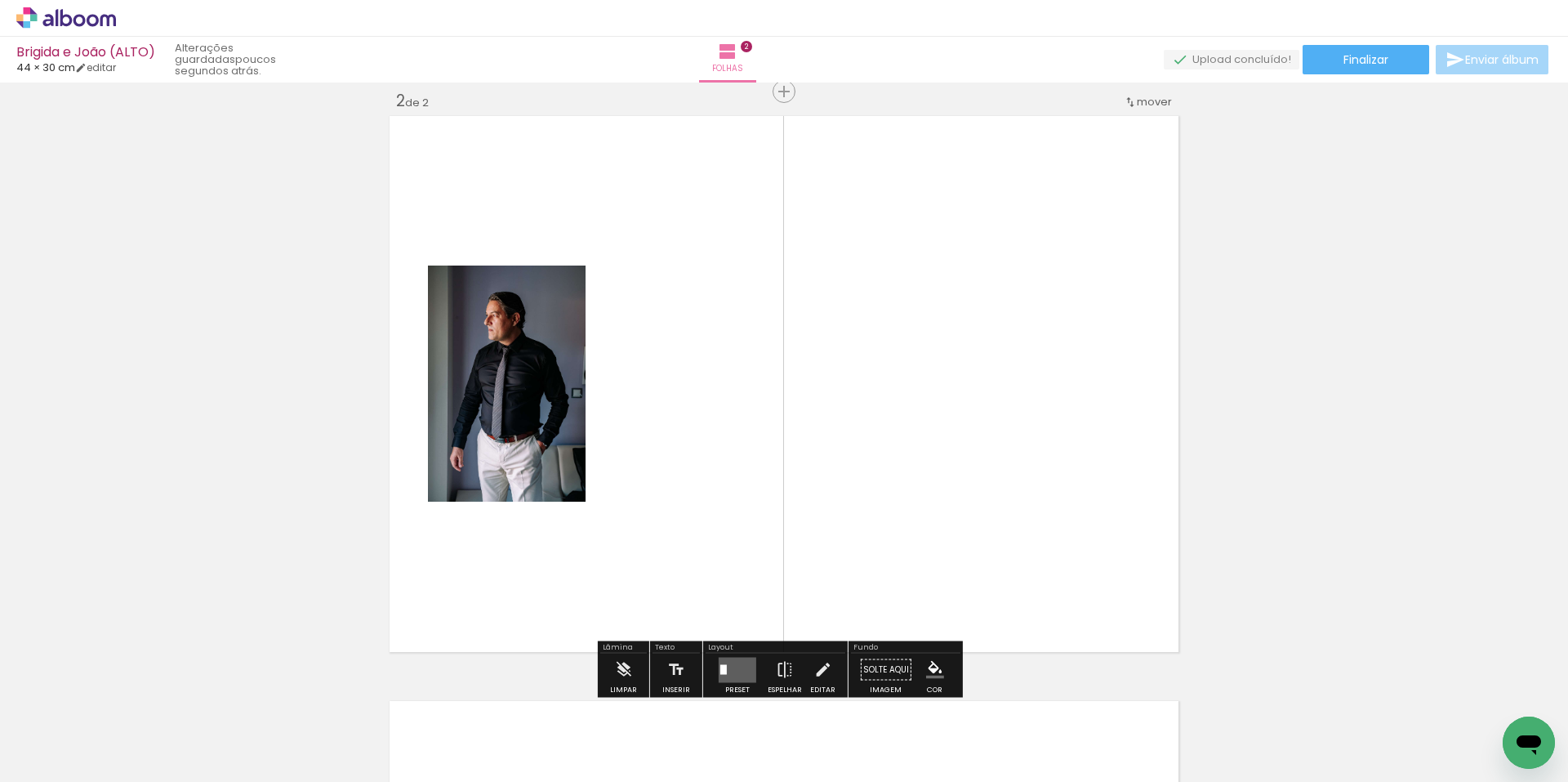
scroll to position [607, 0]
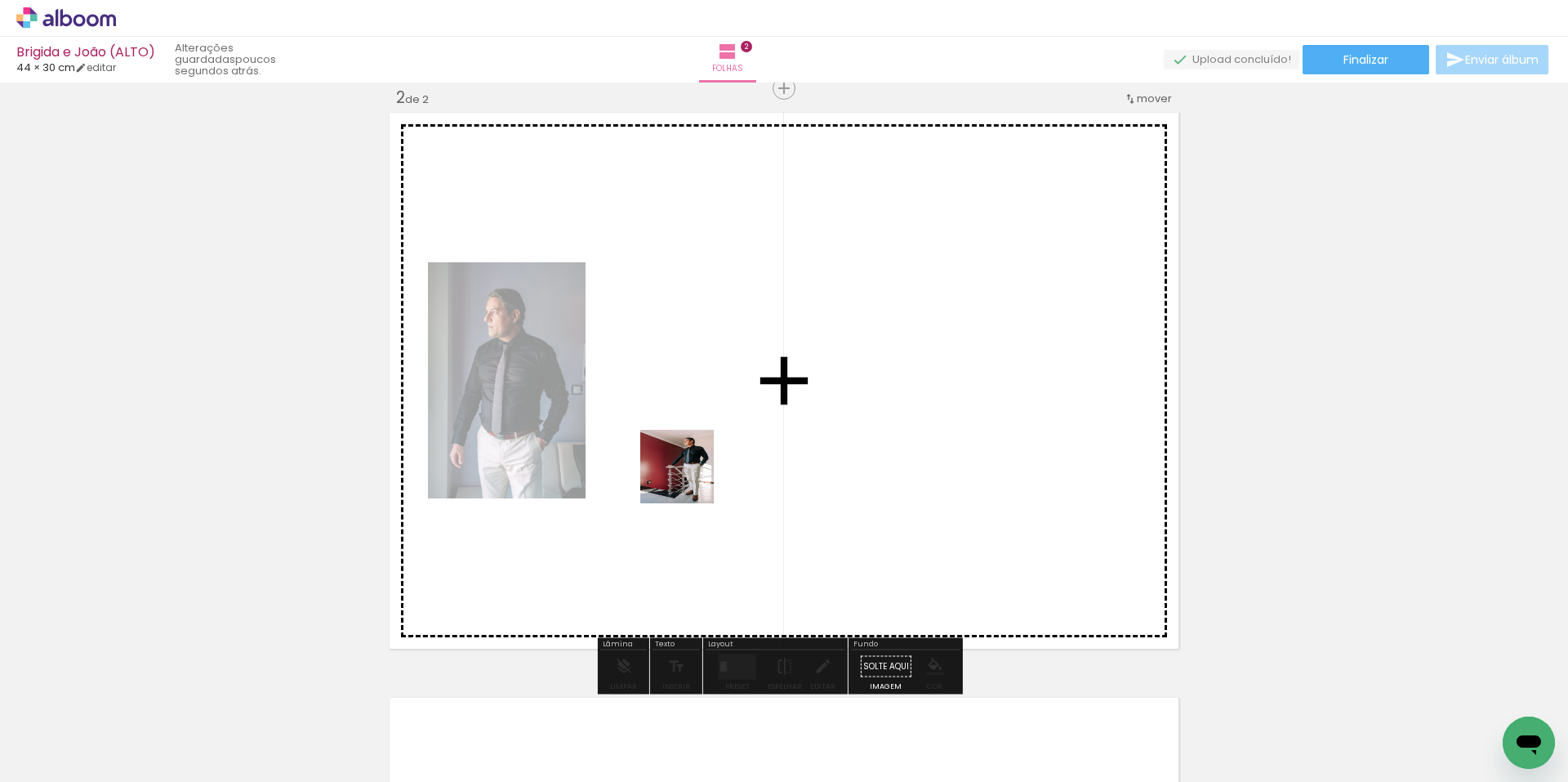
drag, startPoint x: 470, startPoint y: 736, endPoint x: 745, endPoint y: 424, distance: 415.9
click at [754, 408] on quentale-workspace at bounding box center [784, 391] width 1568 height 782
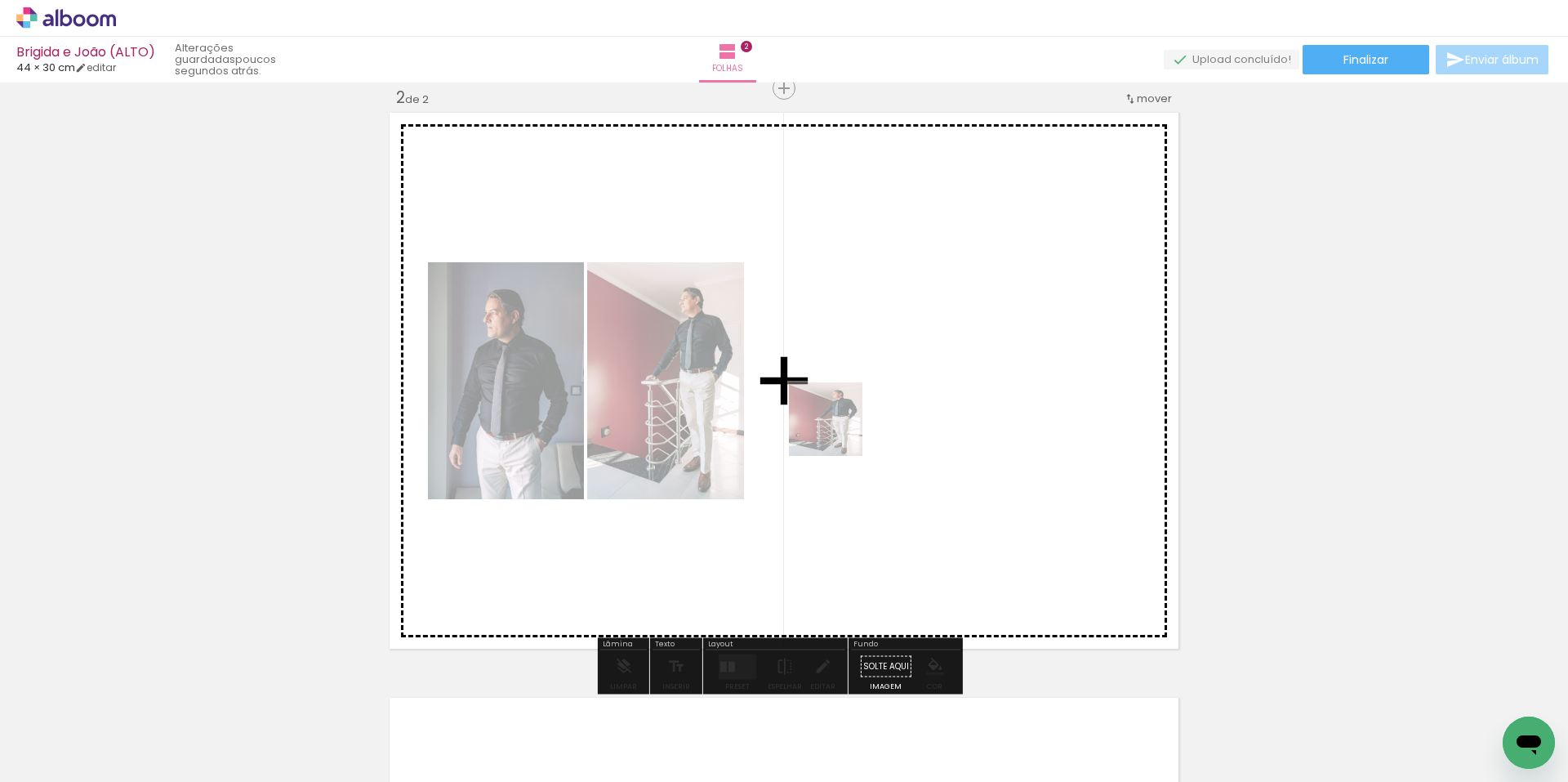
drag, startPoint x: 468, startPoint y: 726, endPoint x: 867, endPoint y: 407, distance: 510.8
click at [867, 407] on quentale-workspace at bounding box center [784, 391] width 1568 height 782
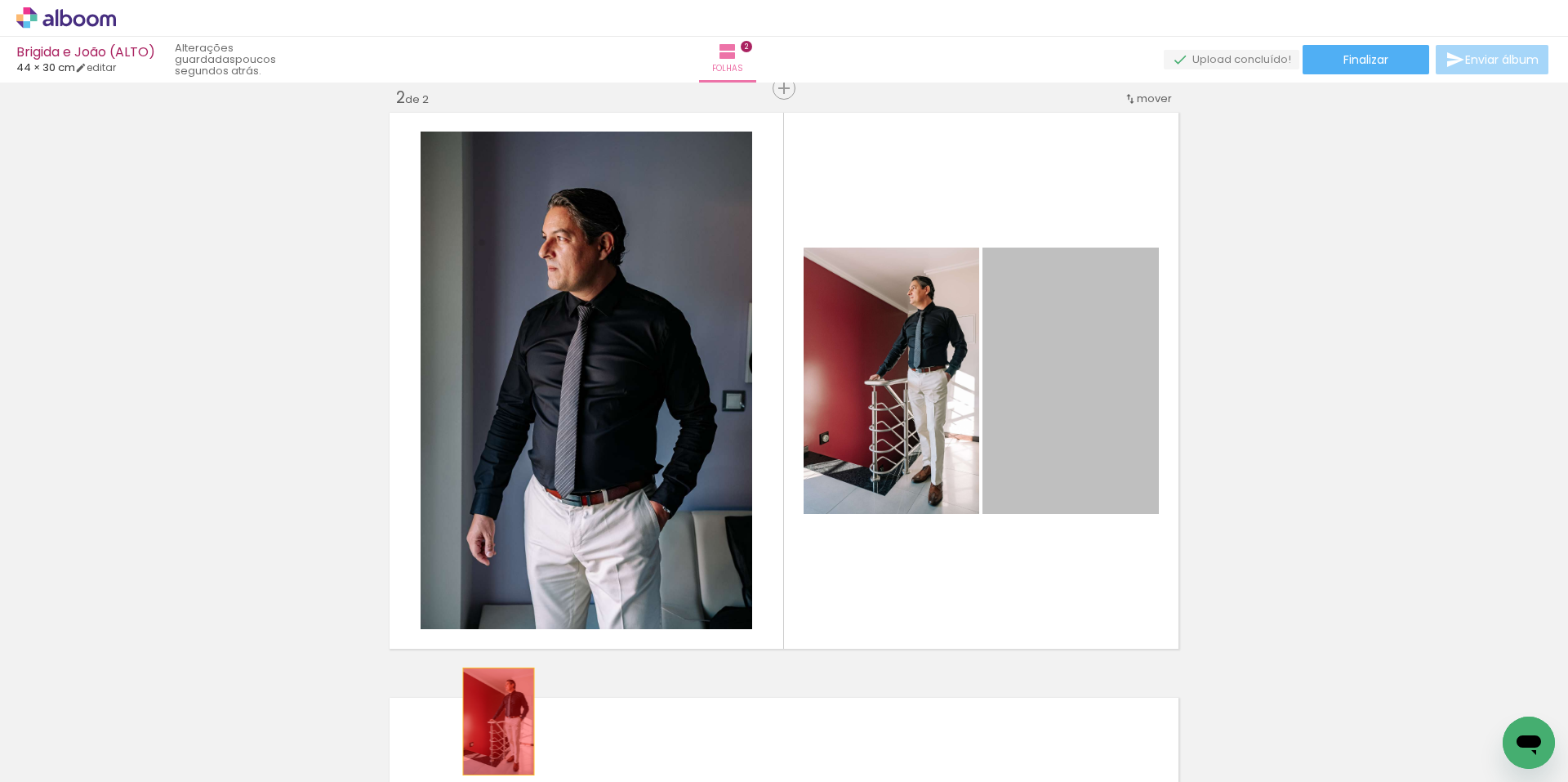
drag, startPoint x: 1052, startPoint y: 414, endPoint x: 490, endPoint y: 729, distance: 644.3
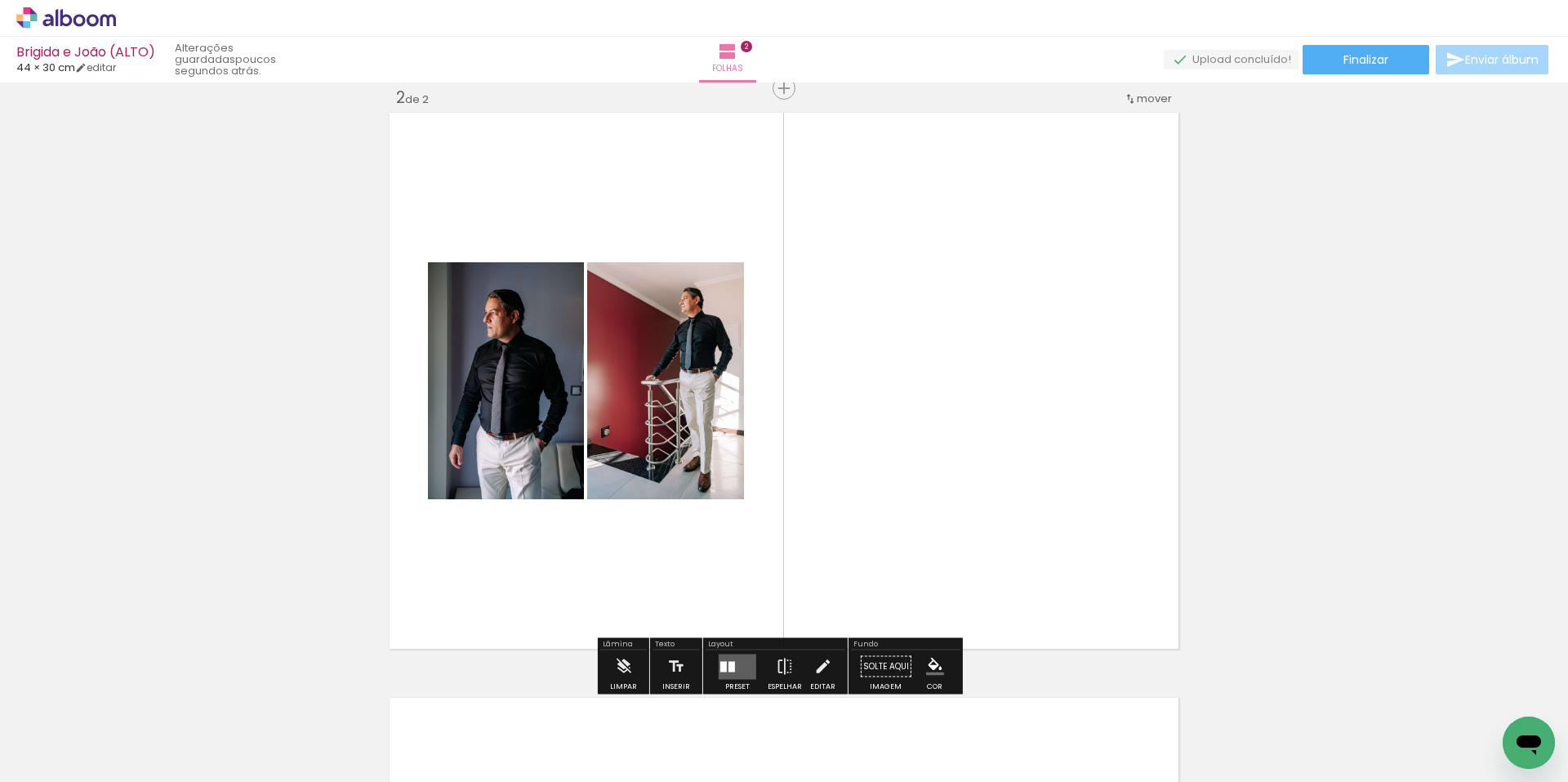
click at [81, 731] on iron-icon at bounding box center [82, 732] width 13 height 13
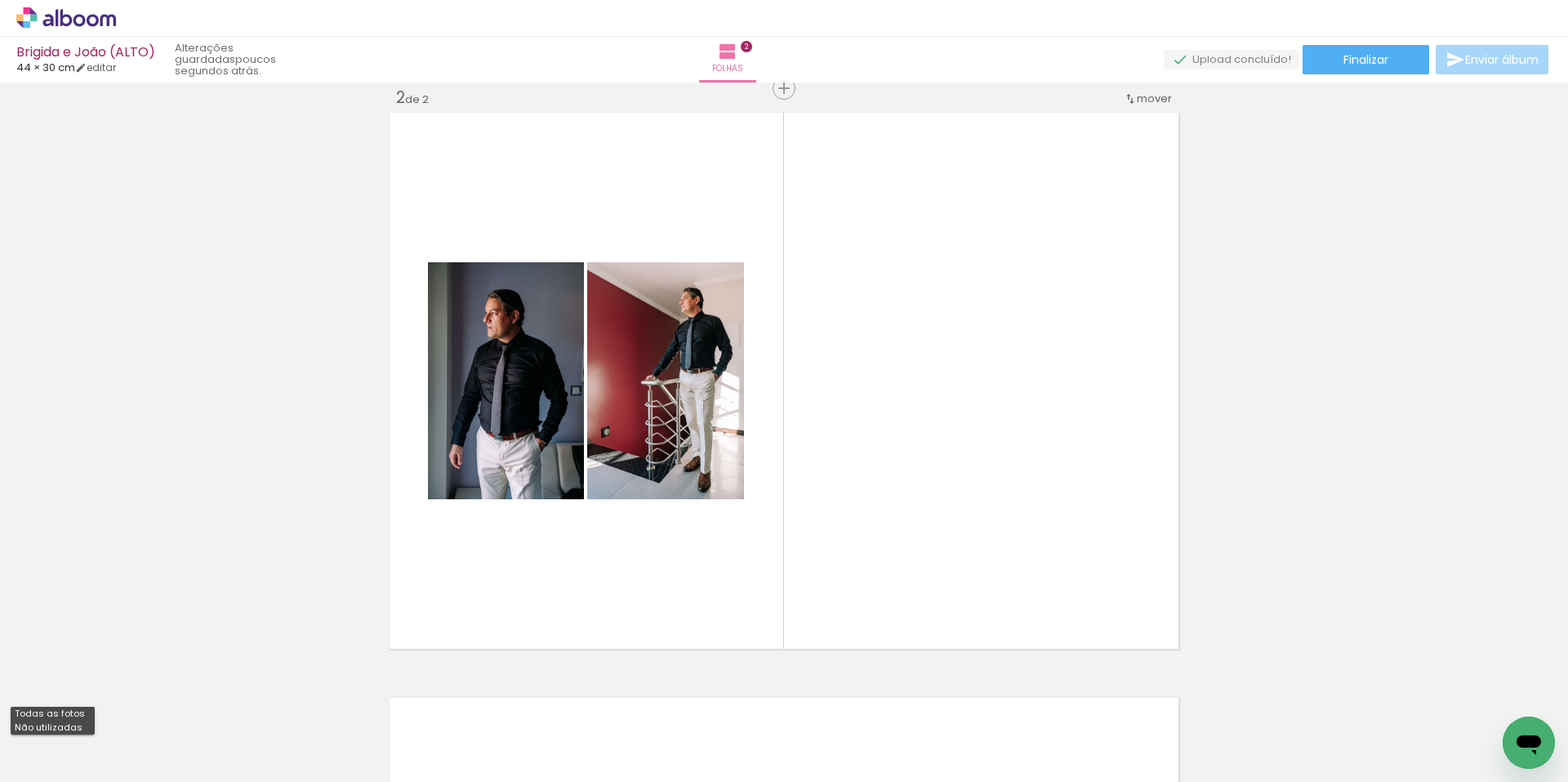
click at [81, 726] on paper-item "Não utilizadas" at bounding box center [53, 728] width 84 height 14
type input "Não utilizadas"
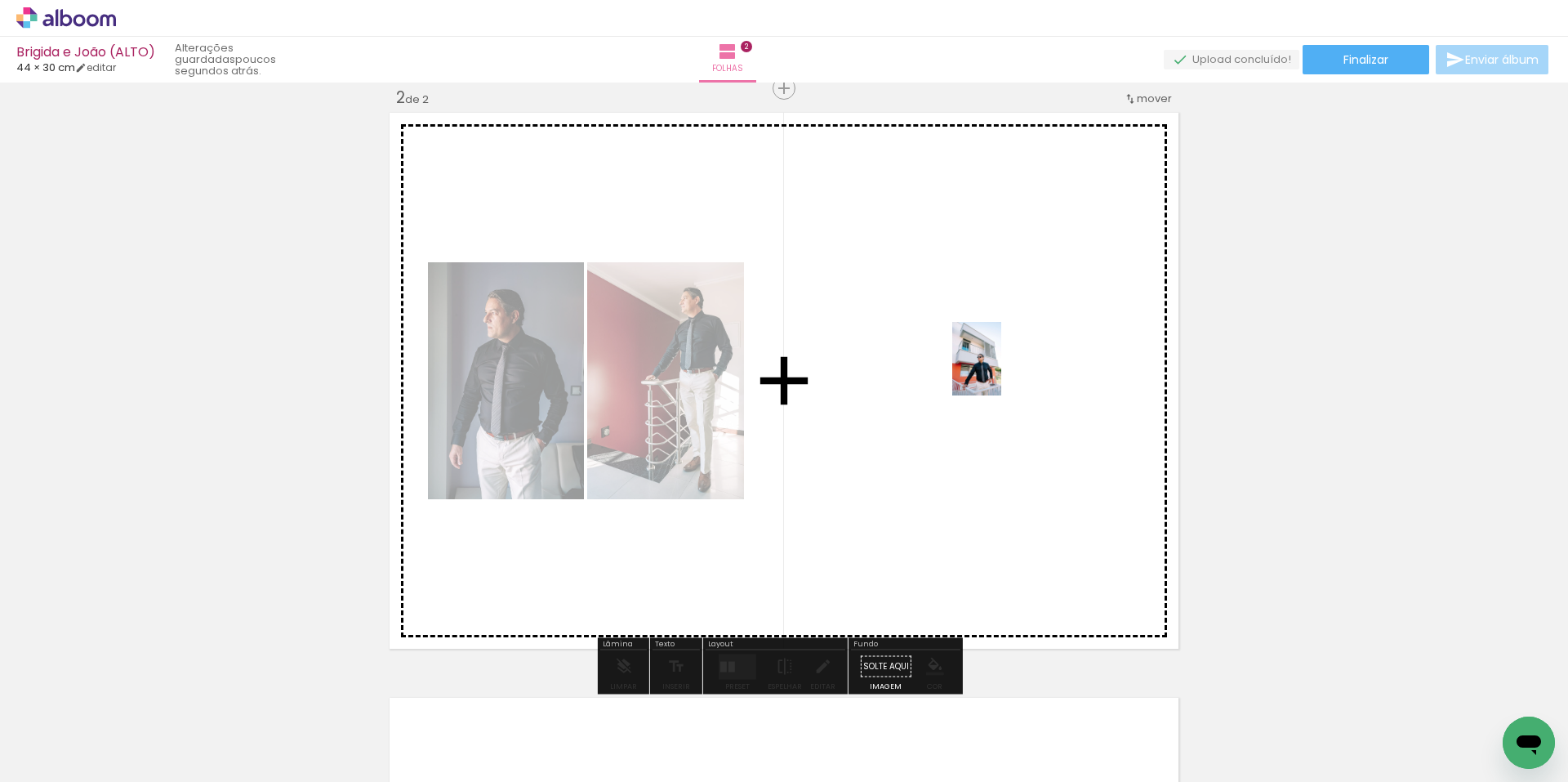
drag, startPoint x: 376, startPoint y: 741, endPoint x: 1002, endPoint y: 371, distance: 727.2
click at [1002, 371] on quentale-workspace at bounding box center [784, 391] width 1568 height 782
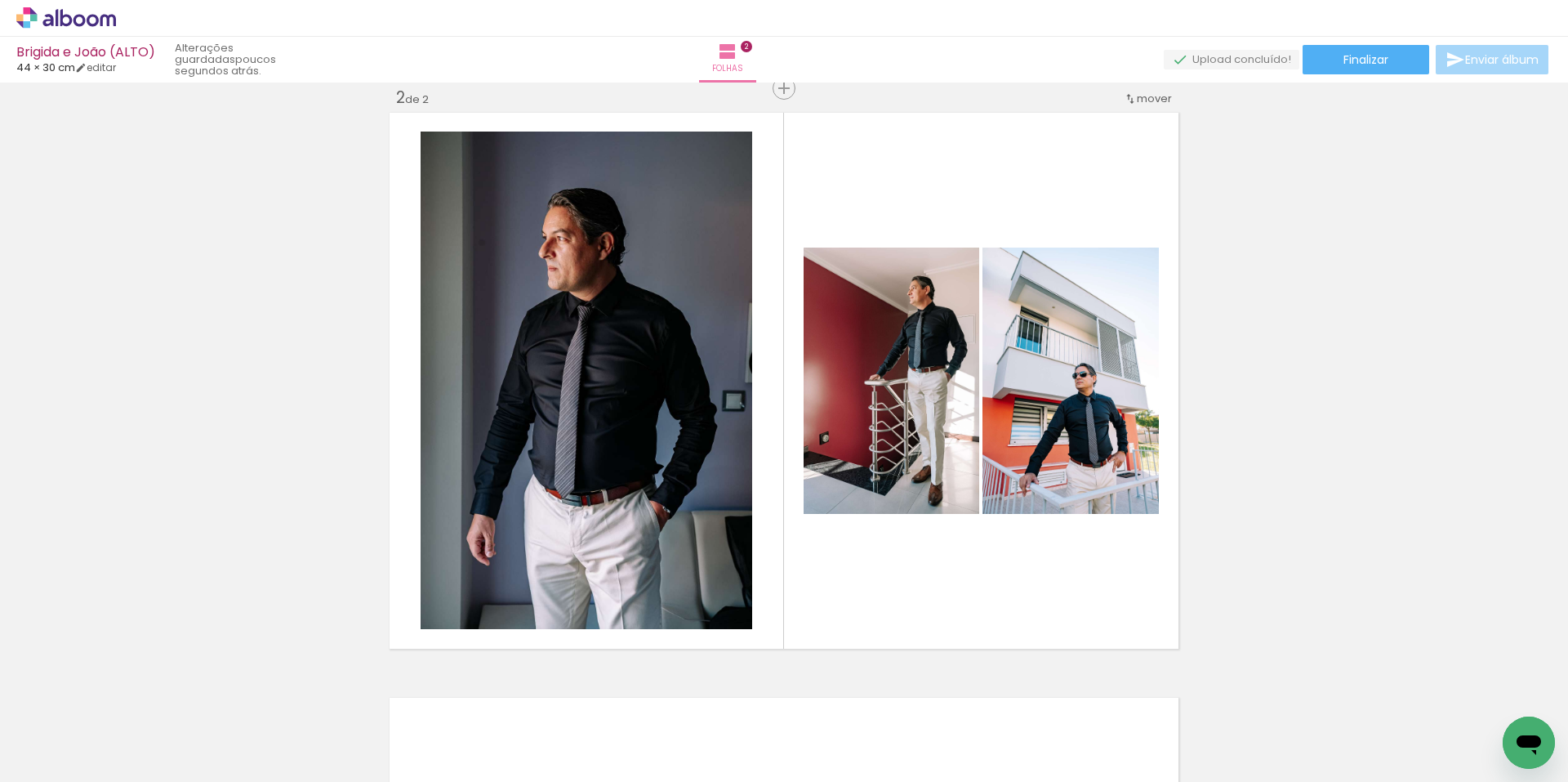
scroll to position [0, 0]
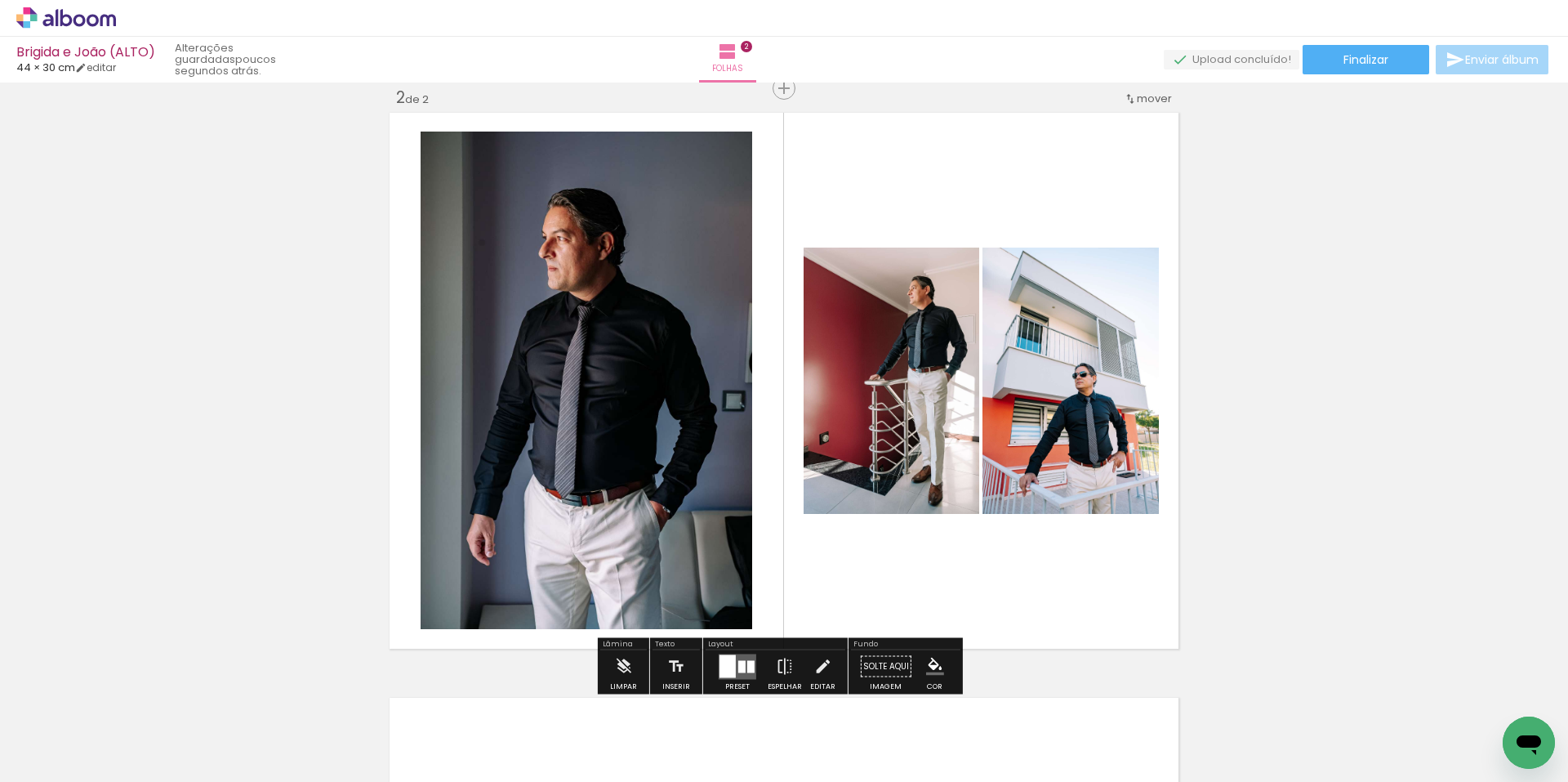
click at [56, 769] on span "Adicionar Fotos" at bounding box center [58, 773] width 49 height 18
click at [0, 0] on input "file" at bounding box center [0, 0] width 0 height 0
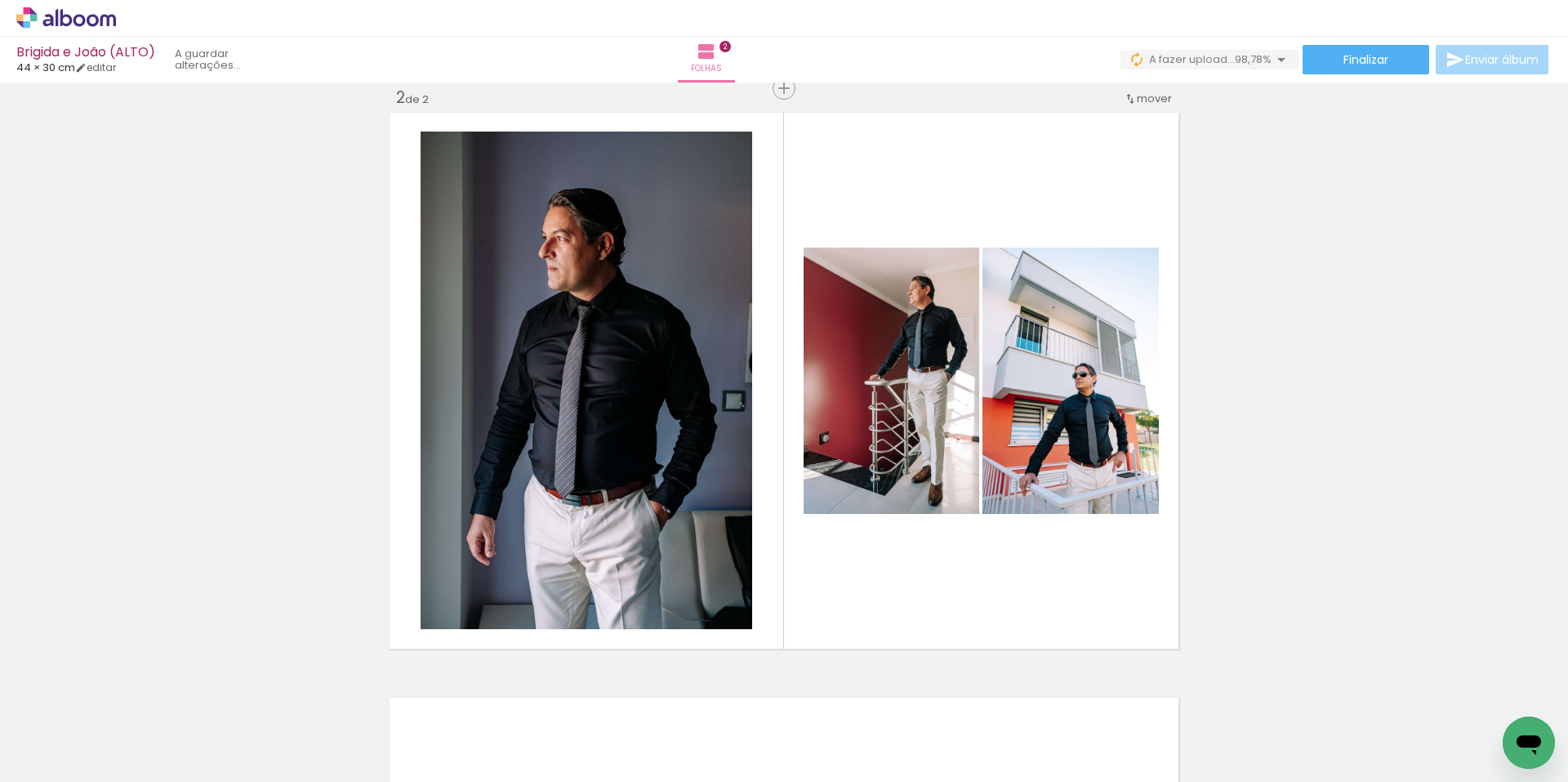
scroll to position [0, 5675]
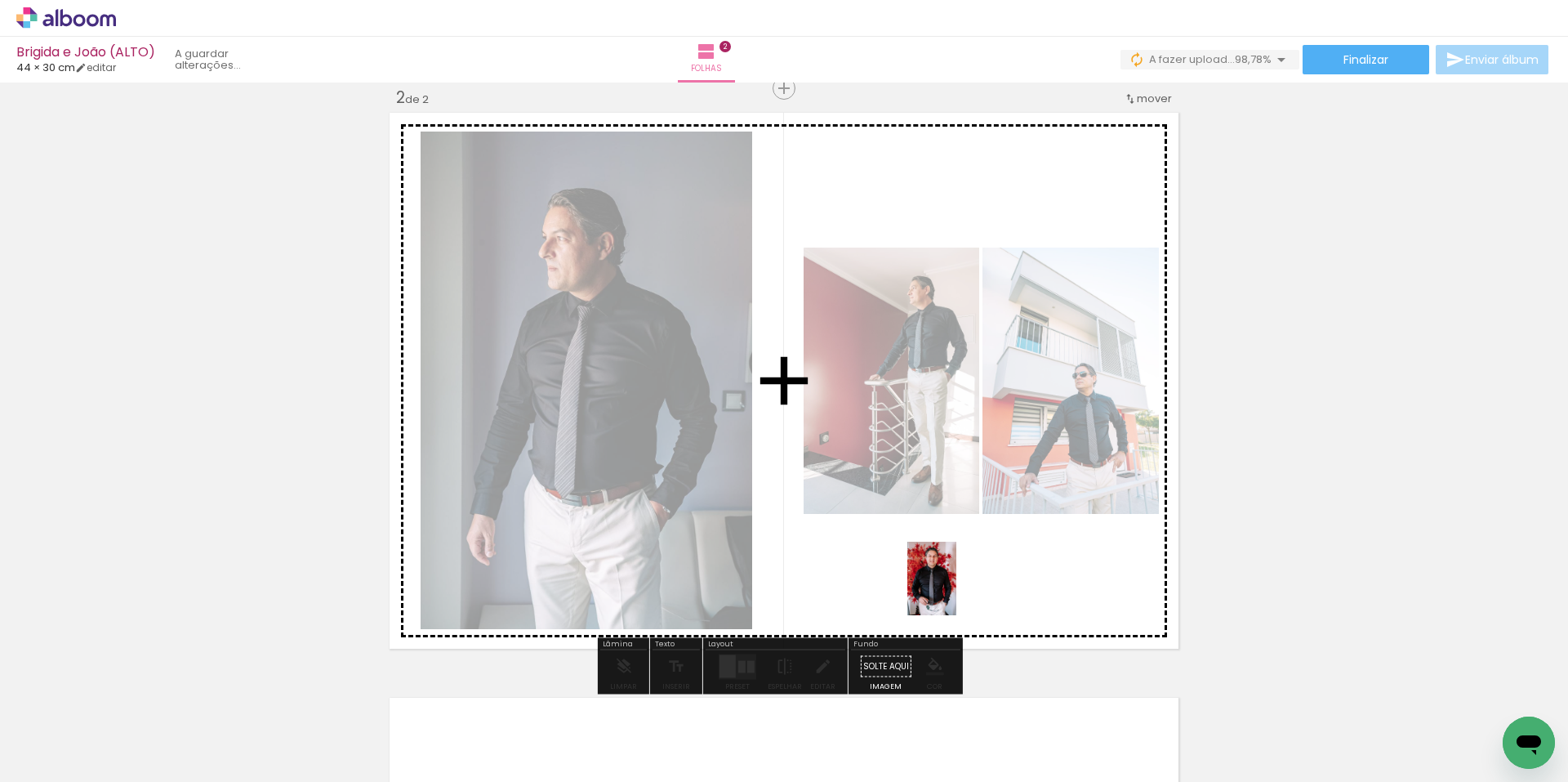
drag, startPoint x: 1537, startPoint y: 710, endPoint x: 1066, endPoint y: 587, distance: 486.8
click at [952, 590] on quentale-workspace at bounding box center [784, 391] width 1568 height 782
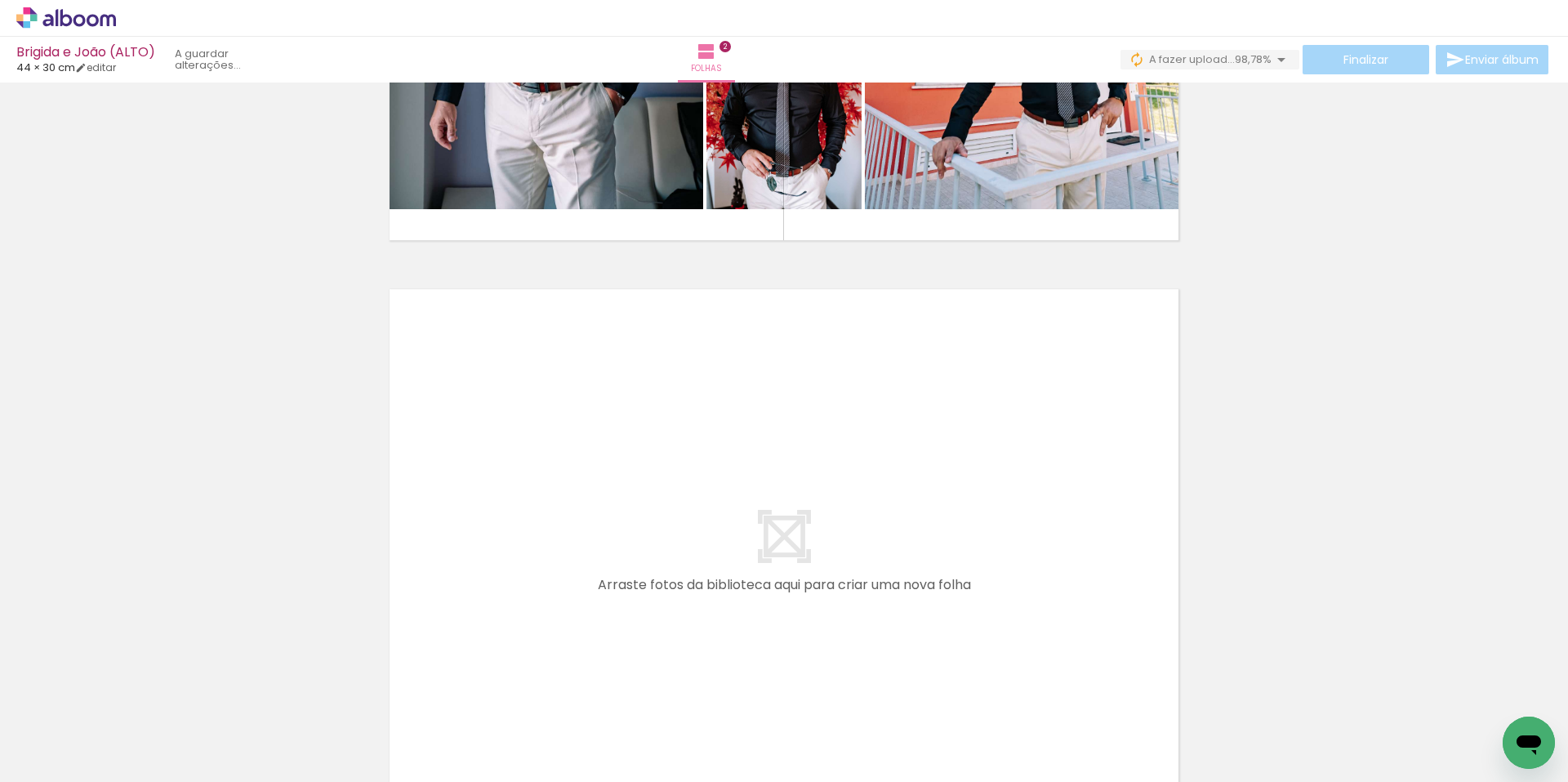
scroll to position [0, 1408]
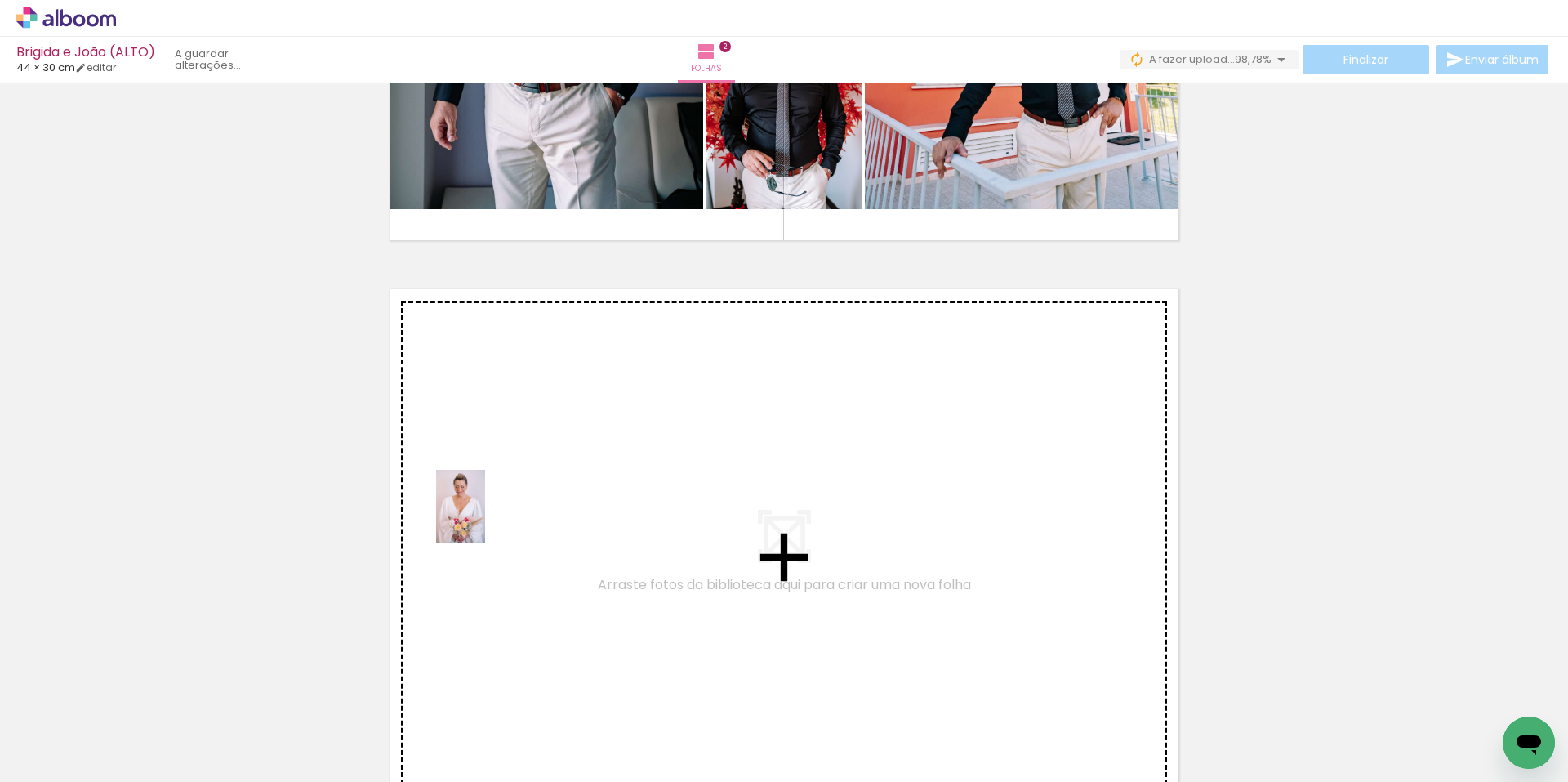
drag, startPoint x: 406, startPoint y: 715, endPoint x: 487, endPoint y: 470, distance: 258.0
click at [487, 470] on quentale-workspace at bounding box center [784, 391] width 1568 height 782
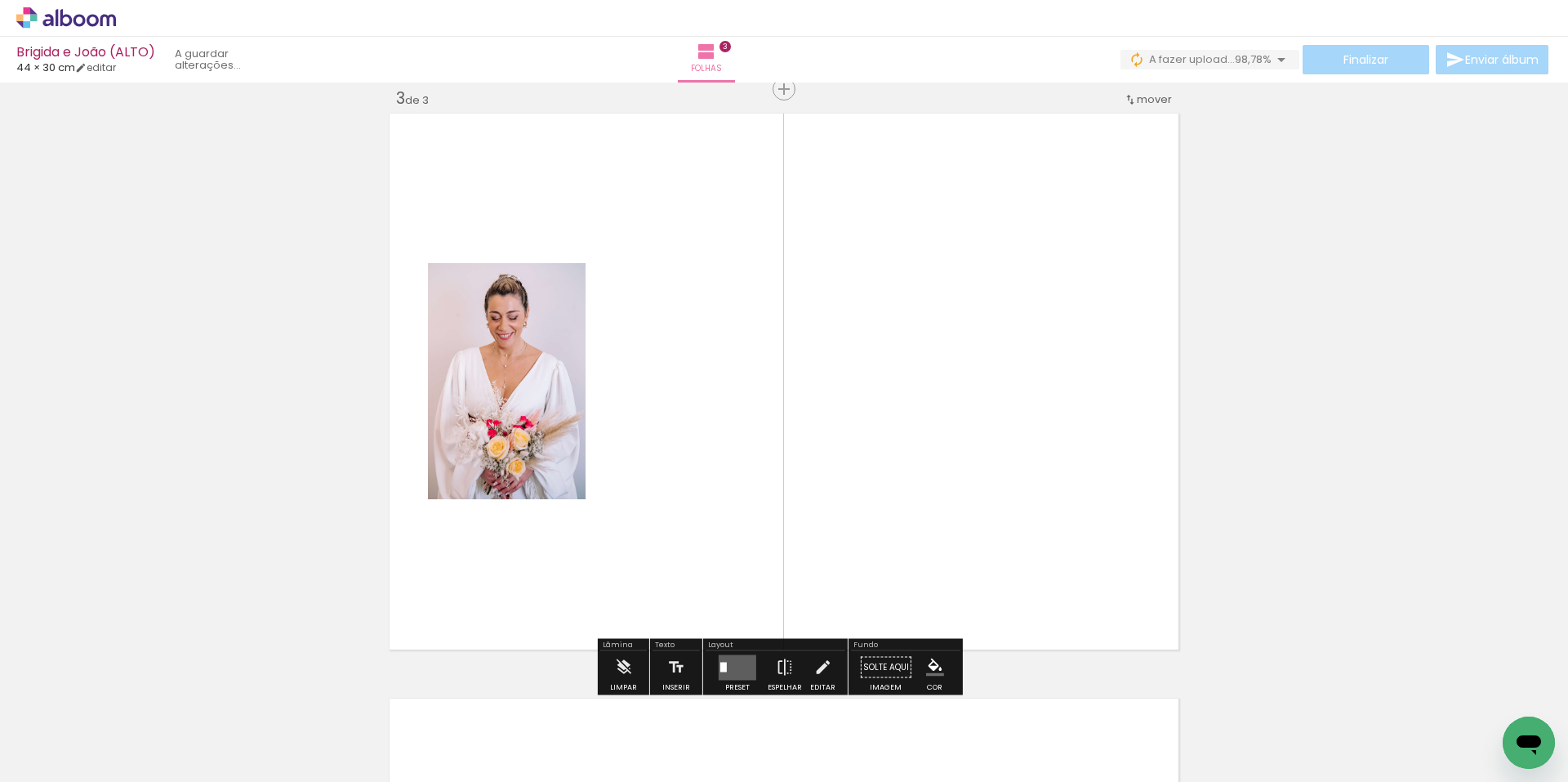
scroll to position [1192, 0]
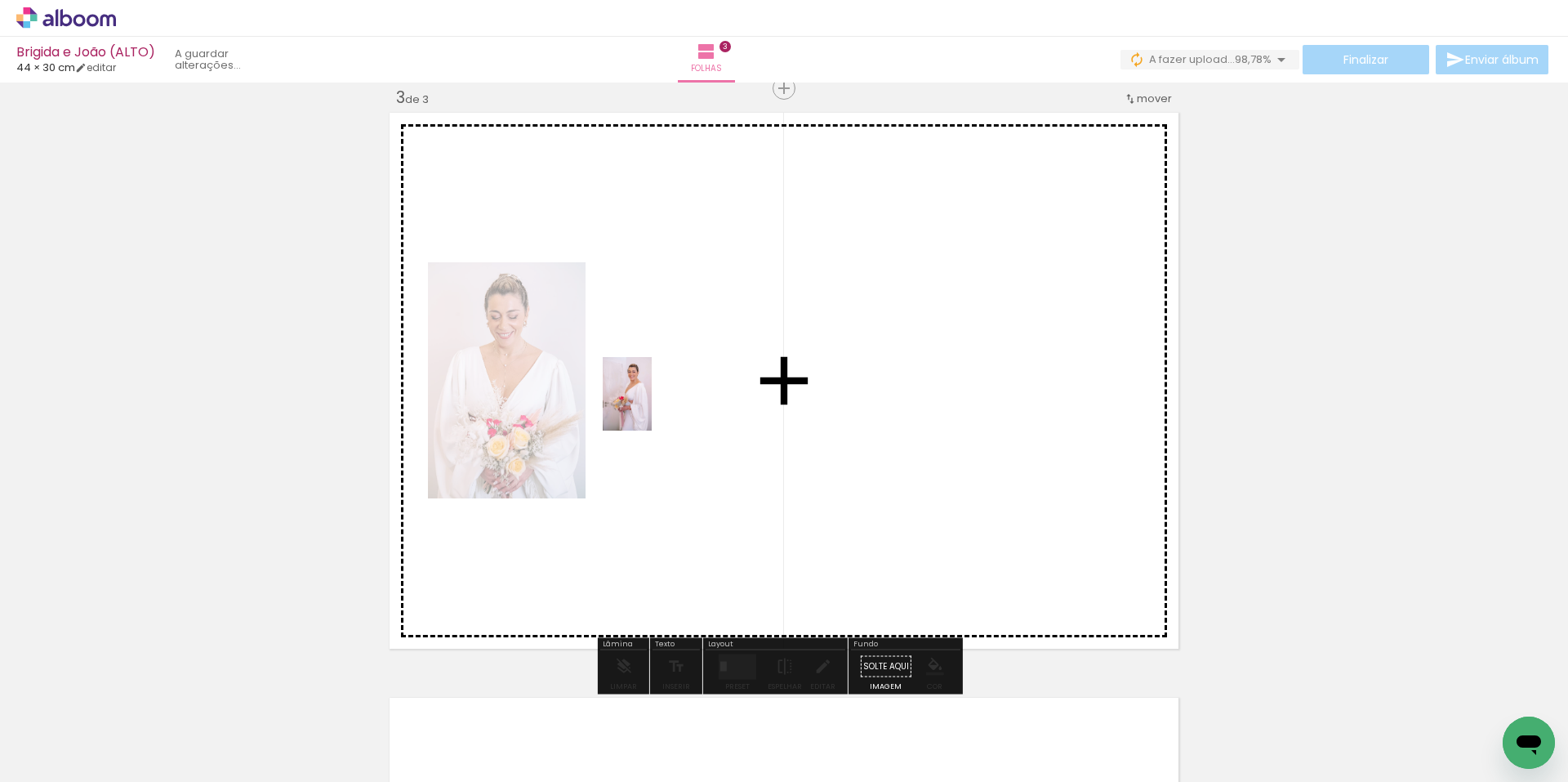
drag, startPoint x: 411, startPoint y: 731, endPoint x: 652, endPoint y: 407, distance: 403.8
click at [652, 407] on quentale-workspace at bounding box center [784, 391] width 1568 height 782
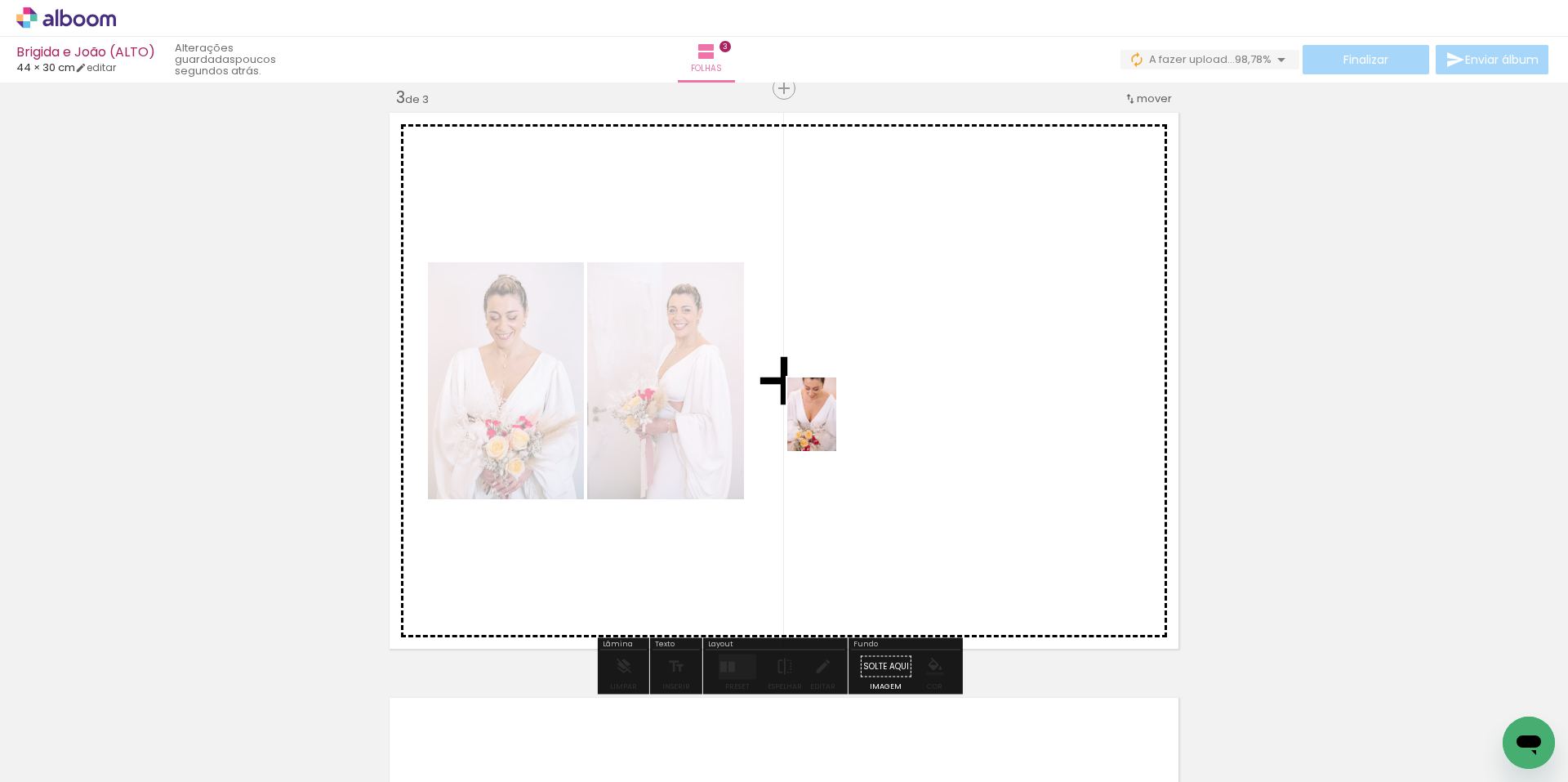
drag, startPoint x: 422, startPoint y: 712, endPoint x: 828, endPoint y: 475, distance: 470.1
click at [836, 424] on quentale-workspace at bounding box center [784, 391] width 1568 height 782
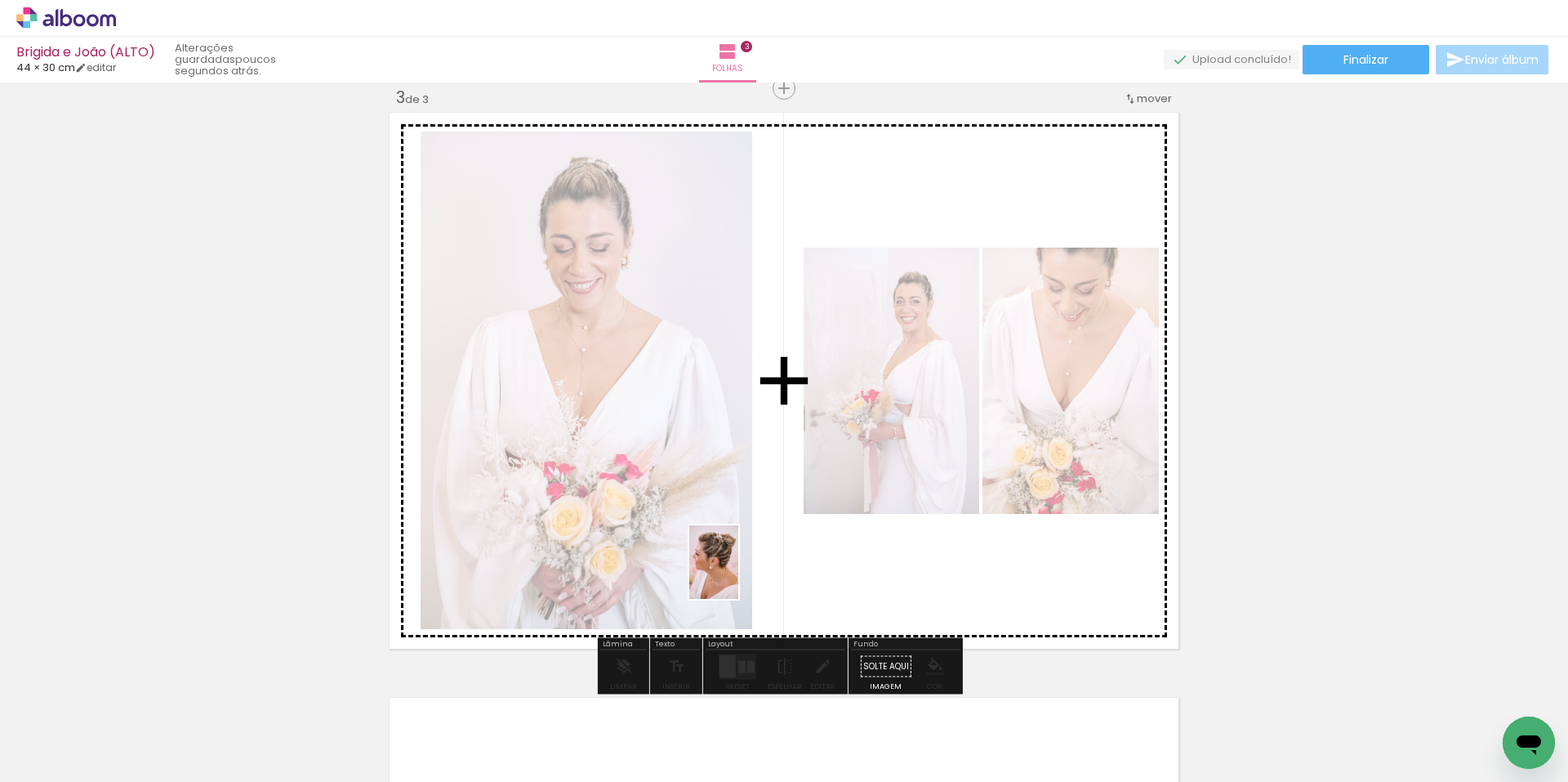
drag, startPoint x: 408, startPoint y: 731, endPoint x: 767, endPoint y: 569, distance: 393.9
click at [767, 569] on quentale-workspace at bounding box center [784, 391] width 1568 height 782
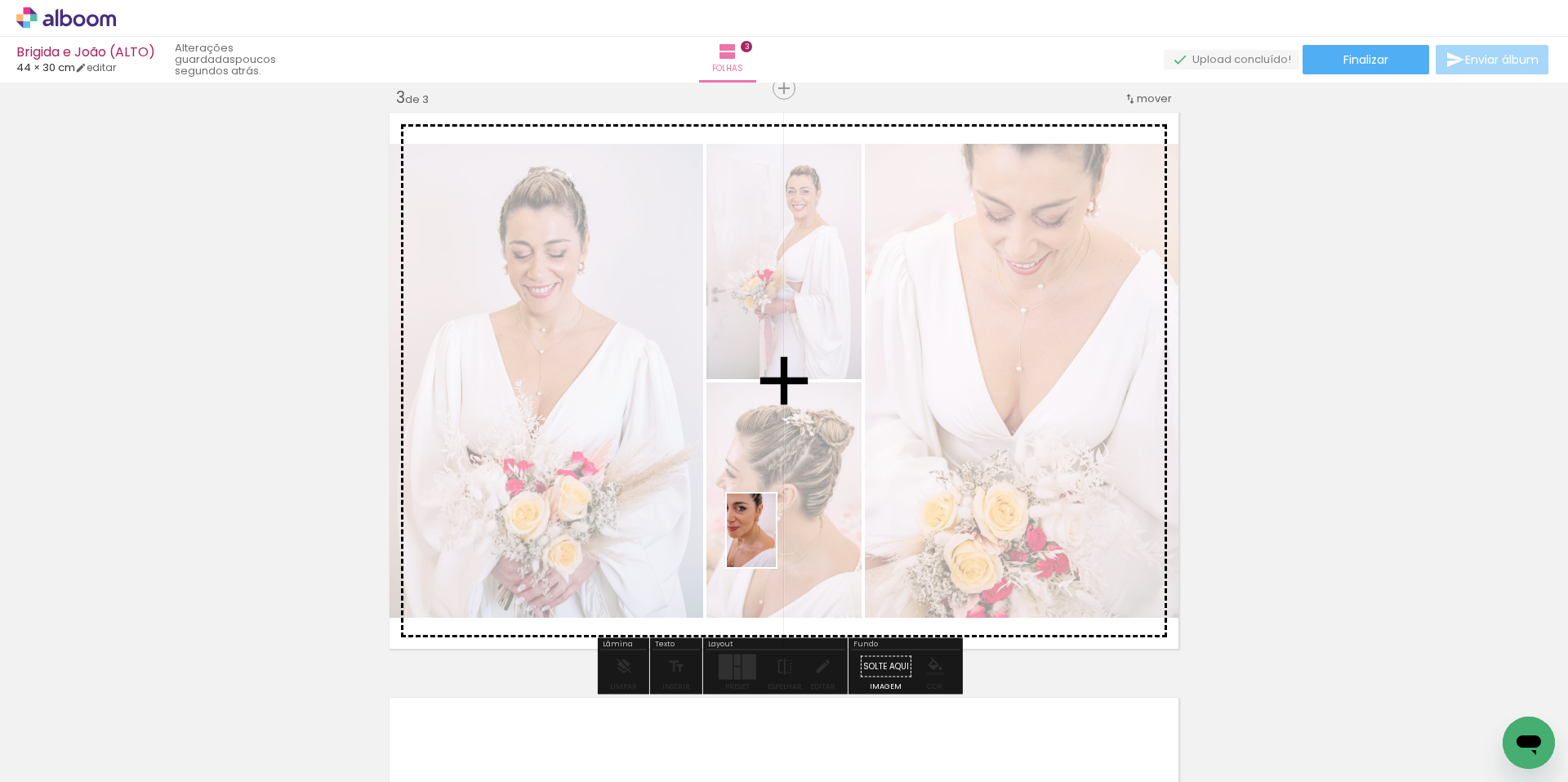
drag, startPoint x: 410, startPoint y: 726, endPoint x: 883, endPoint y: 505, distance: 522.1
click at [883, 505] on quentale-workspace at bounding box center [784, 391] width 1568 height 782
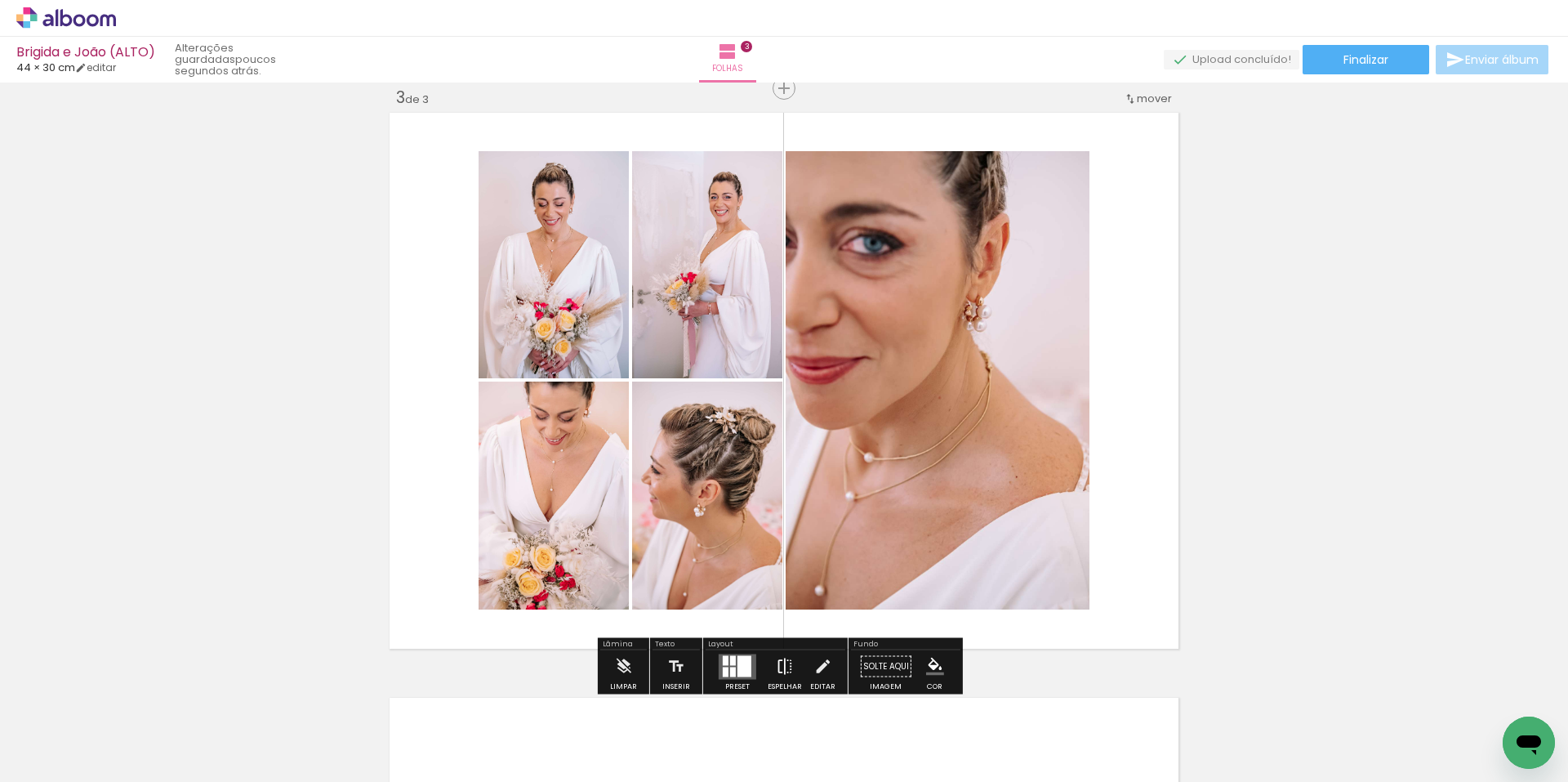
click at [776, 662] on iron-icon at bounding box center [784, 666] width 18 height 32
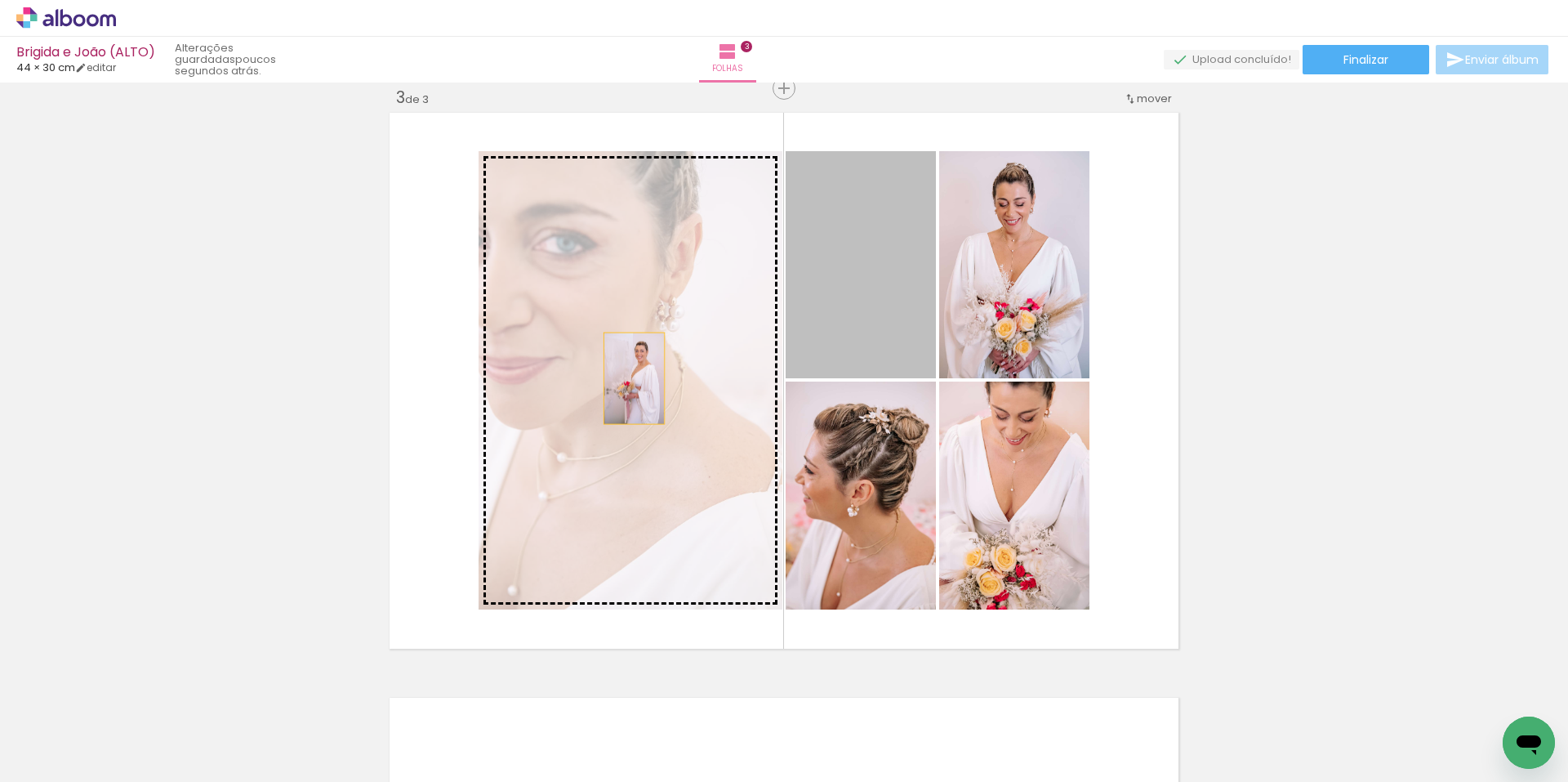
drag, startPoint x: 859, startPoint y: 318, endPoint x: 628, endPoint y: 378, distance: 238.7
click at [0, 0] on slot at bounding box center [0, 0] width 0 height 0
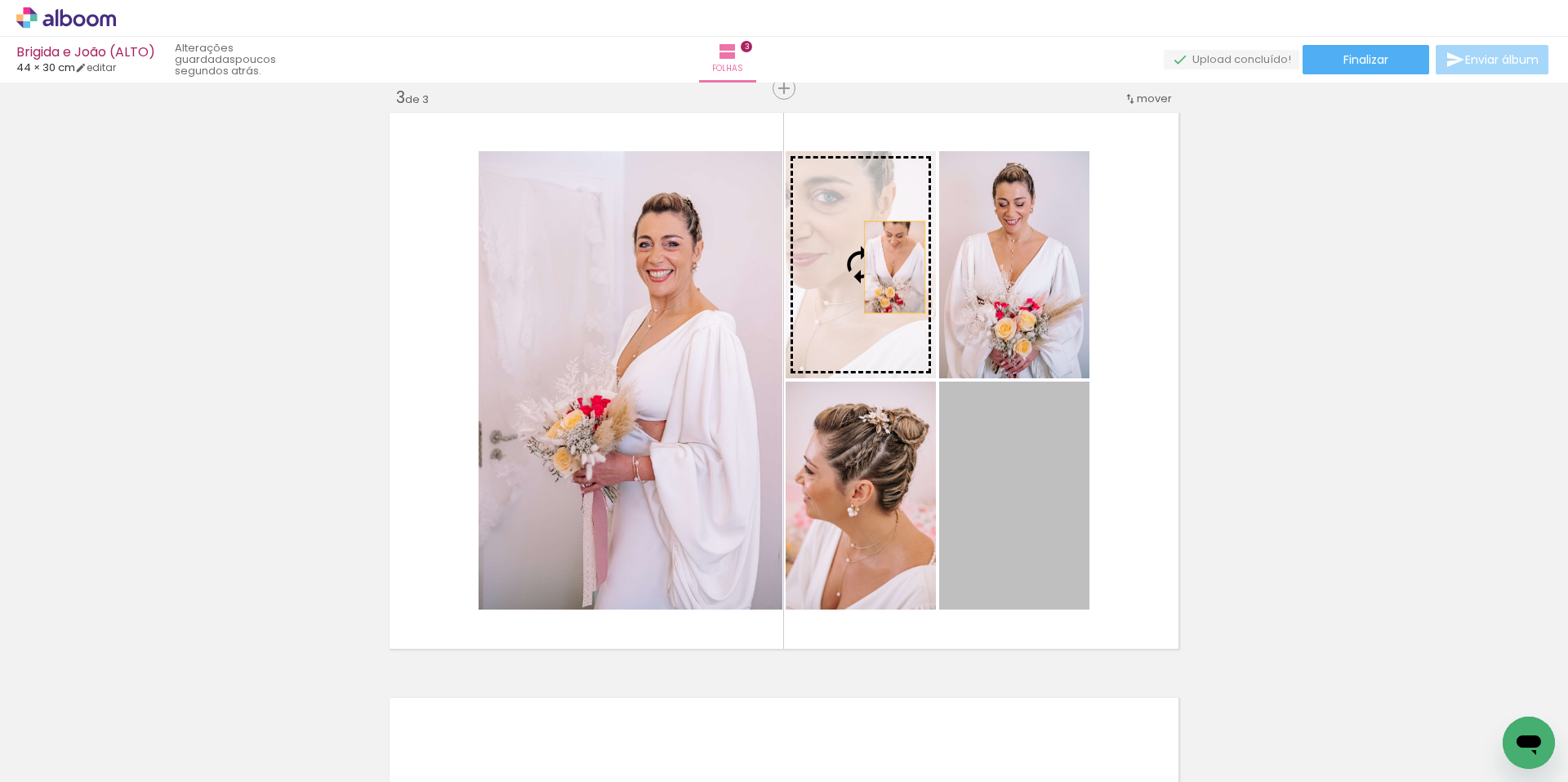
drag, startPoint x: 1037, startPoint y: 529, endPoint x: 883, endPoint y: 264, distance: 306.5
click at [0, 0] on slot at bounding box center [0, 0] width 0 height 0
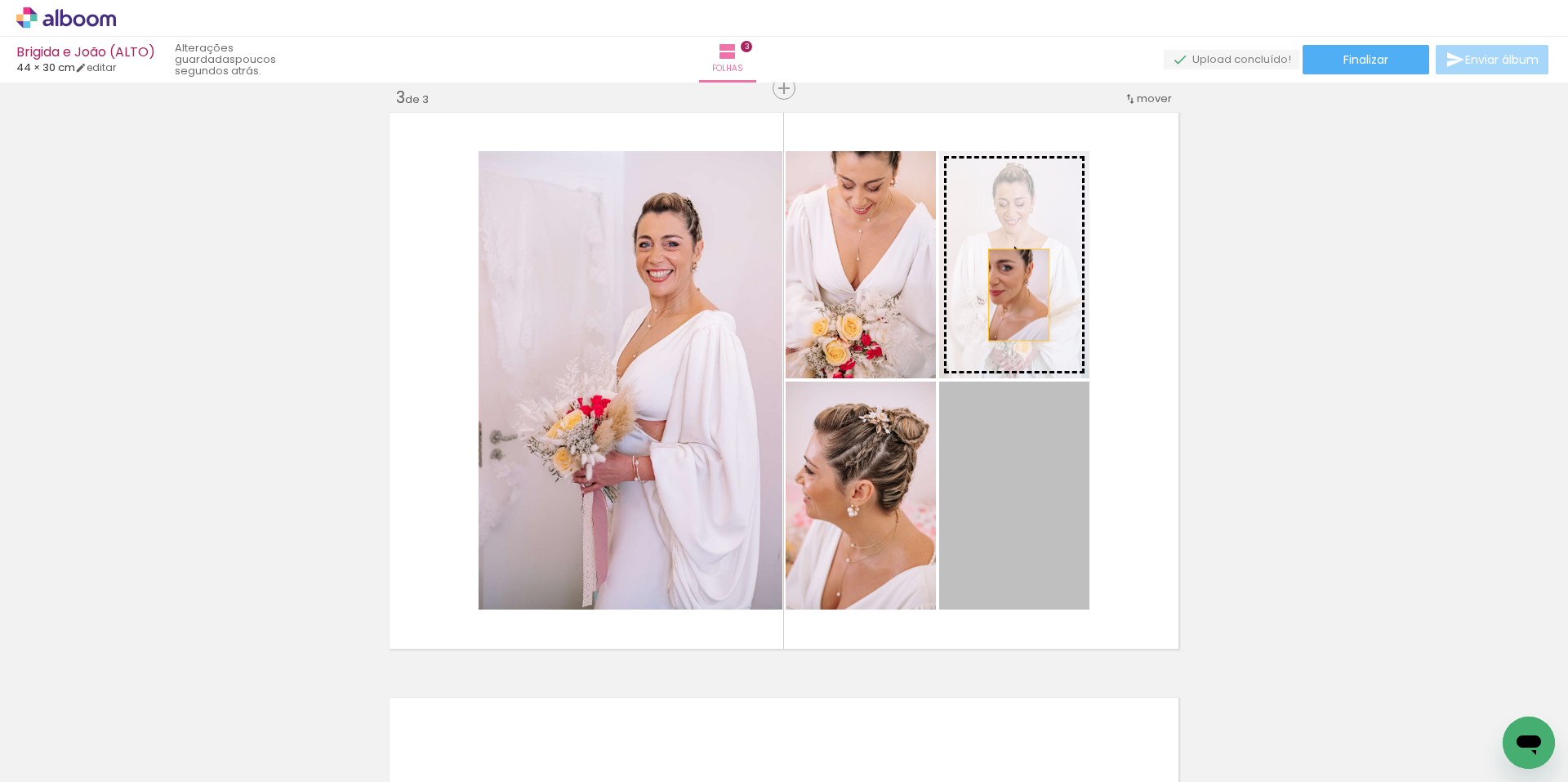
drag, startPoint x: 1007, startPoint y: 525, endPoint x: 1017, endPoint y: 272, distance: 253.2
click at [0, 0] on slot at bounding box center [0, 0] width 0 height 0
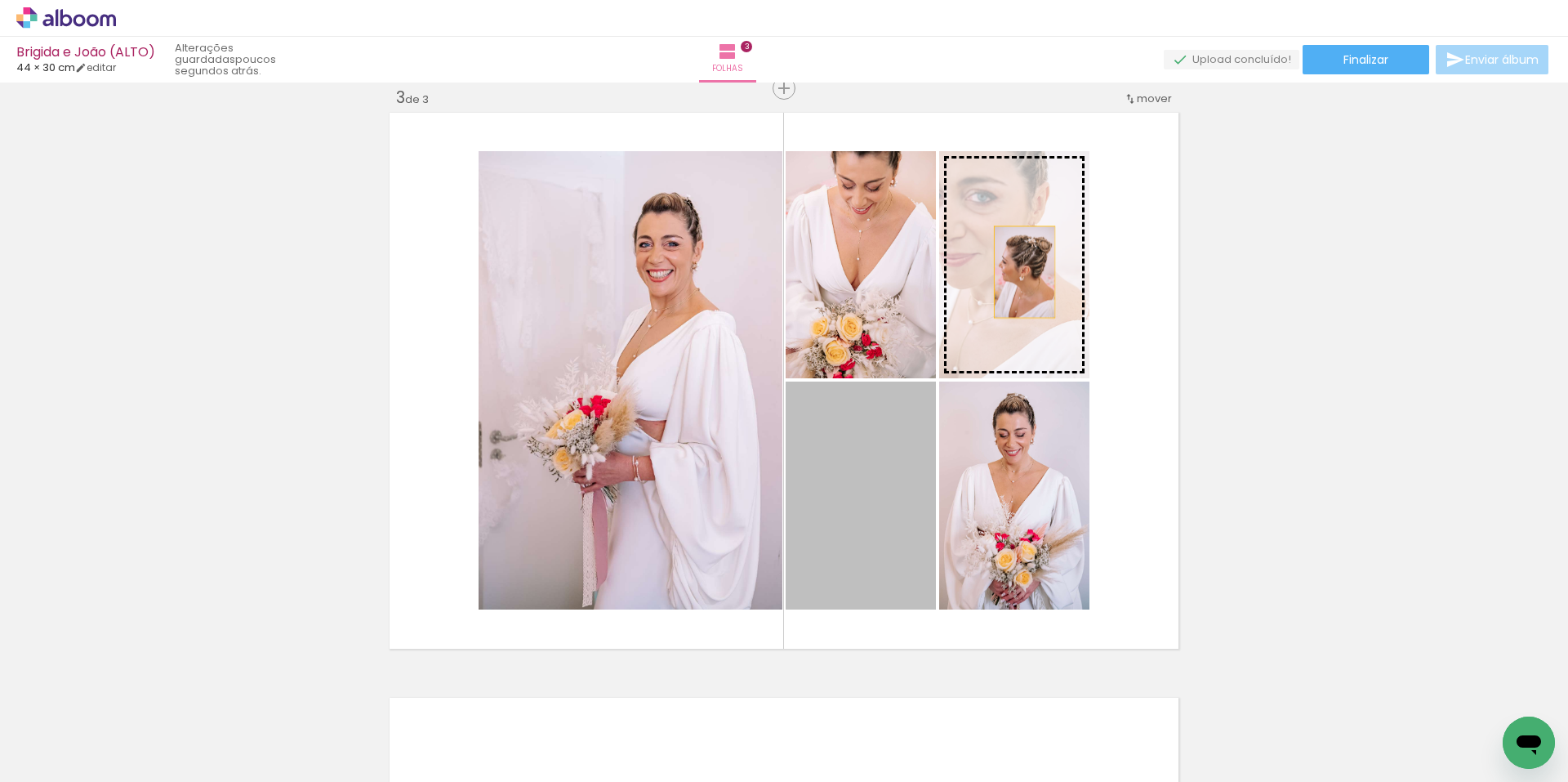
drag, startPoint x: 864, startPoint y: 521, endPoint x: 1022, endPoint y: 264, distance: 301.7
click at [0, 0] on slot at bounding box center [0, 0] width 0 height 0
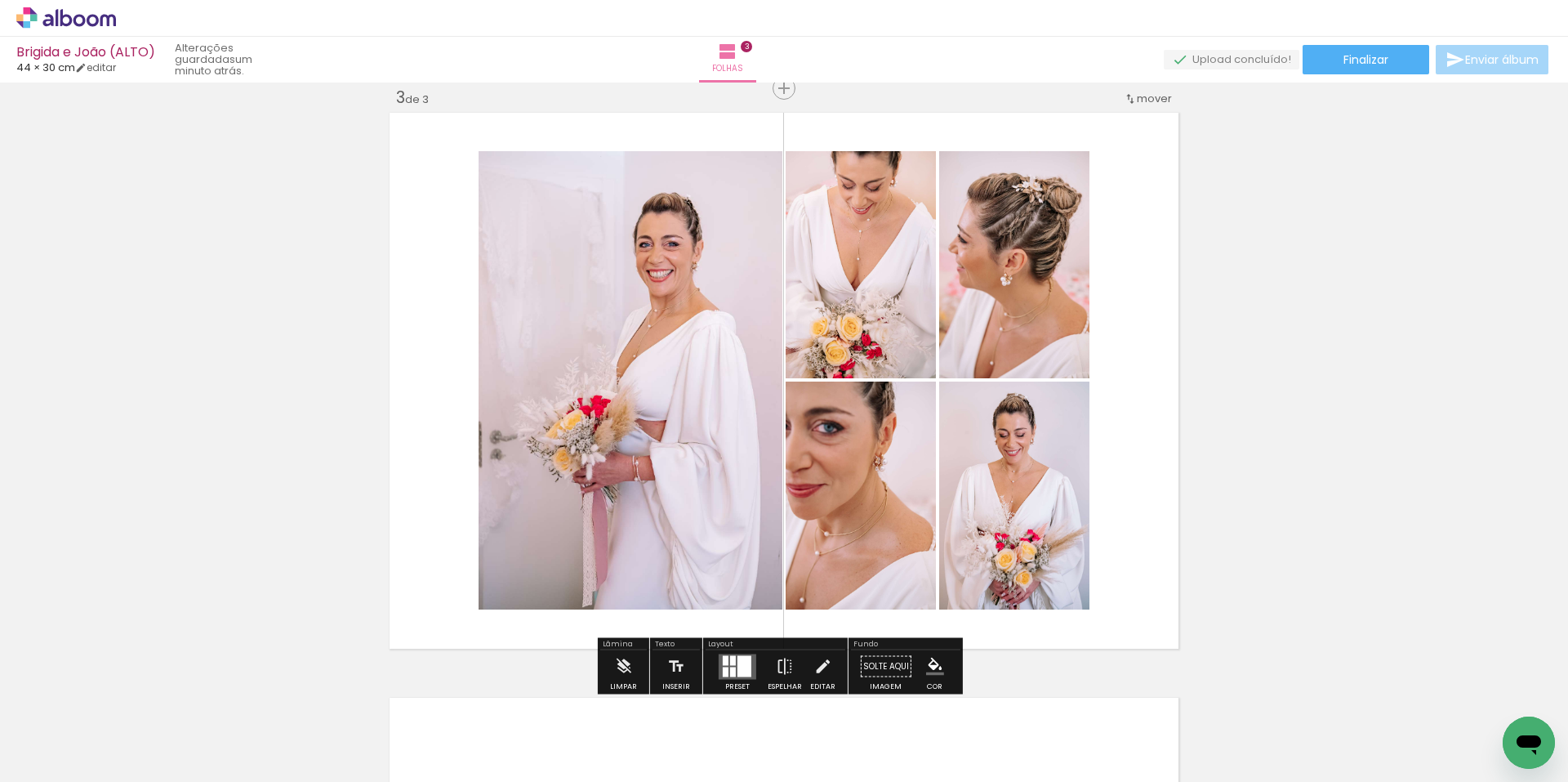
click at [731, 664] on div at bounding box center [734, 660] width 6 height 10
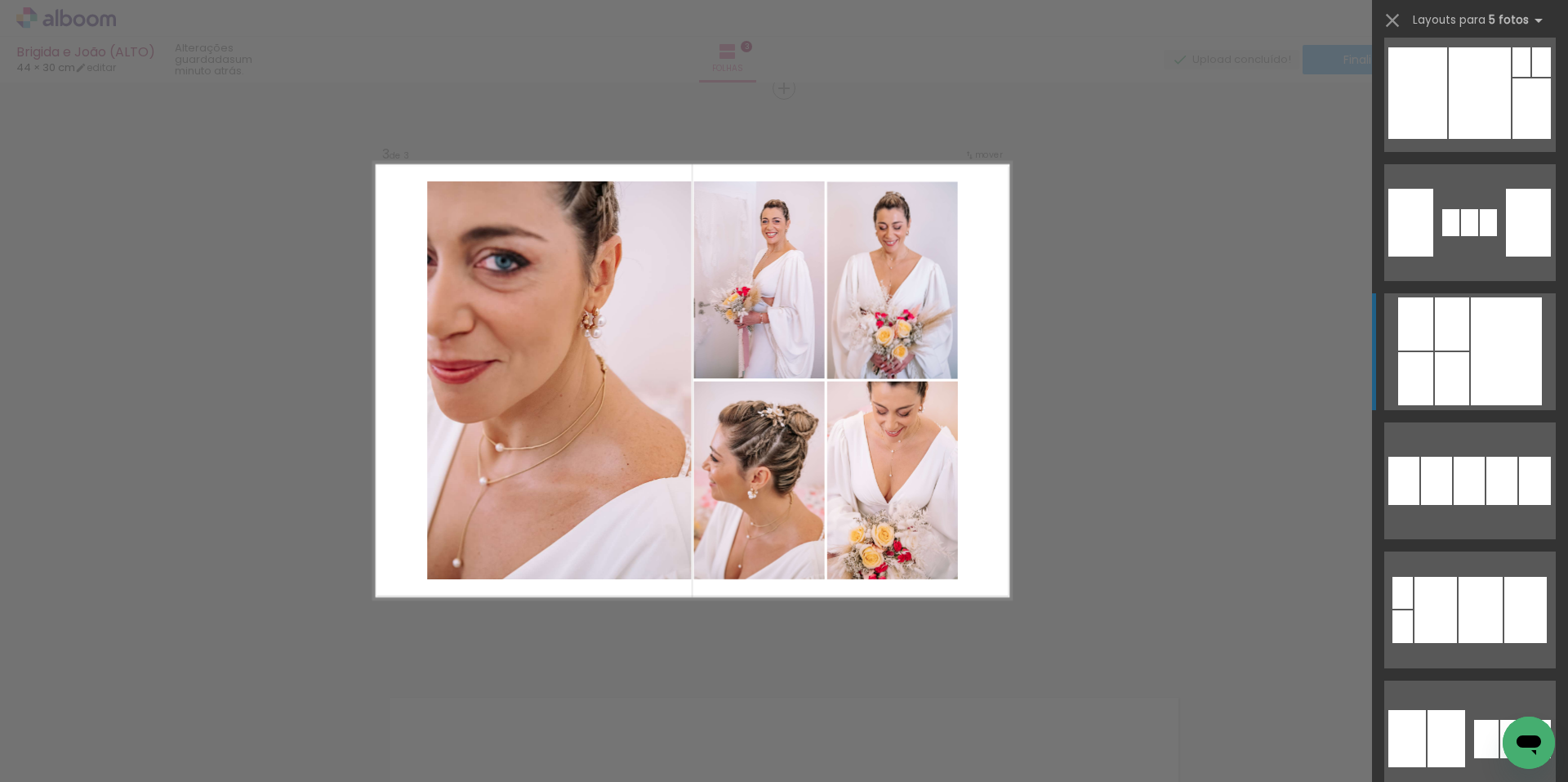
scroll to position [2860, 0]
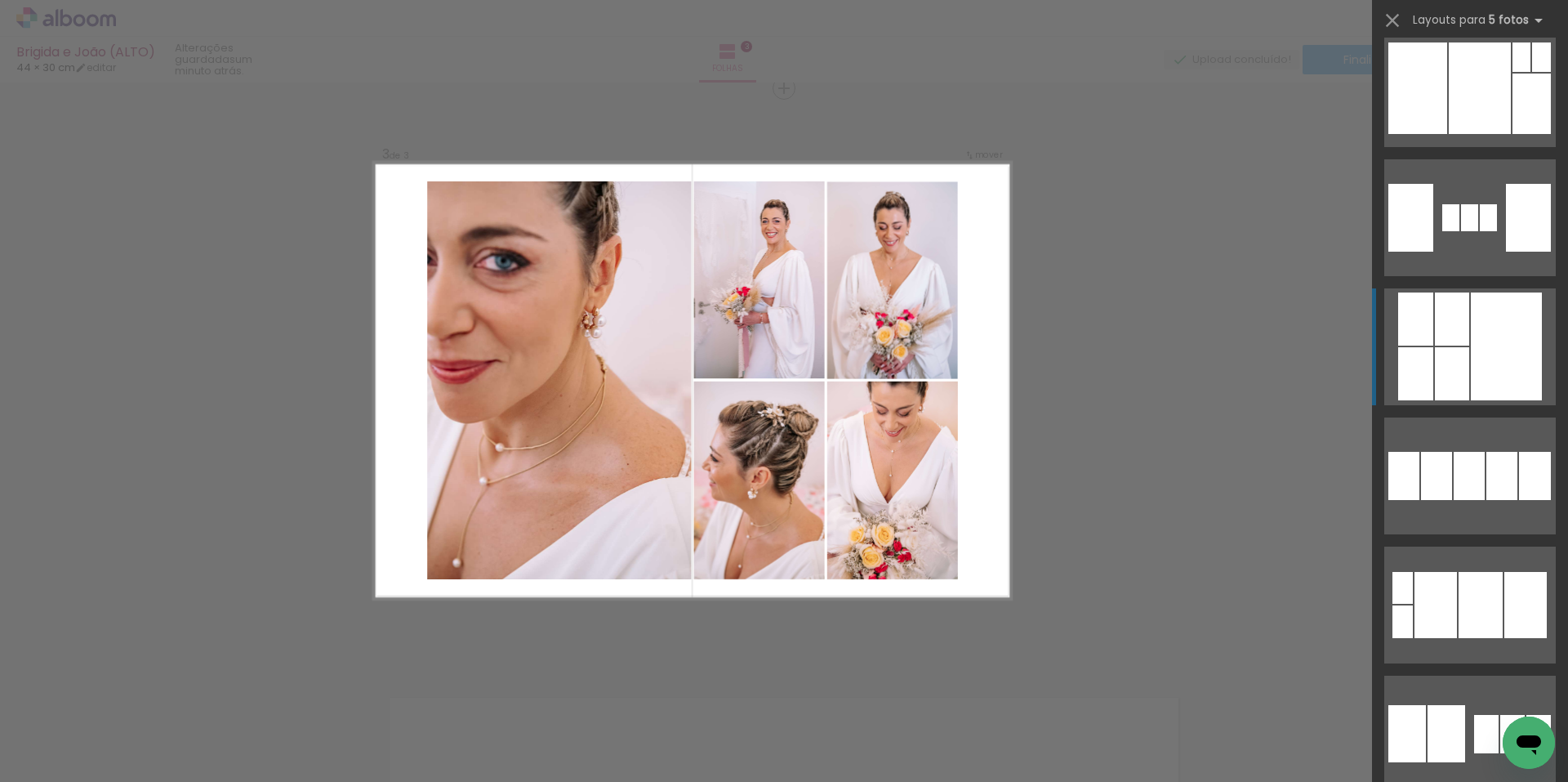
click at [1519, 452] on div at bounding box center [1535, 475] width 32 height 48
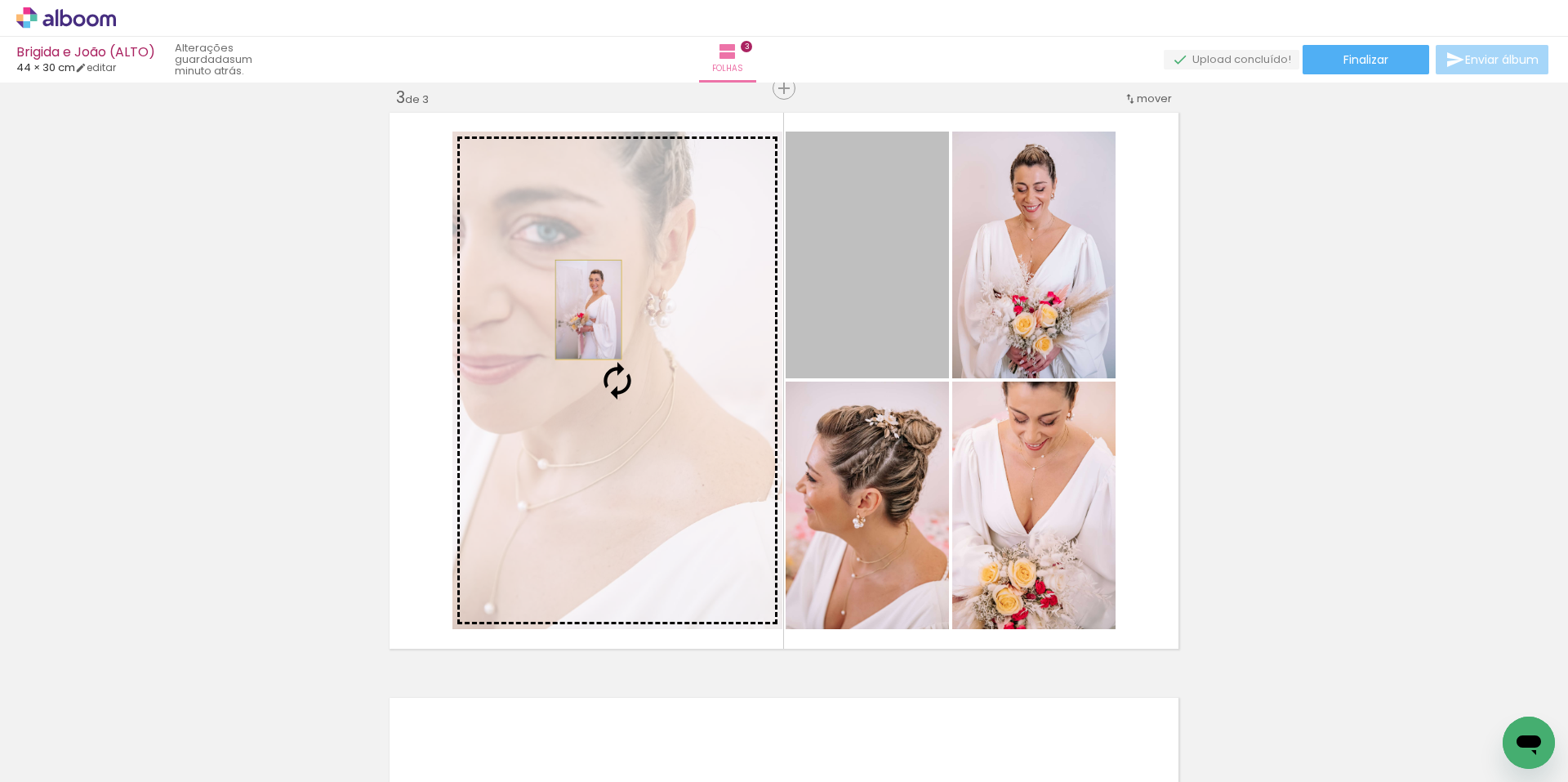
drag, startPoint x: 861, startPoint y: 278, endPoint x: 695, endPoint y: 336, distance: 175.8
click at [0, 0] on slot at bounding box center [0, 0] width 0 height 0
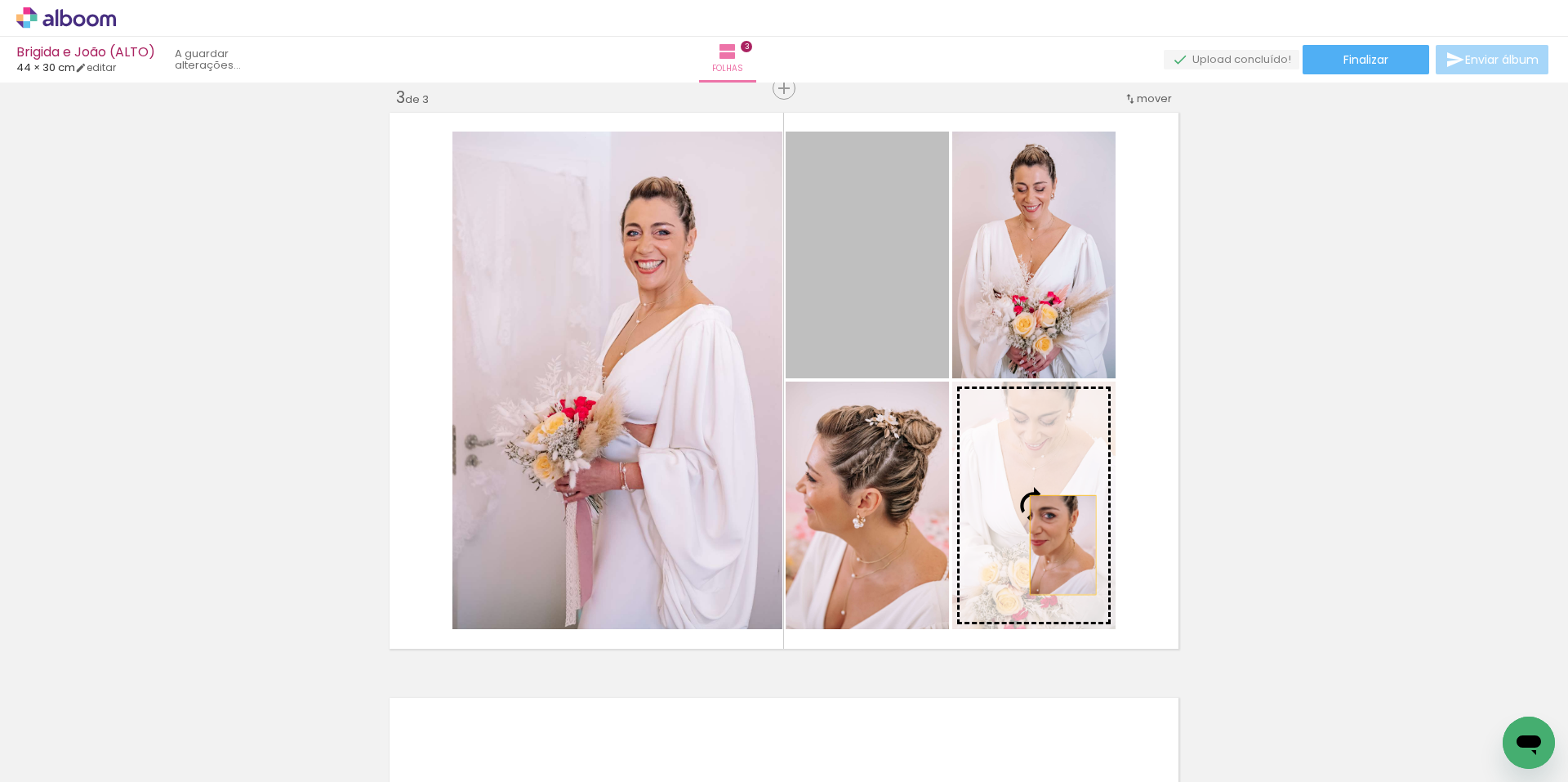
drag, startPoint x: 862, startPoint y: 327, endPoint x: 1057, endPoint y: 544, distance: 291.7
click at [0, 0] on slot at bounding box center [0, 0] width 0 height 0
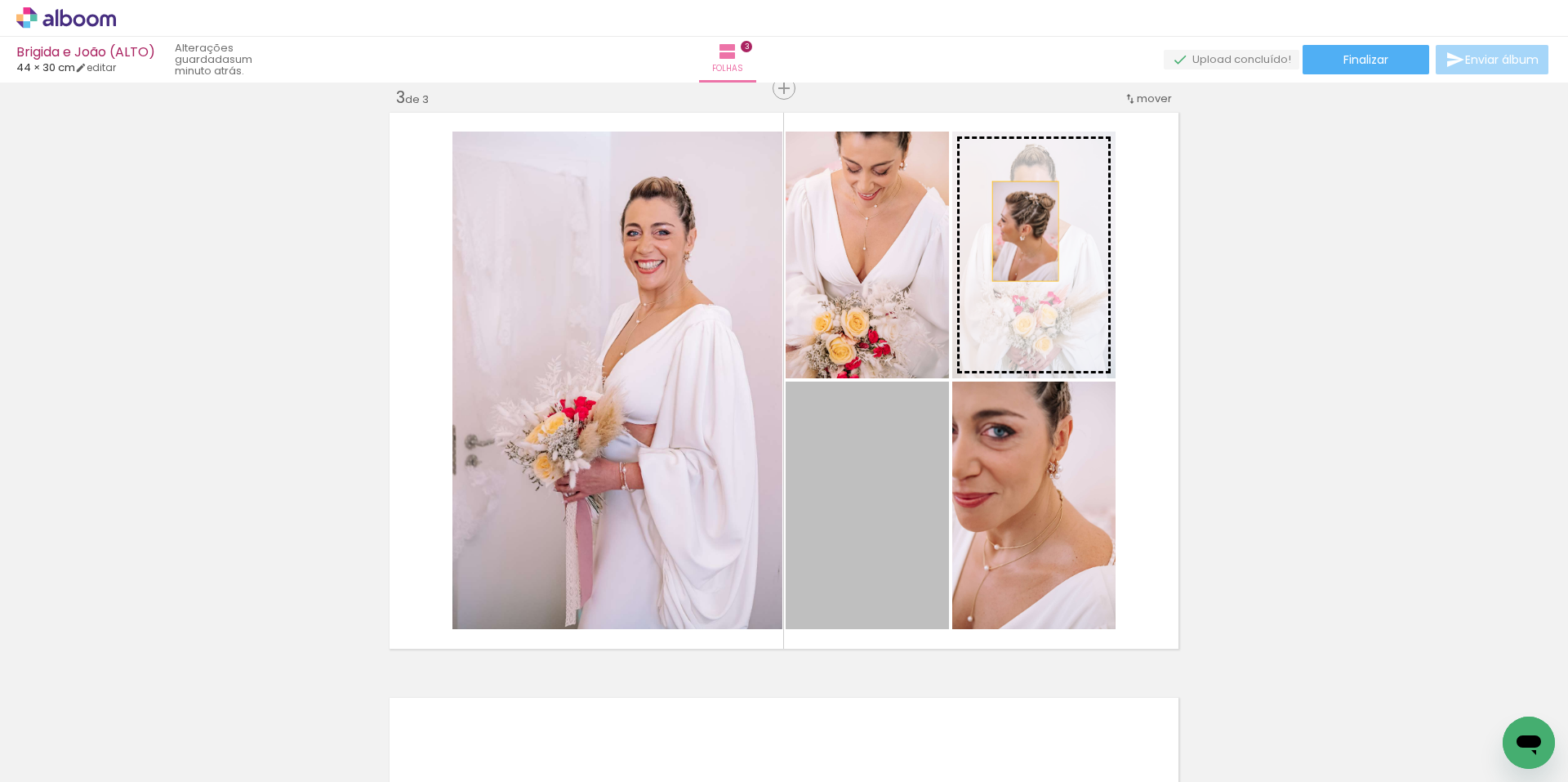
drag, startPoint x: 839, startPoint y: 495, endPoint x: 1020, endPoint y: 231, distance: 320.1
click at [0, 0] on slot at bounding box center [0, 0] width 0 height 0
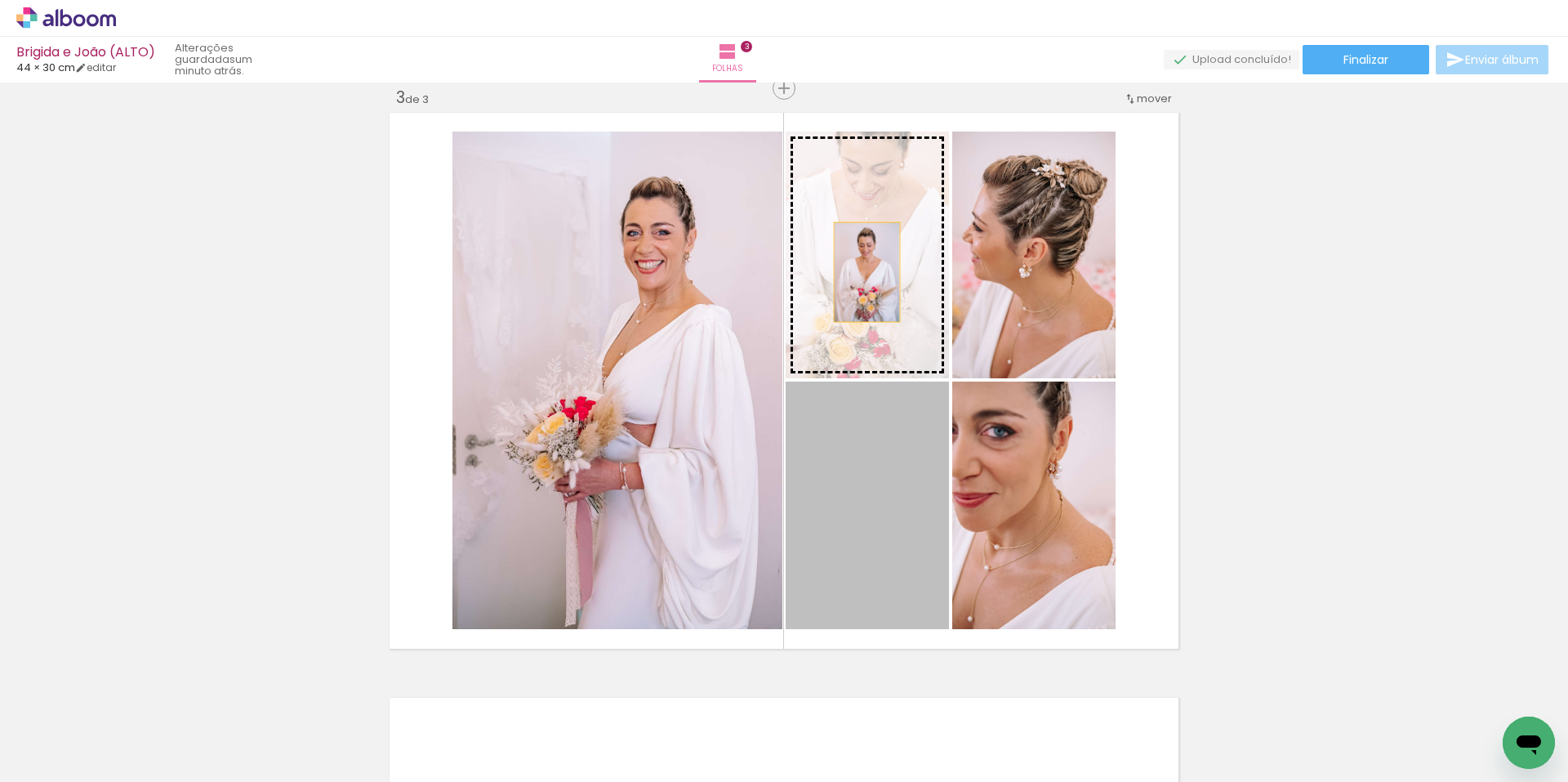
drag, startPoint x: 867, startPoint y: 487, endPoint x: 860, endPoint y: 252, distance: 235.1
click at [0, 0] on slot at bounding box center [0, 0] width 0 height 0
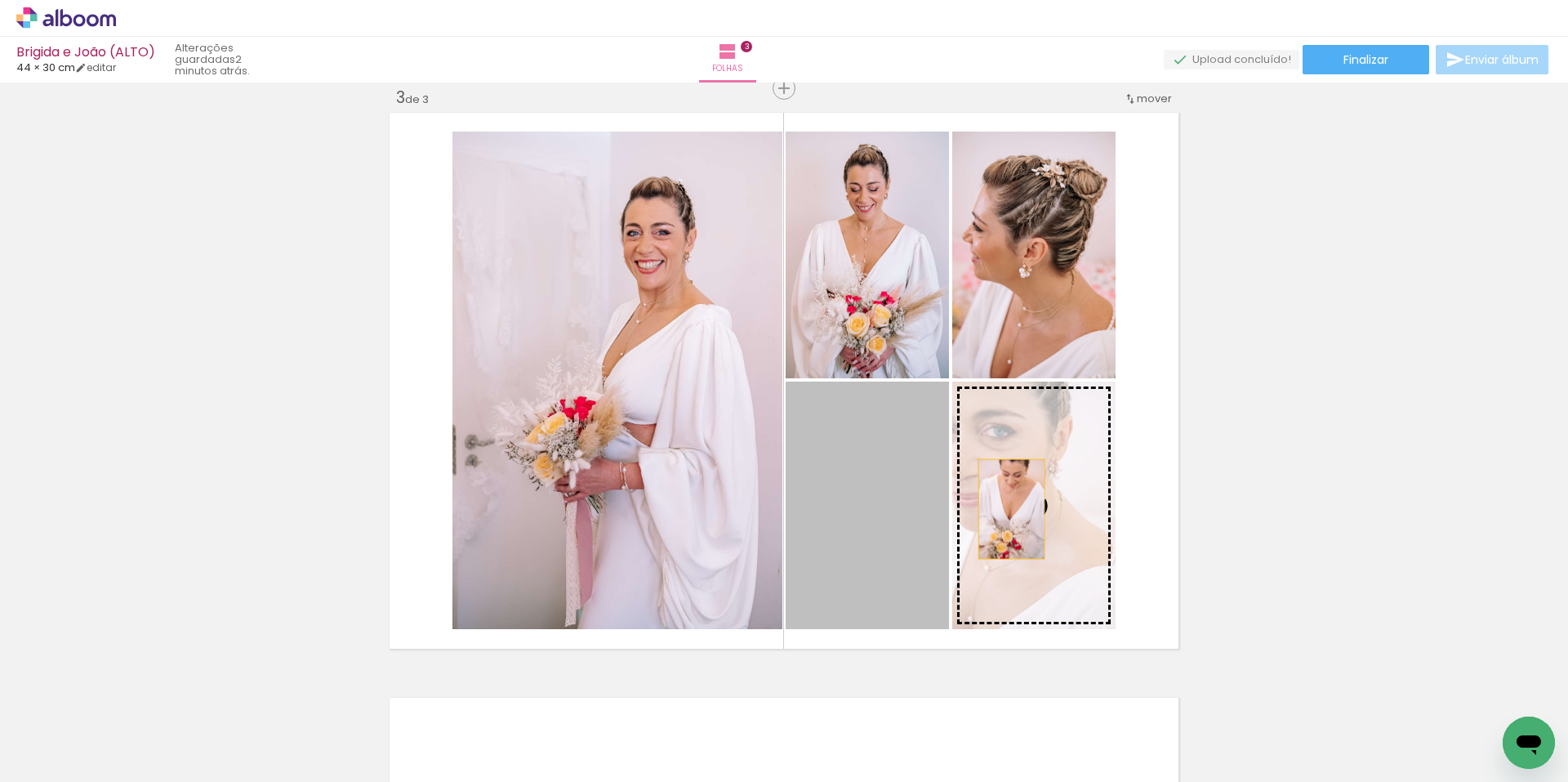
drag, startPoint x: 851, startPoint y: 501, endPoint x: 1006, endPoint y: 510, distance: 155.3
click at [0, 0] on slot at bounding box center [0, 0] width 0 height 0
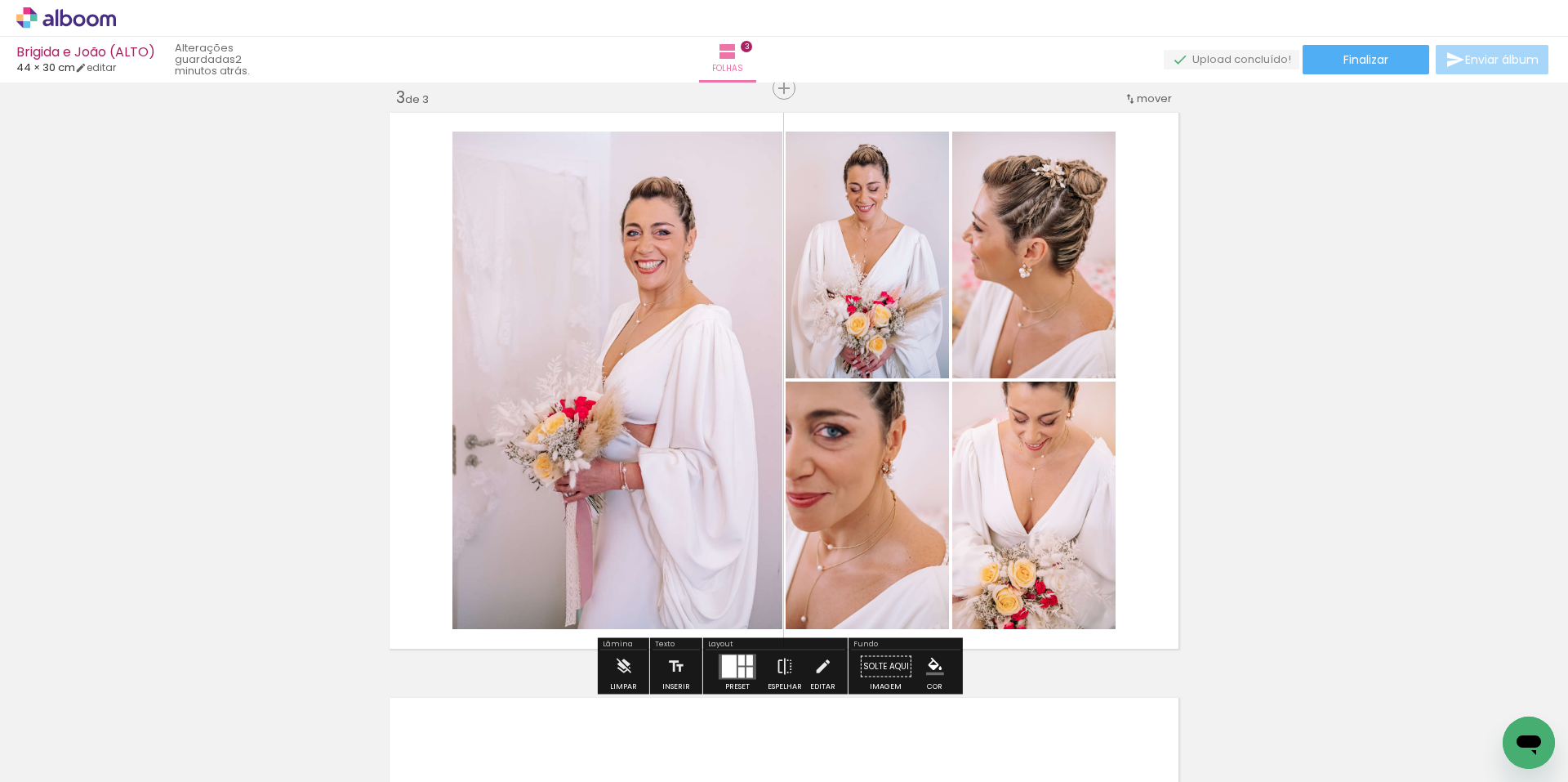
click at [1330, 441] on div "Inserir folha 1 de 3 Inserir folha 2 de 3 Inserir folha 3 de 3" at bounding box center [784, 67] width 1568 height 2341
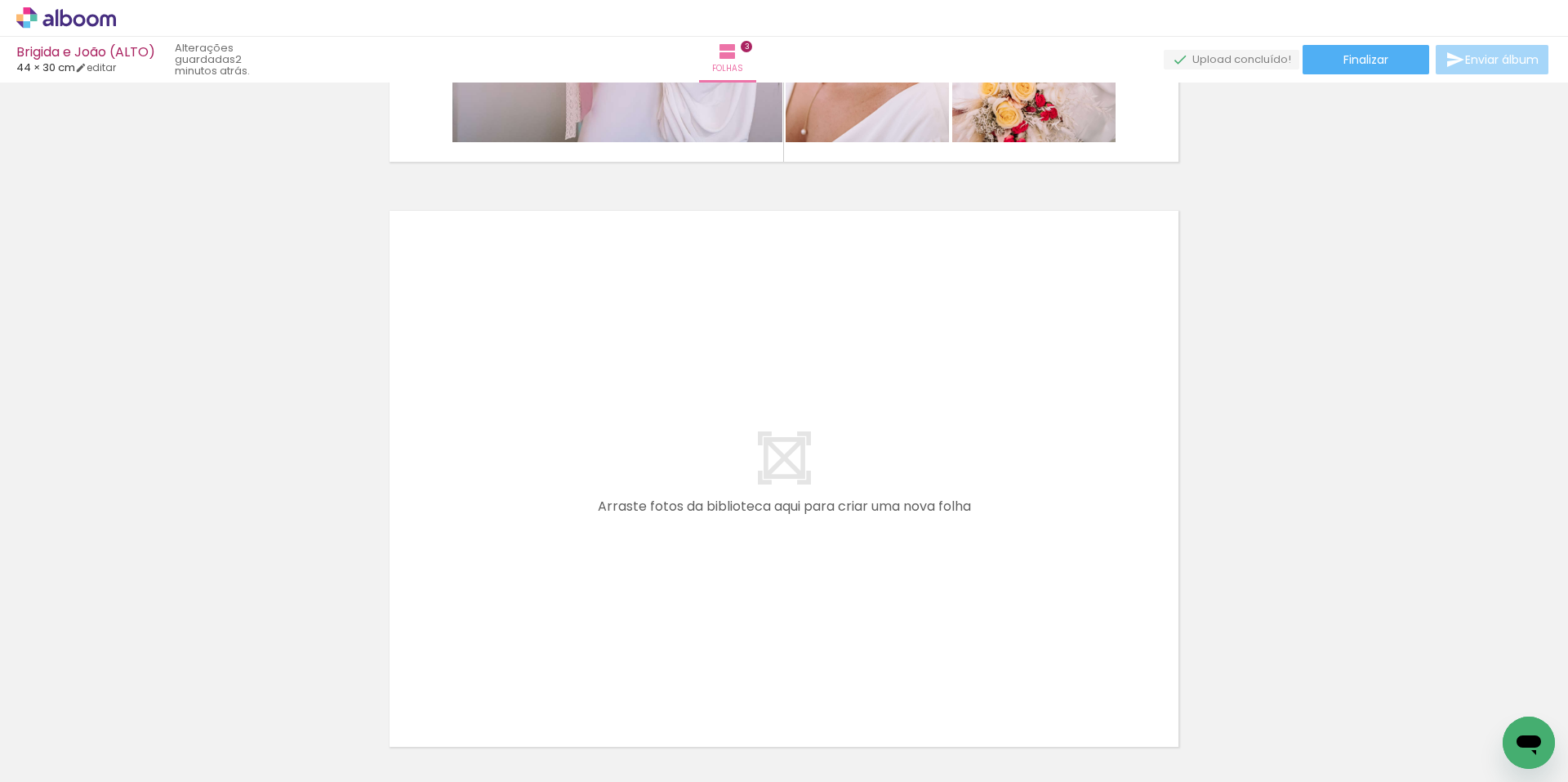
scroll to position [1764, 0]
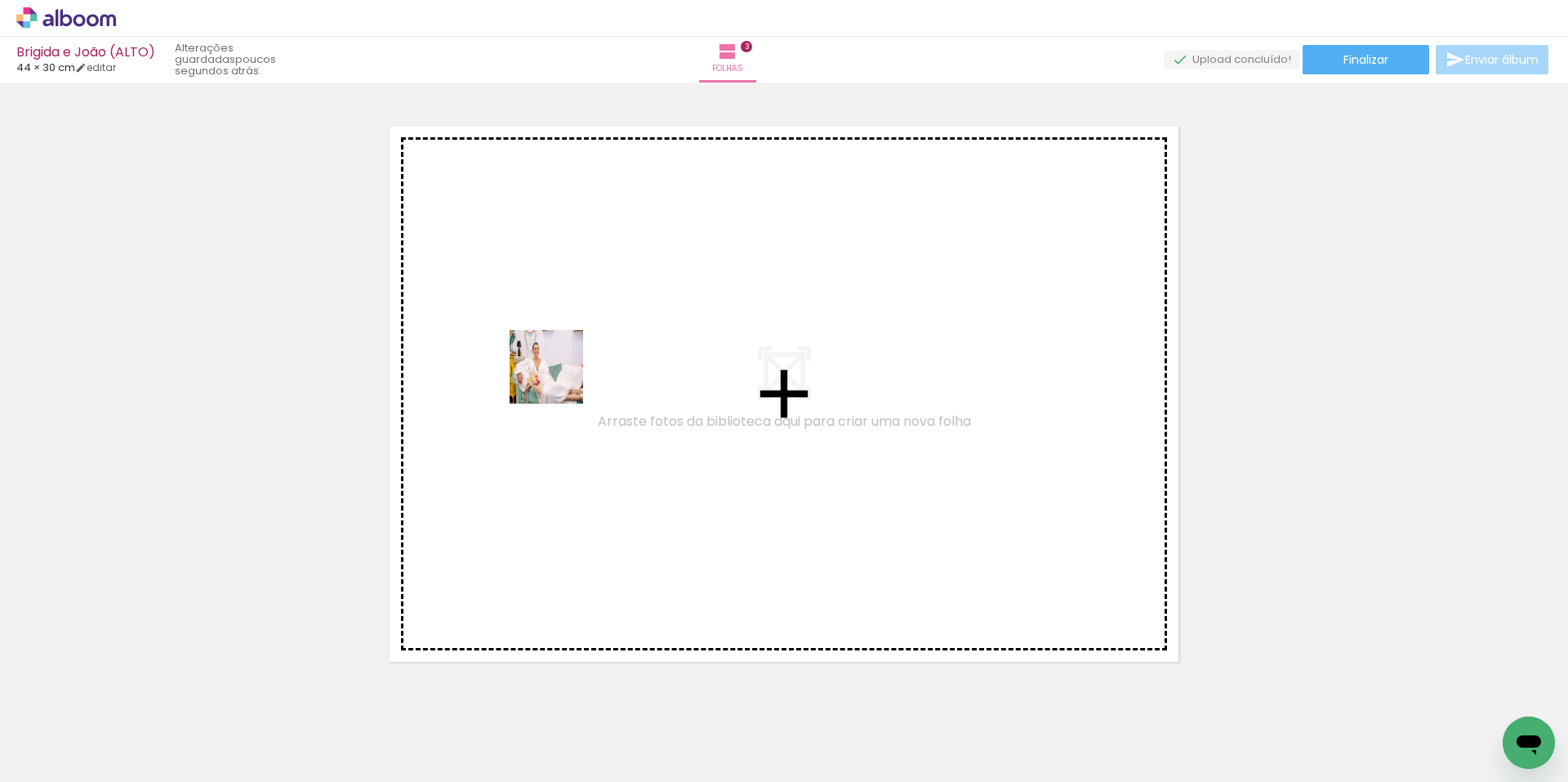
drag, startPoint x: 417, startPoint y: 740, endPoint x: 548, endPoint y: 298, distance: 461.0
click at [548, 294] on quentale-workspace at bounding box center [784, 391] width 1568 height 782
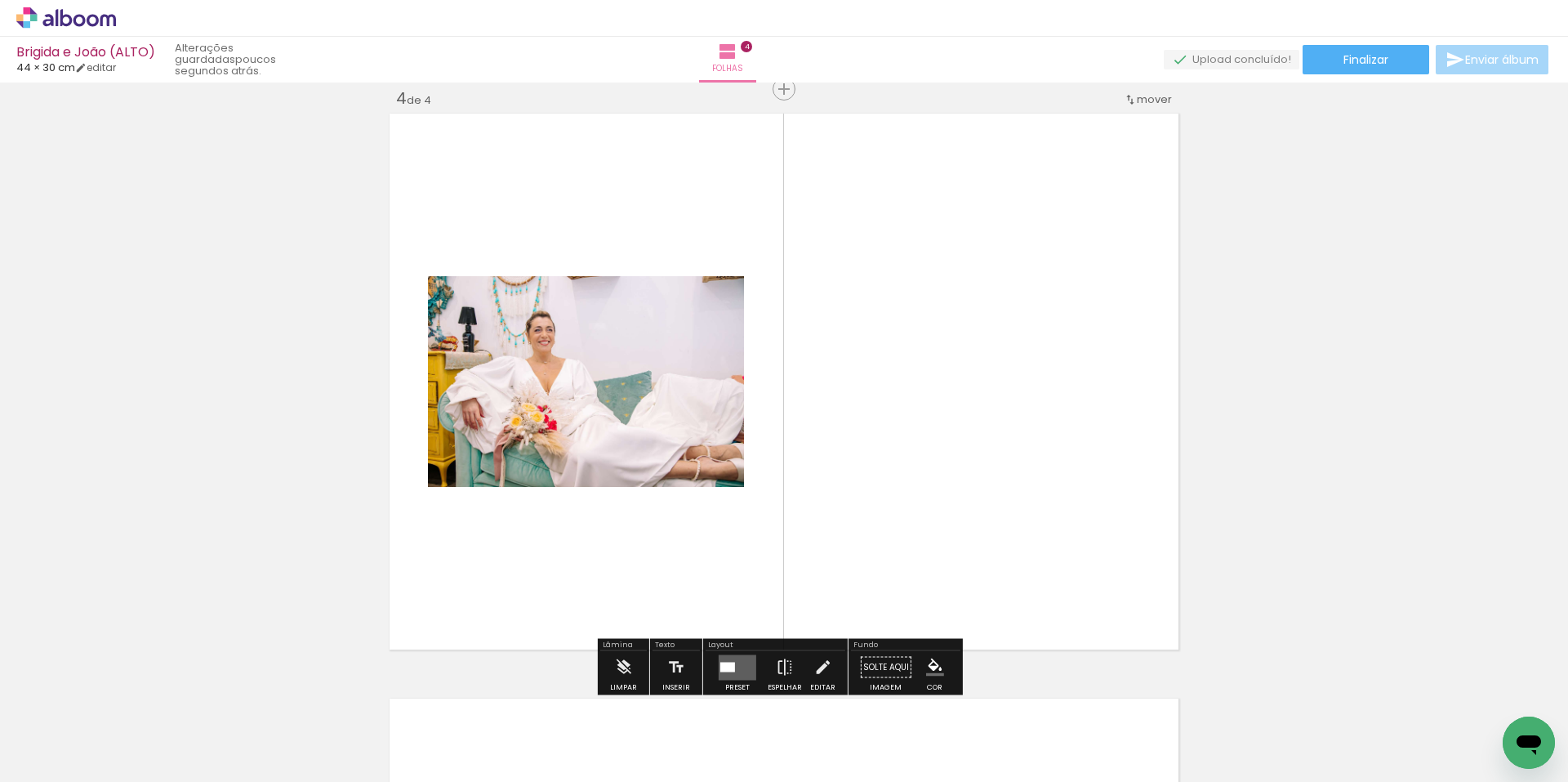
scroll to position [1777, 0]
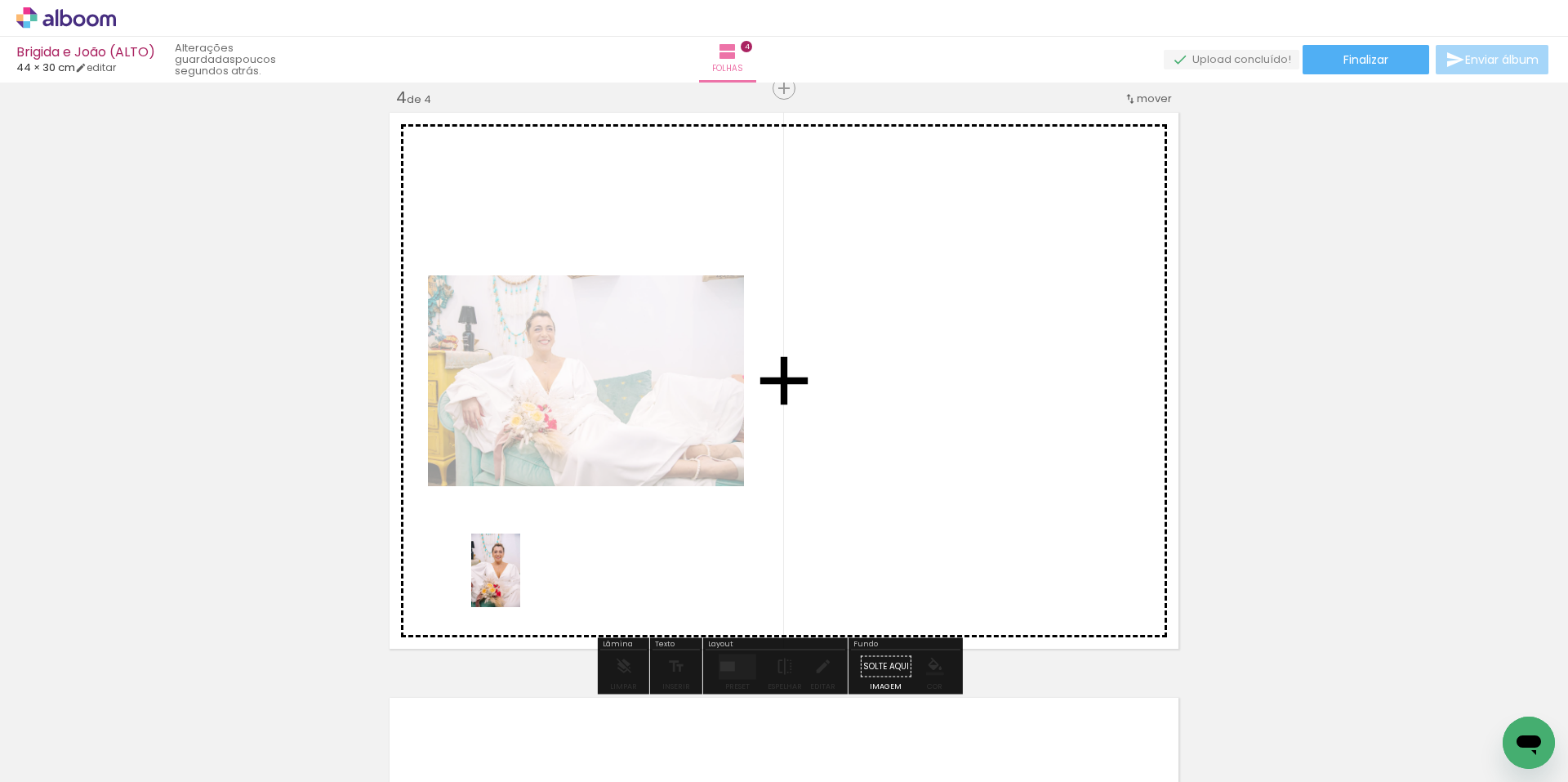
drag, startPoint x: 411, startPoint y: 745, endPoint x: 524, endPoint y: 629, distance: 161.9
click at [522, 582] on quentale-workspace at bounding box center [784, 391] width 1568 height 782
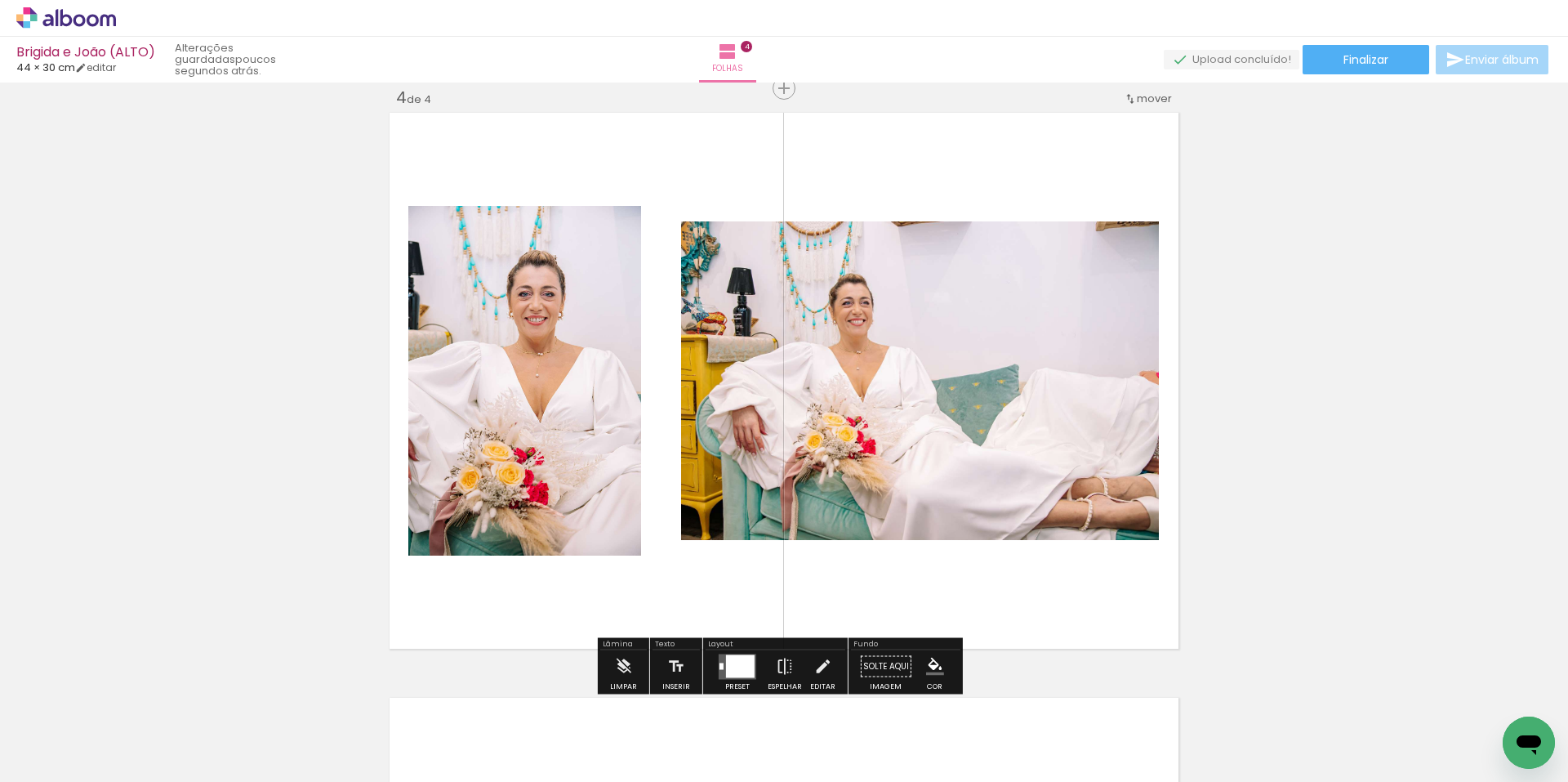
scroll to position [0, 4974]
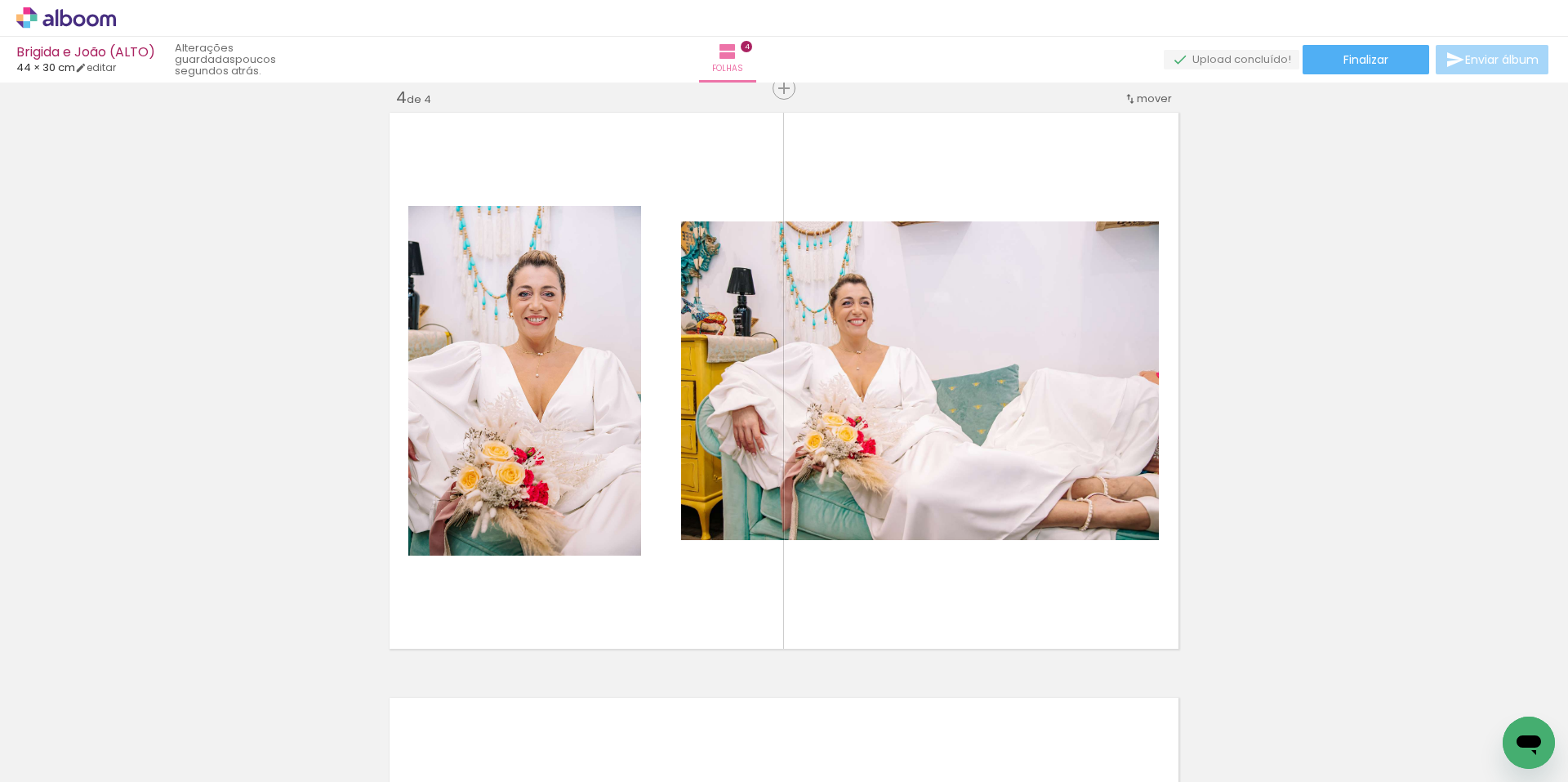
drag, startPoint x: 536, startPoint y: 773, endPoint x: 3, endPoint y: 32, distance: 912.8
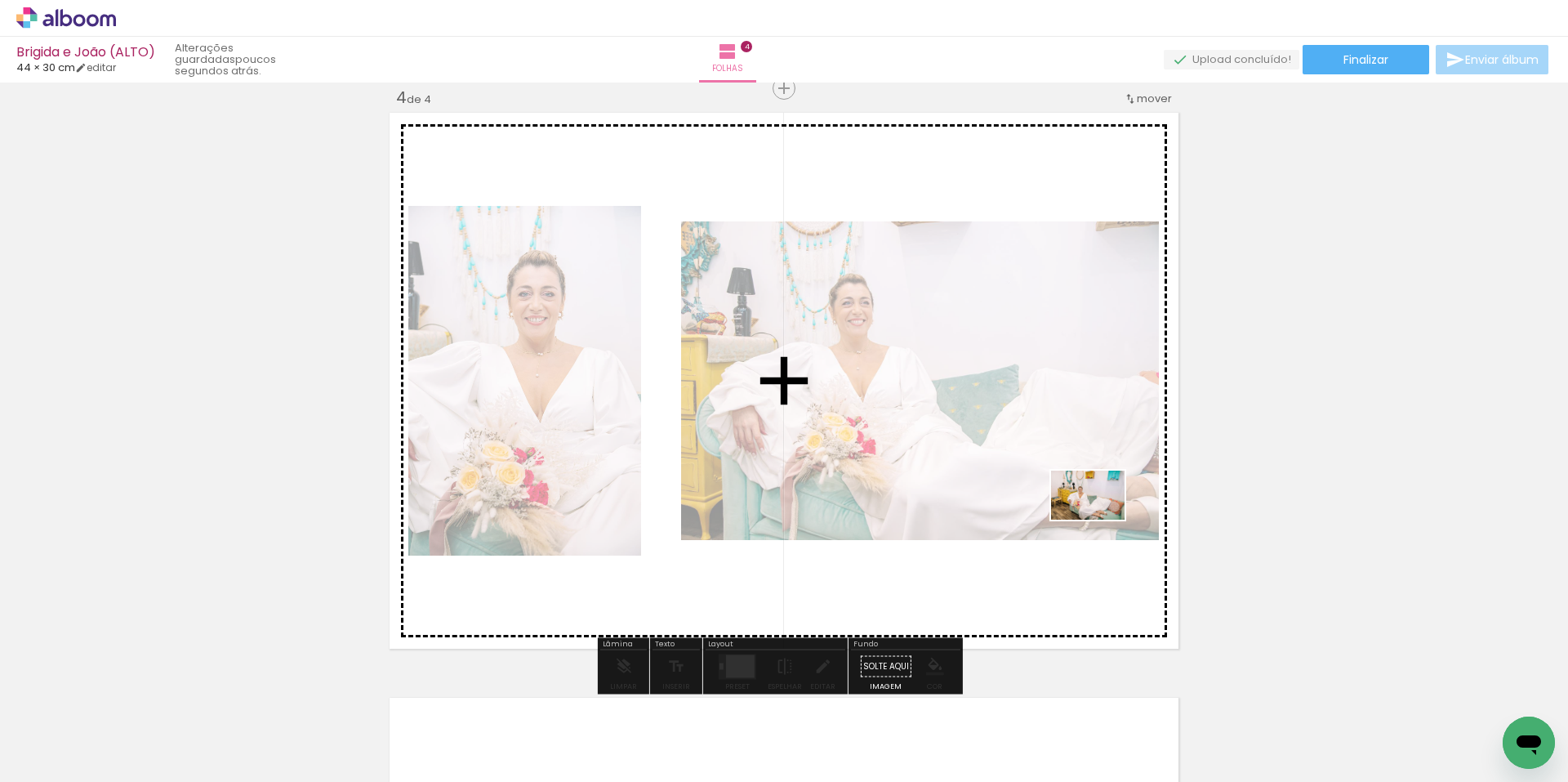
drag, startPoint x: 1484, startPoint y: 730, endPoint x: 1086, endPoint y: 554, distance: 435.2
click at [1100, 519] on quentale-workspace at bounding box center [784, 391] width 1568 height 782
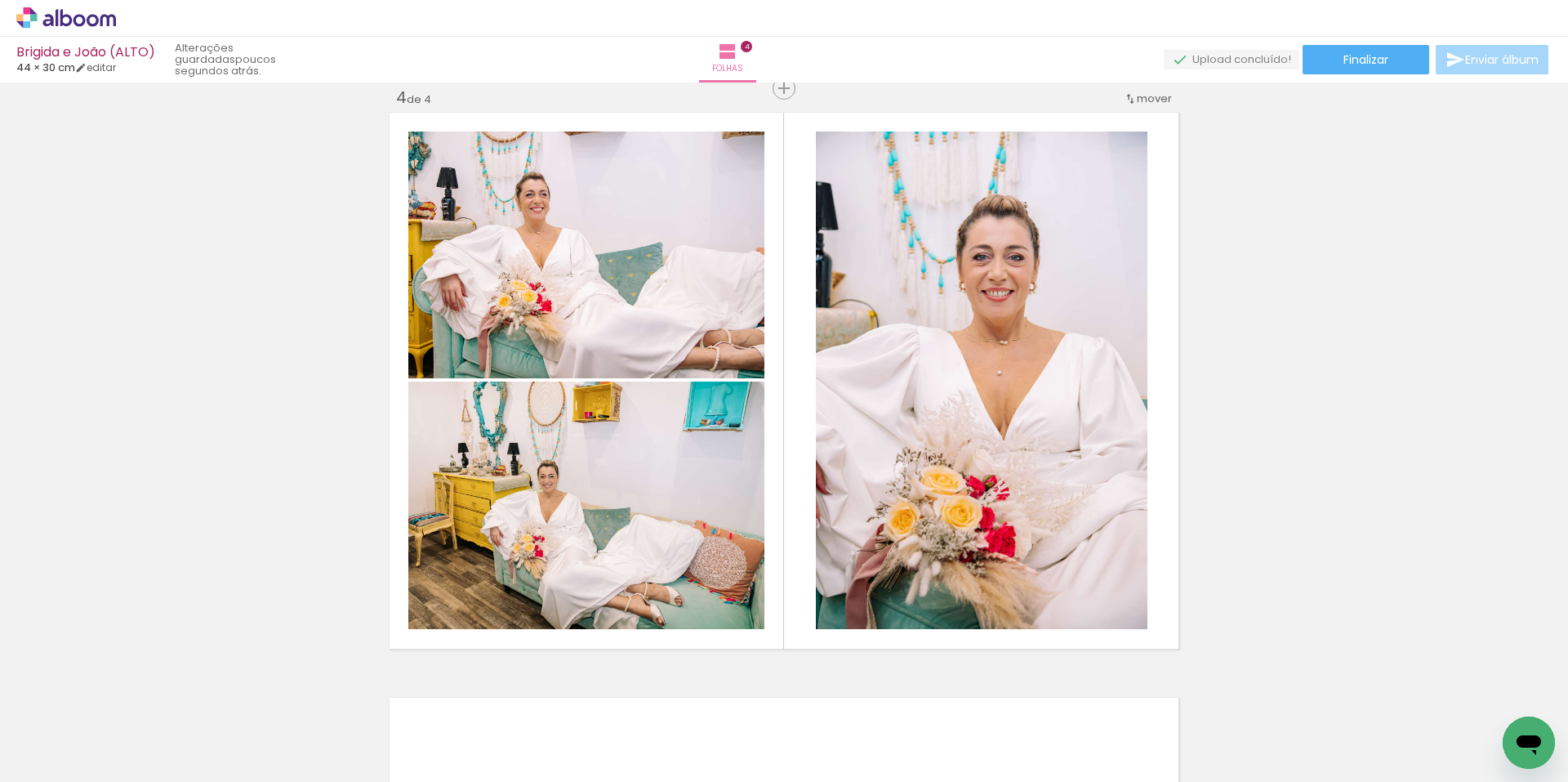
scroll to position [0, 1472]
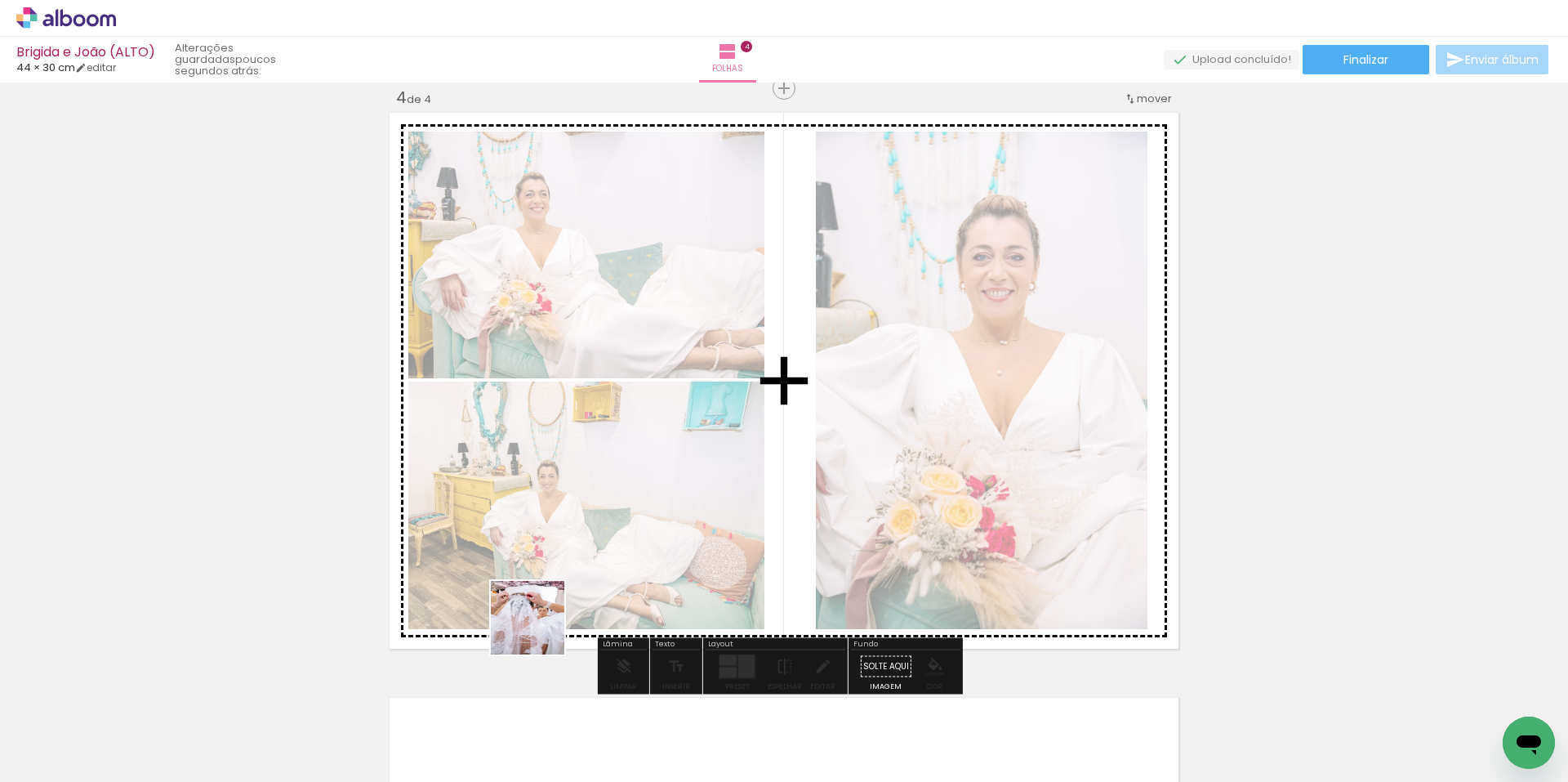
drag, startPoint x: 449, startPoint y: 748, endPoint x: 569, endPoint y: 624, distance: 172.6
click at [555, 590] on quentale-workspace at bounding box center [784, 391] width 1568 height 782
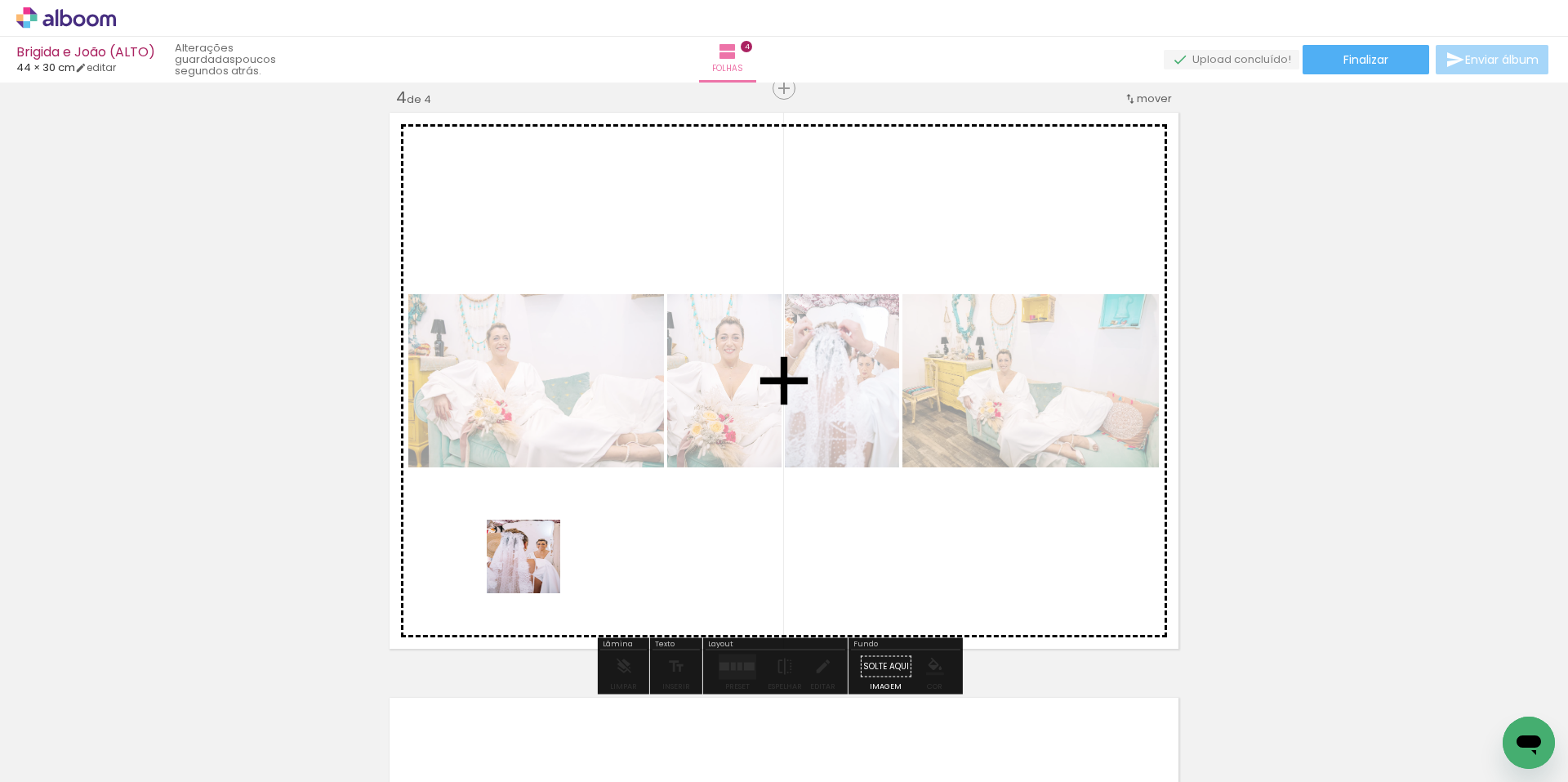
drag, startPoint x: 519, startPoint y: 627, endPoint x: 542, endPoint y: 552, distance: 78.4
click at [539, 558] on quentale-workspace at bounding box center [784, 391] width 1568 height 782
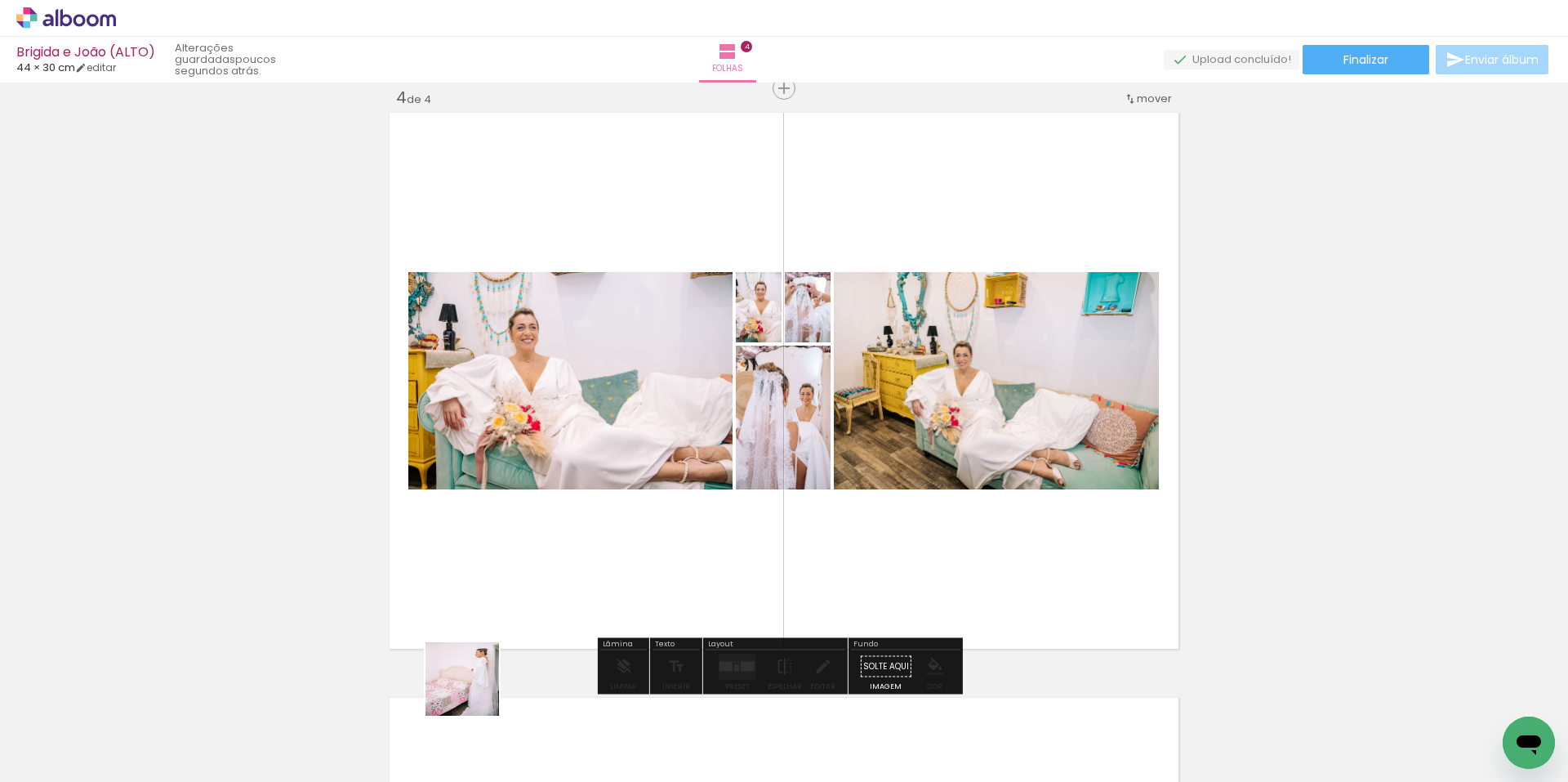
drag, startPoint x: 451, startPoint y: 722, endPoint x: 883, endPoint y: 602, distance: 448.4
click at [586, 582] on quentale-workspace at bounding box center [784, 391] width 1568 height 782
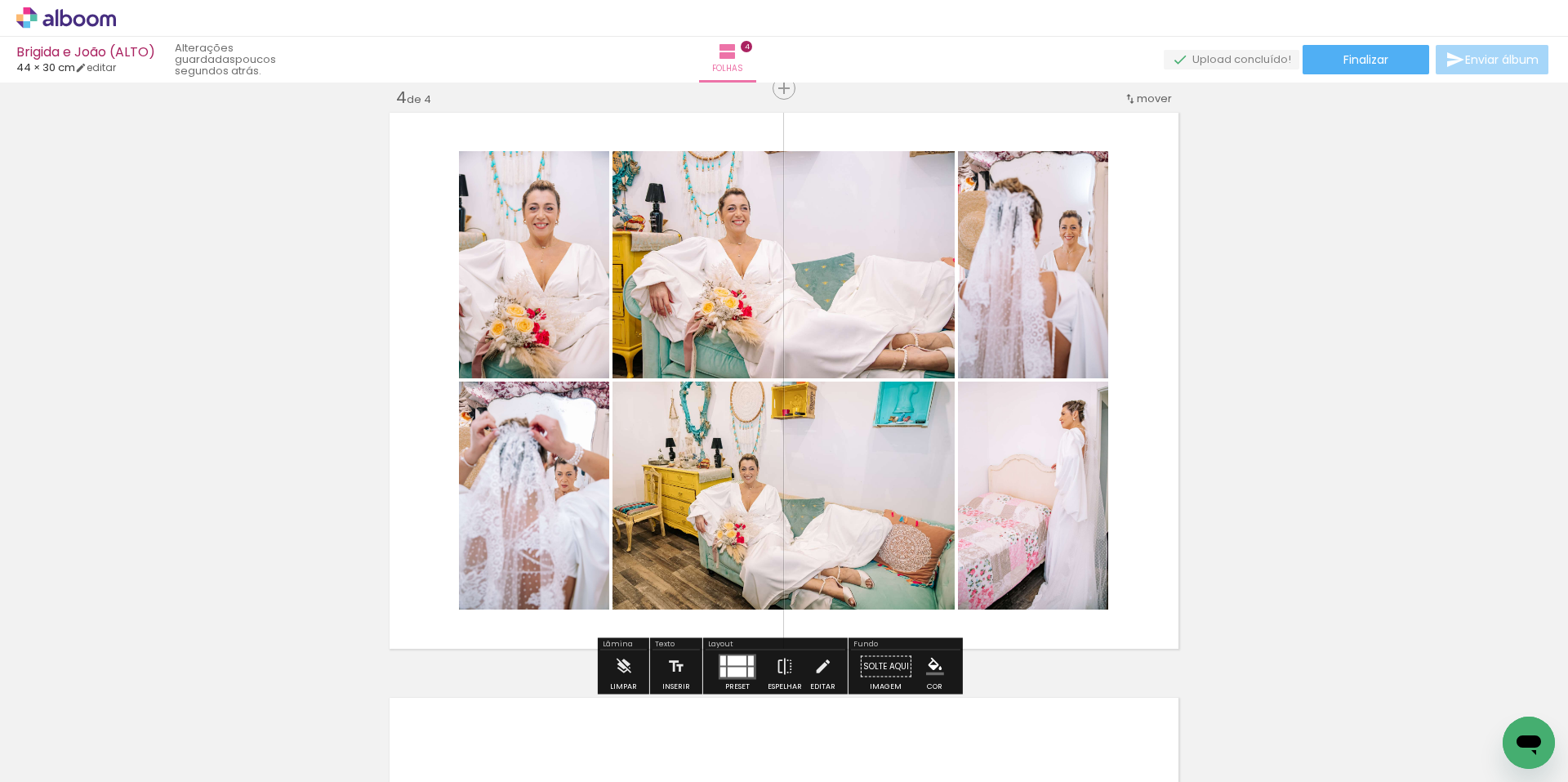
click at [736, 666] on quentale-layouter at bounding box center [737, 666] width 37 height 25
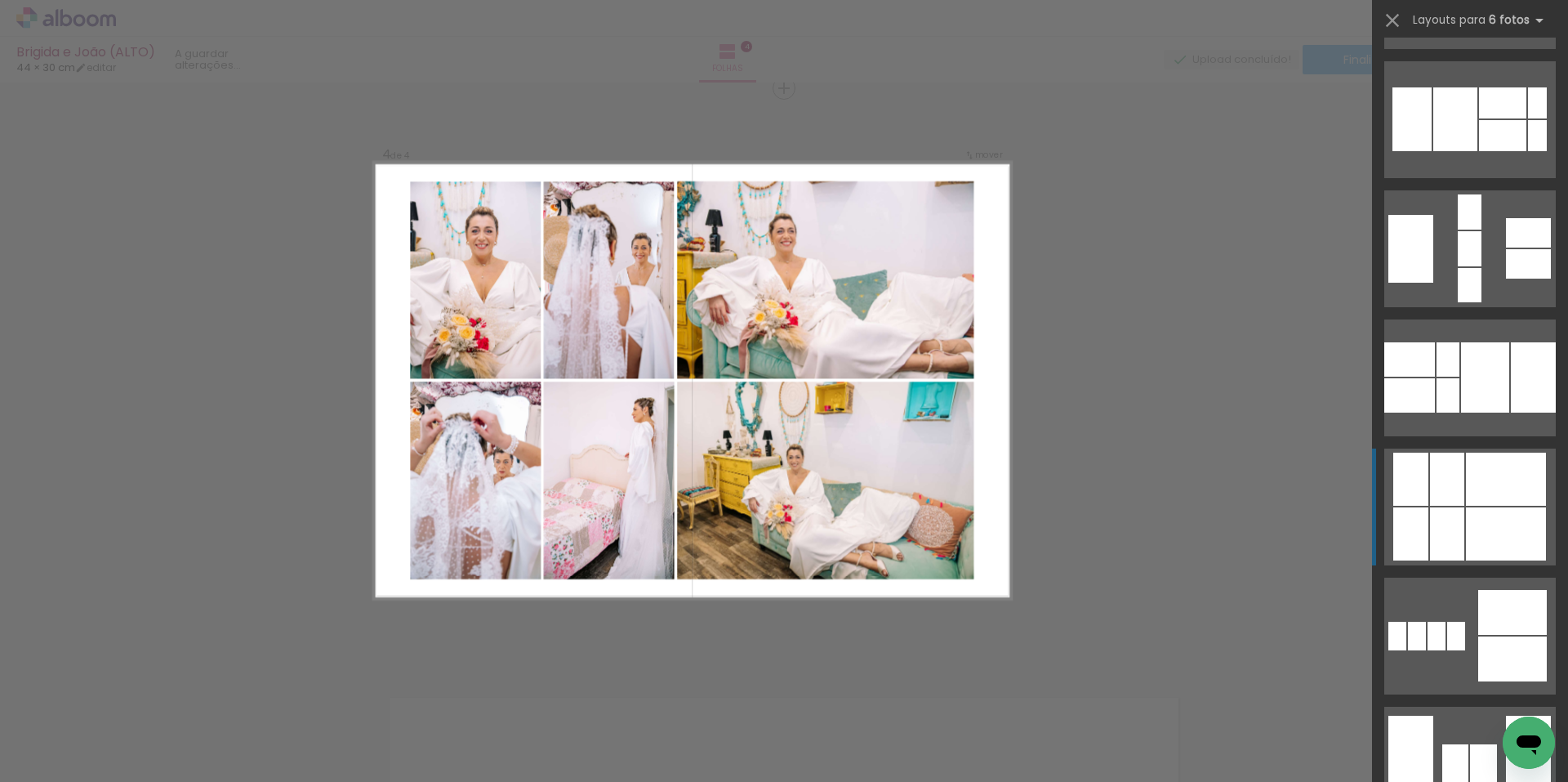
scroll to position [1553, 0]
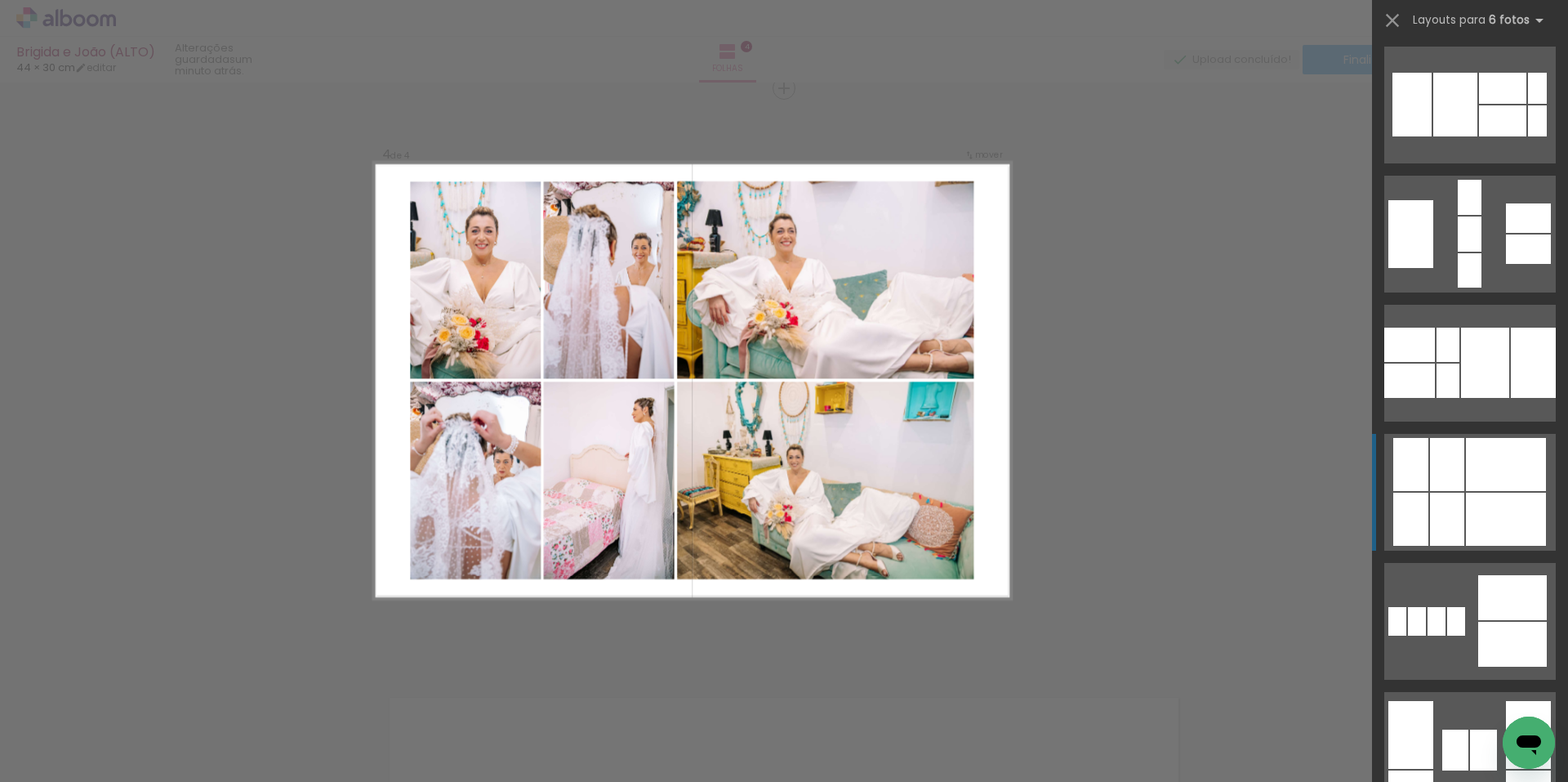
click at [1487, 506] on div at bounding box center [1506, 519] width 80 height 53
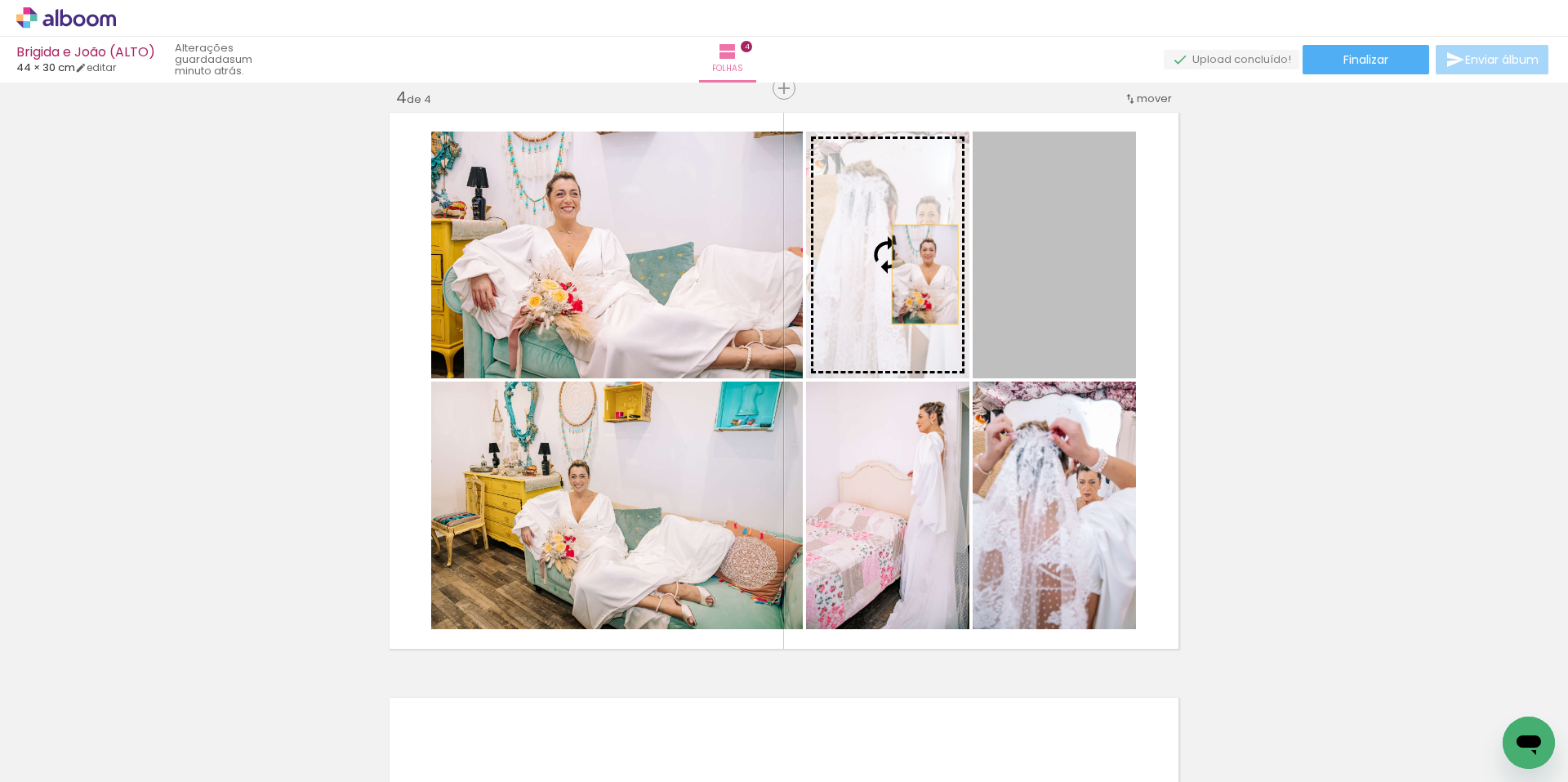
drag, startPoint x: 1066, startPoint y: 288, endPoint x: 913, endPoint y: 274, distance: 153.6
click at [0, 0] on slot at bounding box center [0, 0] width 0 height 0
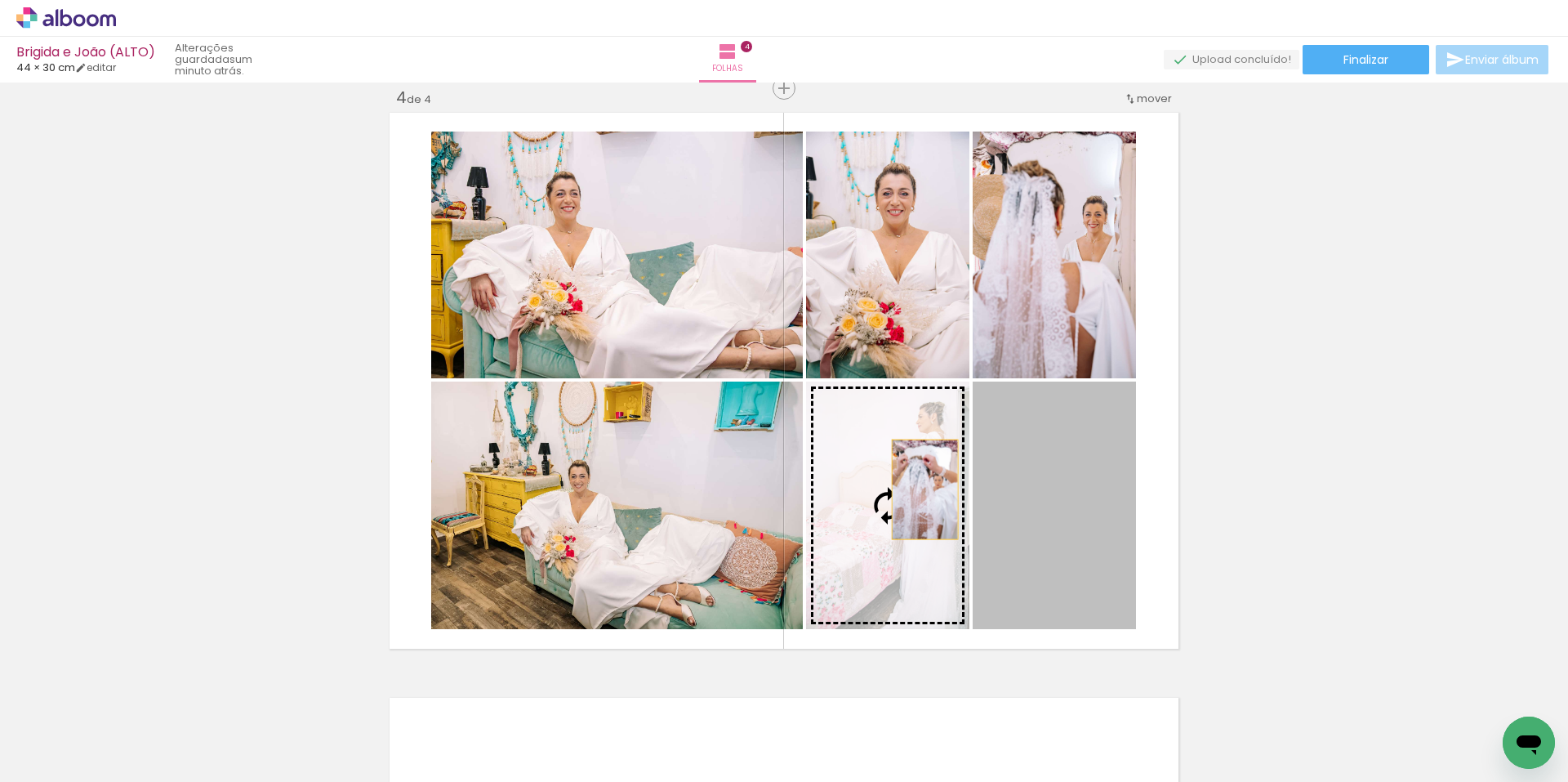
drag, startPoint x: 1072, startPoint y: 487, endPoint x: 890, endPoint y: 490, distance: 182.0
click at [0, 0] on slot at bounding box center [0, 0] width 0 height 0
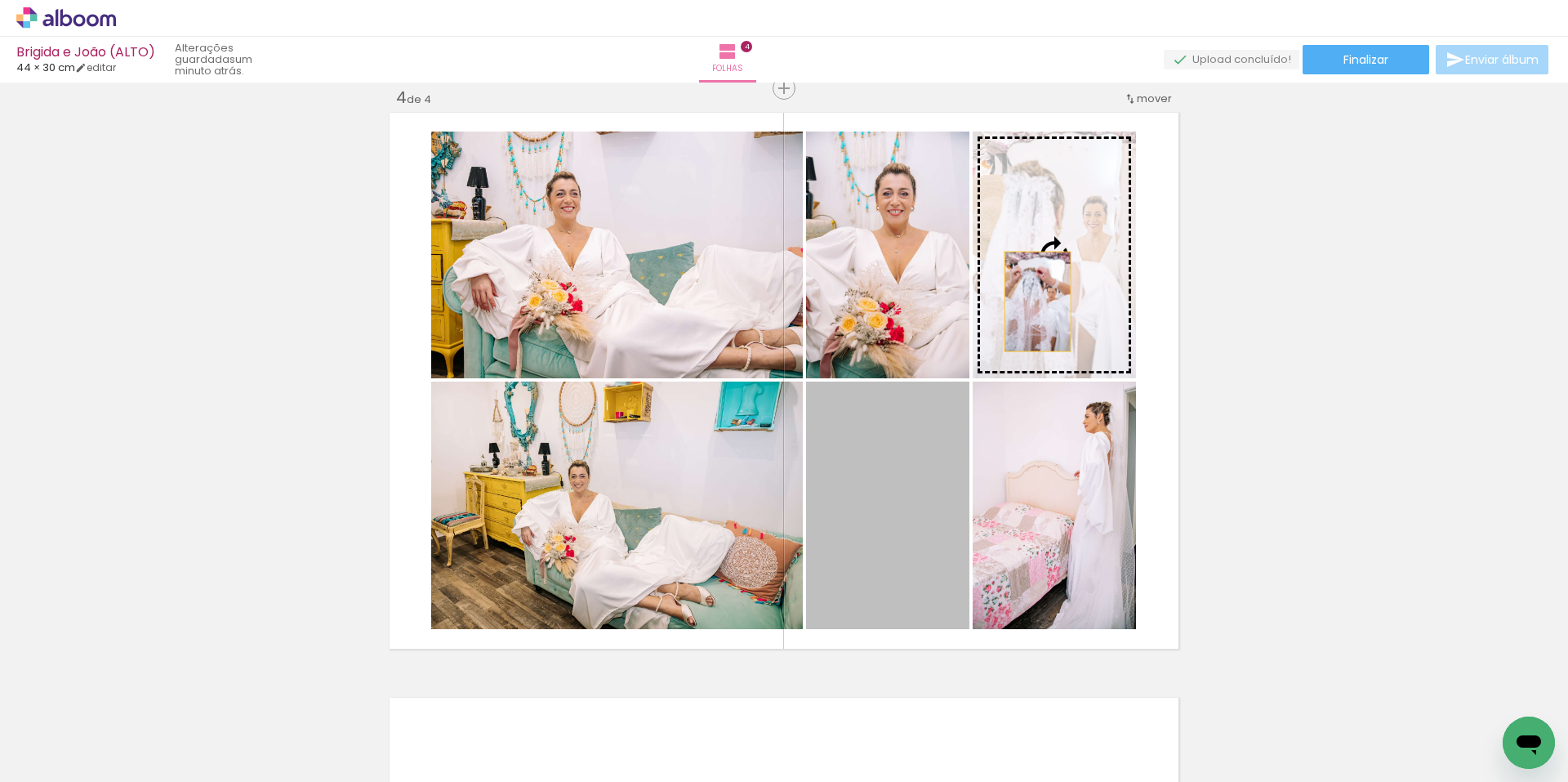
drag, startPoint x: 886, startPoint y: 520, endPoint x: 1044, endPoint y: 280, distance: 287.3
click at [0, 0] on slot at bounding box center [0, 0] width 0 height 0
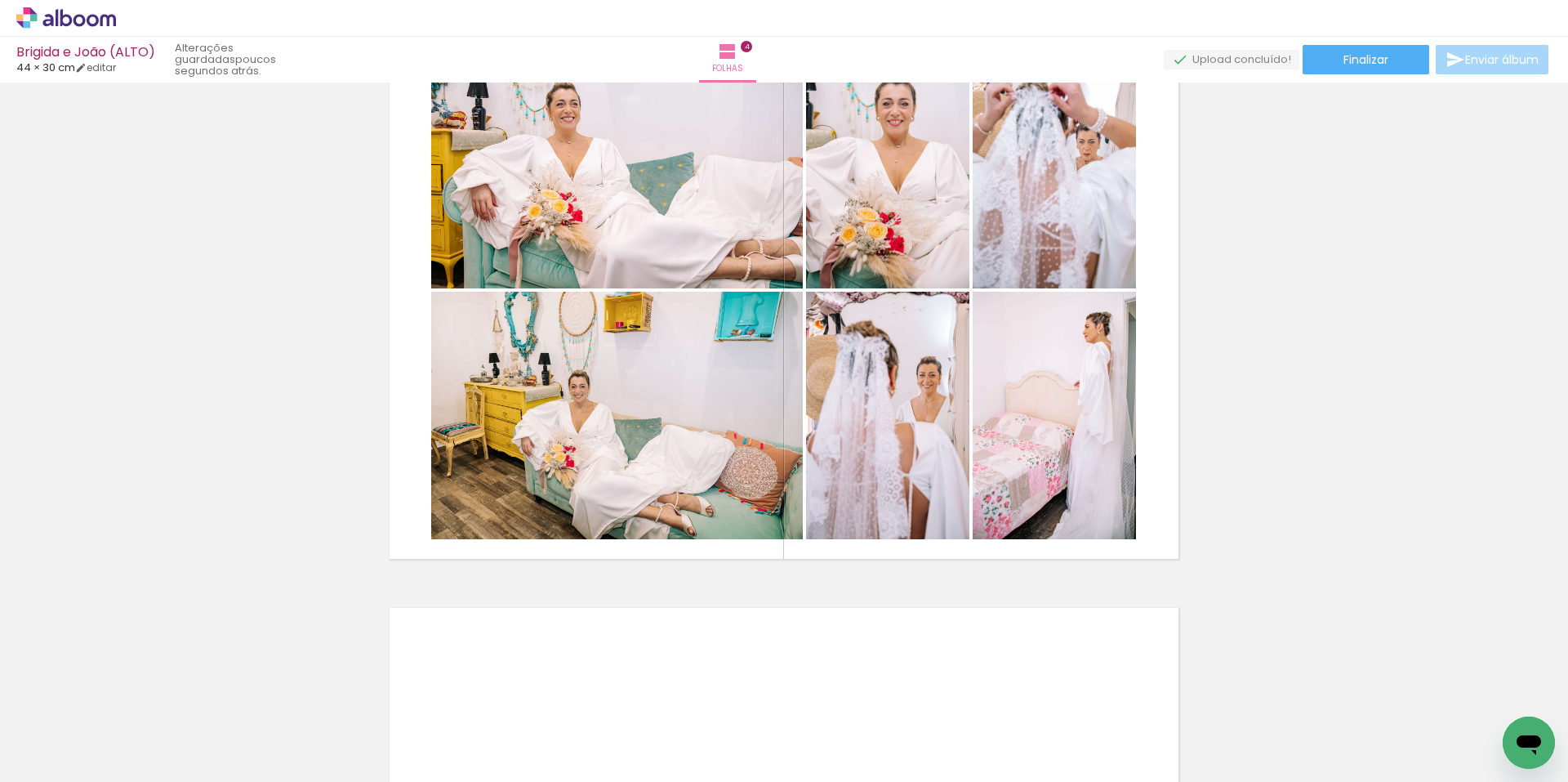
scroll to position [1940, 0]
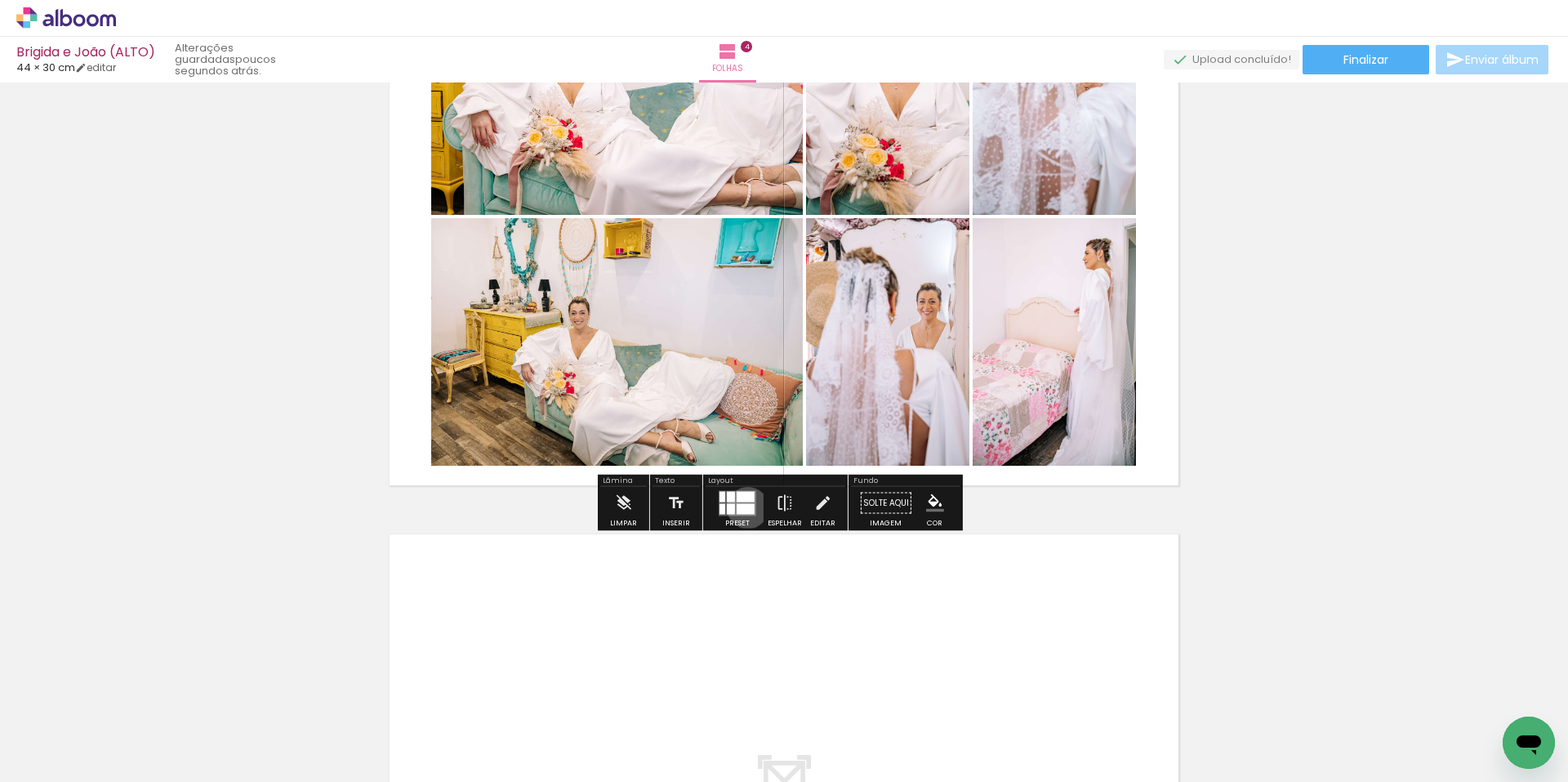
click at [744, 508] on div at bounding box center [745, 509] width 18 height 11
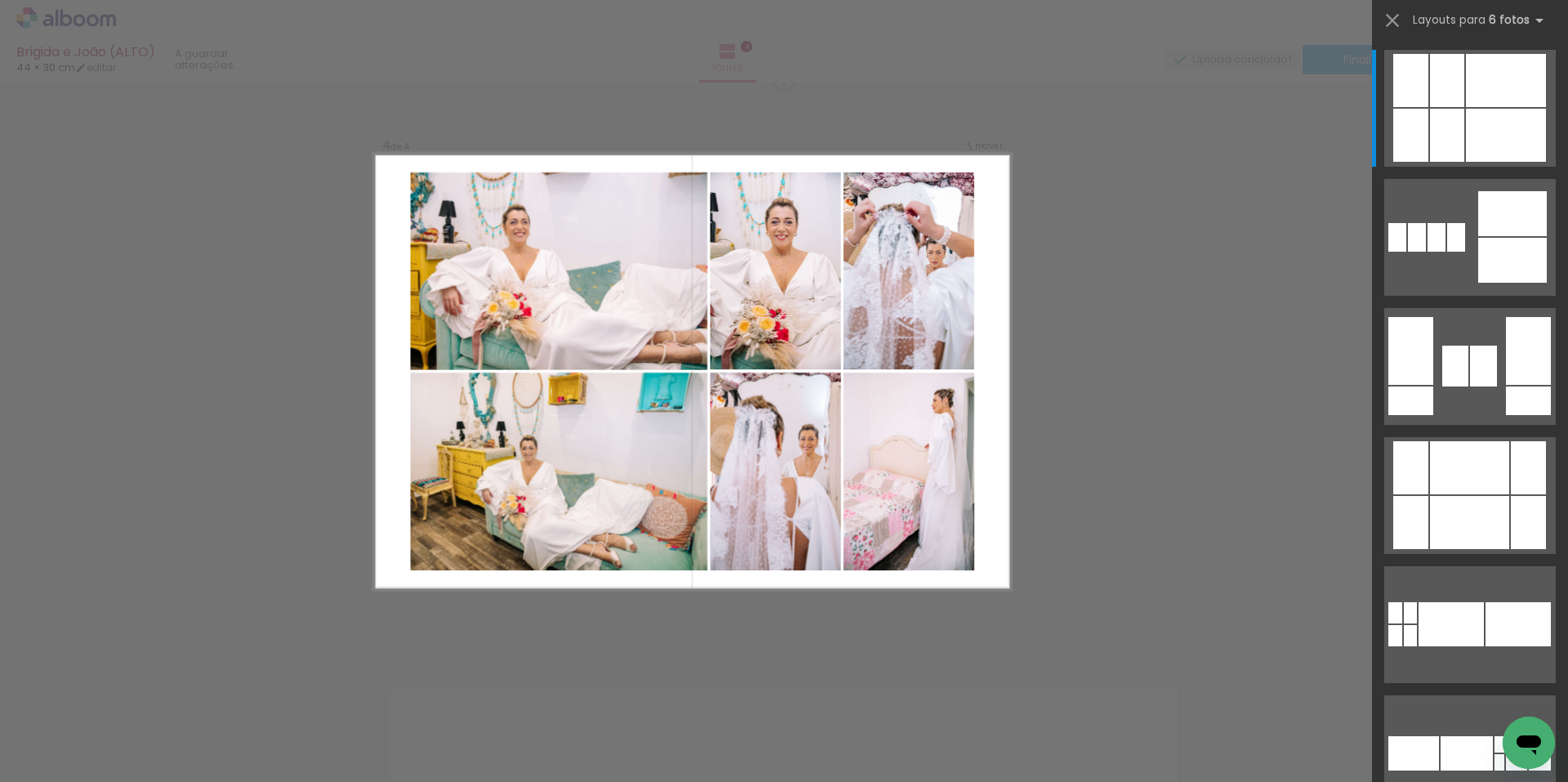
scroll to position [1777, 0]
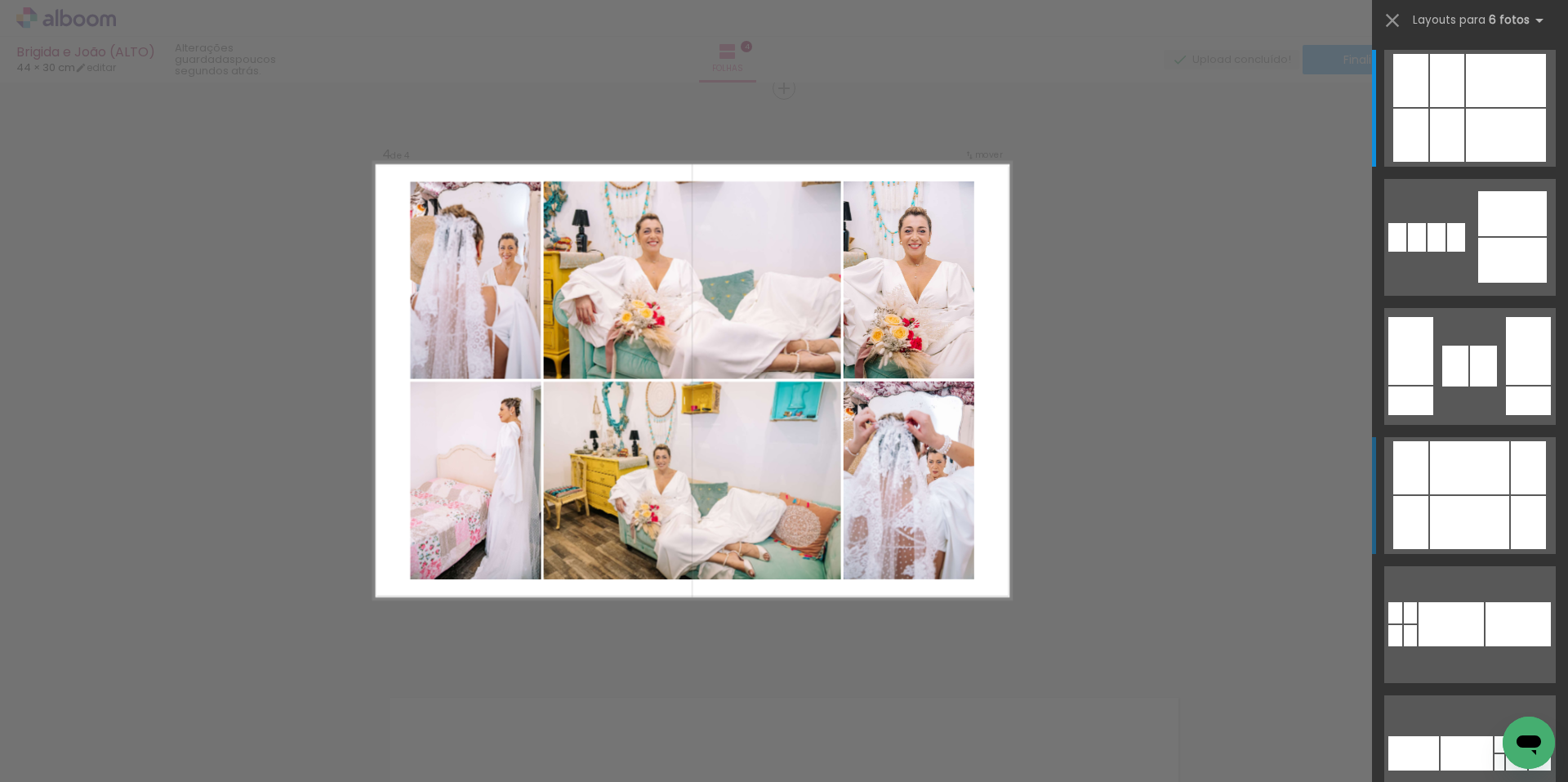
click at [1462, 566] on quentale-layouter at bounding box center [1470, 624] width 171 height 117
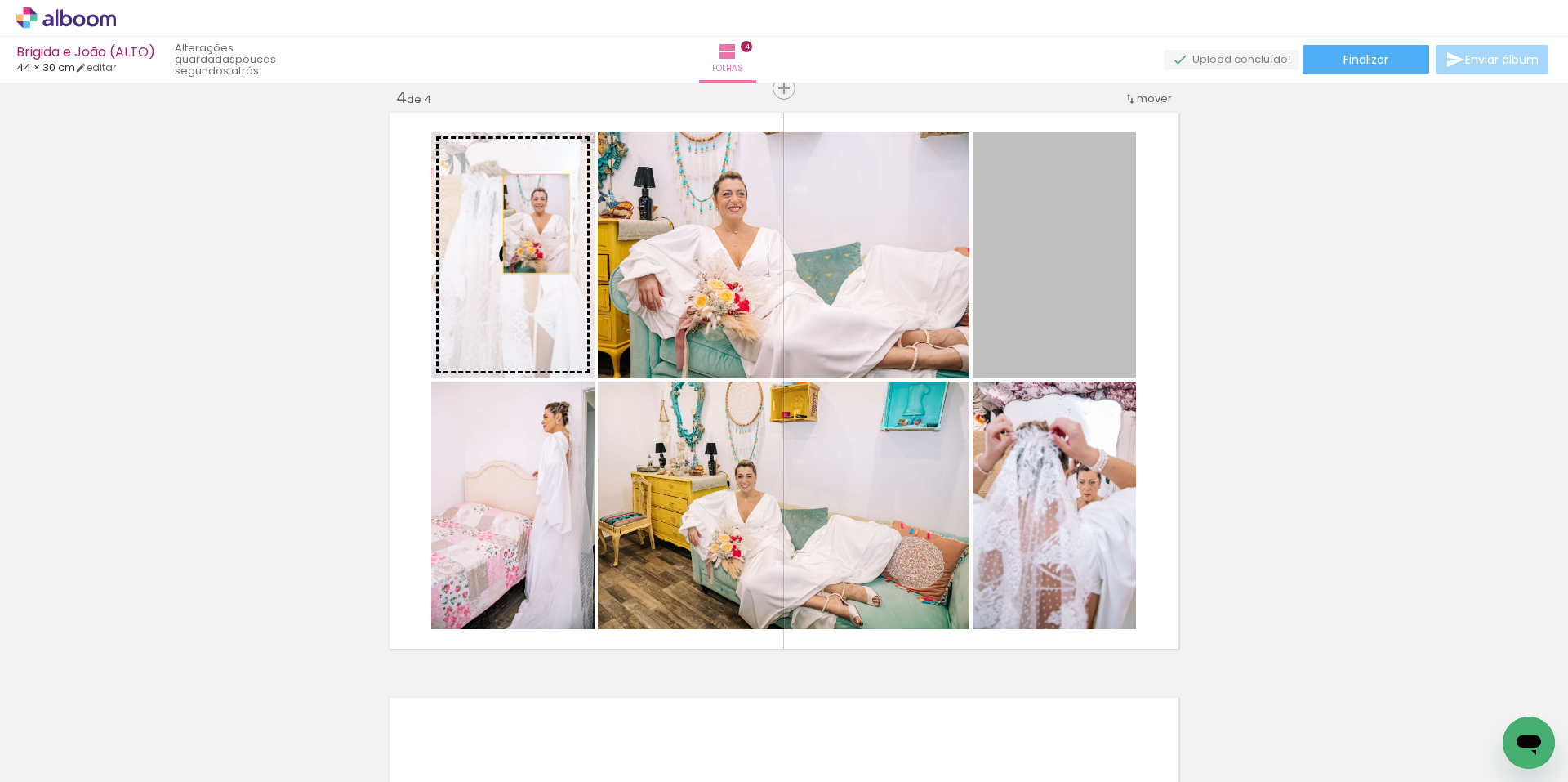
drag, startPoint x: 1070, startPoint y: 258, endPoint x: 530, endPoint y: 224, distance: 541.1
click at [0, 0] on slot at bounding box center [0, 0] width 0 height 0
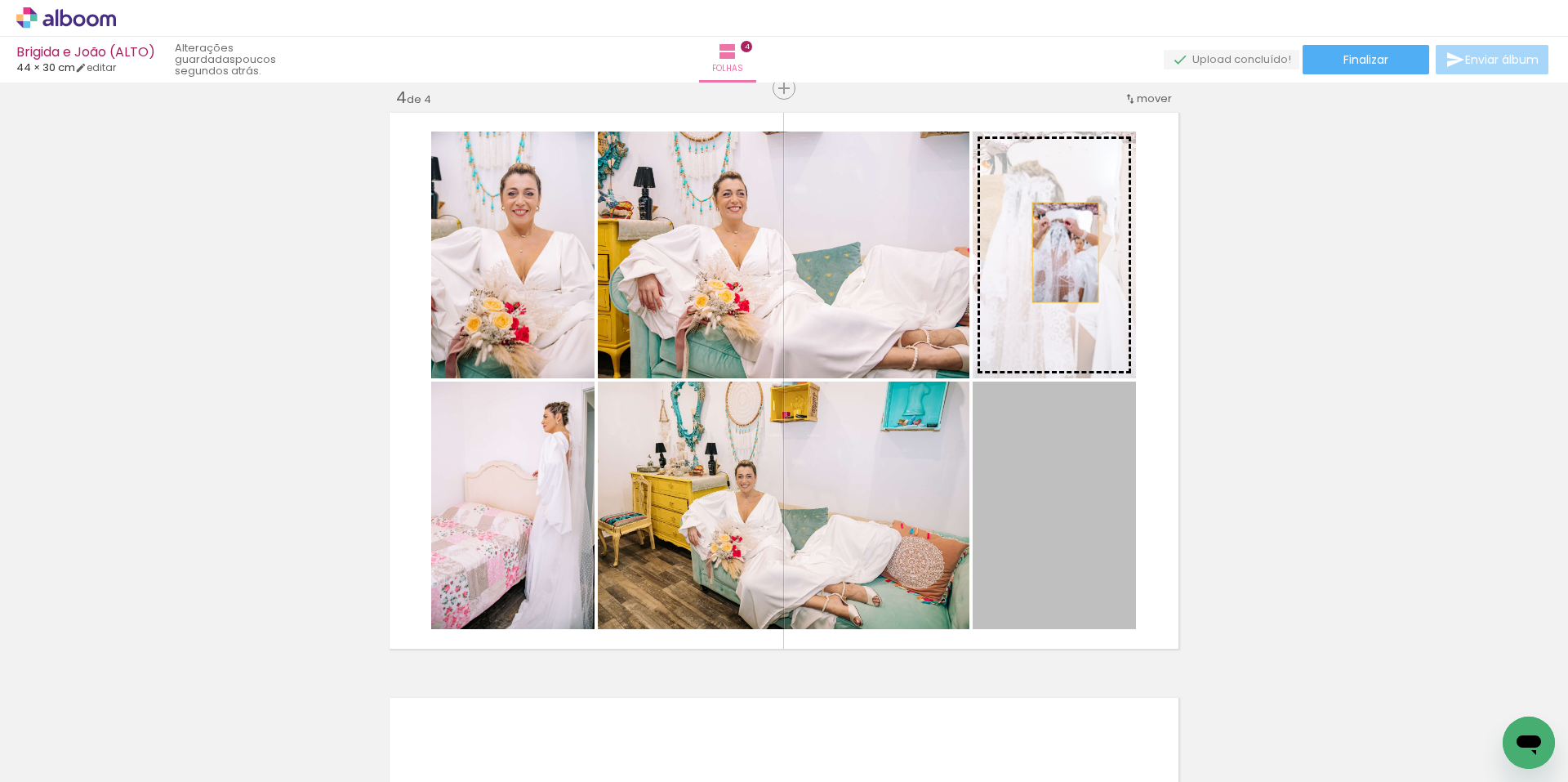
drag, startPoint x: 1056, startPoint y: 502, endPoint x: 1060, endPoint y: 253, distance: 249.0
click at [0, 0] on slot at bounding box center [0, 0] width 0 height 0
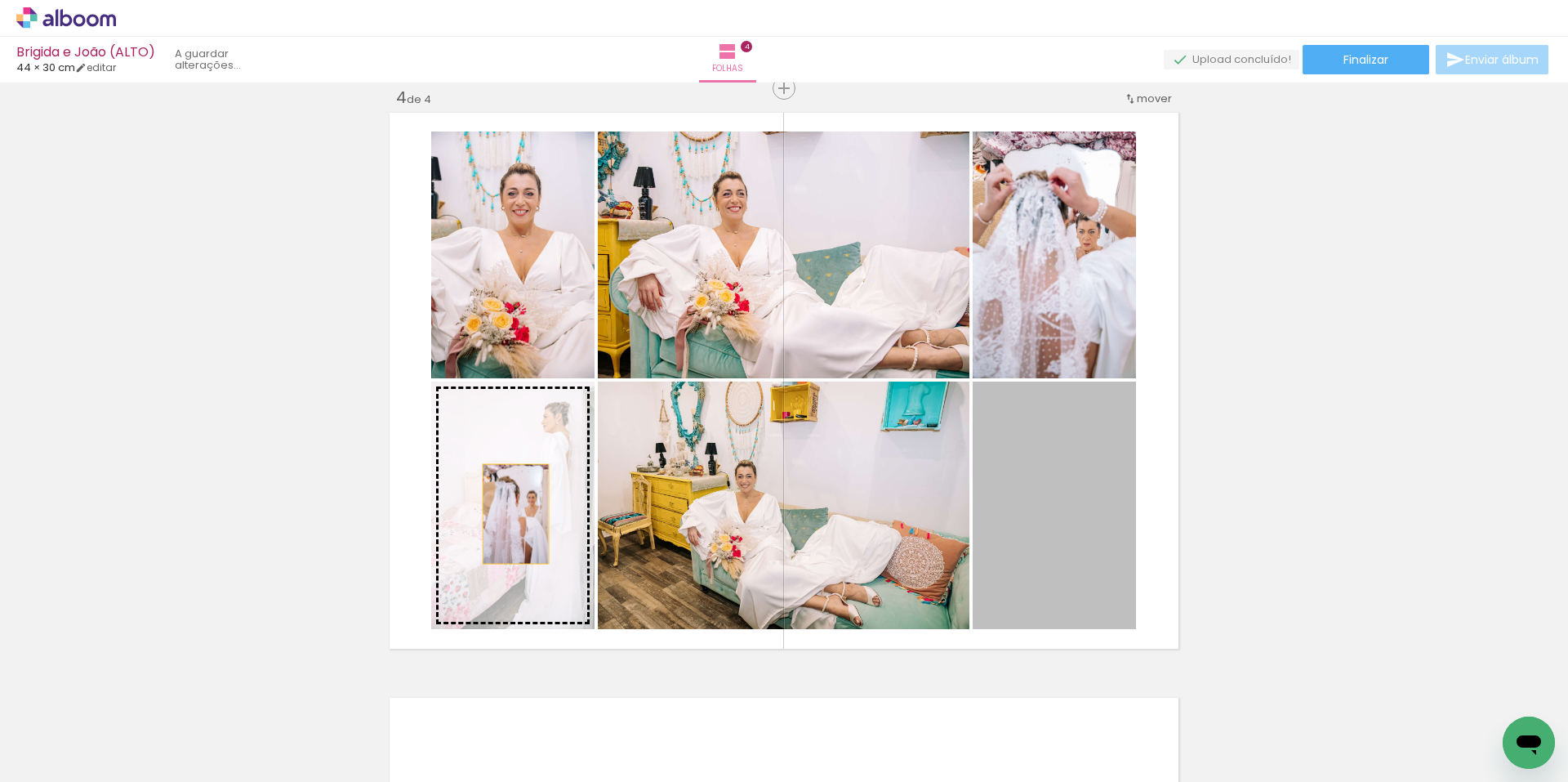
drag, startPoint x: 1054, startPoint y: 518, endPoint x: 504, endPoint y: 514, distance: 550.0
click at [0, 0] on slot at bounding box center [0, 0] width 0 height 0
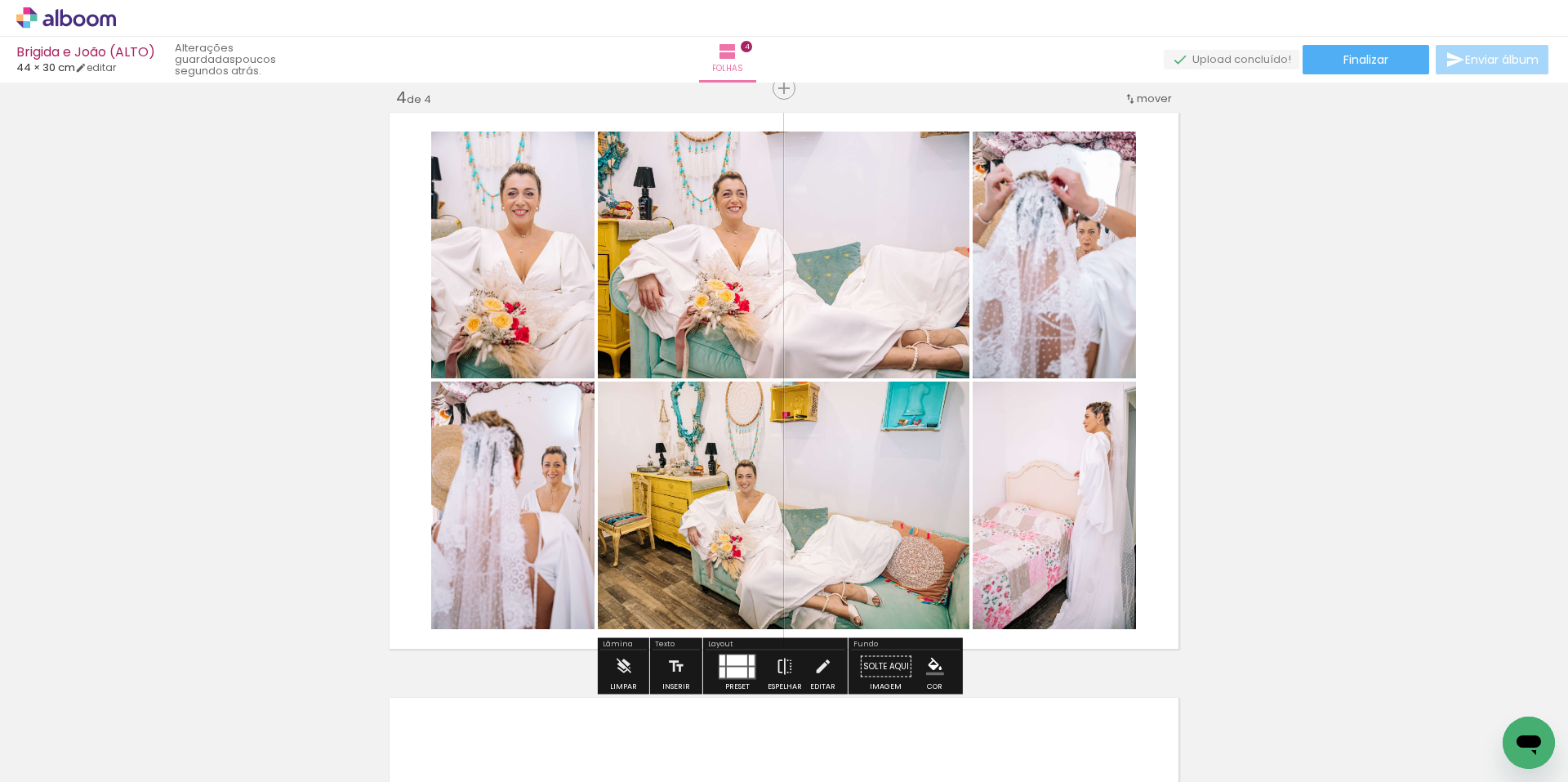
drag, startPoint x: 1428, startPoint y: 501, endPoint x: 1426, endPoint y: 490, distance: 11.2
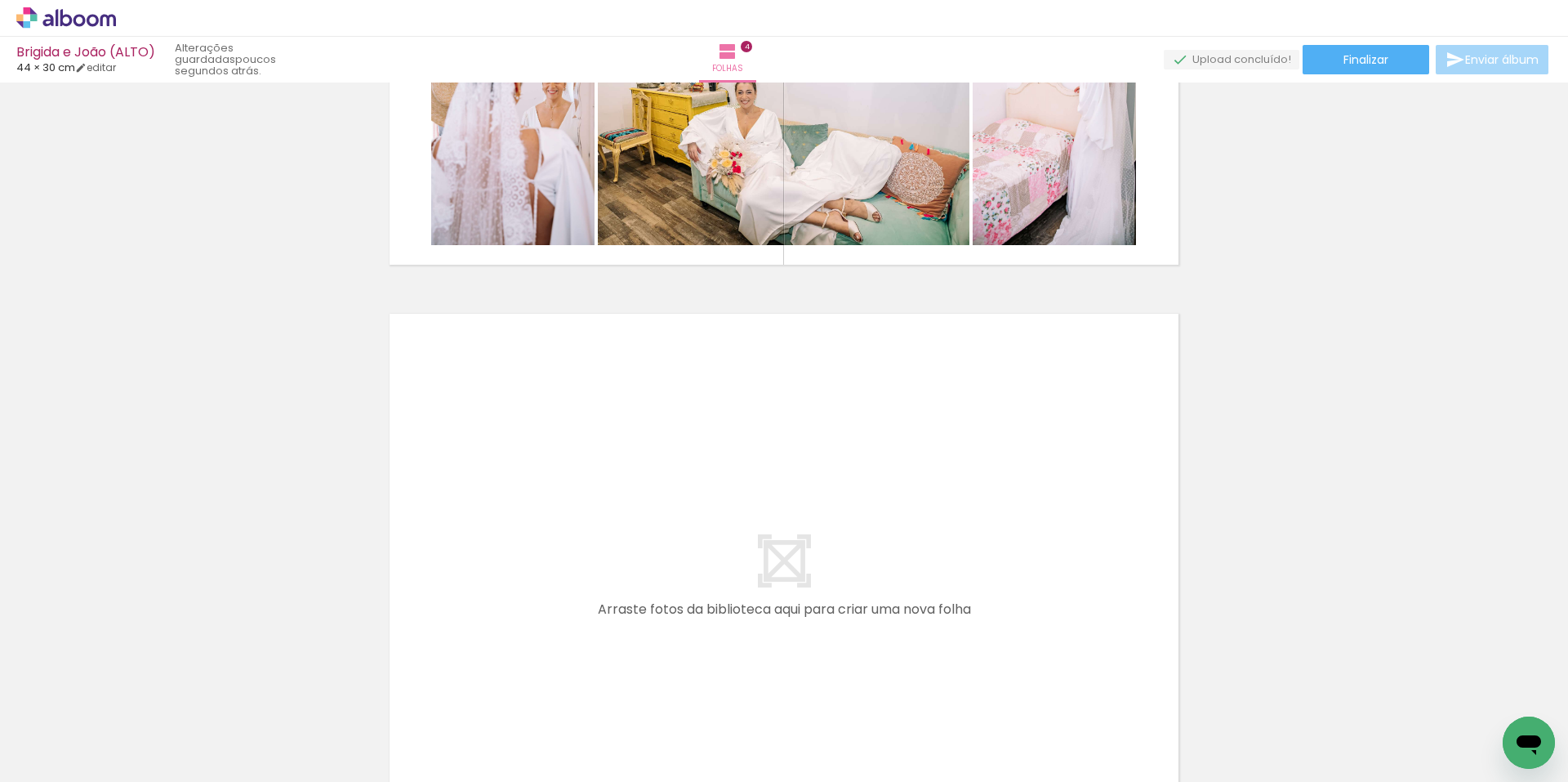
scroll to position [2185, 0]
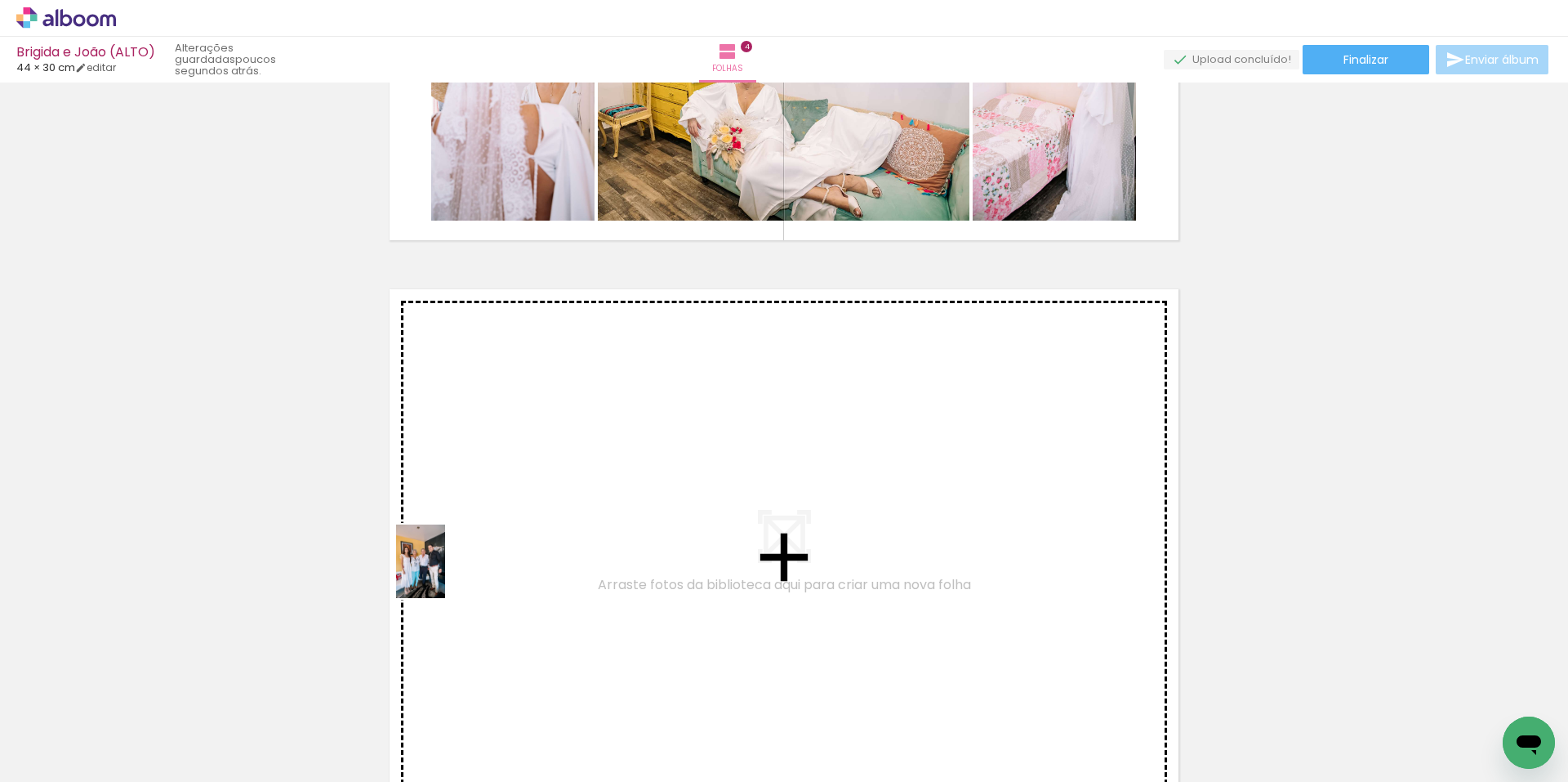
drag, startPoint x: 437, startPoint y: 741, endPoint x: 448, endPoint y: 561, distance: 180.3
click at [448, 561] on quentale-workspace at bounding box center [784, 391] width 1568 height 782
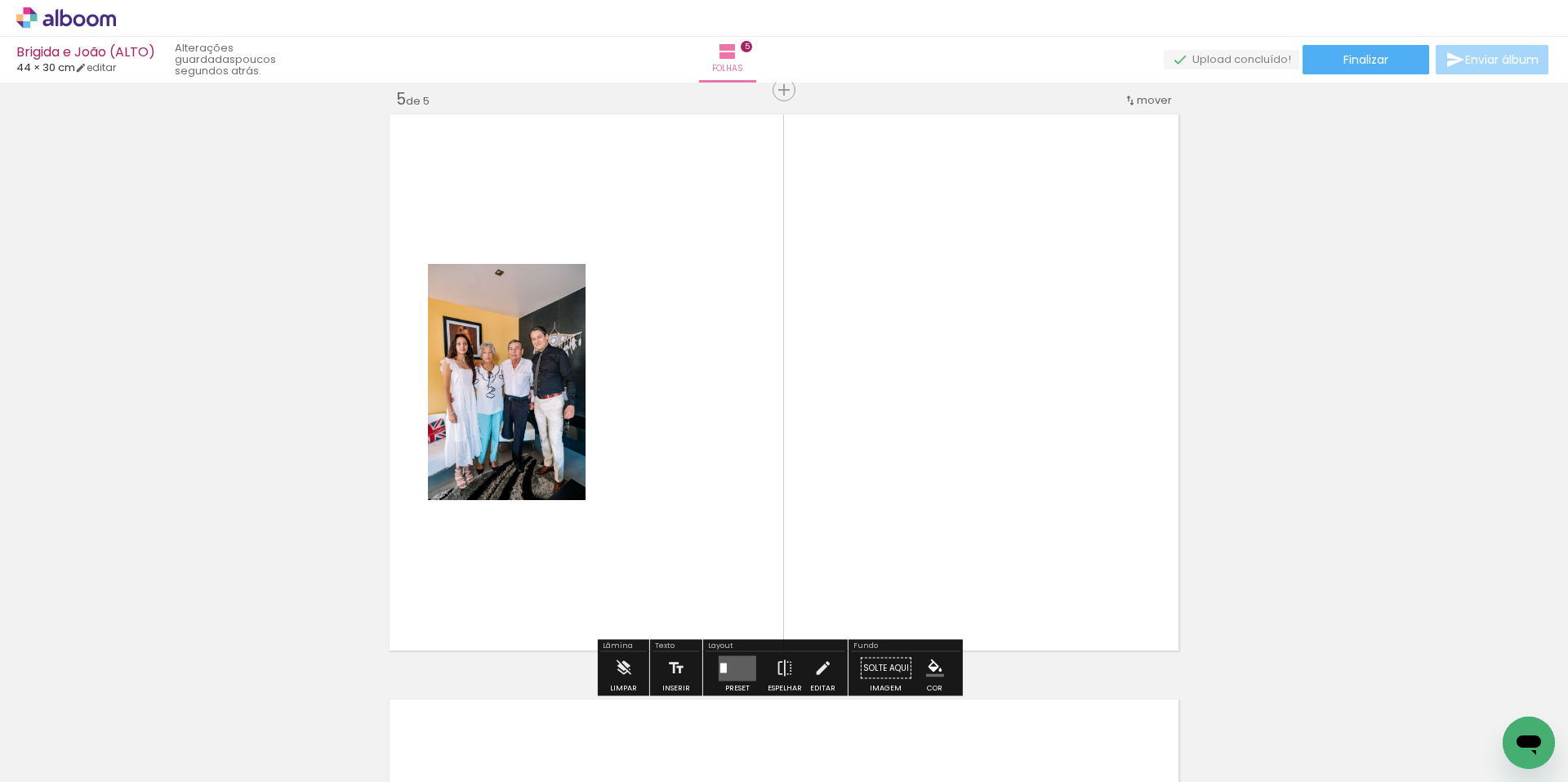
scroll to position [2362, 0]
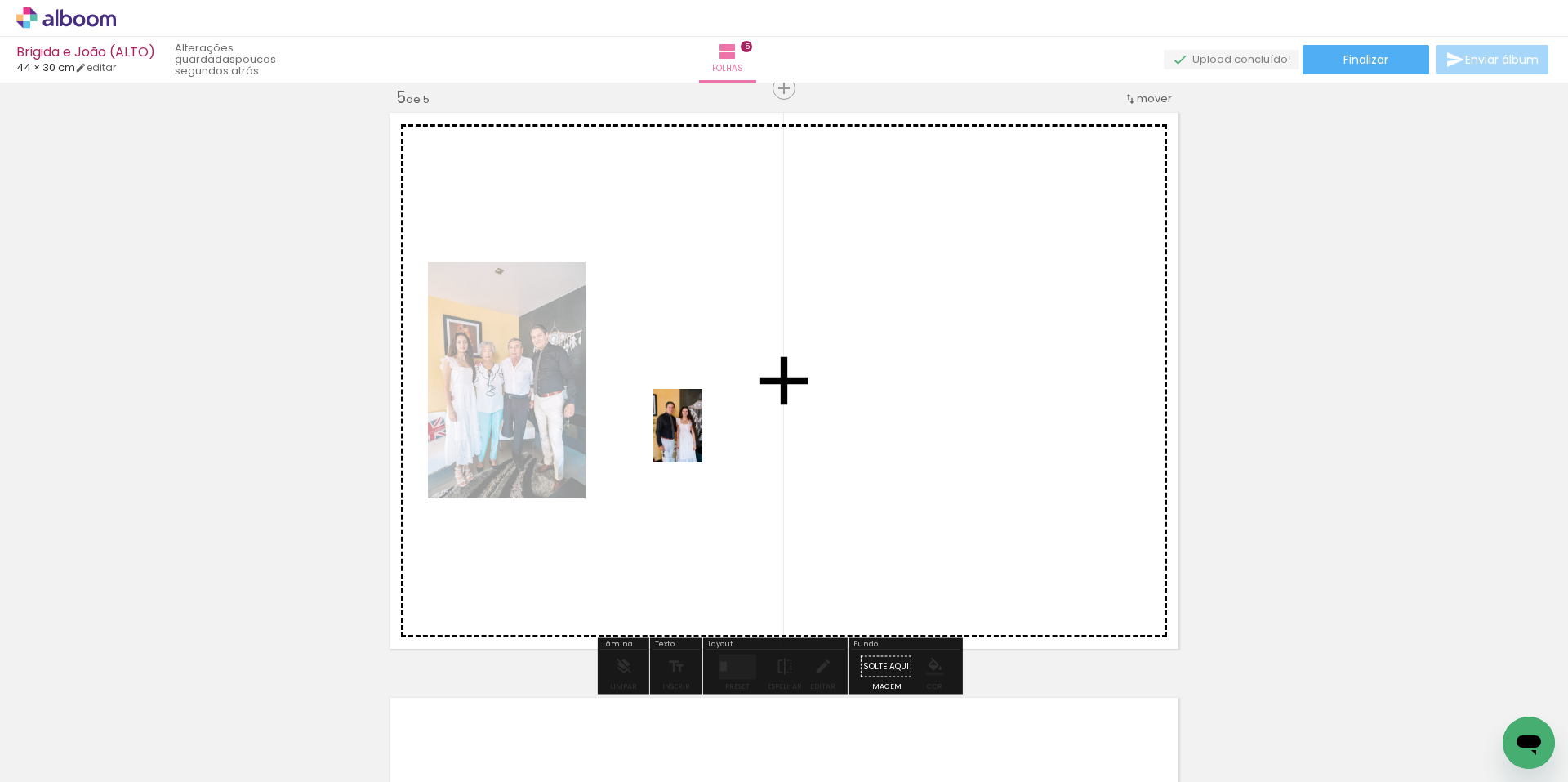
drag, startPoint x: 439, startPoint y: 732, endPoint x: 709, endPoint y: 419, distance: 413.4
click at [709, 419] on quentale-workspace at bounding box center [784, 391] width 1568 height 782
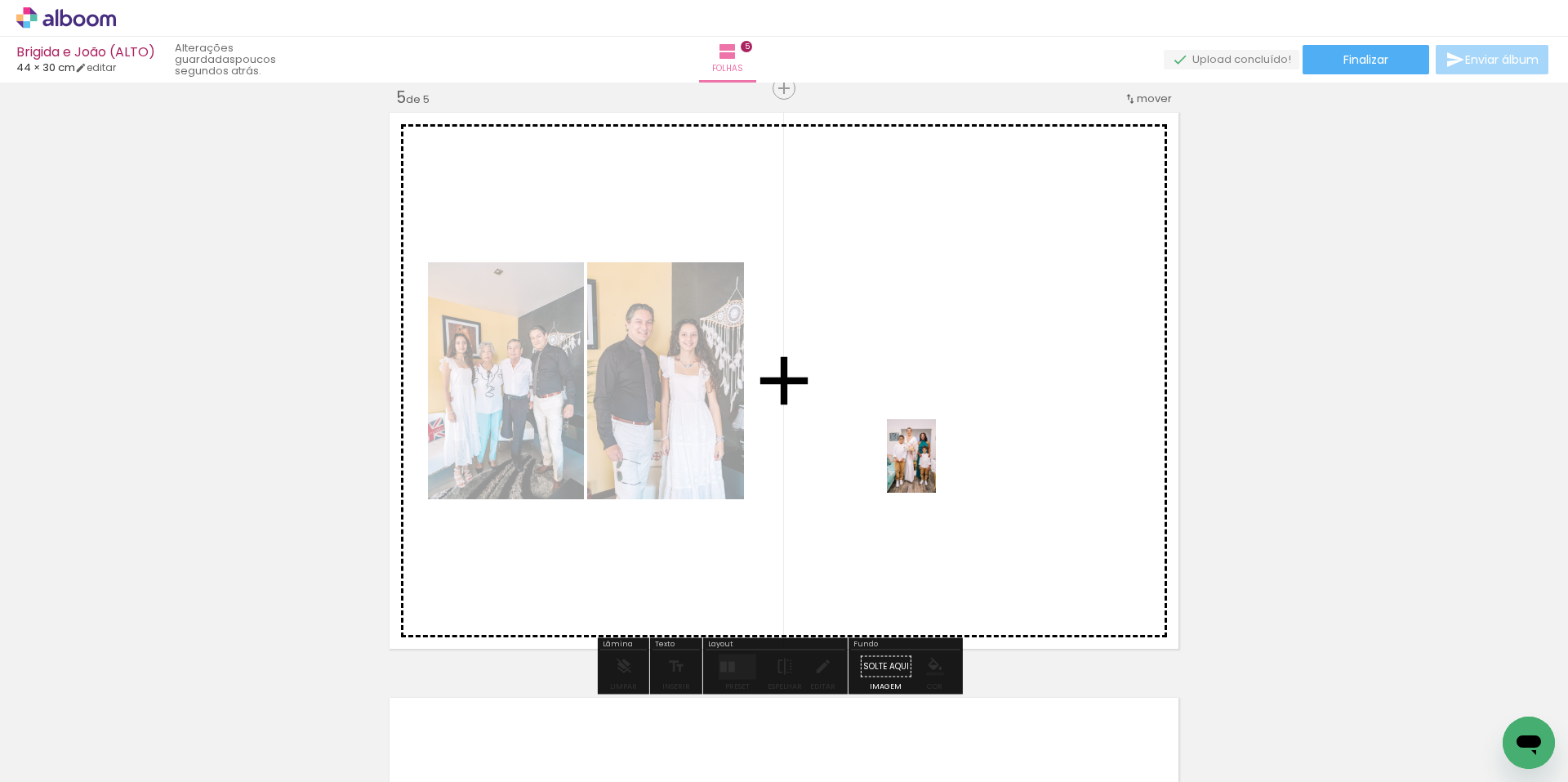
drag, startPoint x: 427, startPoint y: 742, endPoint x: 932, endPoint y: 458, distance: 579.4
click at [937, 457] on quentale-workspace at bounding box center [784, 391] width 1568 height 782
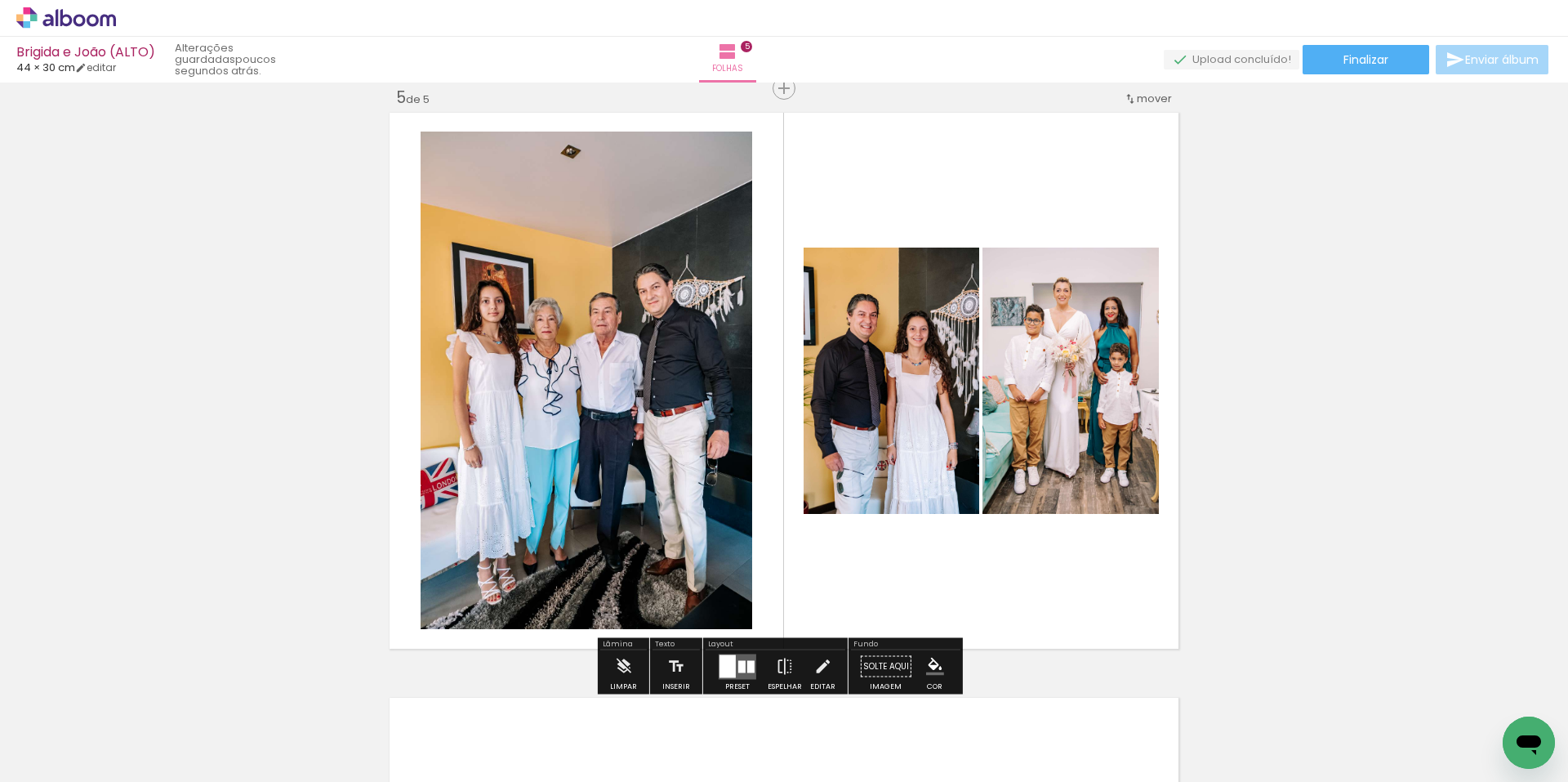
scroll to position [0, 4334]
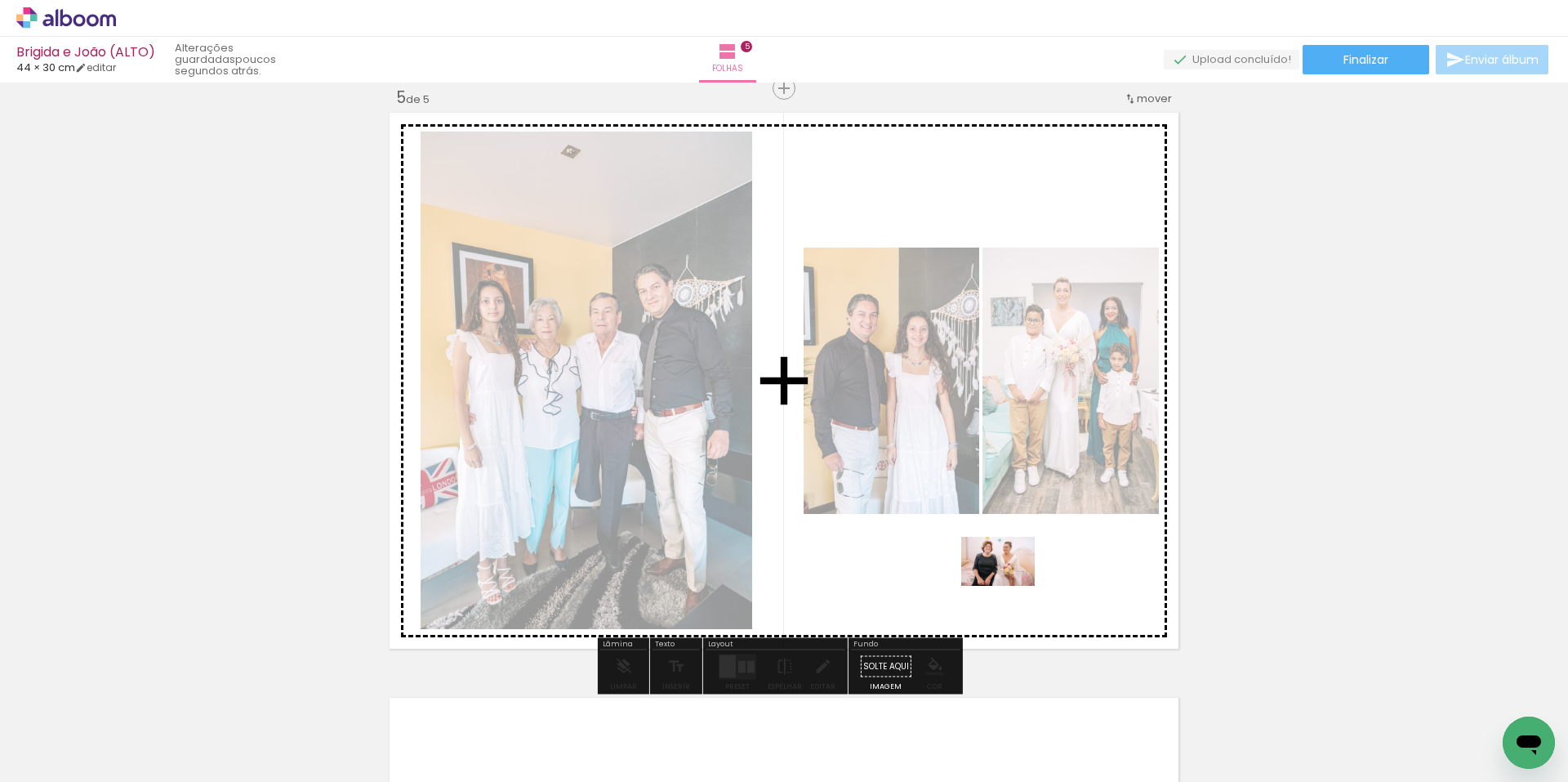
drag, startPoint x: 1479, startPoint y: 731, endPoint x: 1096, endPoint y: 601, distance: 404.5
click at [986, 591] on quentale-workspace at bounding box center [784, 391] width 1568 height 782
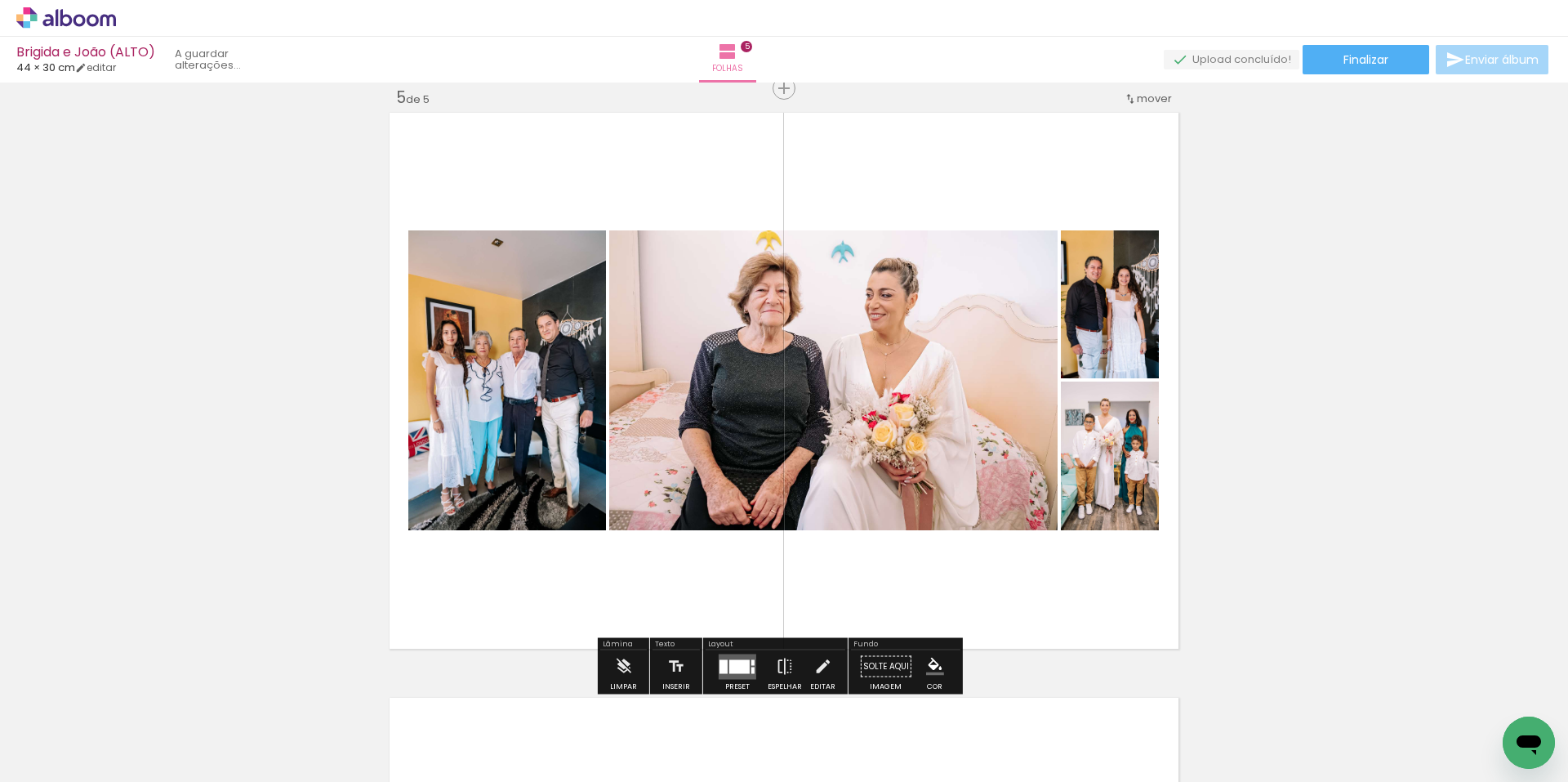
scroll to position [0, 4243]
click at [744, 661] on div at bounding box center [739, 666] width 21 height 14
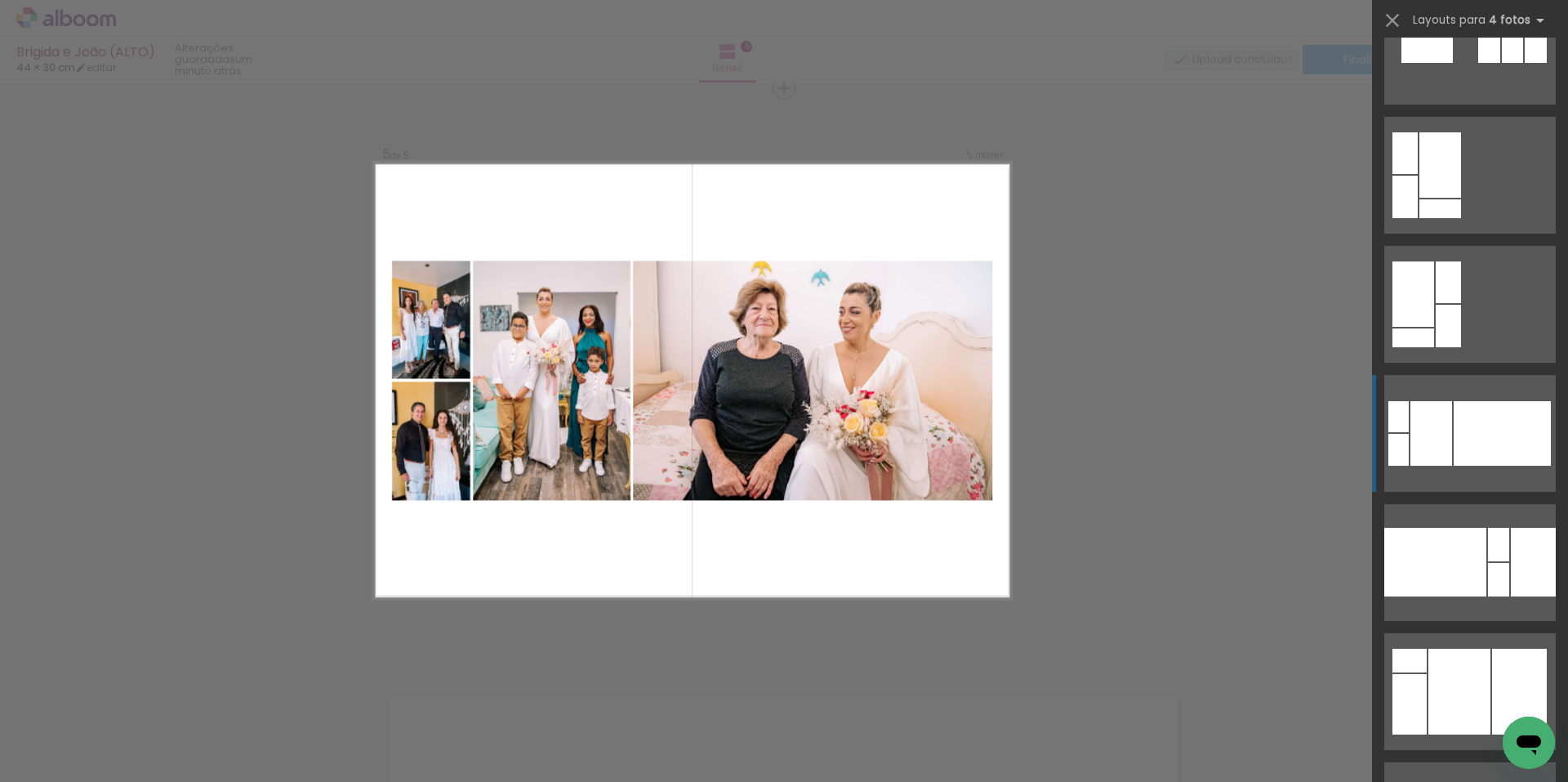
scroll to position [3841, 0]
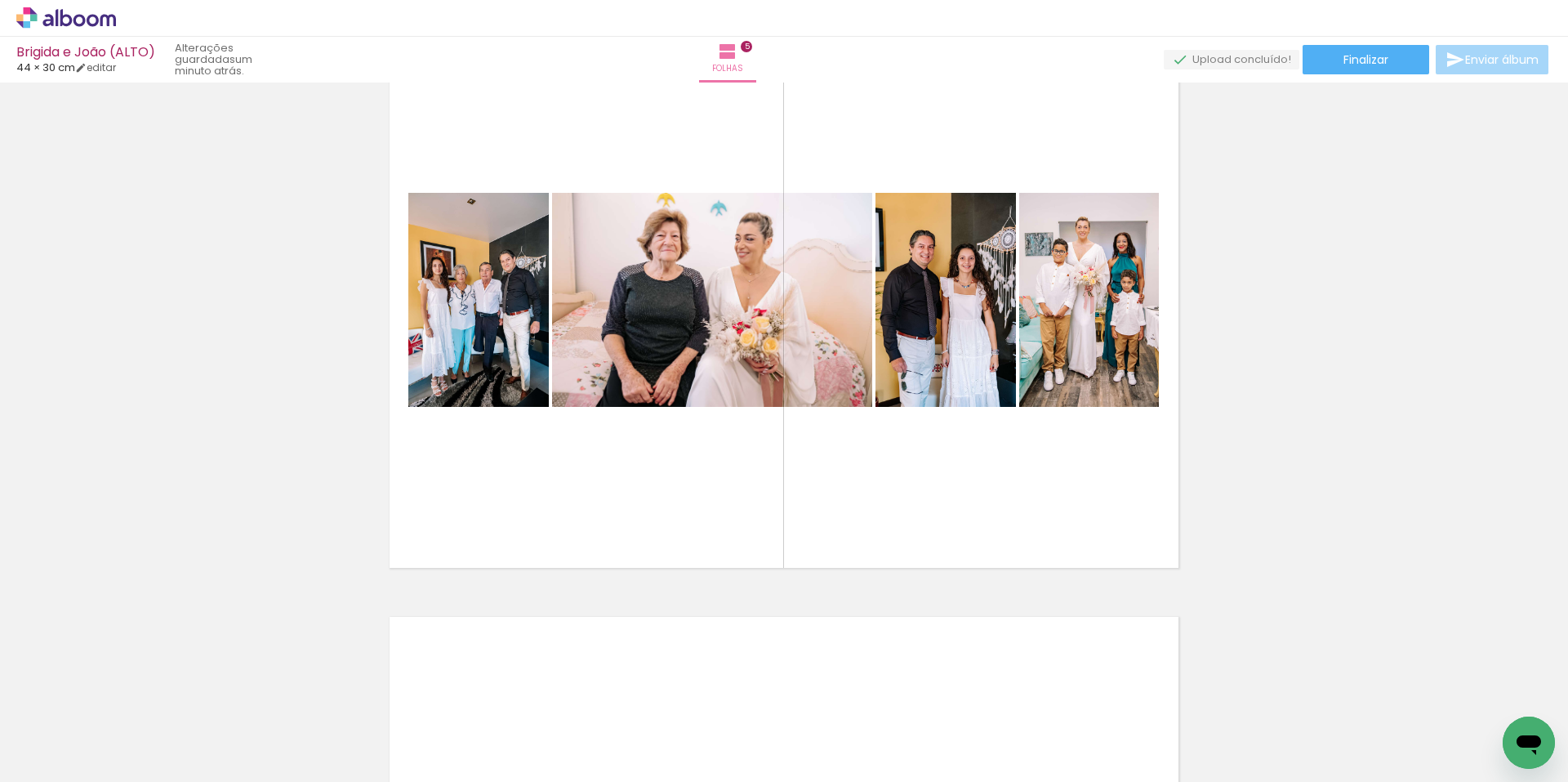
scroll to position [2444, 0]
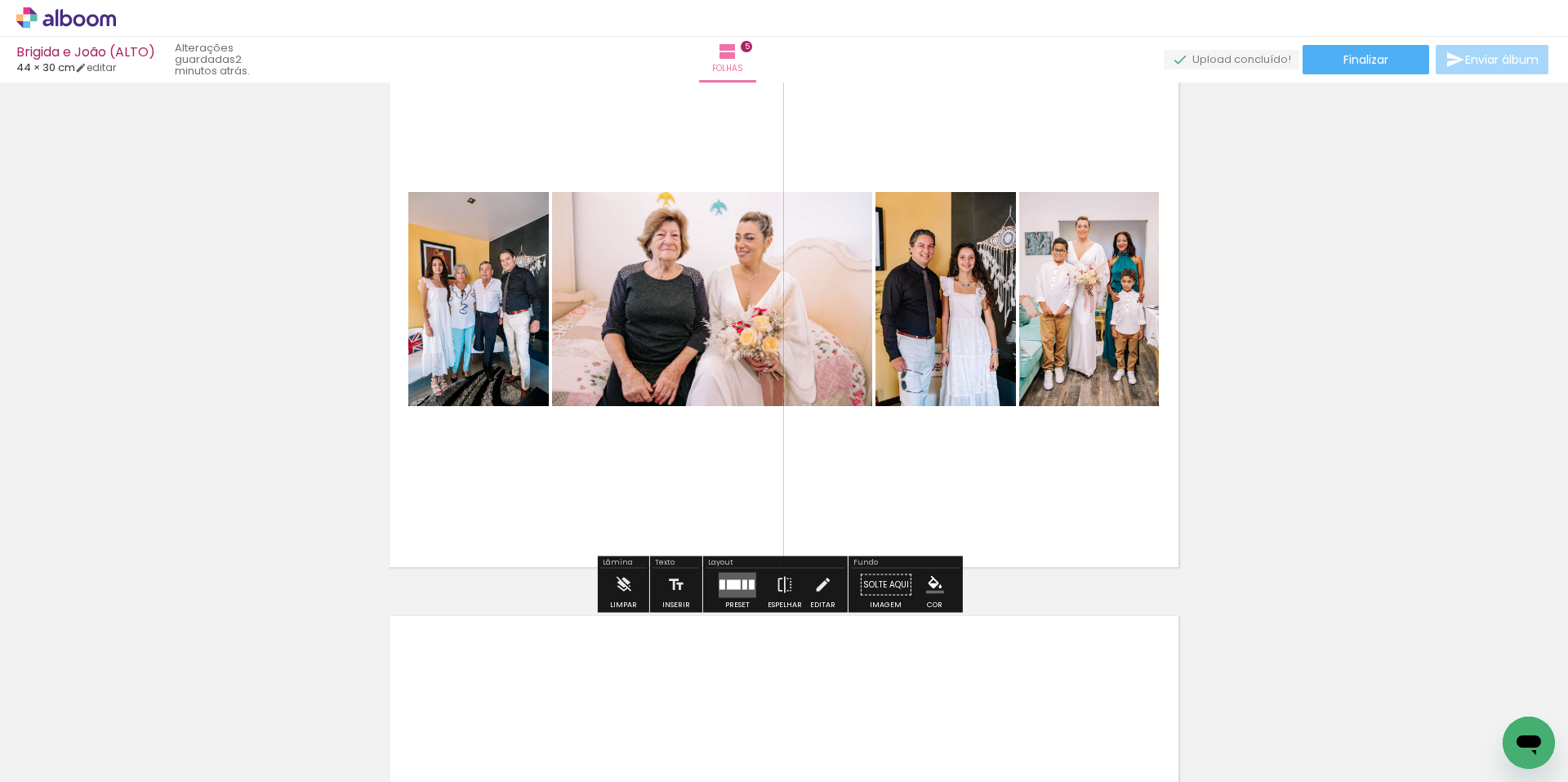
click at [735, 583] on div at bounding box center [734, 584] width 14 height 10
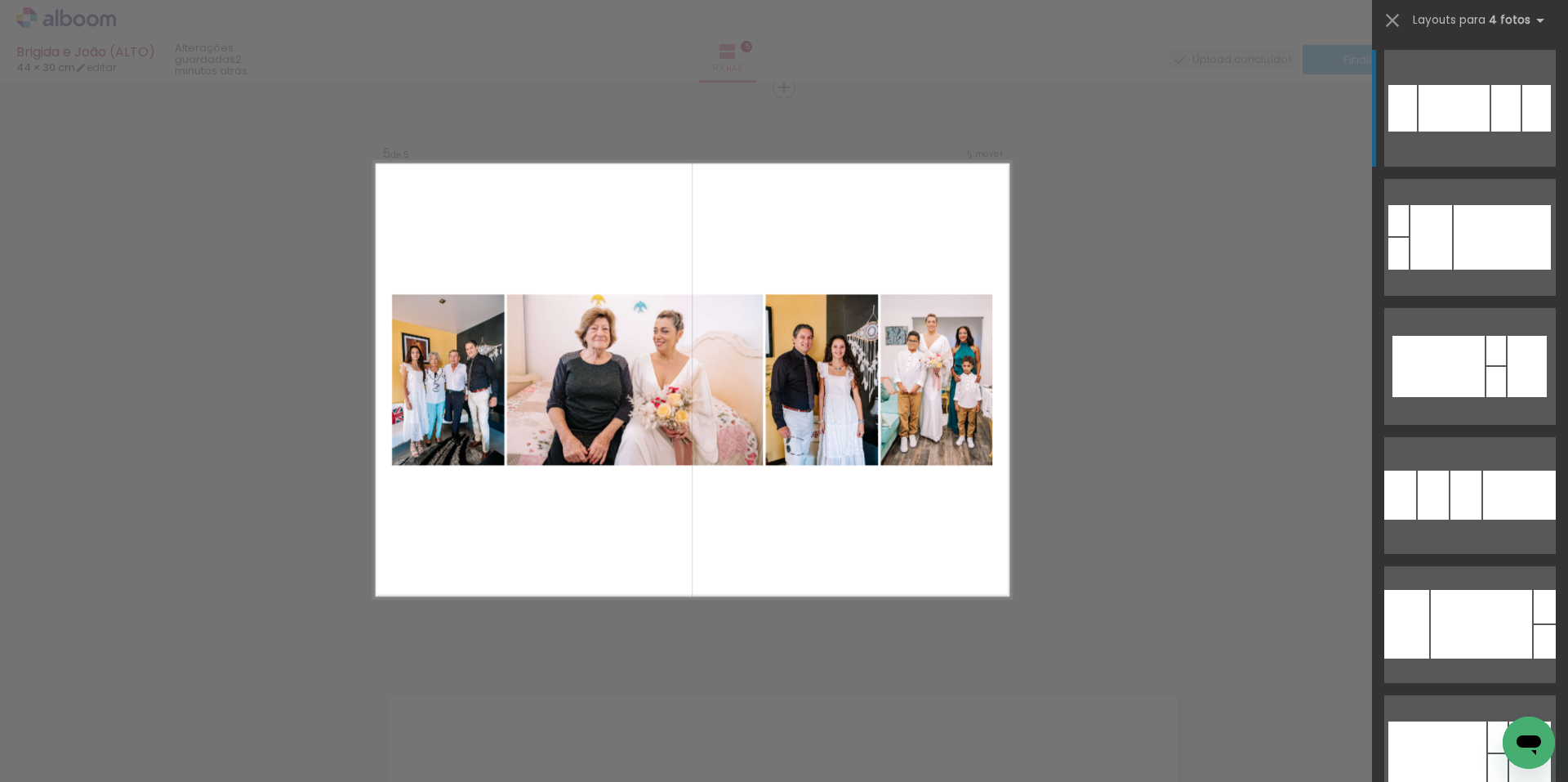
scroll to position [2362, 0]
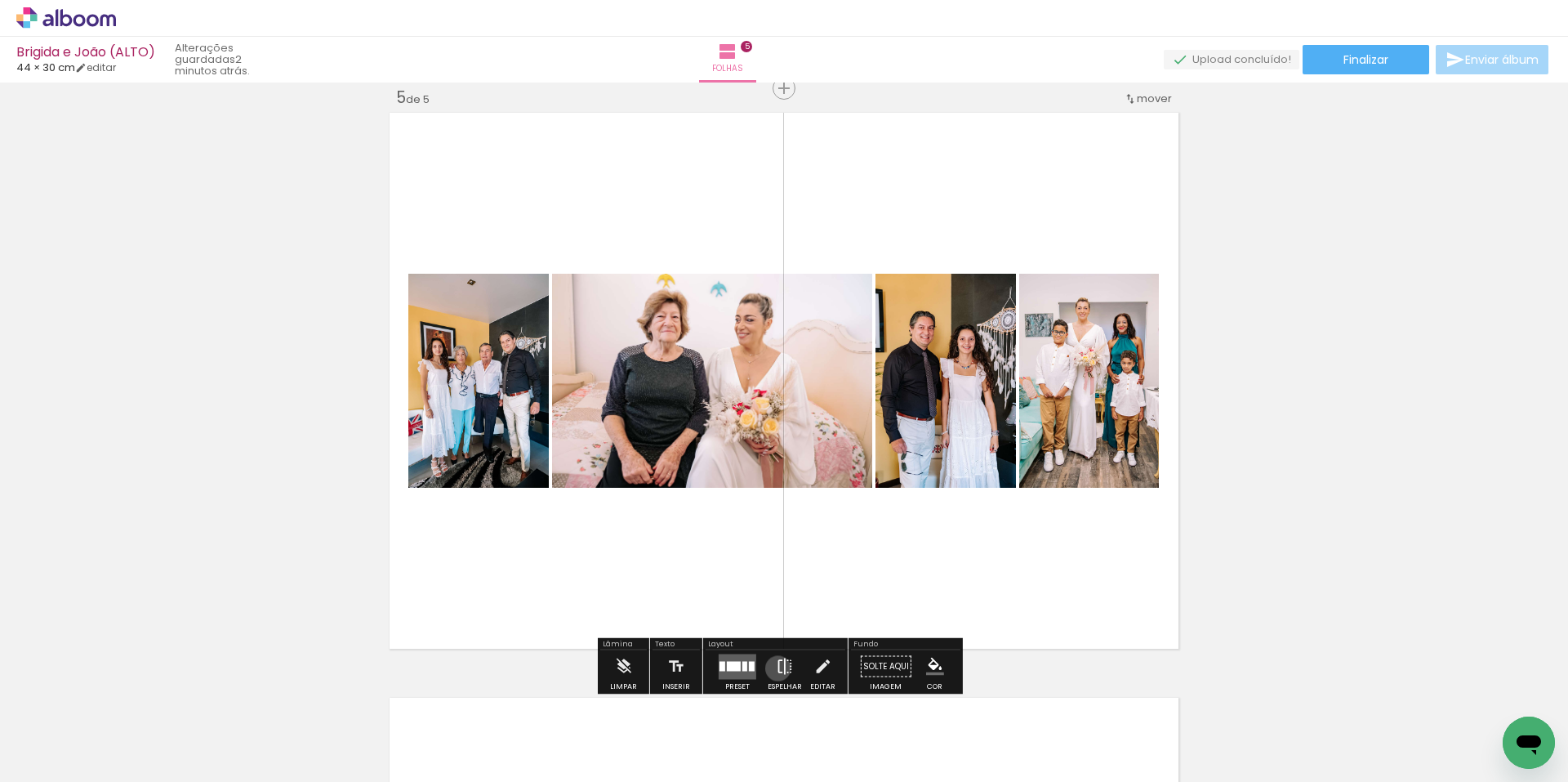
click at [776, 667] on iron-icon at bounding box center [784, 666] width 18 height 32
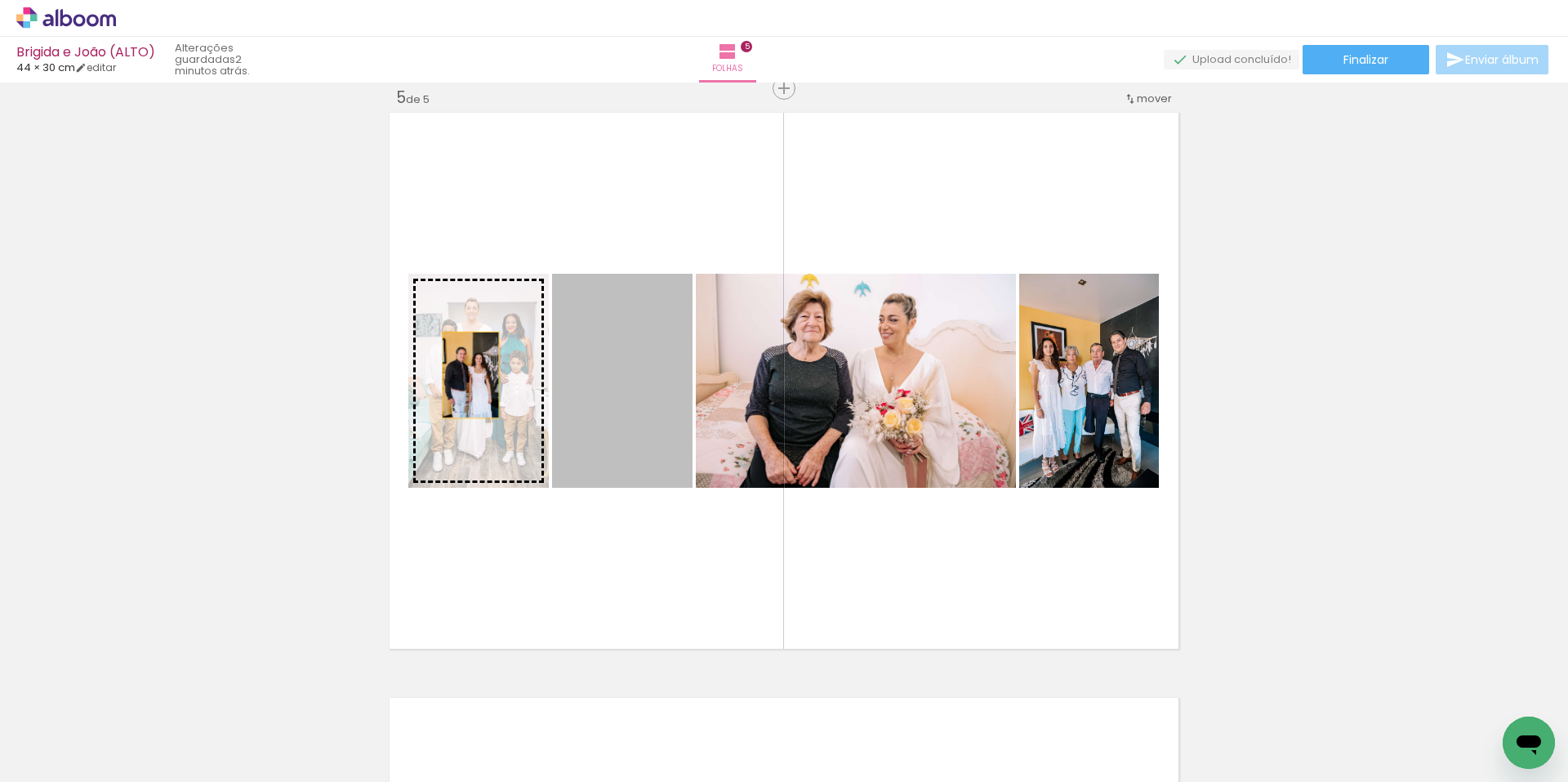
drag, startPoint x: 643, startPoint y: 386, endPoint x: 465, endPoint y: 375, distance: 178.3
click at [0, 0] on slot at bounding box center [0, 0] width 0 height 0
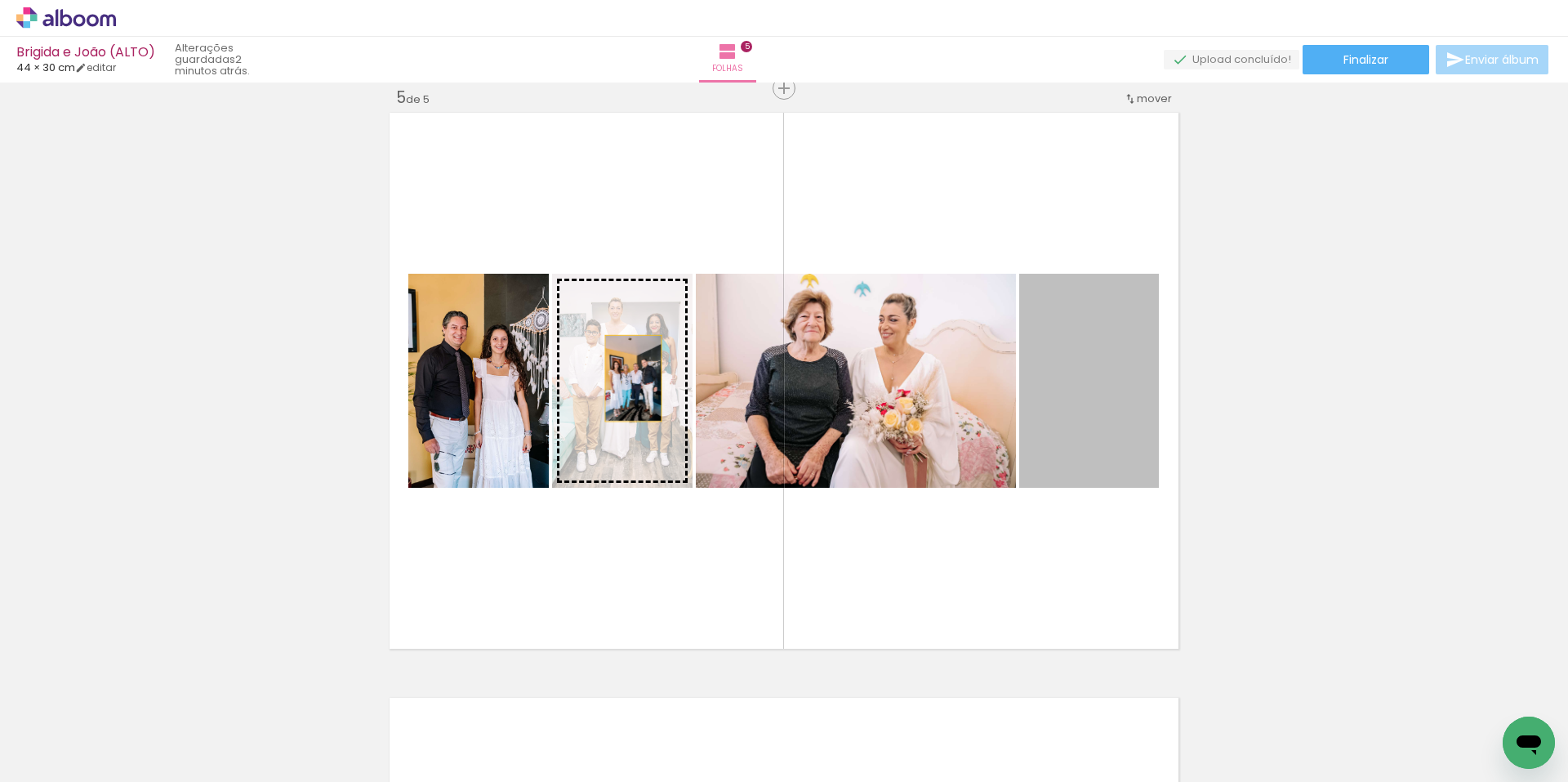
drag, startPoint x: 1097, startPoint y: 412, endPoint x: 628, endPoint y: 378, distance: 470.2
click at [0, 0] on slot at bounding box center [0, 0] width 0 height 0
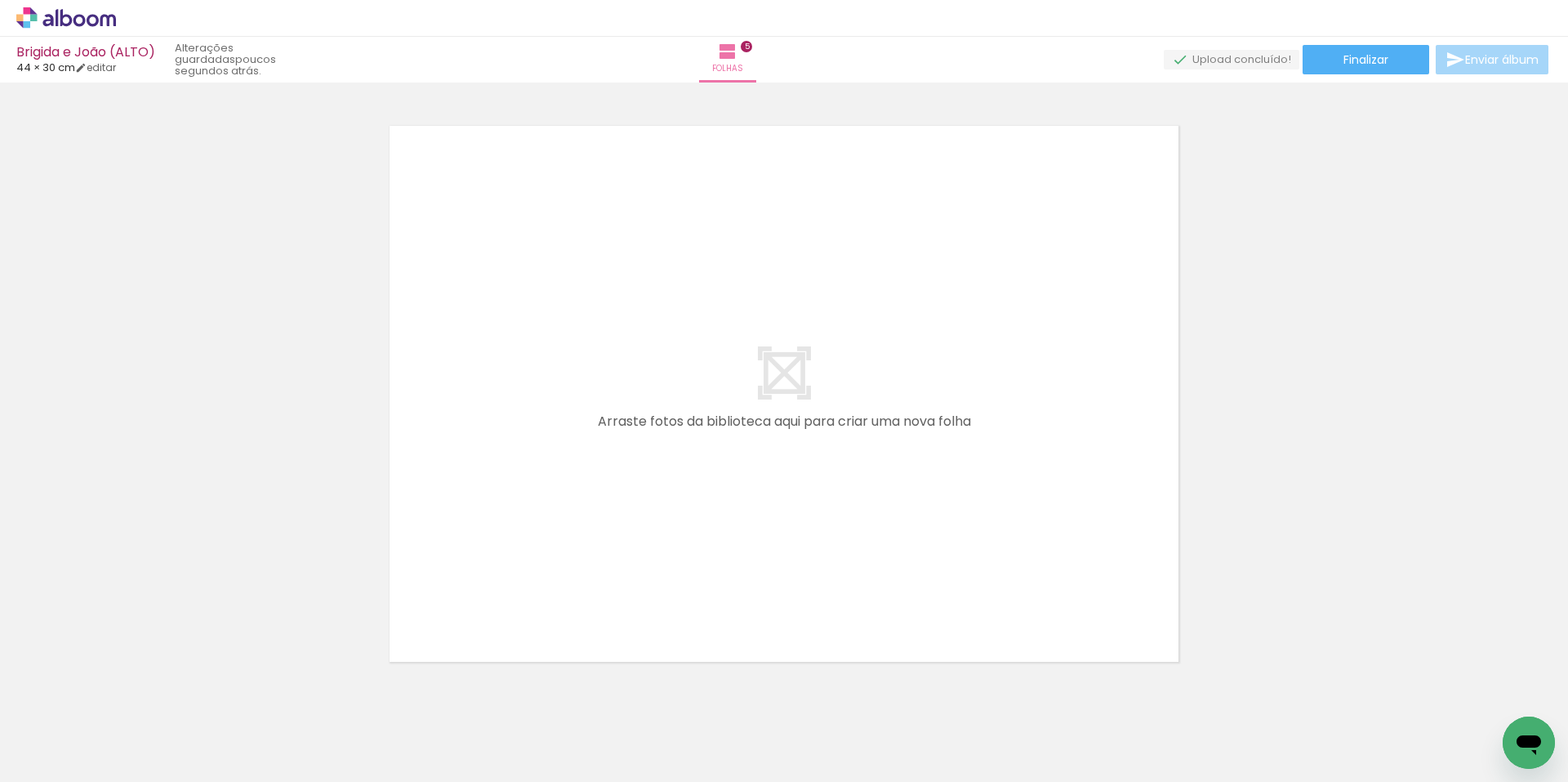
scroll to position [0, 1051]
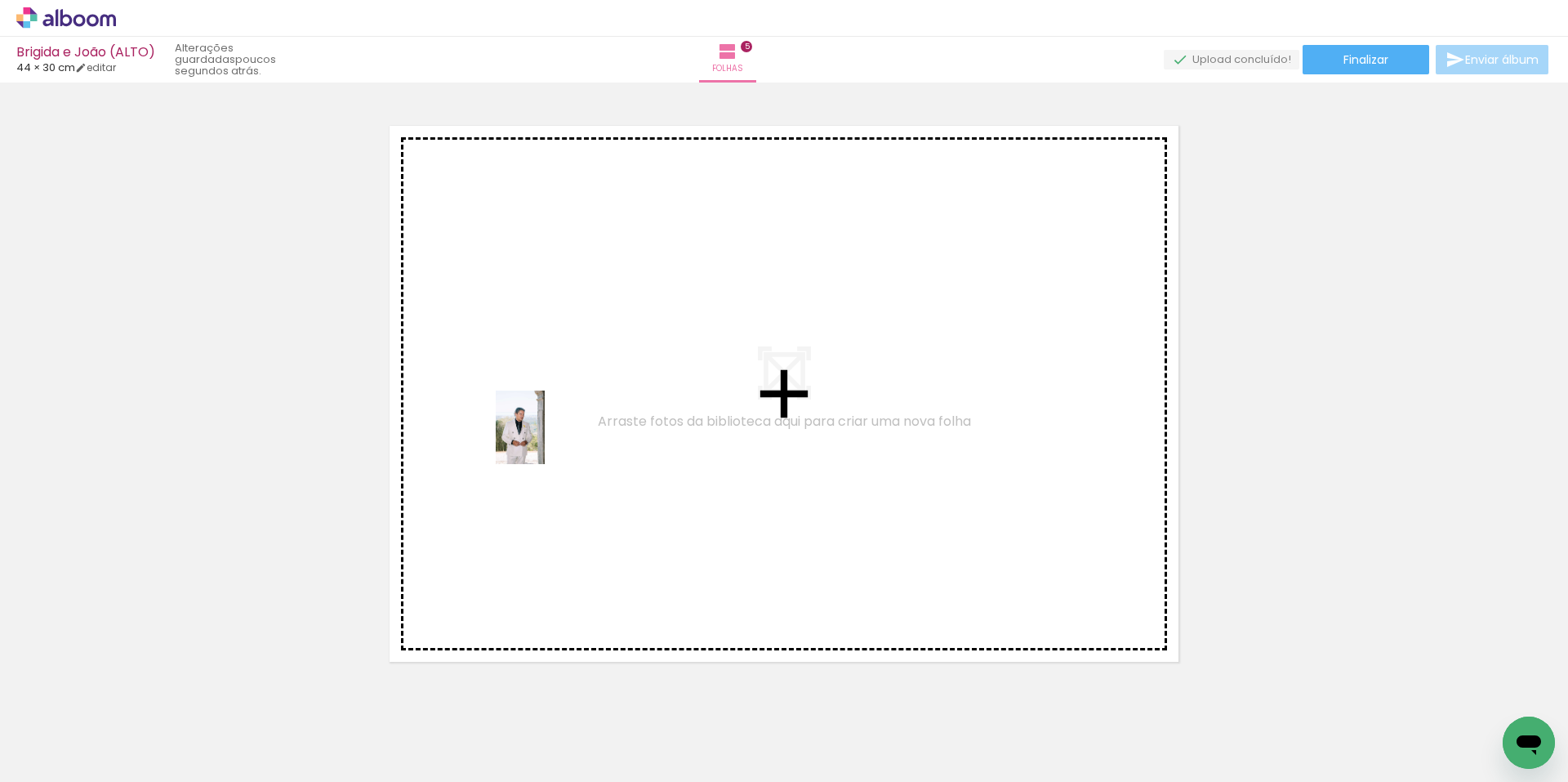
drag, startPoint x: 576, startPoint y: 726, endPoint x: 545, endPoint y: 443, distance: 284.7
click at [545, 439] on quentale-workspace at bounding box center [784, 391] width 1568 height 782
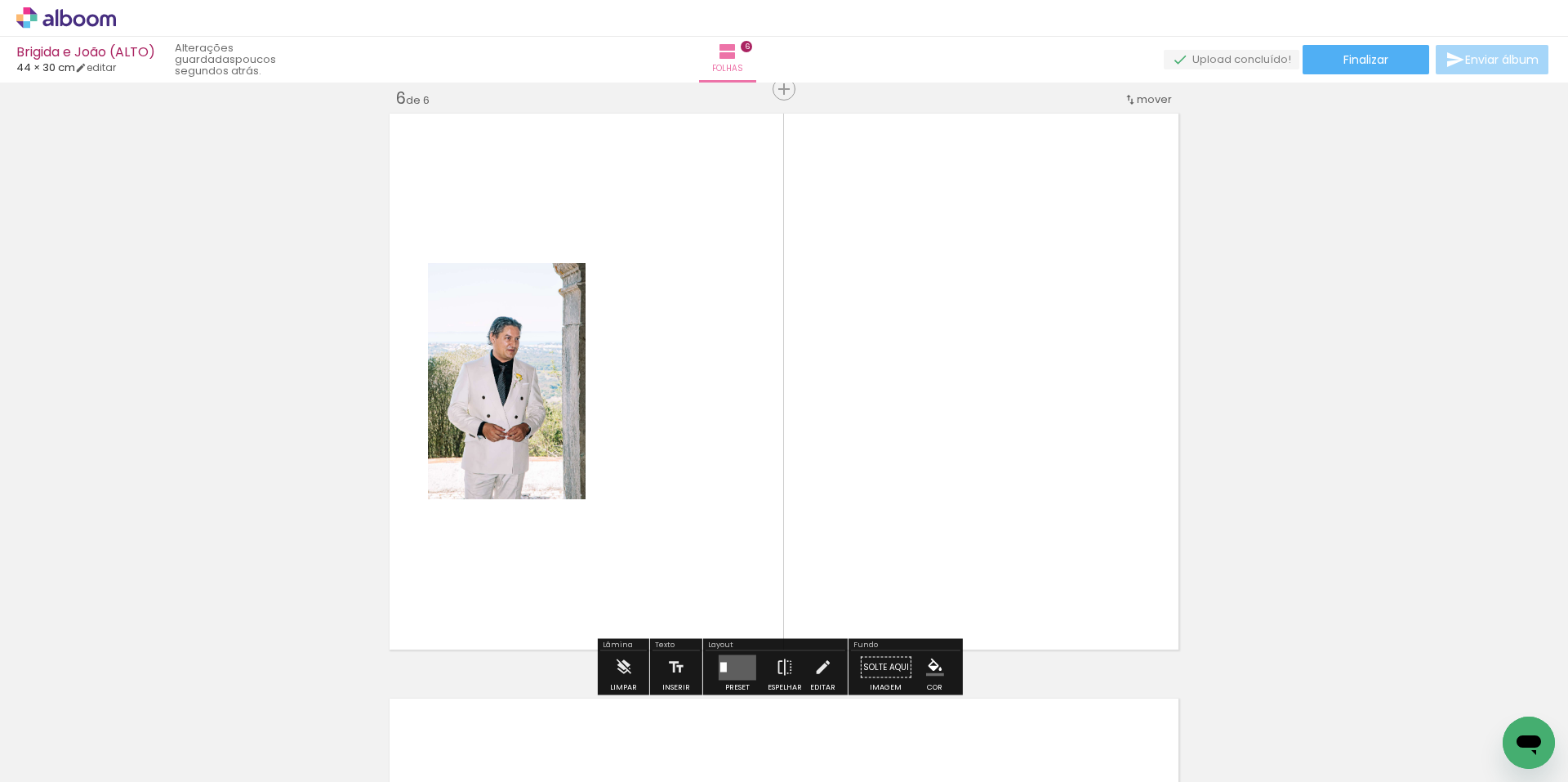
scroll to position [2947, 0]
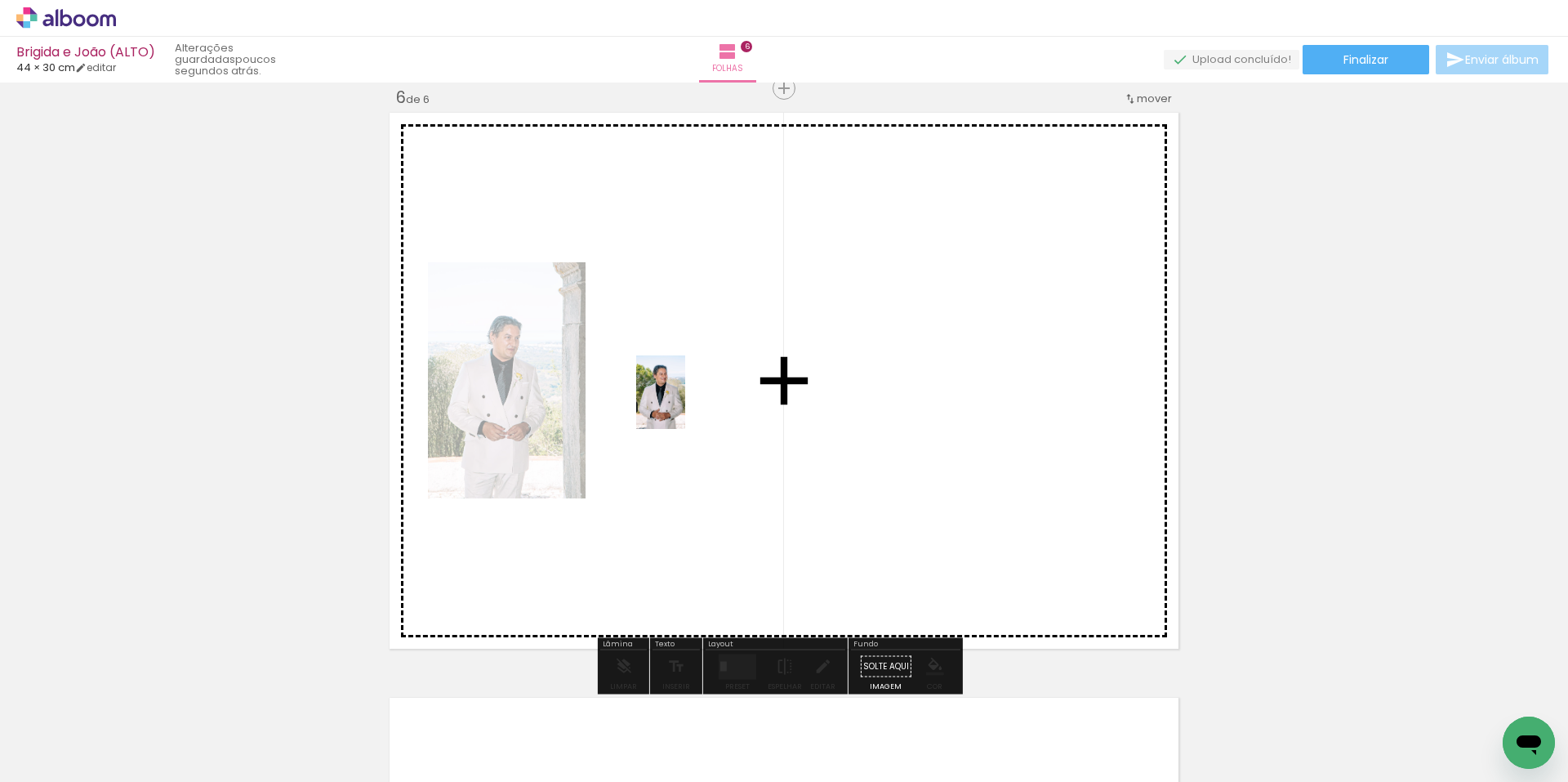
drag, startPoint x: 590, startPoint y: 729, endPoint x: 686, endPoint y: 404, distance: 338.9
click at [686, 404] on quentale-workspace at bounding box center [784, 391] width 1568 height 782
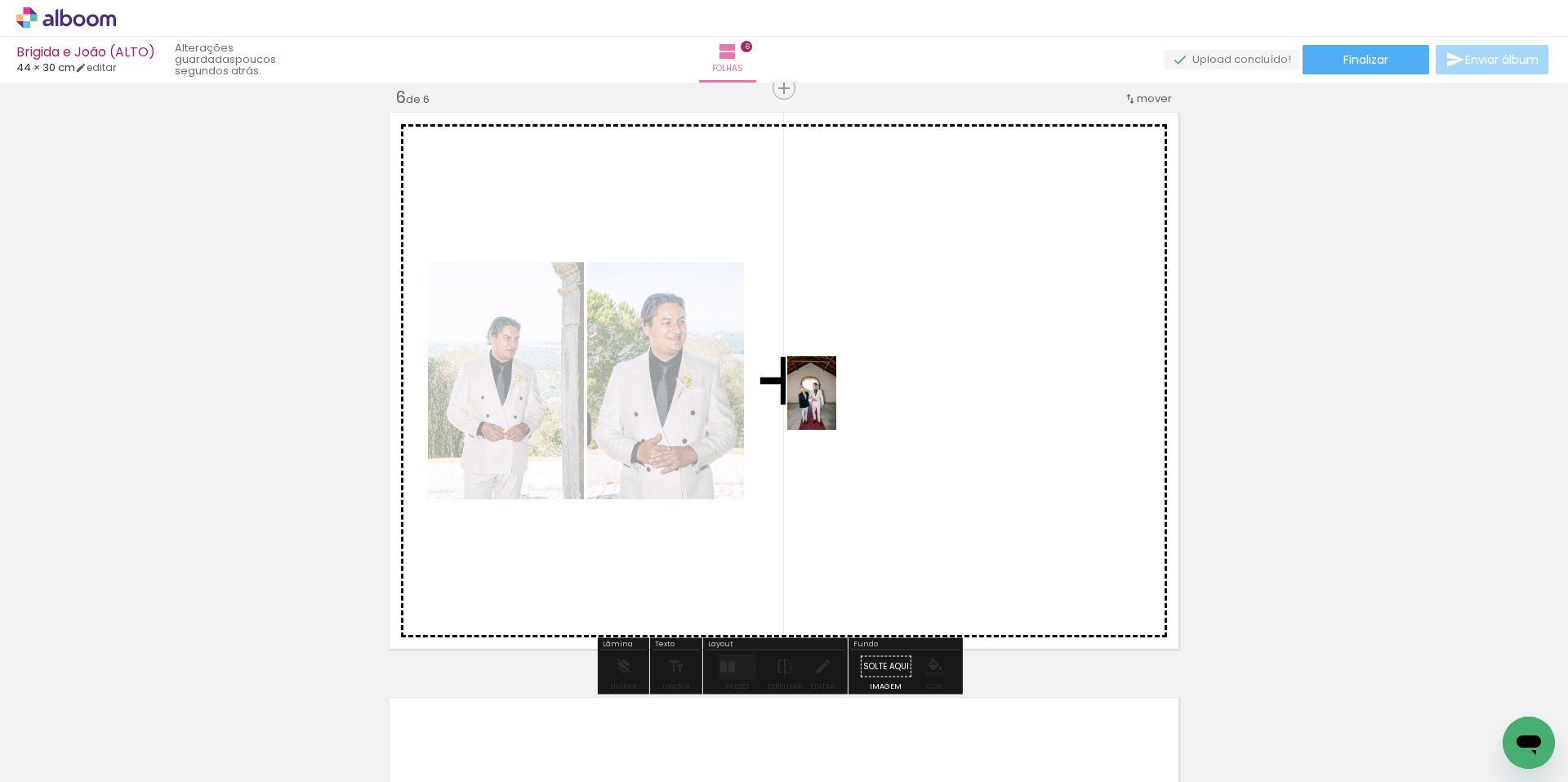
drag, startPoint x: 588, startPoint y: 724, endPoint x: 844, endPoint y: 381, distance: 428.0
click at [844, 381] on quentale-workspace at bounding box center [784, 391] width 1568 height 782
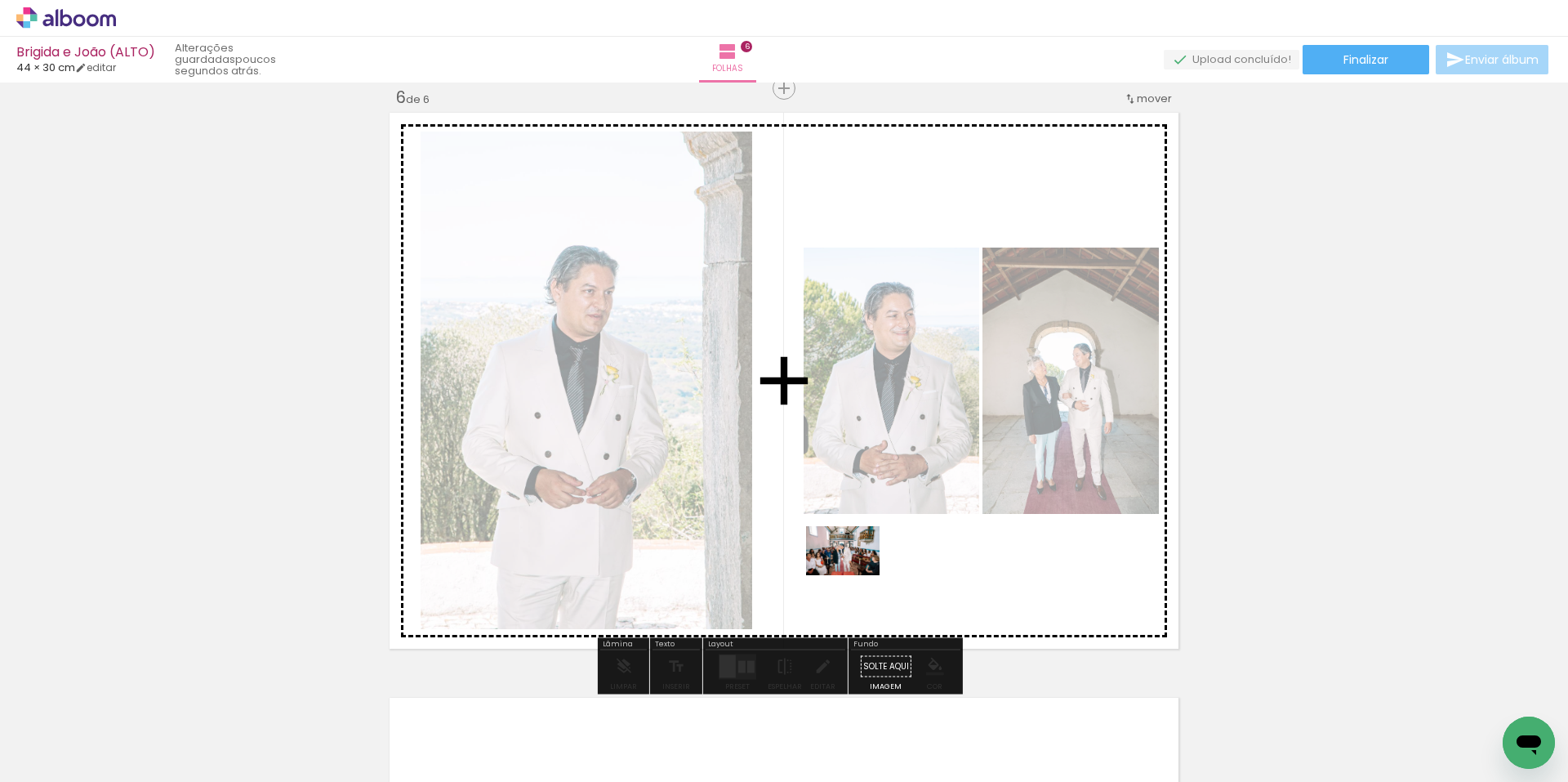
drag, startPoint x: 590, startPoint y: 726, endPoint x: 855, endPoint y: 575, distance: 305.0
click at [855, 575] on quentale-workspace at bounding box center [784, 391] width 1568 height 782
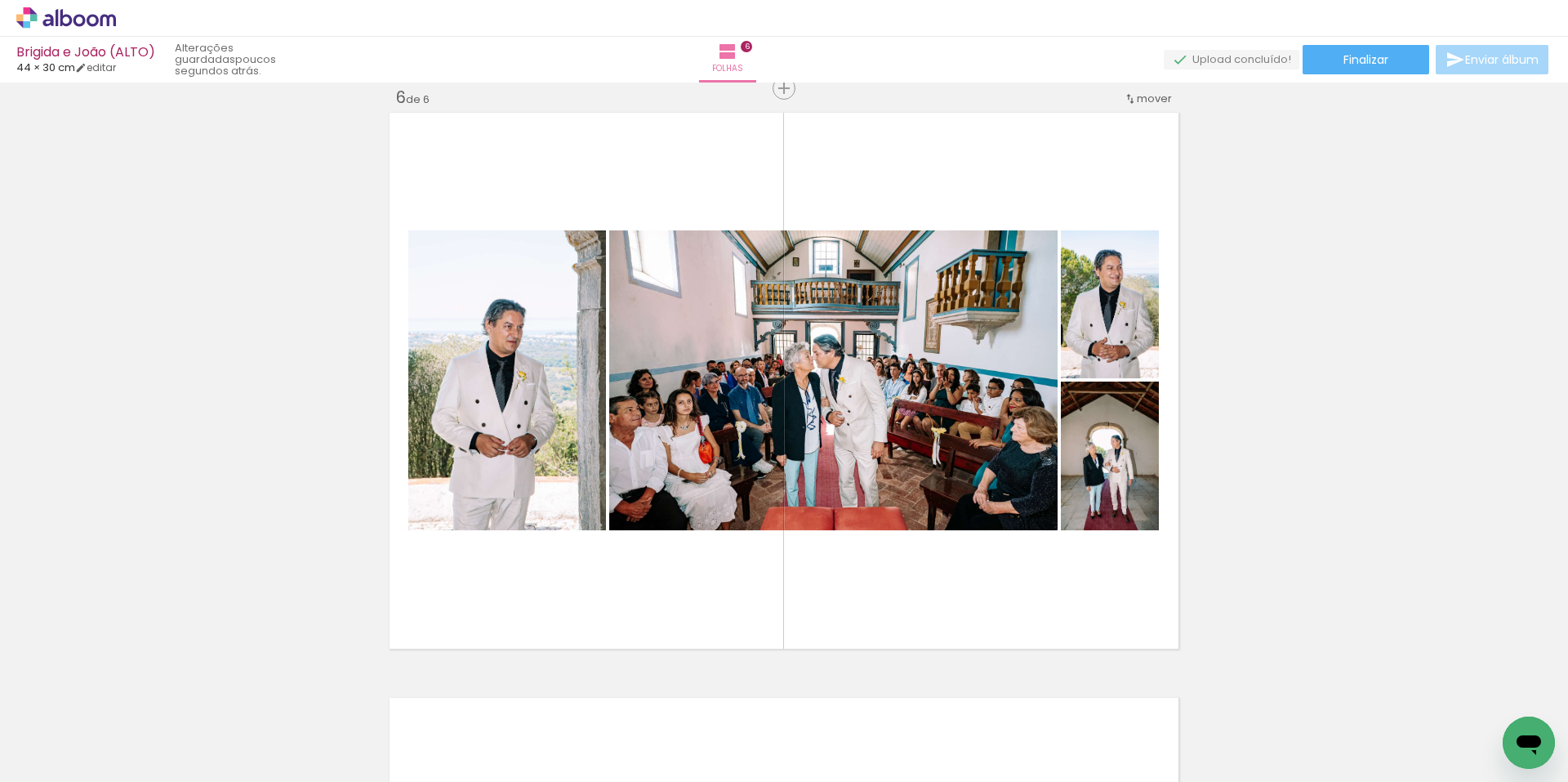
scroll to position [0, 0]
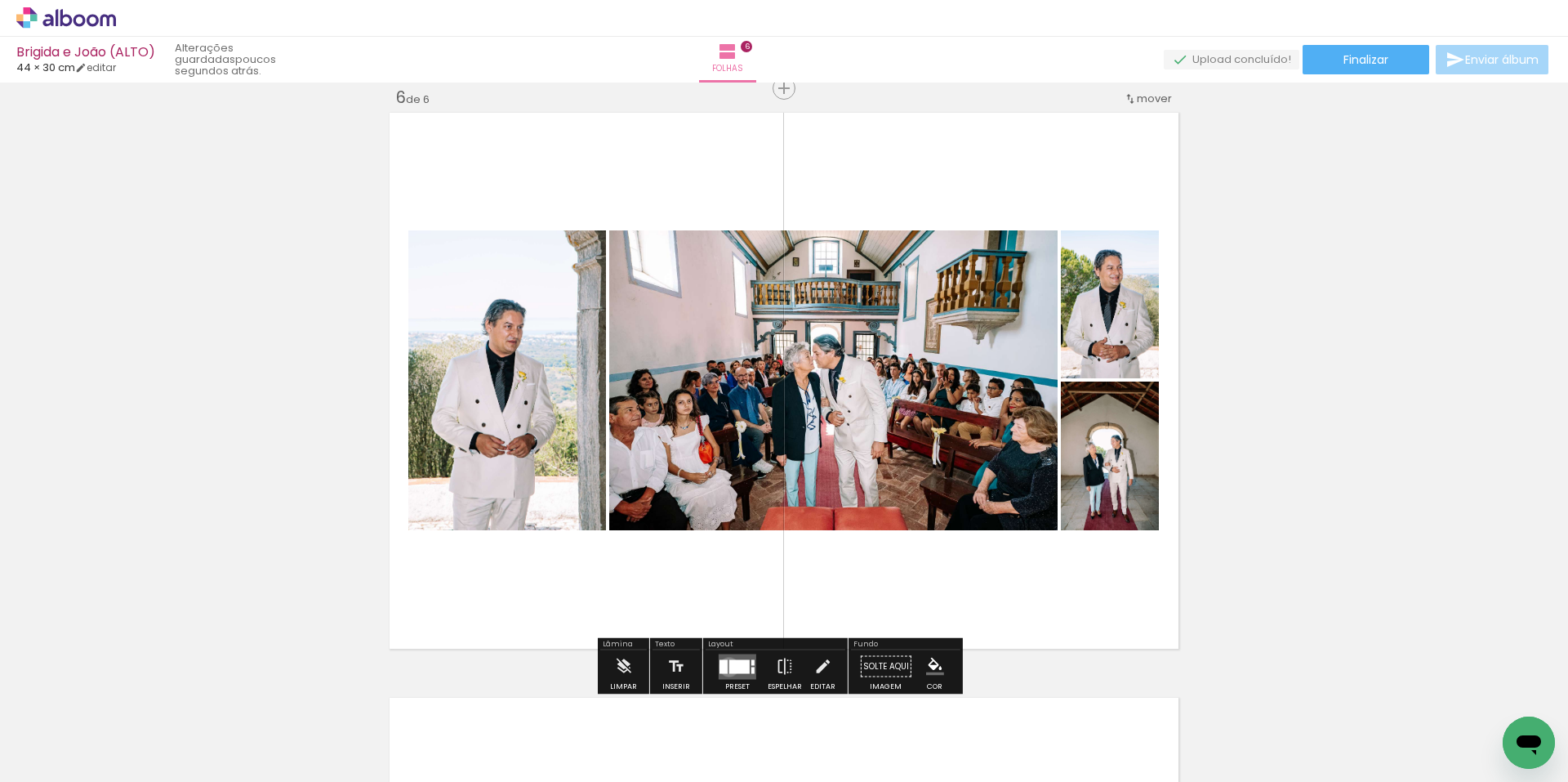
drag, startPoint x: 726, startPoint y: 667, endPoint x: 945, endPoint y: 573, distance: 238.3
click at [730, 667] on div at bounding box center [739, 666] width 21 height 14
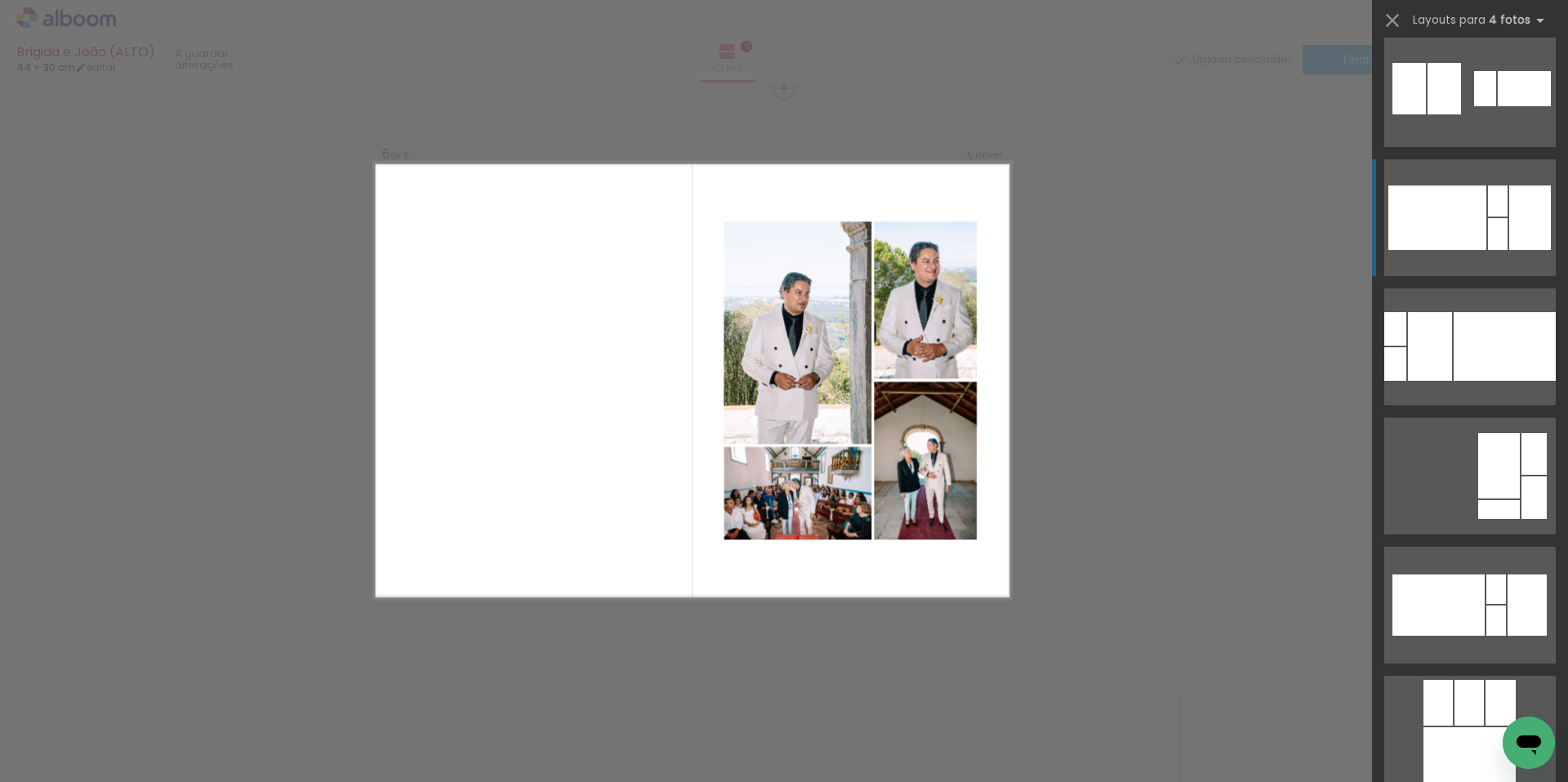
scroll to position [2370, 0]
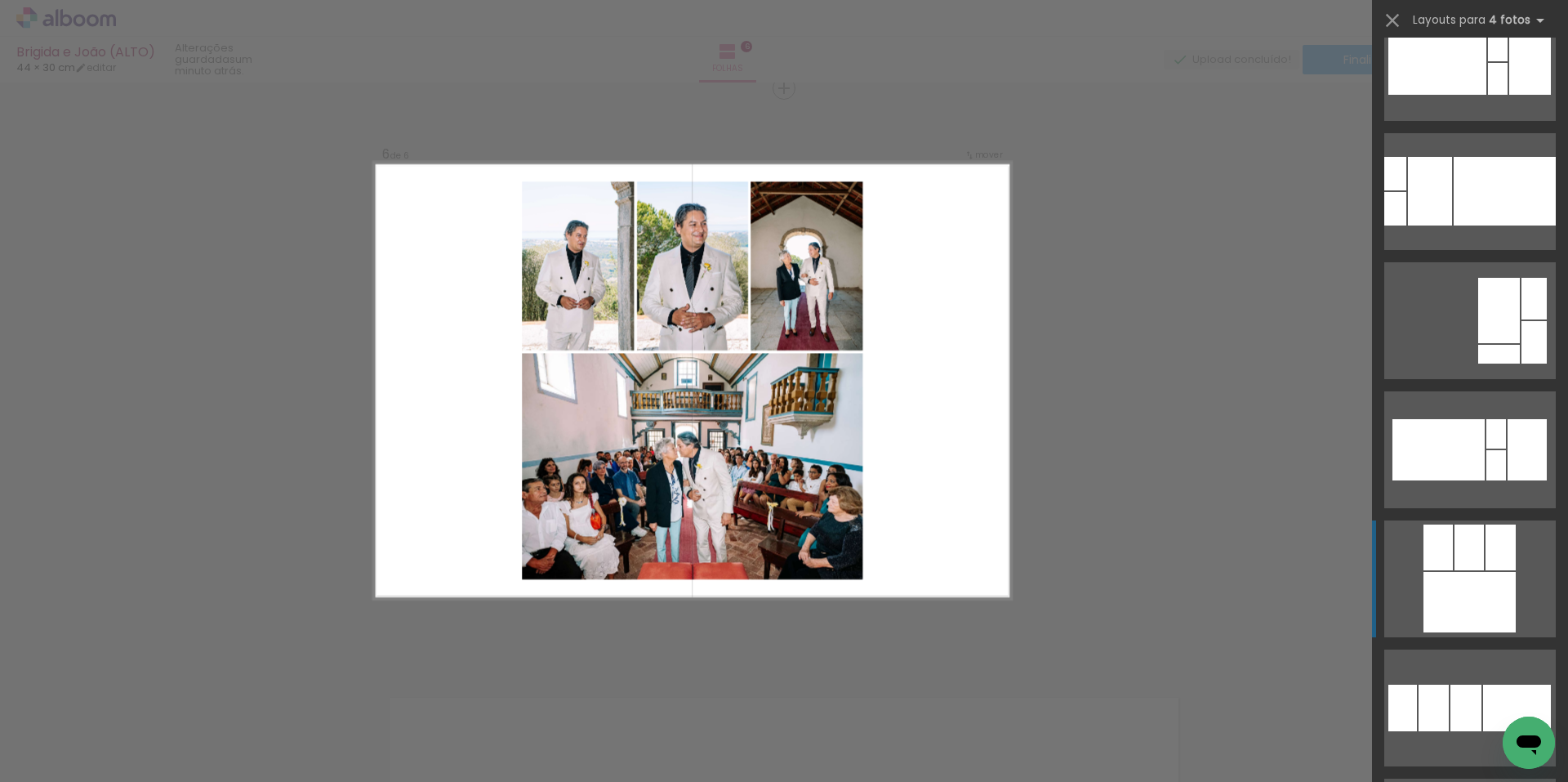
drag, startPoint x: 1506, startPoint y: 453, endPoint x: 1483, endPoint y: 544, distance: 93.9
click at [0, 0] on slot at bounding box center [0, 0] width 0 height 0
click at [1482, 225] on div at bounding box center [1505, 191] width 102 height 69
